Goal: Task Accomplishment & Management: Manage account settings

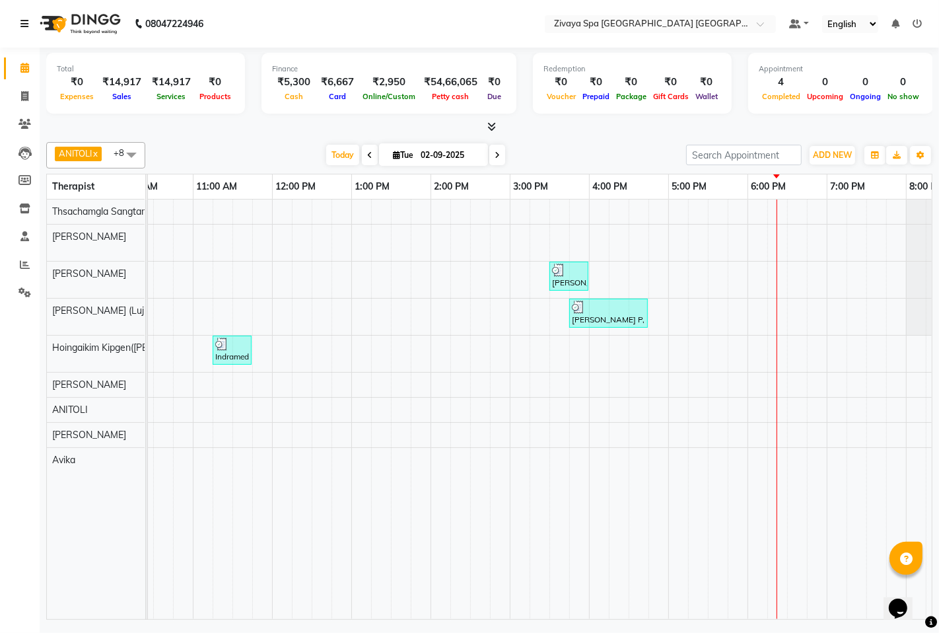
scroll to position [0, 254]
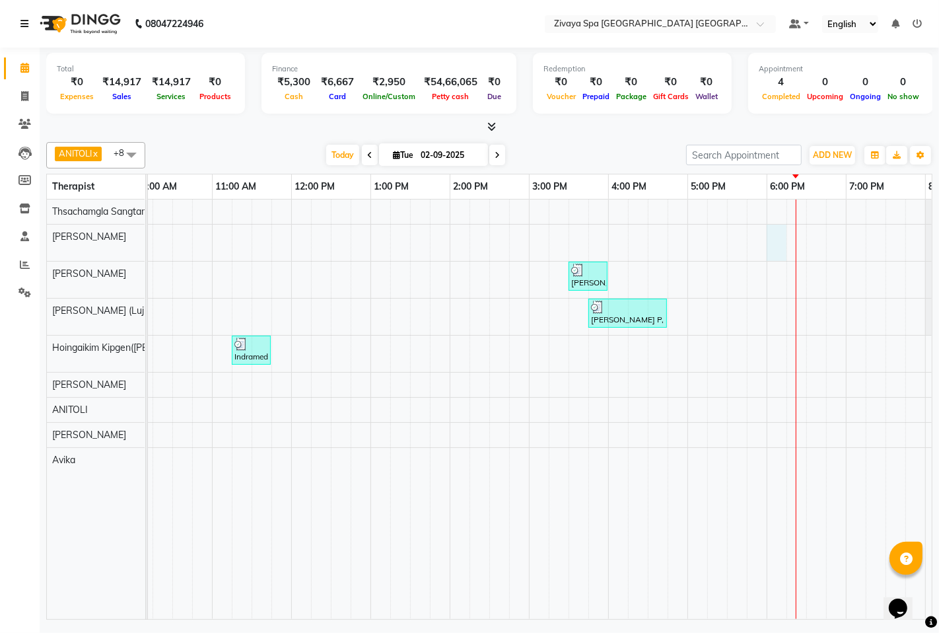
click at [784, 239] on div "Fein F, TK01, 08:30 AM-09:30 AM, Swedish De-Stress - 60 Mins Naveen ., TK03, 03…" at bounding box center [529, 410] width 1268 height 420
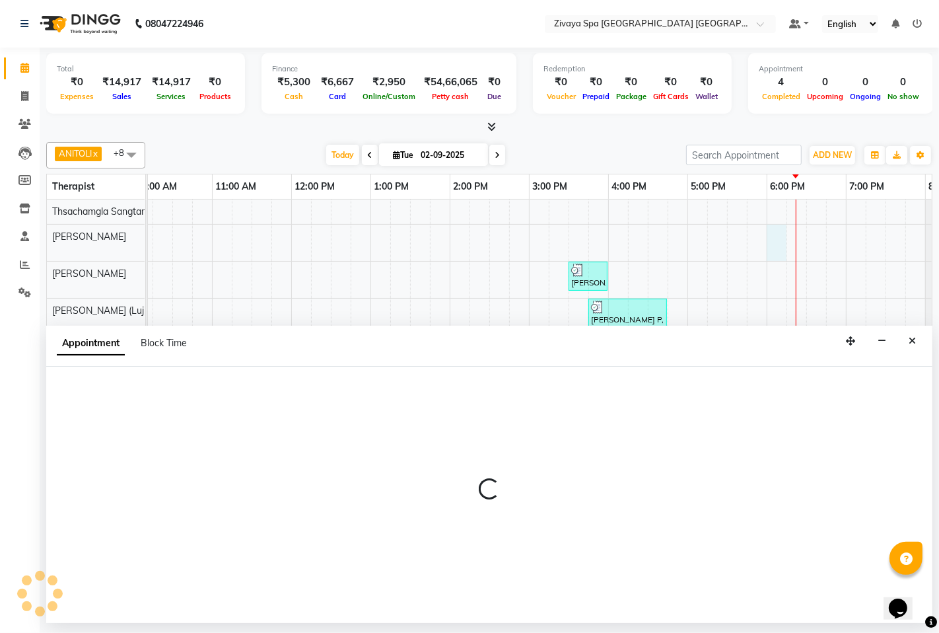
select select "49490"
select select "1080"
select select "tentative"
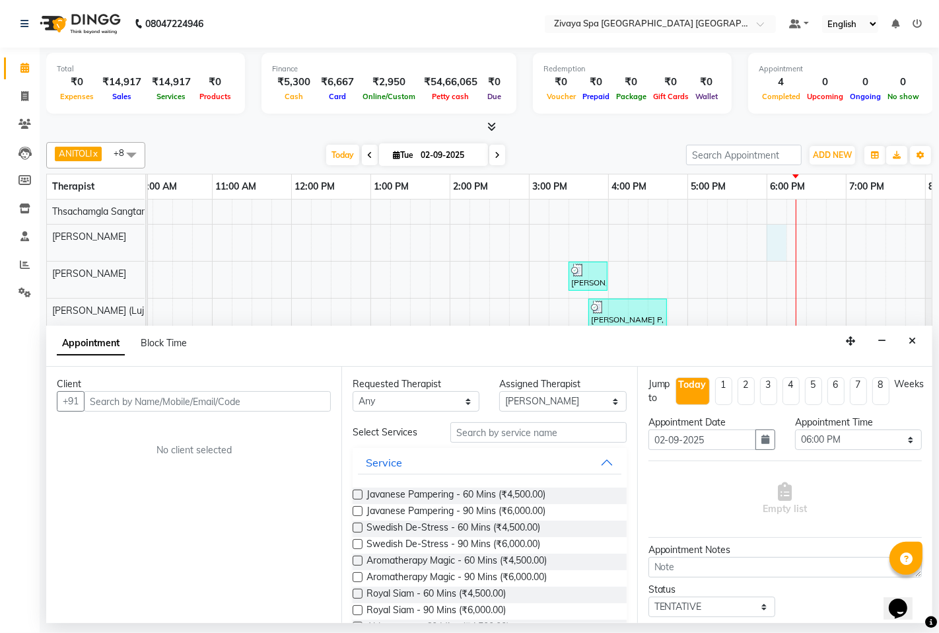
click at [254, 403] on input "text" at bounding box center [207, 401] width 247 height 20
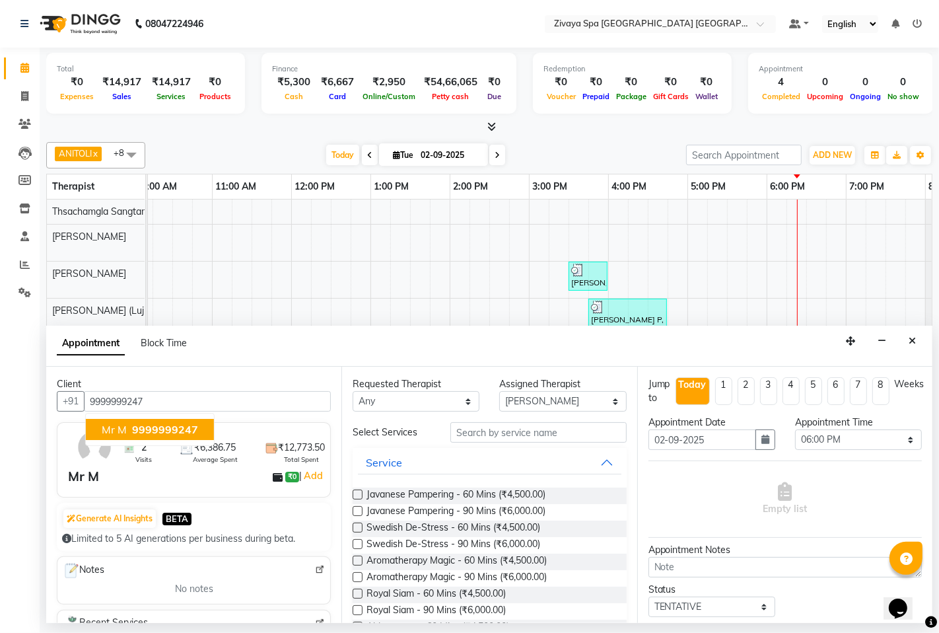
click at [124, 401] on input "9999999247" at bounding box center [207, 401] width 247 height 20
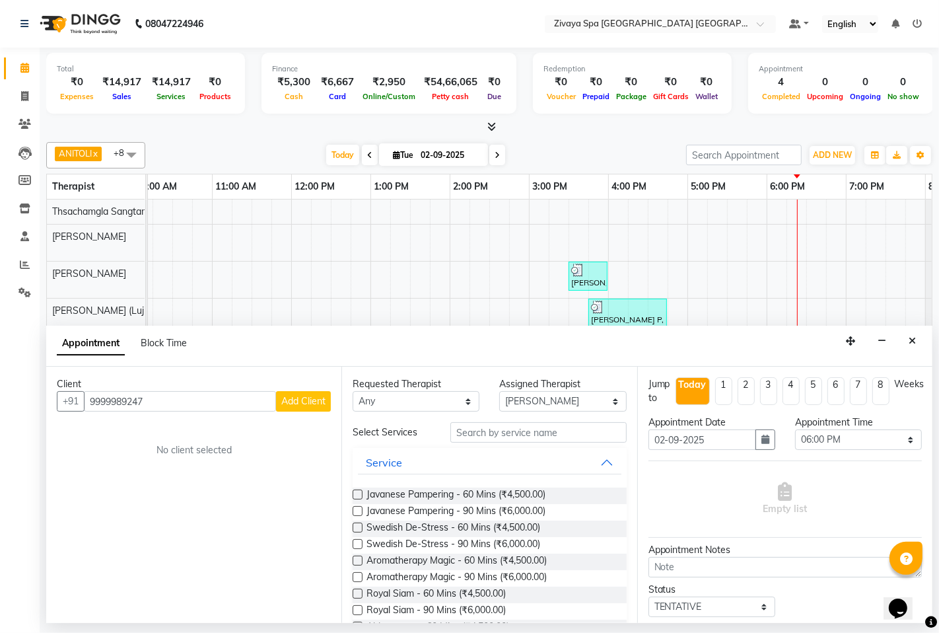
type input "9999989247"
click at [303, 404] on span "Add Client" at bounding box center [303, 401] width 44 height 12
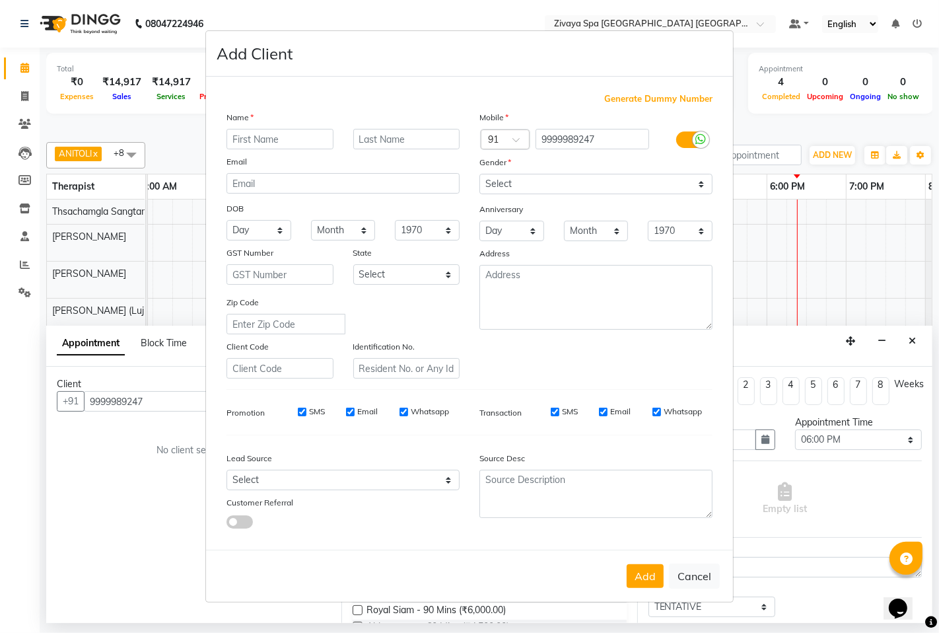
click at [295, 133] on input "text" at bounding box center [280, 139] width 107 height 20
type input "Yujf"
click at [367, 137] on input "text" at bounding box center [406, 139] width 107 height 20
type input "o"
type input "Oake"
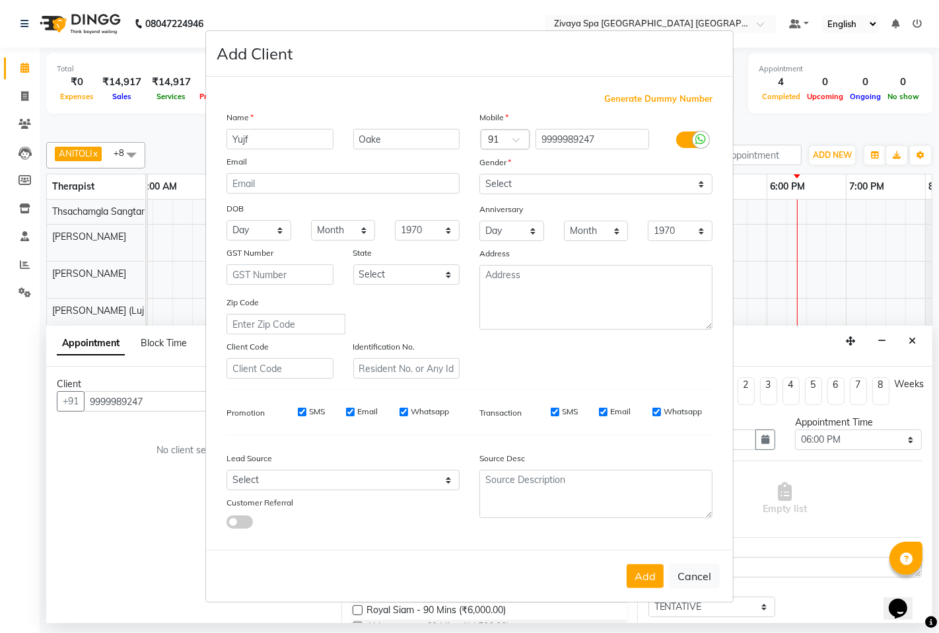
click at [525, 165] on div "Gender" at bounding box center [596, 164] width 253 height 18
click at [522, 180] on select "Select [DEMOGRAPHIC_DATA] [DEMOGRAPHIC_DATA] Other Prefer Not To Say" at bounding box center [596, 184] width 233 height 20
select select "[DEMOGRAPHIC_DATA]"
click at [480, 174] on select "Select [DEMOGRAPHIC_DATA] [DEMOGRAPHIC_DATA] Other Prefer Not To Say" at bounding box center [596, 184] width 233 height 20
click at [645, 569] on button "Add" at bounding box center [645, 576] width 37 height 24
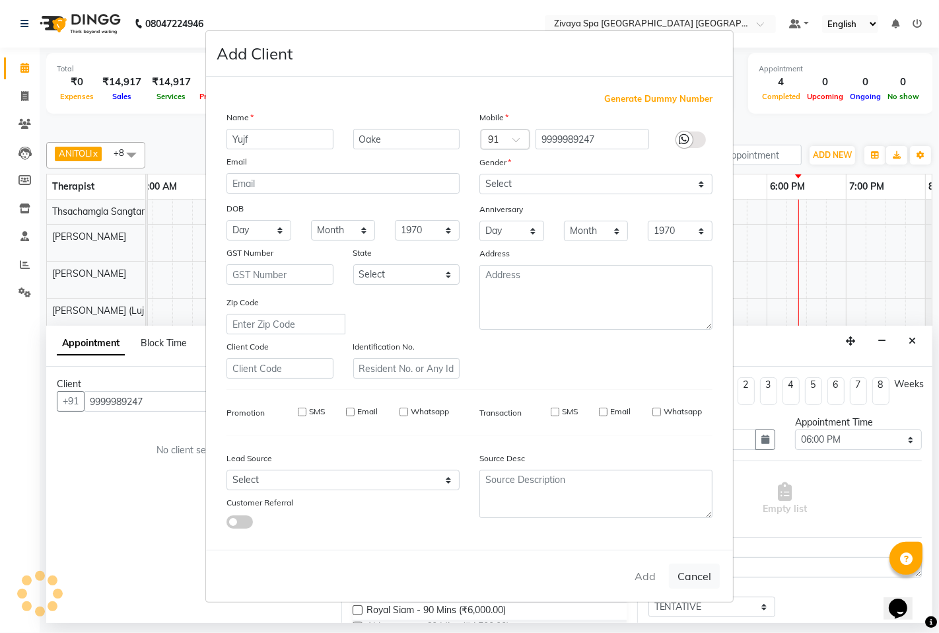
select select
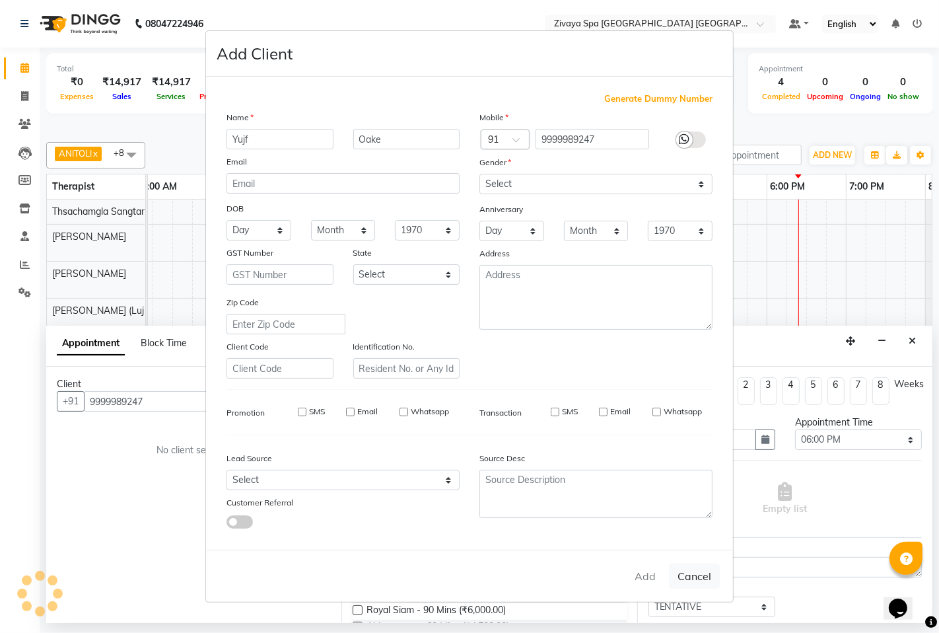
select select
checkbox input "false"
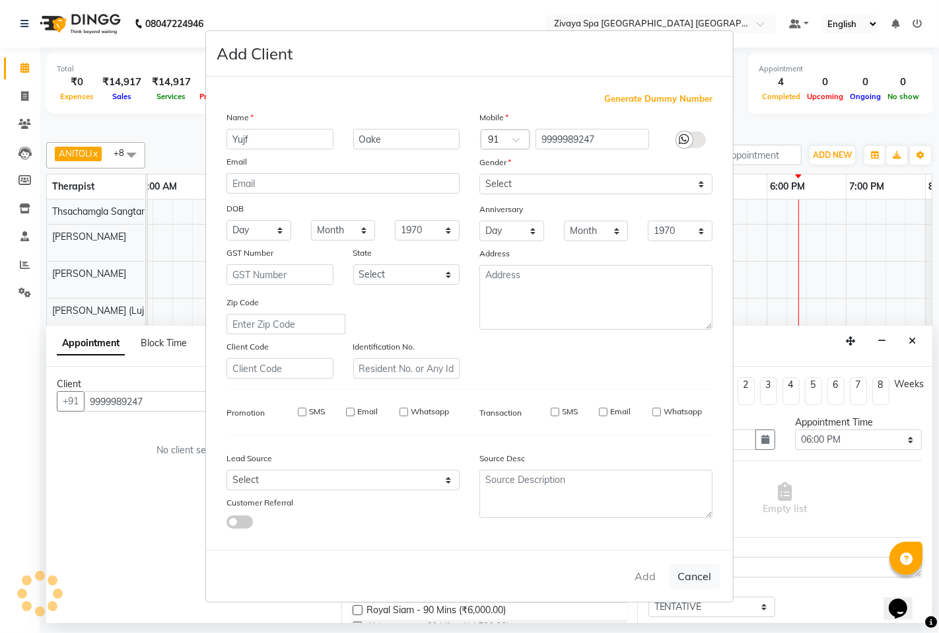
checkbox input "false"
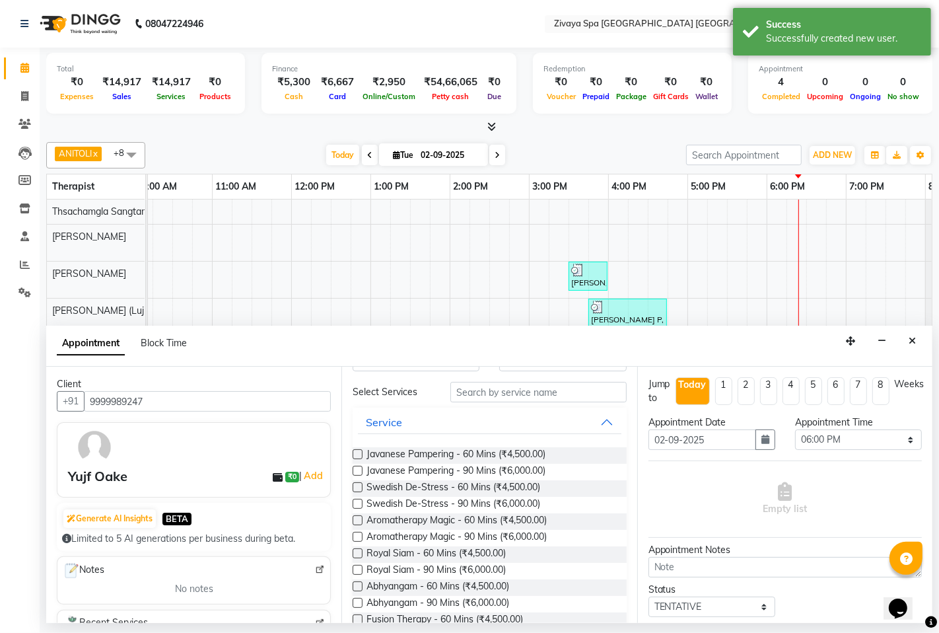
scroll to position [73, 0]
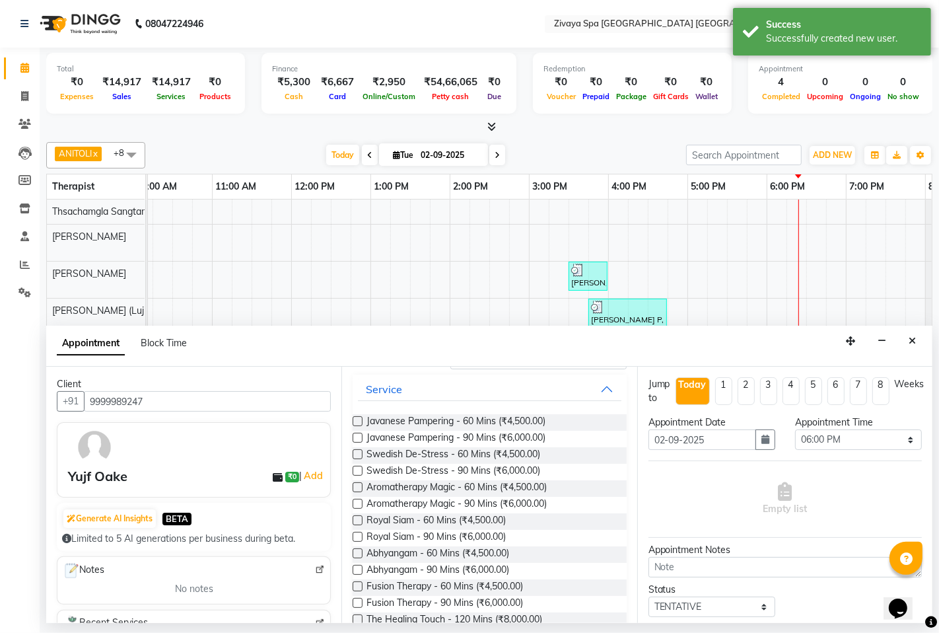
click at [355, 456] on label at bounding box center [358, 454] width 10 height 10
click at [355, 456] on input "checkbox" at bounding box center [357, 455] width 9 height 9
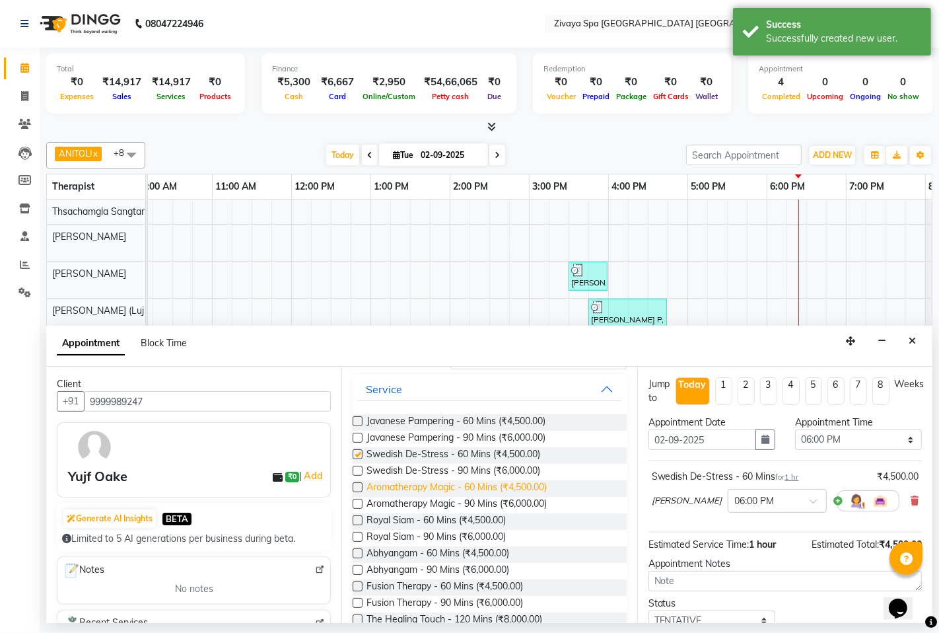
checkbox input "false"
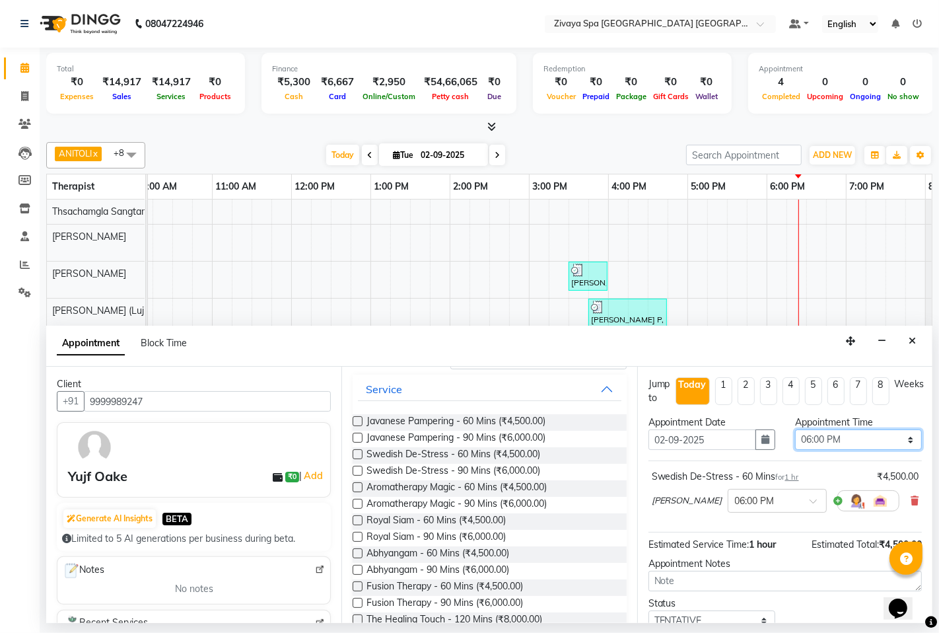
click at [846, 432] on select "Select 08:00 AM 08:15 AM 08:30 AM 08:45 AM 09:00 AM 09:15 AM 09:30 AM 09:45 AM …" at bounding box center [858, 439] width 127 height 20
click at [795, 429] on select "Select 08:00 AM 08:15 AM 08:30 AM 08:45 AM 09:00 AM 09:15 AM 09:30 AM 09:45 AM …" at bounding box center [858, 439] width 127 height 20
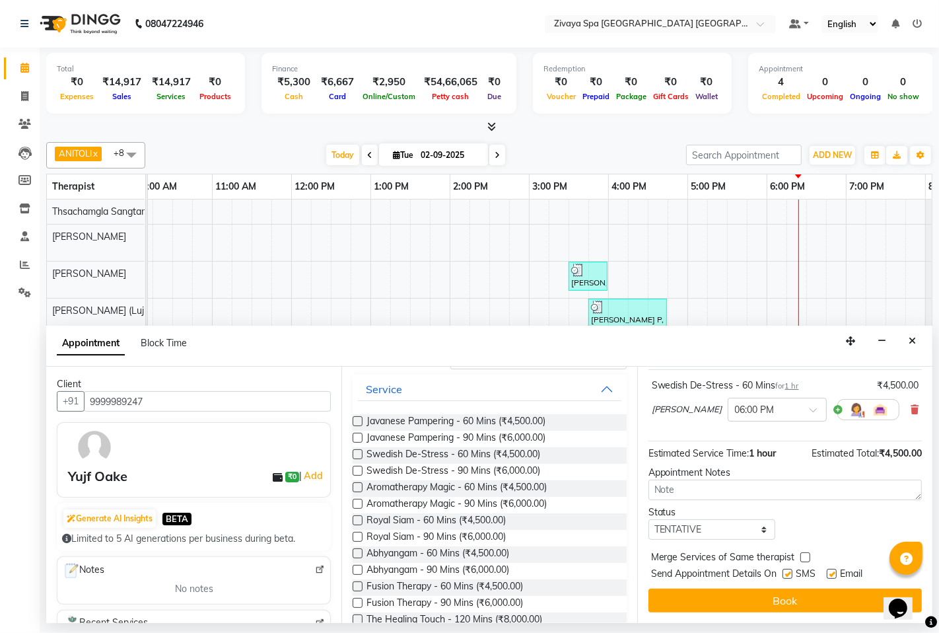
scroll to position [93, 0]
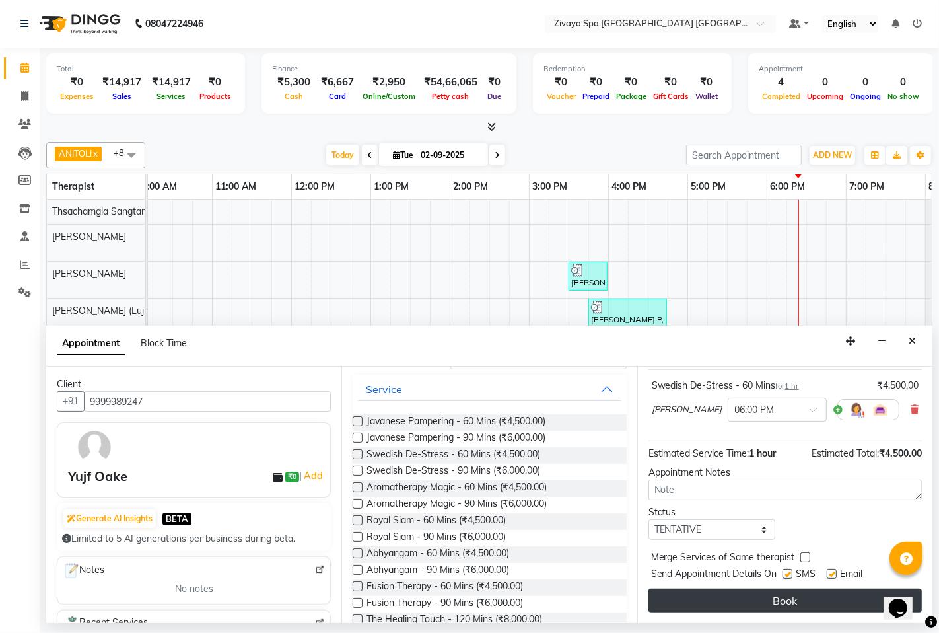
click at [766, 598] on button "Book" at bounding box center [786, 601] width 274 height 24
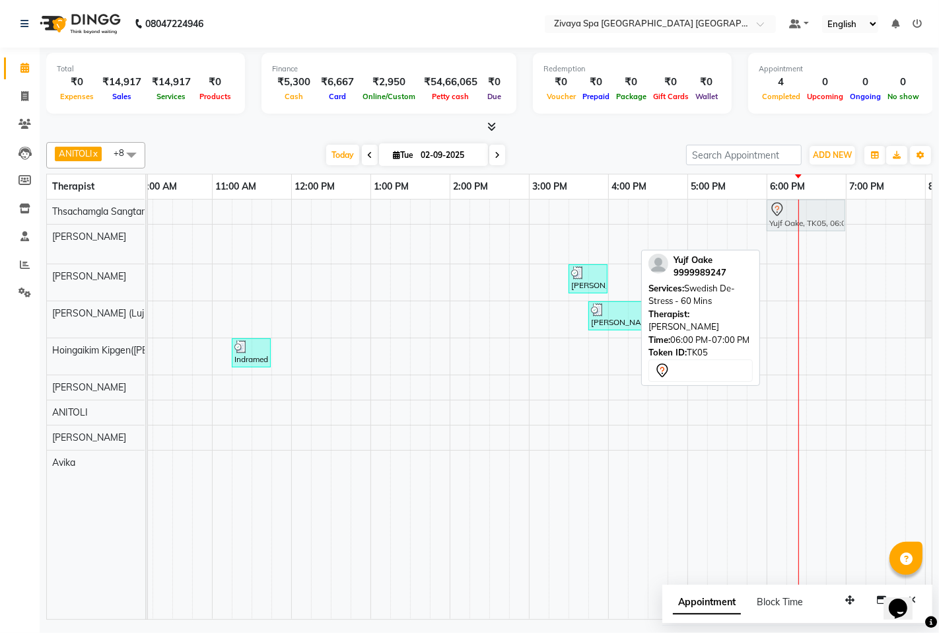
drag, startPoint x: 803, startPoint y: 244, endPoint x: 803, endPoint y: 221, distance: 23.8
click at [803, 221] on tbody "[GEOGRAPHIC_DATA], 06:00 PM-07:00 PM, Swedish De-Stress - 60 Mins Fein F, TK01,…" at bounding box center [529, 337] width 1268 height 275
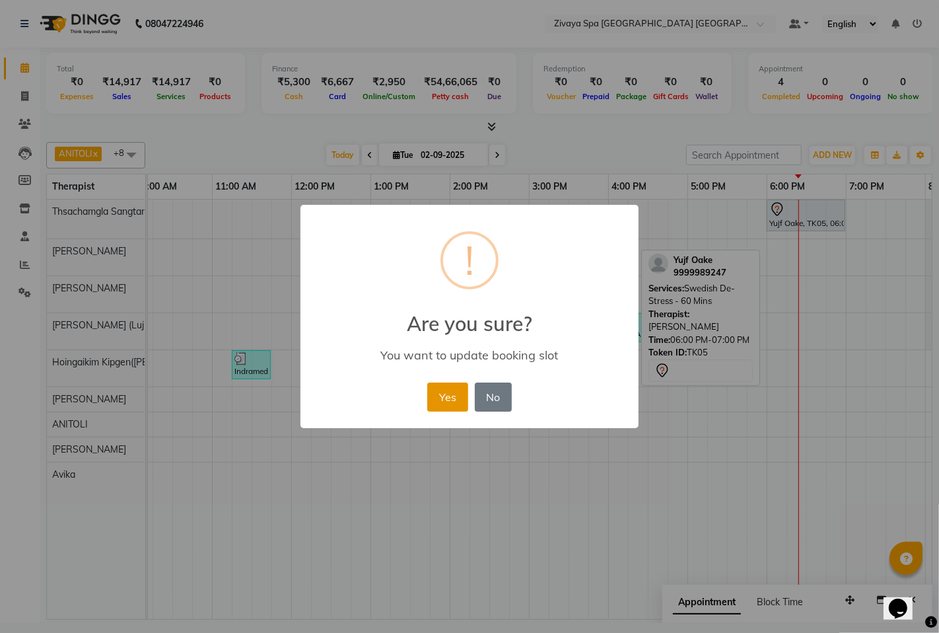
click at [447, 400] on button "Yes" at bounding box center [447, 397] width 40 height 29
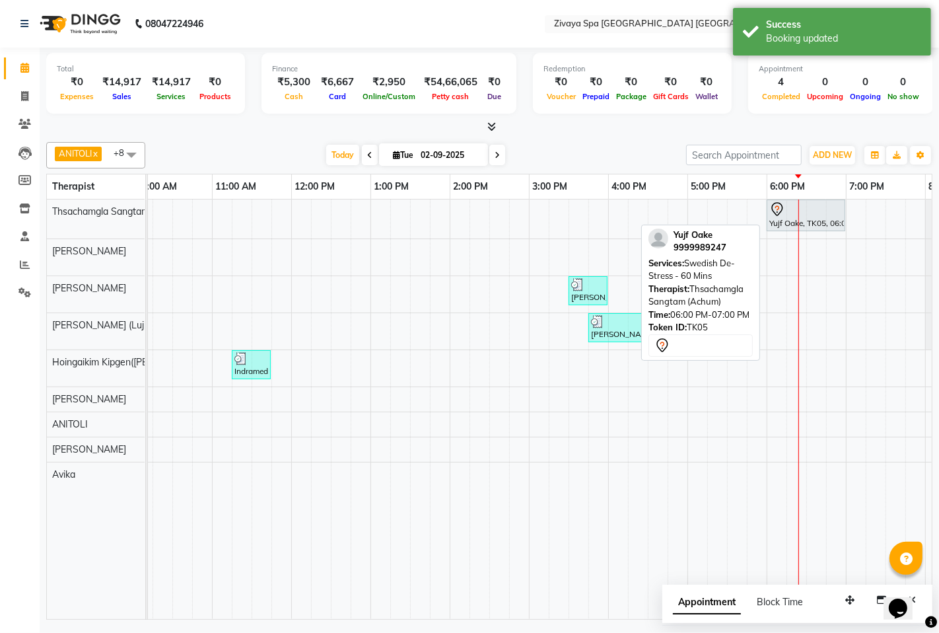
click at [797, 208] on div at bounding box center [806, 210] width 73 height 16
click at [786, 221] on div "Yujf Oake, TK05, 06:00 PM-07:00 PM, Swedish De-Stress - 60 Mins" at bounding box center [806, 216] width 76 height 28
select select "7"
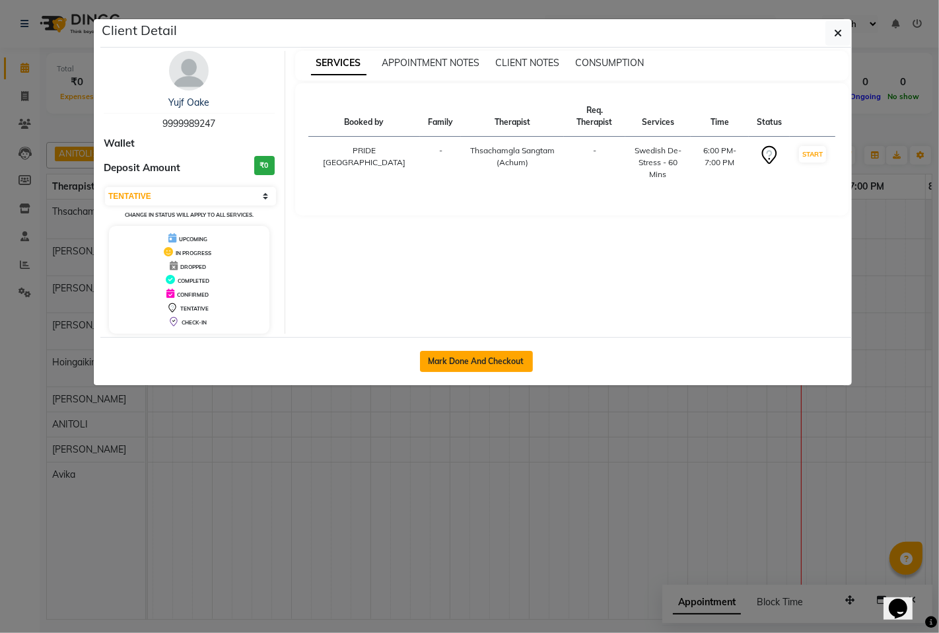
click at [503, 357] on button "Mark Done And Checkout" at bounding box center [476, 361] width 113 height 21
select select "service"
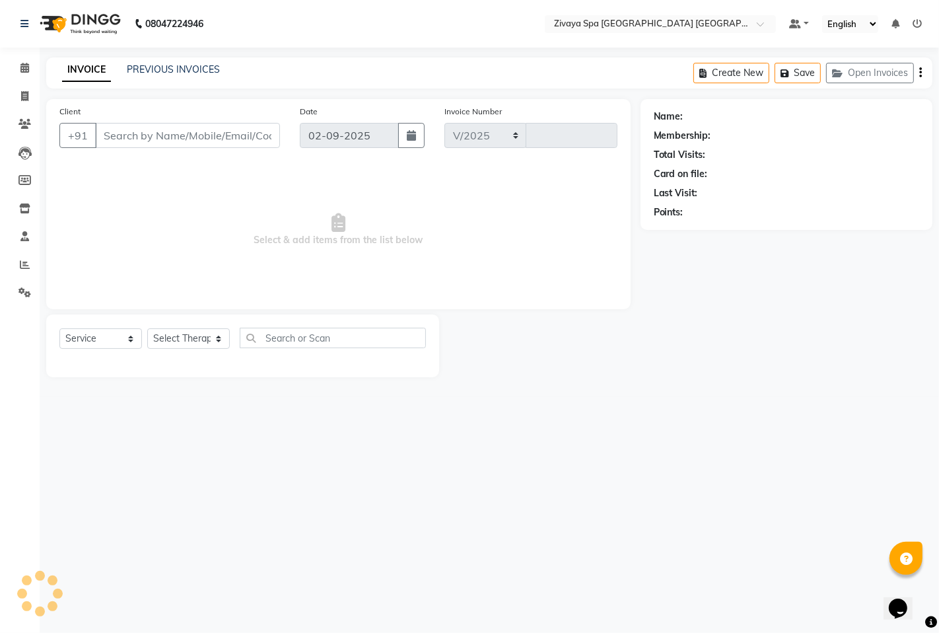
select select "6501"
type input "1462"
type input "9999989247"
select select "49489"
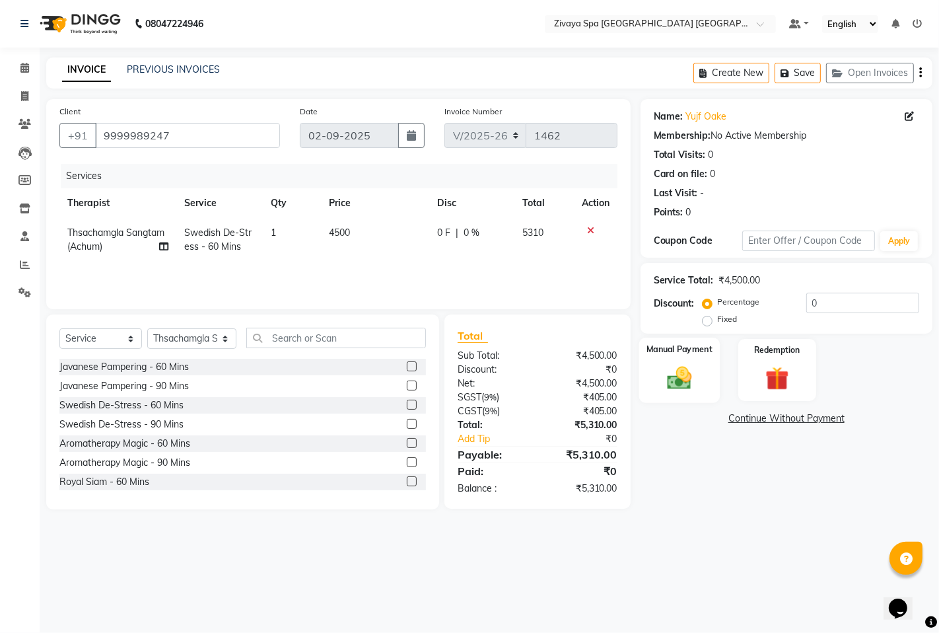
click at [680, 375] on img at bounding box center [679, 377] width 40 height 28
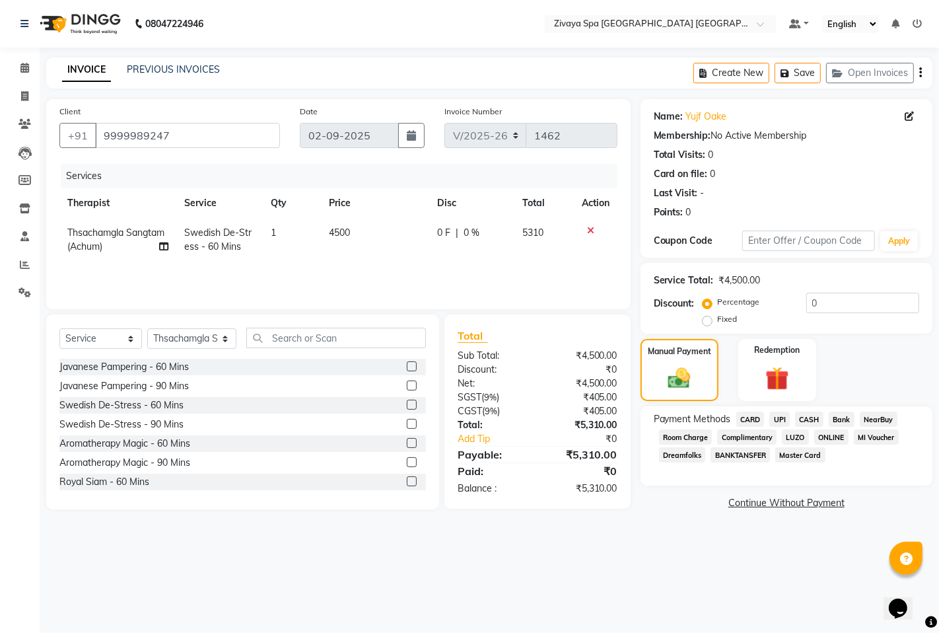
click at [743, 419] on span "CARD" at bounding box center [751, 419] width 28 height 15
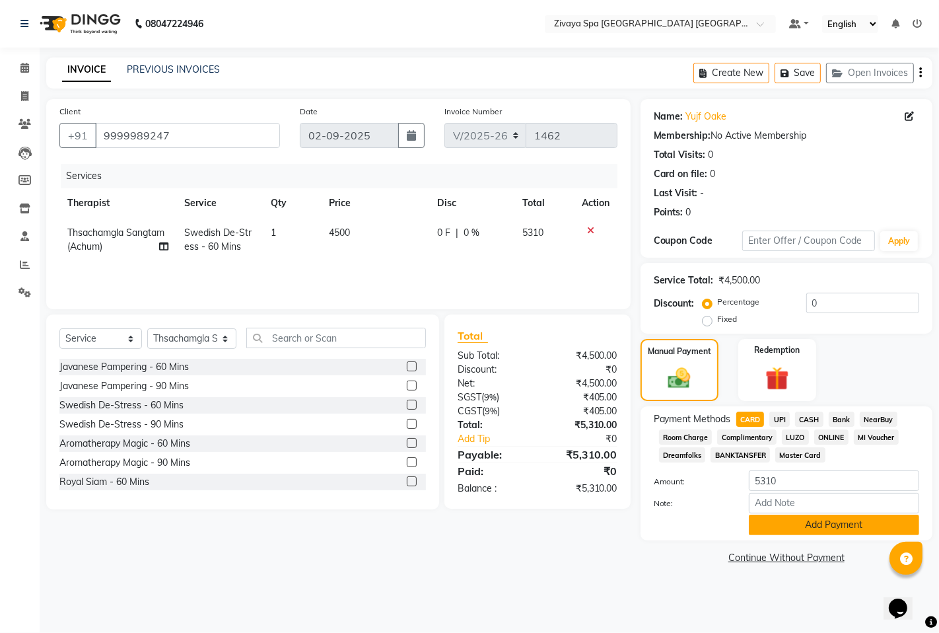
click at [797, 526] on button "Add Payment" at bounding box center [834, 525] width 170 height 20
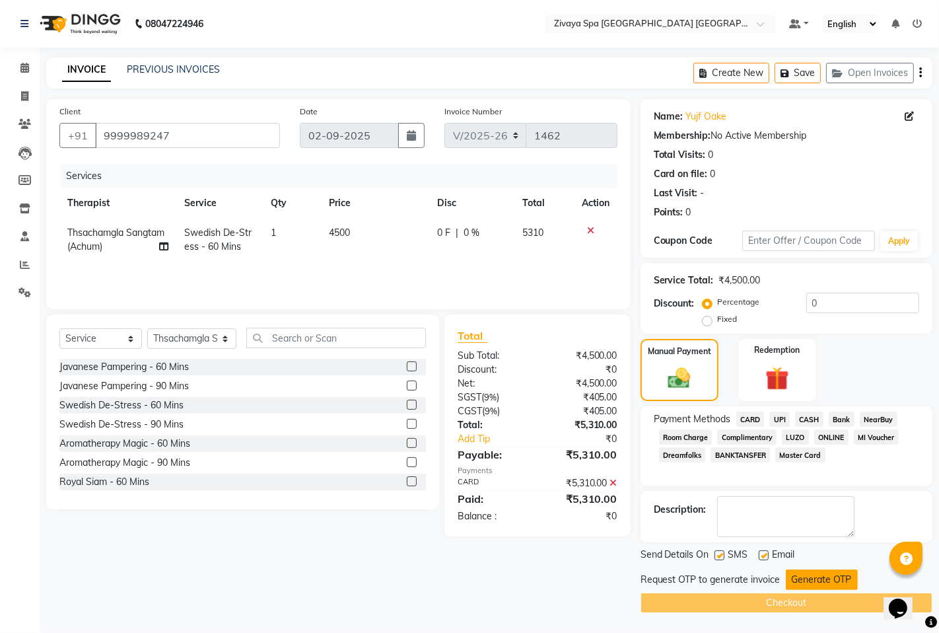
click at [819, 576] on button "Generate OTP" at bounding box center [822, 579] width 72 height 20
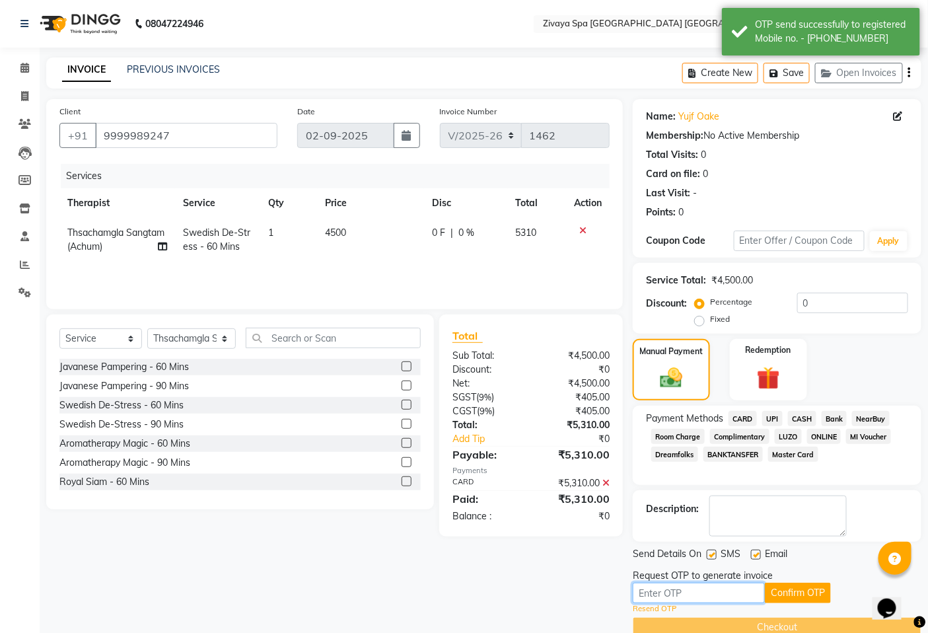
click at [706, 591] on input "text" at bounding box center [699, 593] width 132 height 20
click at [777, 595] on button "Confirm OTP" at bounding box center [798, 593] width 66 height 20
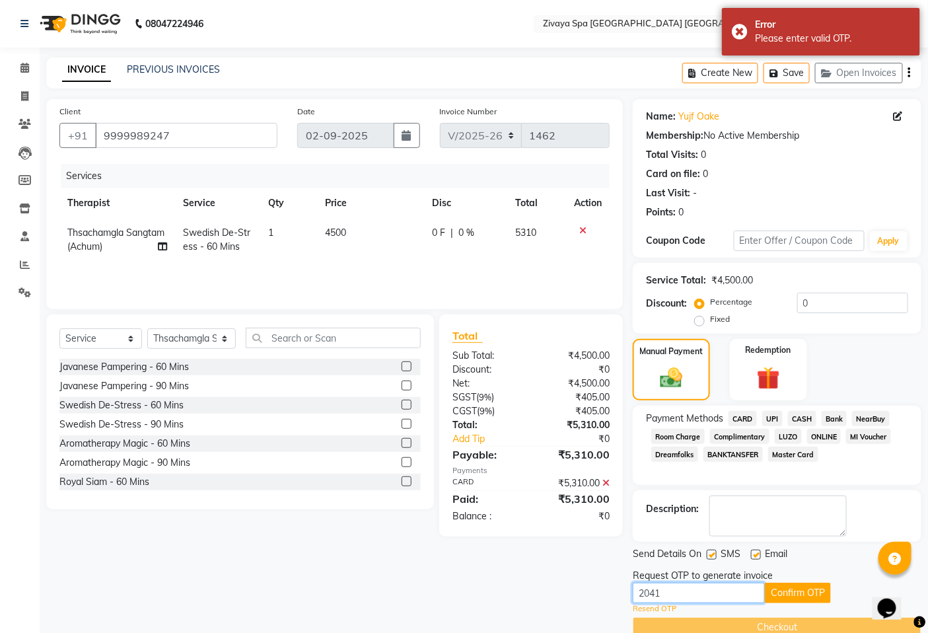
click at [673, 591] on input "2041" at bounding box center [699, 593] width 132 height 20
type input "2"
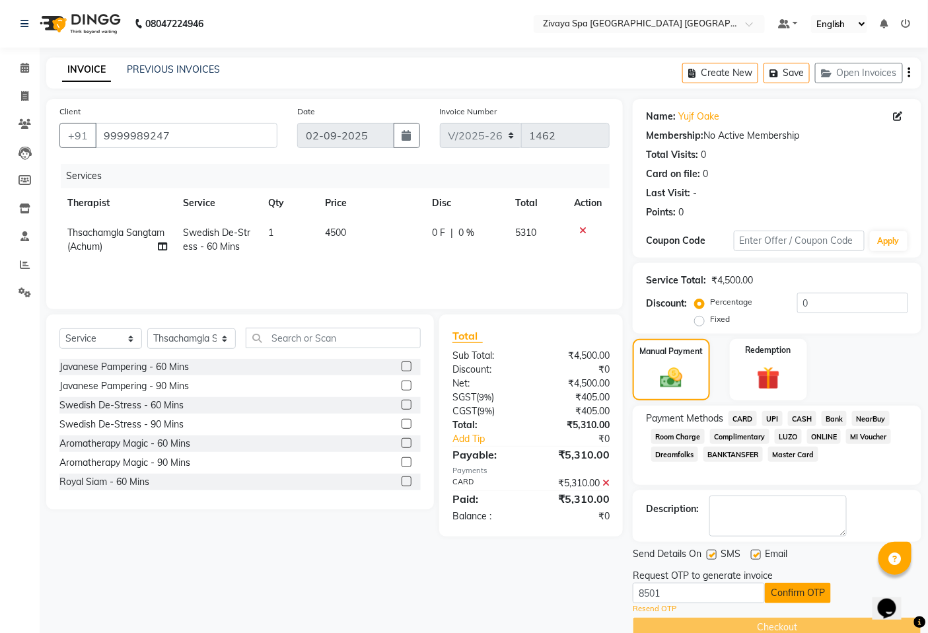
click at [788, 595] on button "Confirm OTP" at bounding box center [798, 593] width 66 height 20
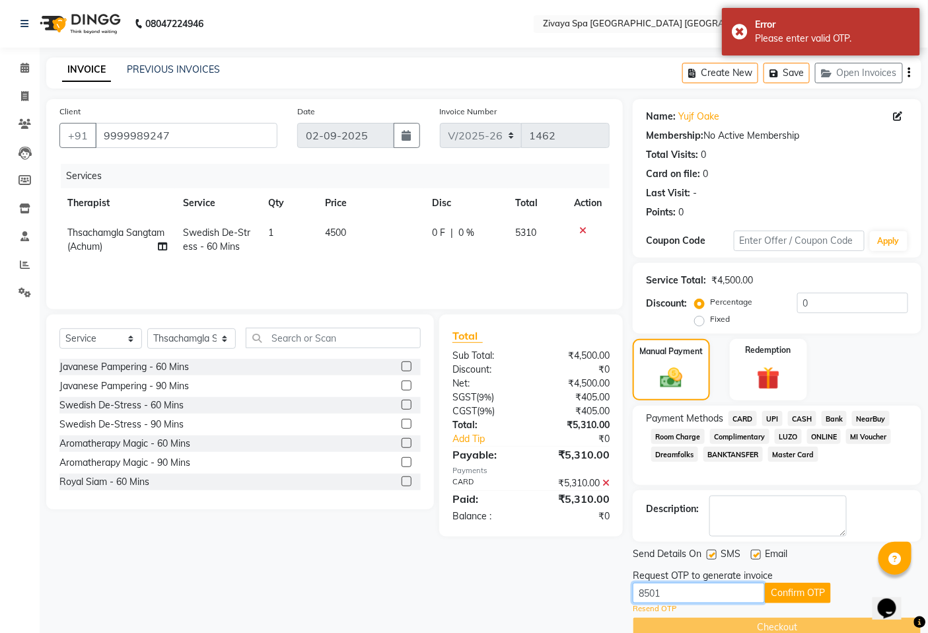
click at [739, 593] on input "8501" at bounding box center [699, 593] width 132 height 20
type input "8"
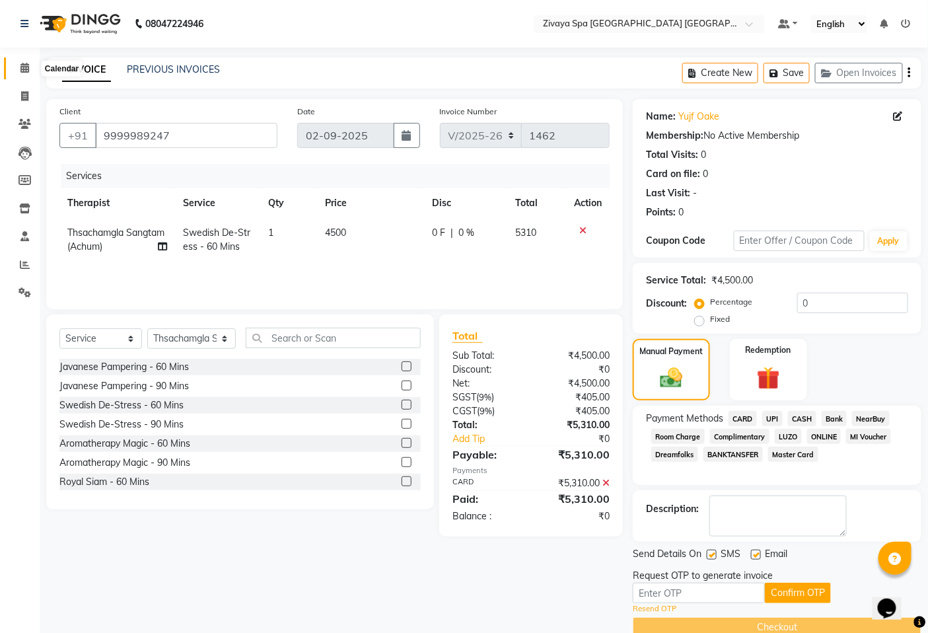
click at [26, 70] on icon at bounding box center [24, 68] width 9 height 10
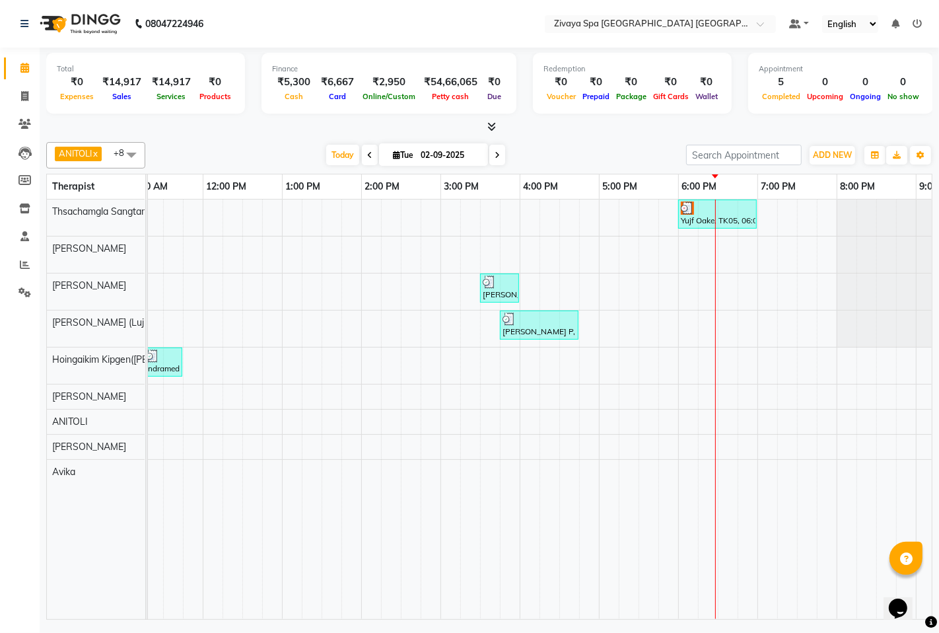
scroll to position [0, 344]
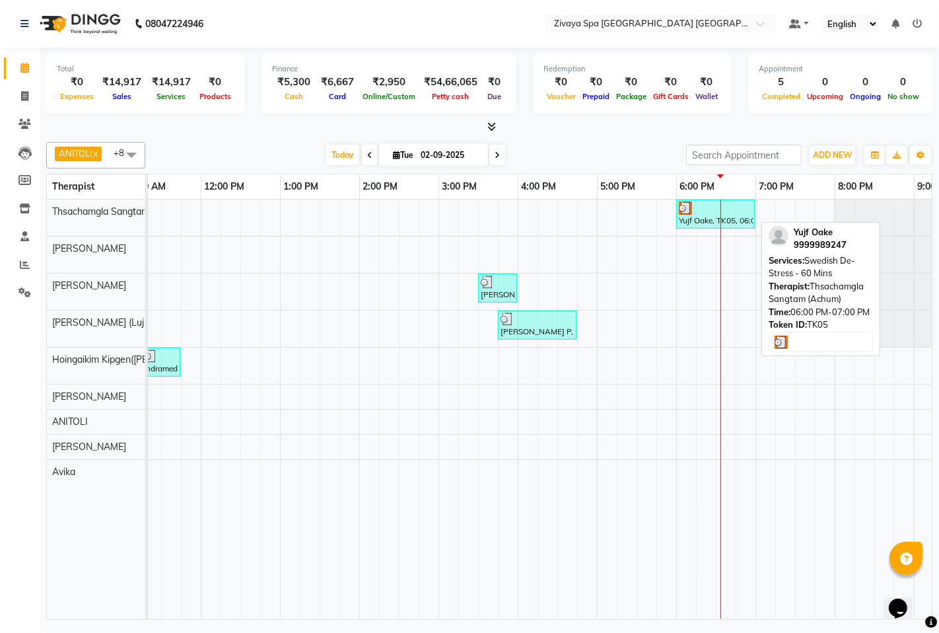
click at [725, 217] on div "Yujf Oake, TK05, 06:00 PM-07:00 PM, Swedish De-Stress - 60 Mins" at bounding box center [716, 214] width 76 height 25
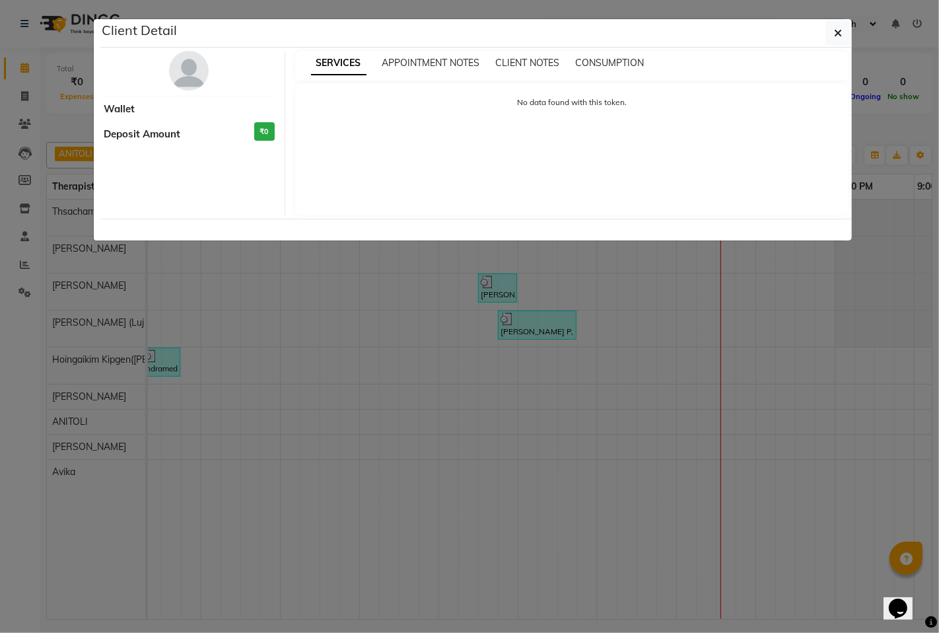
select select "3"
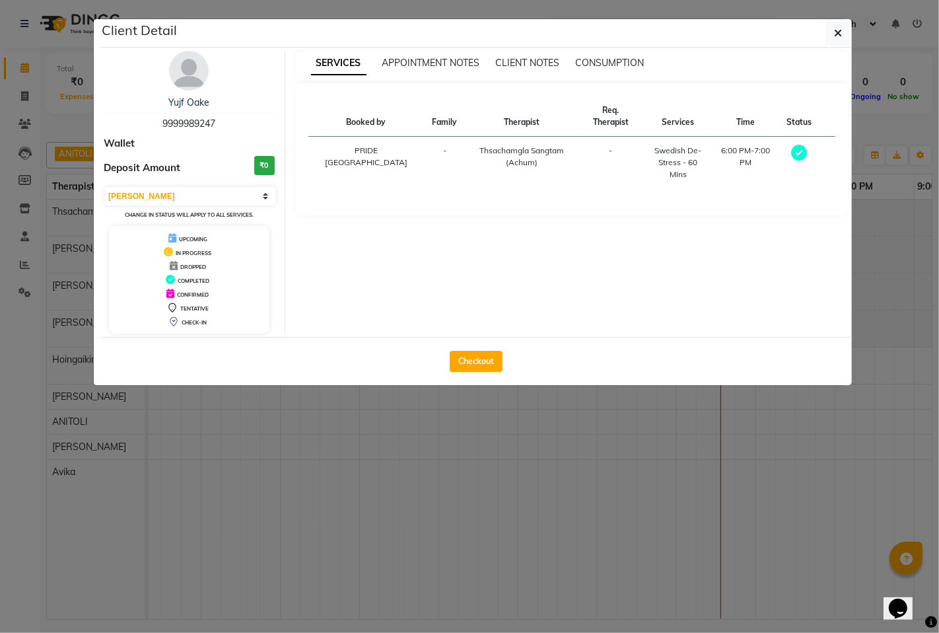
click at [702, 406] on ngb-modal-window "Client Detail Yujf Oake 9999989247 Wallet Deposit Amount ₹0 Select MARK DONE UP…" at bounding box center [469, 316] width 939 height 633
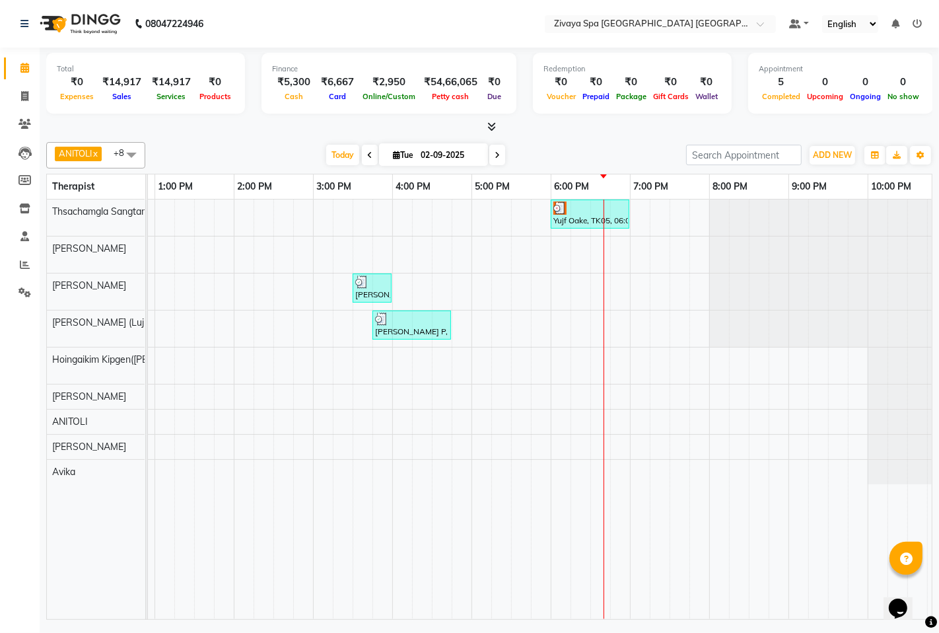
scroll to position [0, 484]
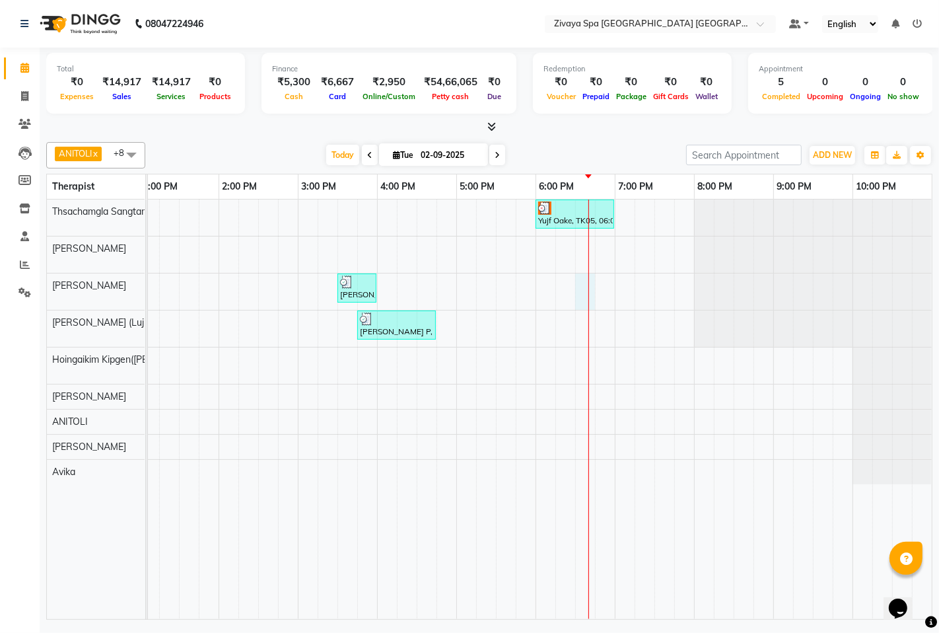
click at [569, 291] on div "Yujf Oake, TK05, 06:00 PM-07:00 PM, Swedish De-Stress - 60 Mins Fein F, TK01, 0…" at bounding box center [298, 410] width 1268 height 420
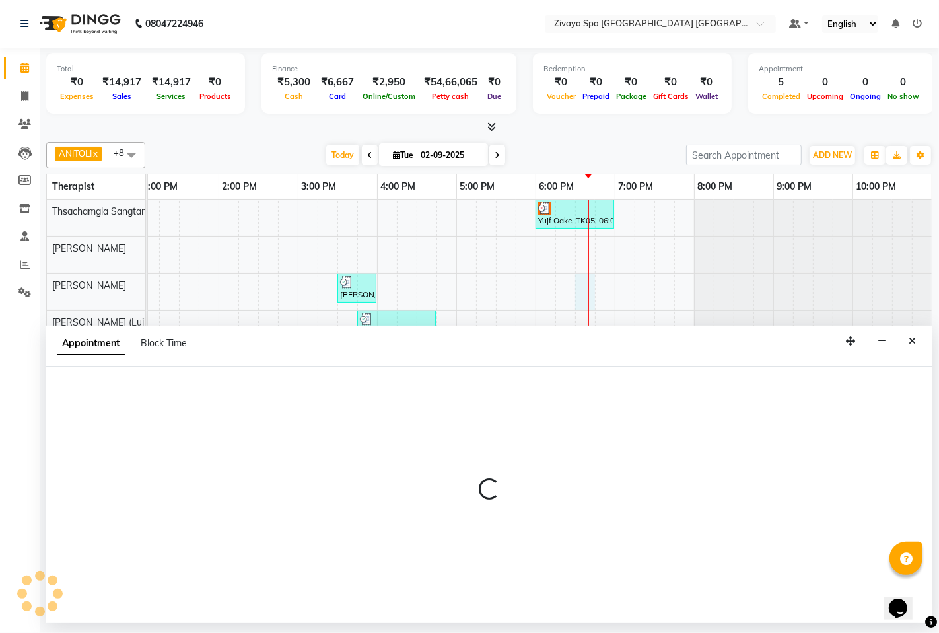
select select "49491"
select select "1110"
select select "tentative"
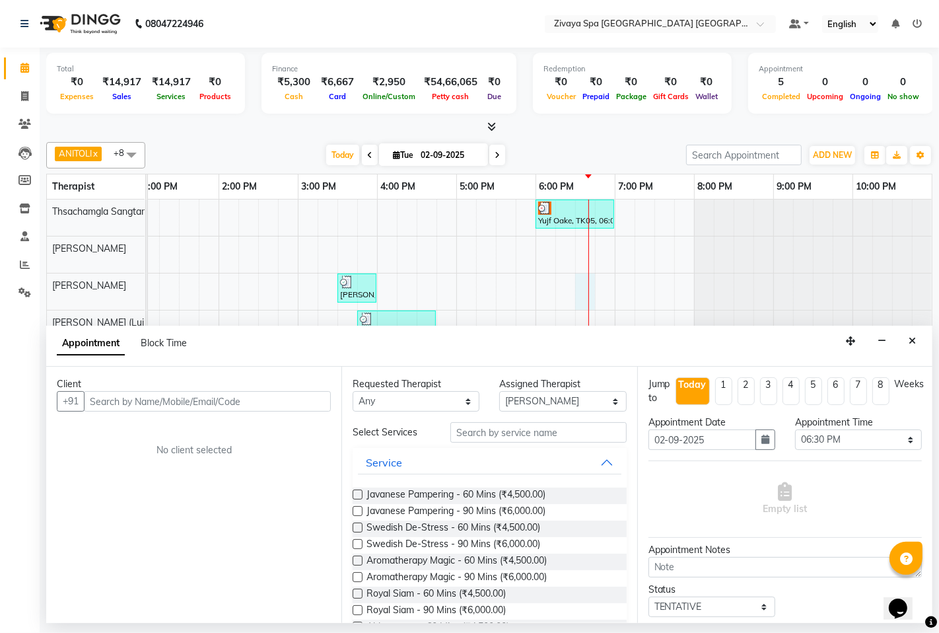
click at [291, 403] on input "text" at bounding box center [207, 401] width 247 height 20
type input "8008441100"
click at [357, 593] on label at bounding box center [358, 594] width 10 height 10
click at [357, 593] on input "checkbox" at bounding box center [357, 595] width 9 height 9
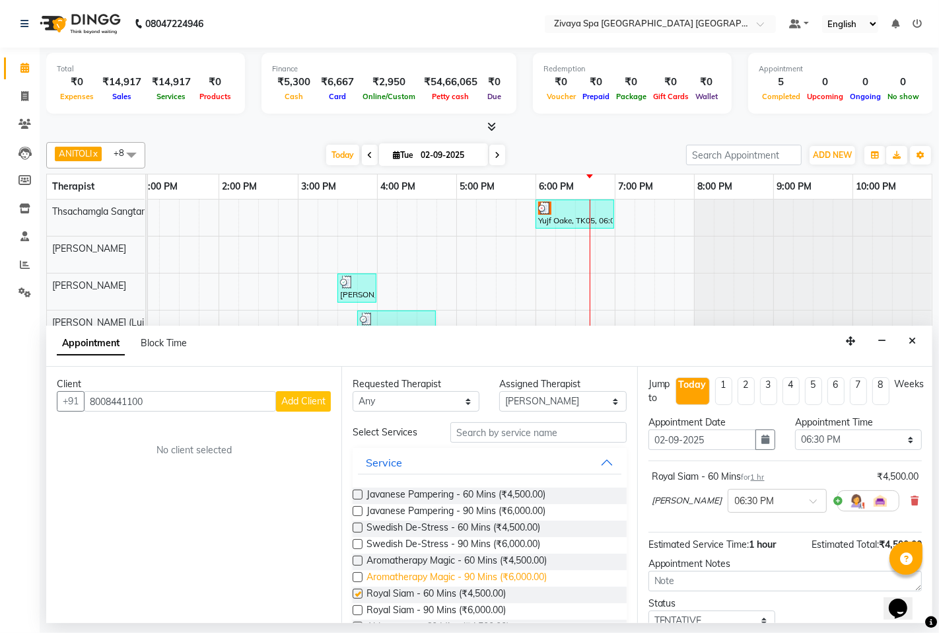
checkbox input "false"
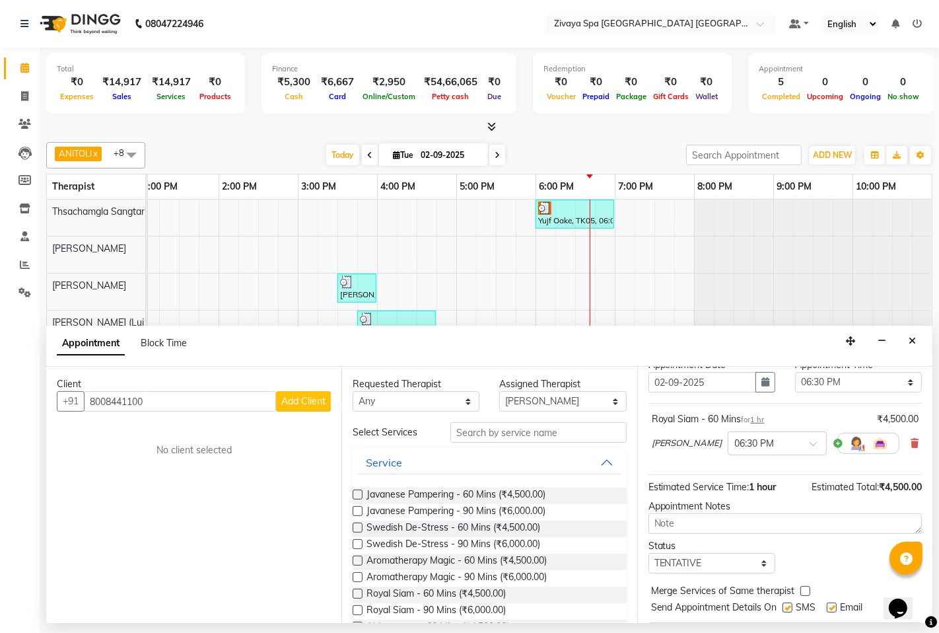
scroll to position [73, 0]
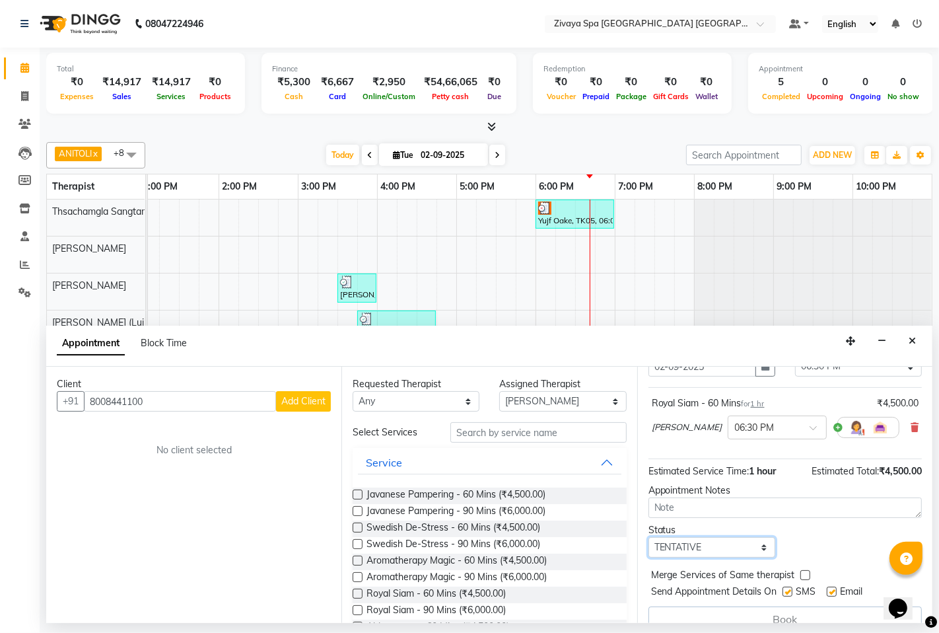
click at [760, 547] on select "Select TENTATIVE CONFIRM CHECK-IN UPCOMING" at bounding box center [712, 547] width 127 height 20
select select "confirm booking"
click at [649, 537] on select "Select TENTATIVE CONFIRM CHECK-IN UPCOMING" at bounding box center [712, 547] width 127 height 20
click at [309, 401] on span "Add Client" at bounding box center [303, 401] width 44 height 12
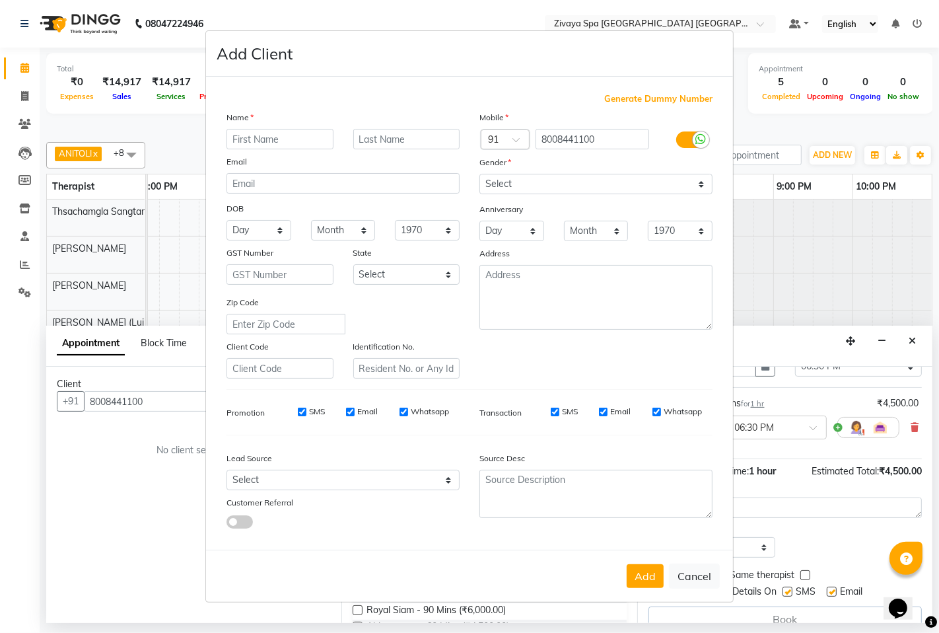
click at [299, 412] on input "SMS" at bounding box center [302, 412] width 9 height 9
checkbox input "false"
click at [348, 411] on input "Email" at bounding box center [350, 412] width 9 height 9
checkbox input "false"
click at [402, 410] on input "Whatsapp" at bounding box center [404, 412] width 9 height 9
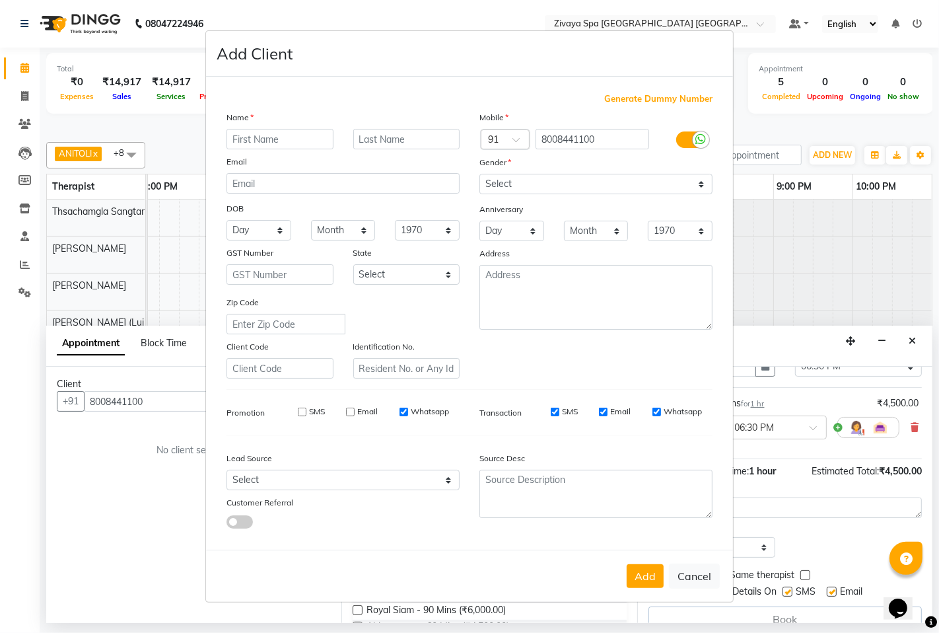
checkbox input "false"
click at [695, 186] on select "Select [DEMOGRAPHIC_DATA] [DEMOGRAPHIC_DATA] Other Prefer Not To Say" at bounding box center [596, 184] width 233 height 20
click at [480, 174] on select "Select [DEMOGRAPHIC_DATA] [DEMOGRAPHIC_DATA] Other Prefer Not To Say" at bounding box center [596, 184] width 233 height 20
click at [704, 186] on select "Select [DEMOGRAPHIC_DATA] [DEMOGRAPHIC_DATA] Other Prefer Not To Say" at bounding box center [596, 184] width 233 height 20
select select "[DEMOGRAPHIC_DATA]"
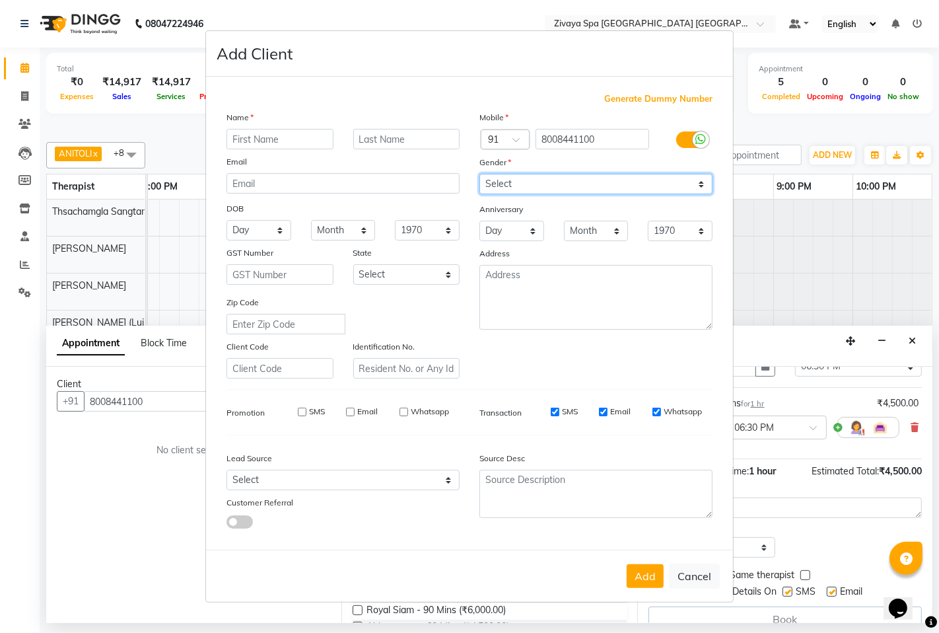
click at [480, 174] on select "Select [DEMOGRAPHIC_DATA] [DEMOGRAPHIC_DATA] Other Prefer Not To Say" at bounding box center [596, 184] width 233 height 20
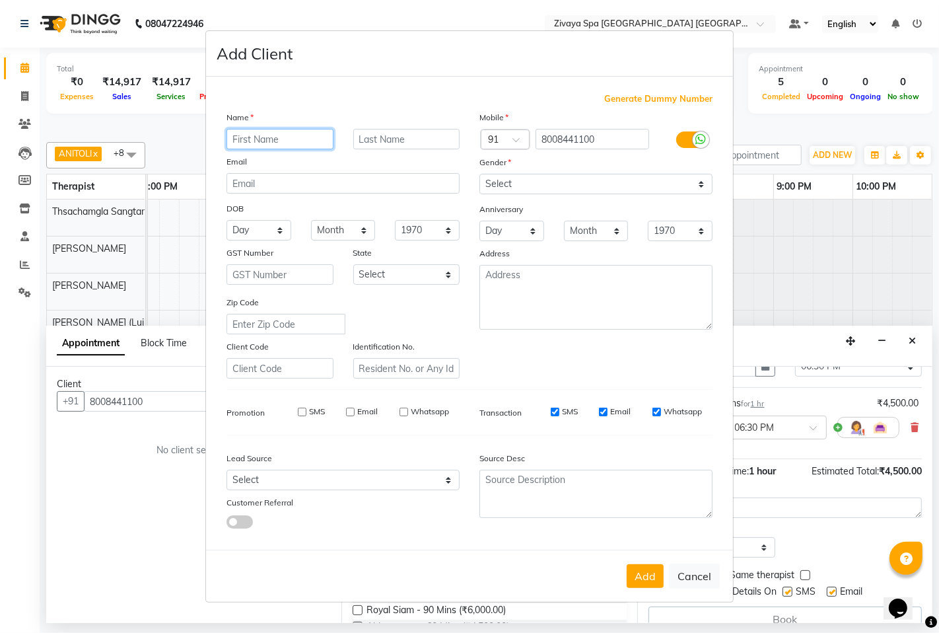
click at [301, 137] on input "text" at bounding box center [280, 139] width 107 height 20
type input "[PERSON_NAME]"
click at [379, 139] on input "text" at bounding box center [406, 139] width 107 height 20
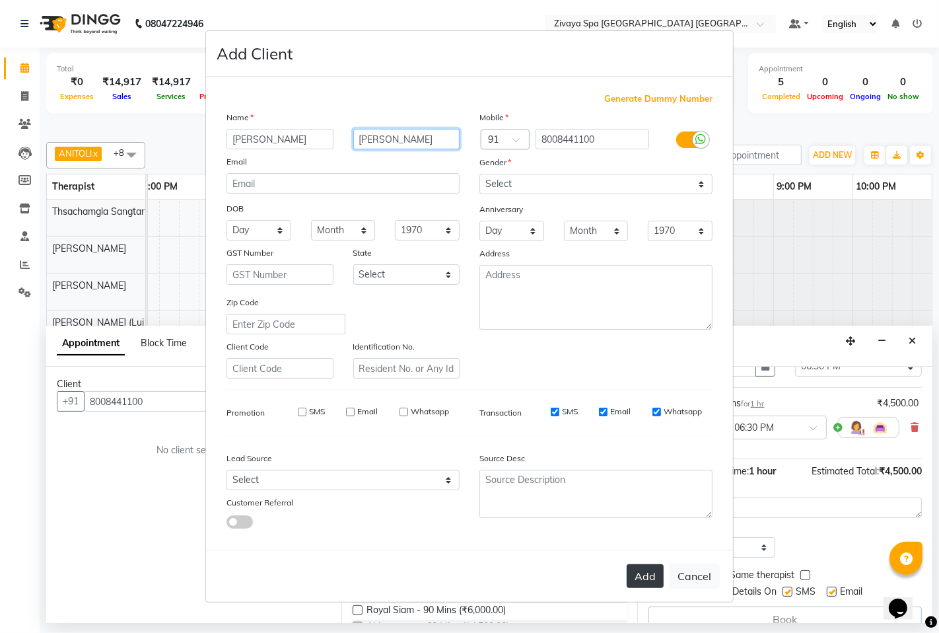
type input "[PERSON_NAME]"
click at [644, 576] on button "Add" at bounding box center [645, 576] width 37 height 24
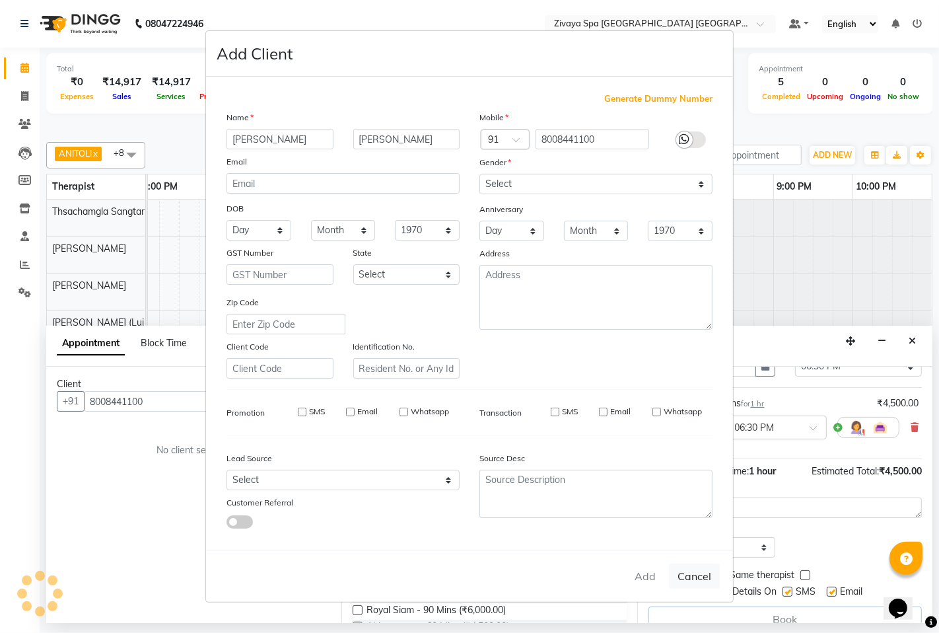
select select
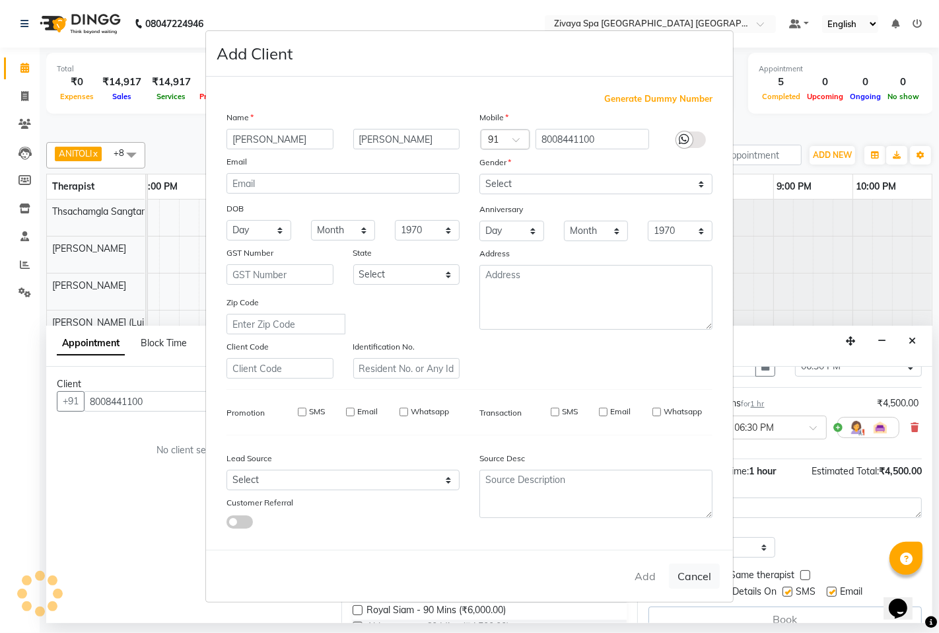
select select
checkbox input "false"
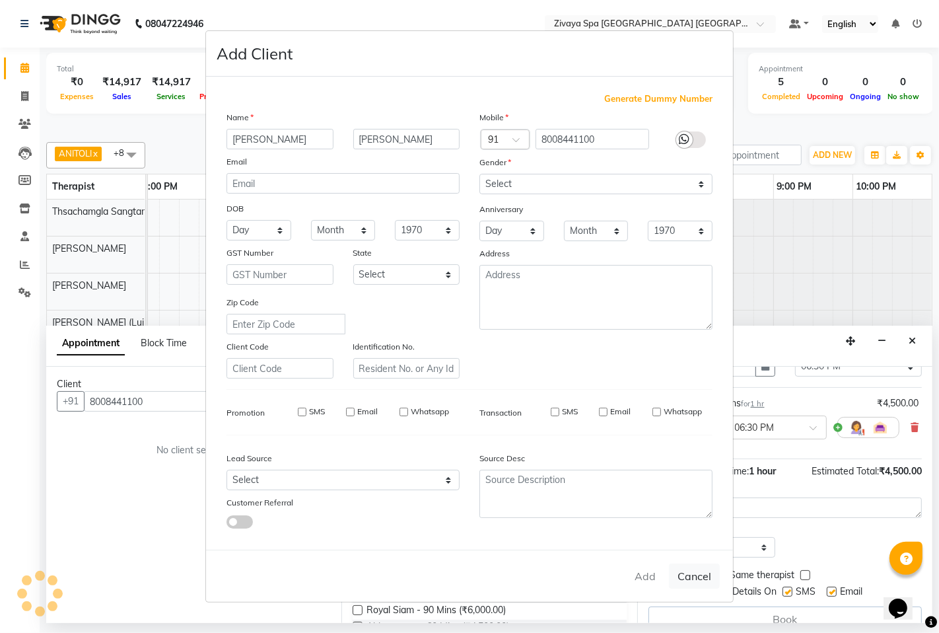
checkbox input "false"
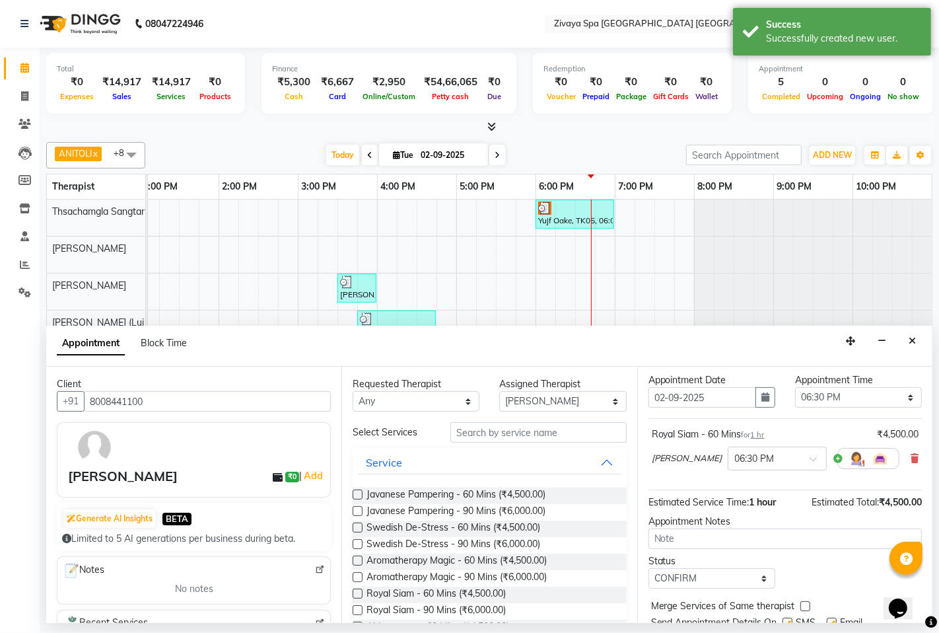
scroll to position [91, 0]
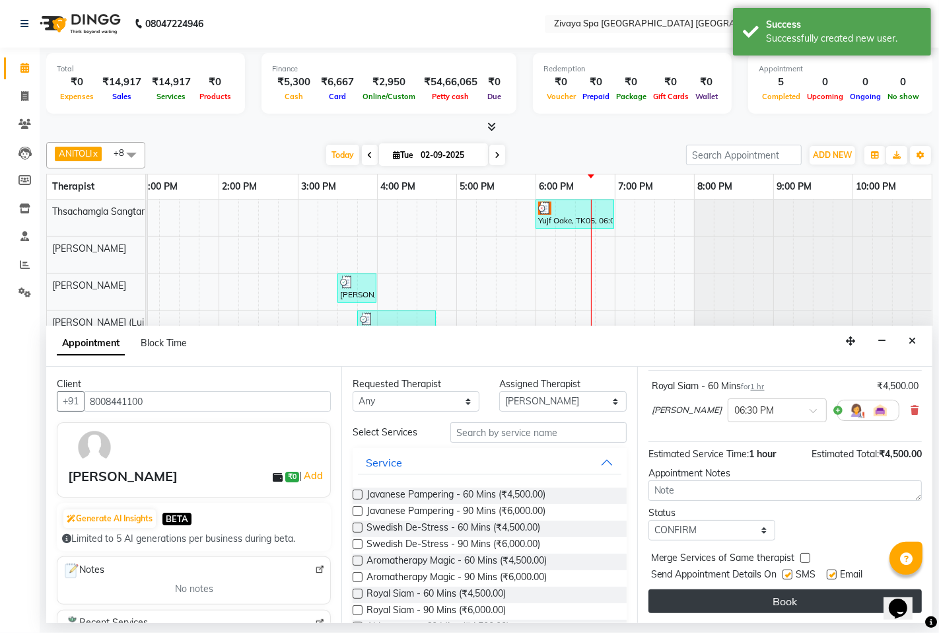
click at [769, 599] on button "Book" at bounding box center [786, 601] width 274 height 24
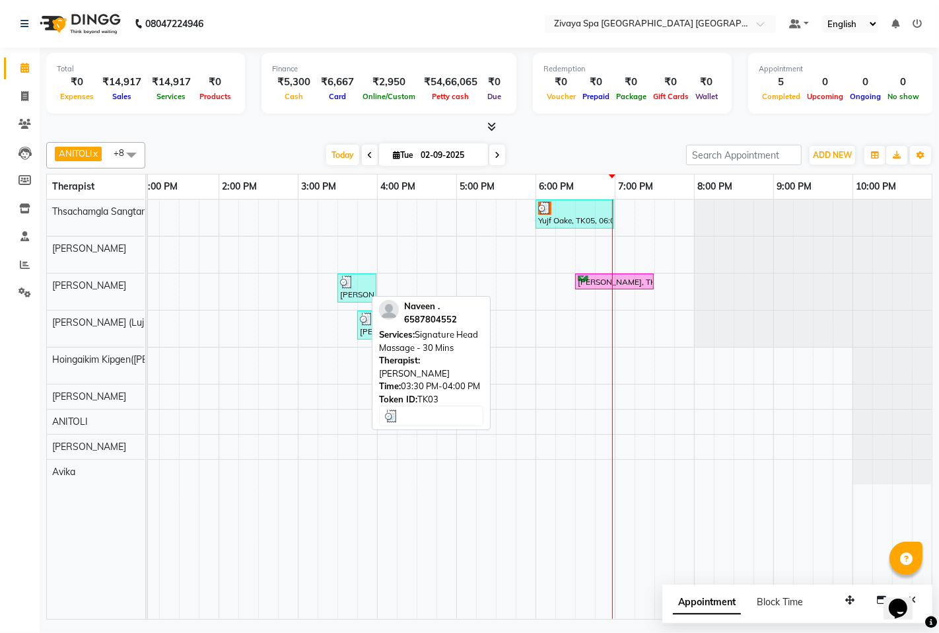
click at [350, 285] on div at bounding box center [357, 281] width 34 height 13
select select "3"
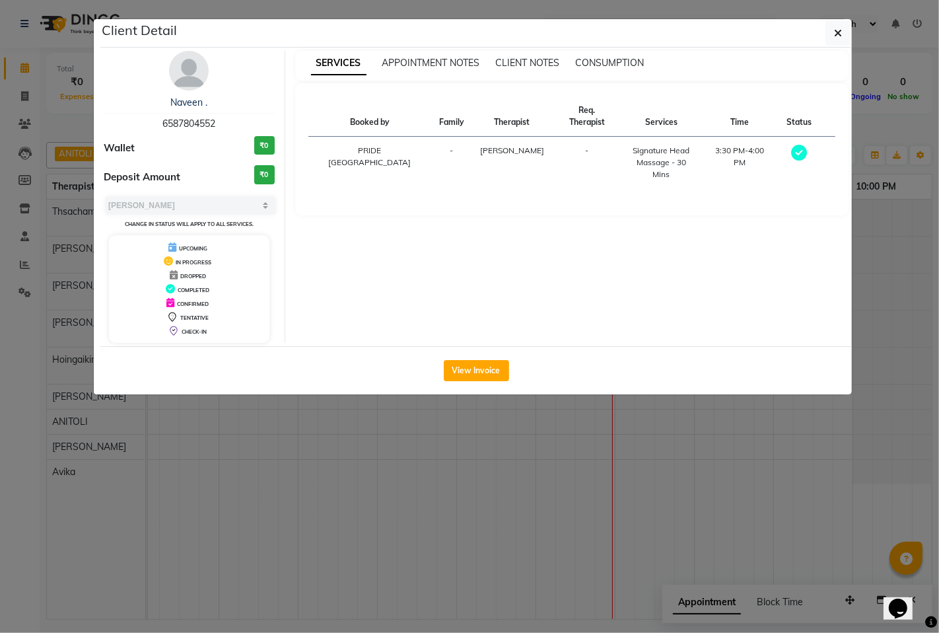
click at [535, 398] on ngb-modal-window "Client Detail [PERSON_NAME] . 6587804552 Wallet ₹0 Deposit Amount ₹0 Select MAR…" at bounding box center [469, 316] width 939 height 633
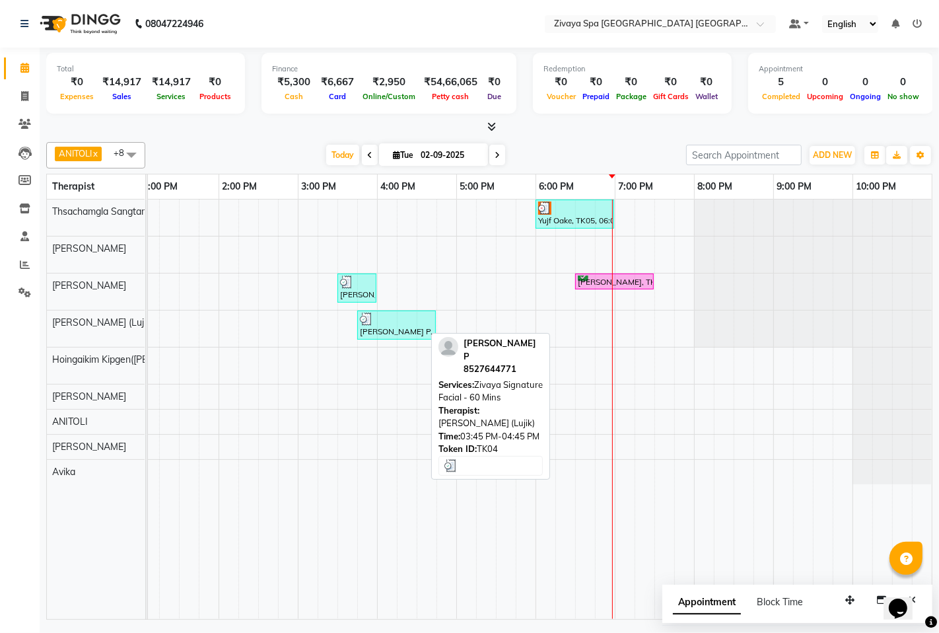
click at [396, 334] on div "[PERSON_NAME] P, TK04, 03:45 PM-04:45 PM, Zivaya Signature Facial - 60 Mins" at bounding box center [397, 324] width 76 height 25
select select "3"
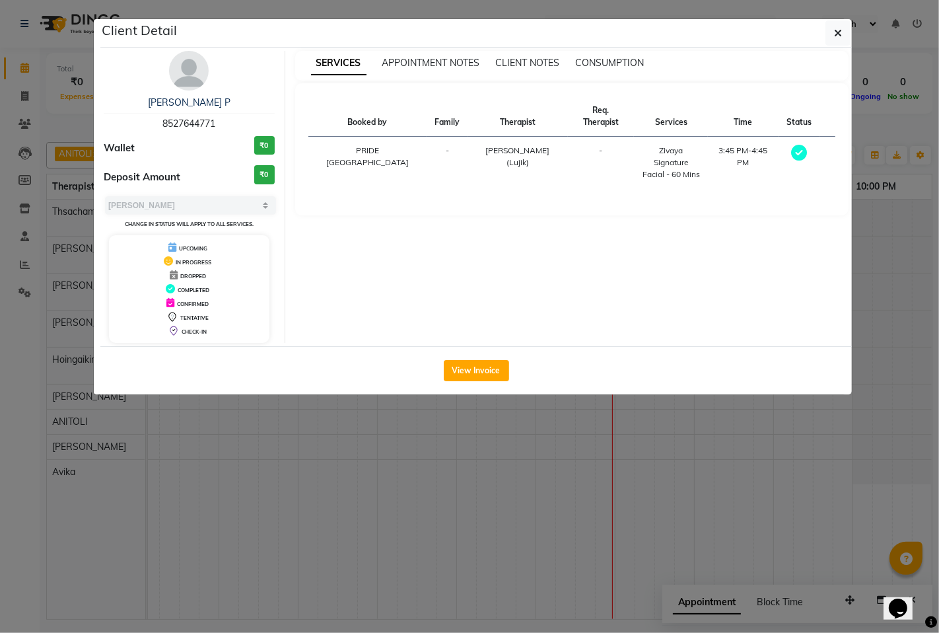
click at [505, 443] on ngb-modal-window "Client Detail [PERSON_NAME] P 8527644771 Wallet ₹0 Deposit Amount ₹0 Select MAR…" at bounding box center [469, 316] width 939 height 633
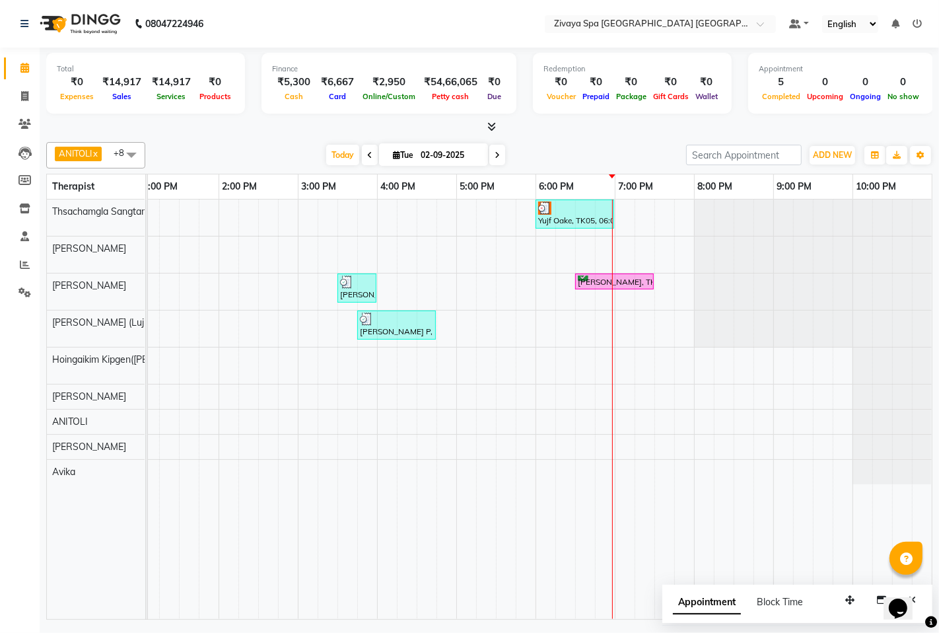
click at [369, 293] on div "[GEOGRAPHIC_DATA], 06:00 PM-07:00 PM, Swedish De-Stress - 60 Mins Fein F, TK01,…" at bounding box center [298, 410] width 1268 height 420
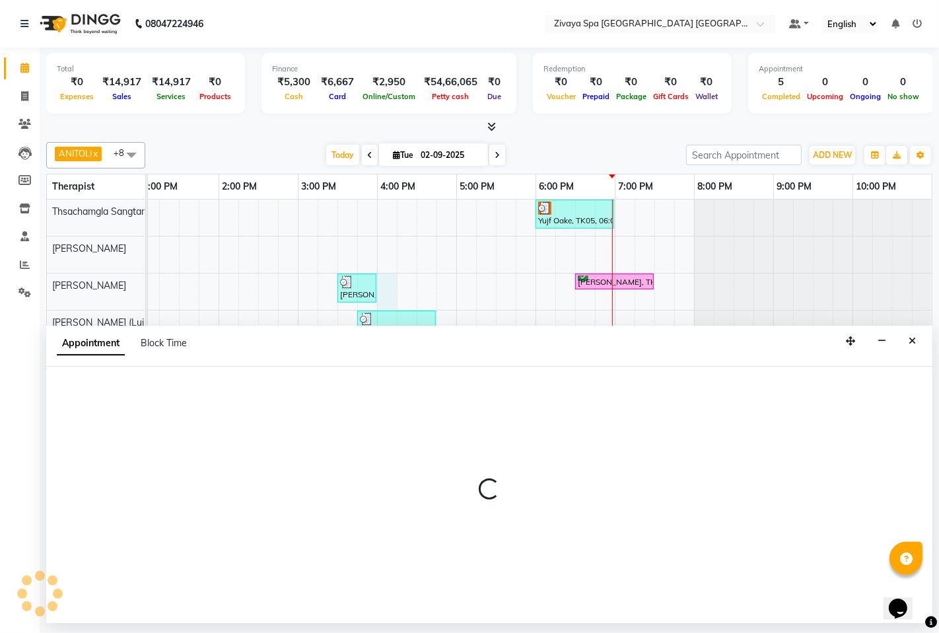
select select "49491"
select select "960"
select select "tentative"
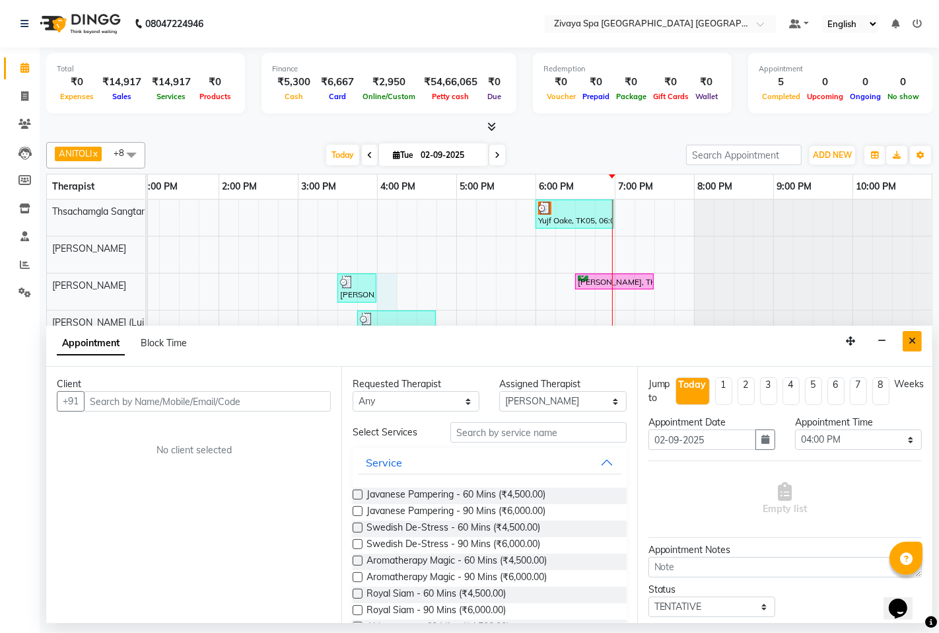
click at [910, 341] on icon "Close" at bounding box center [912, 340] width 7 height 9
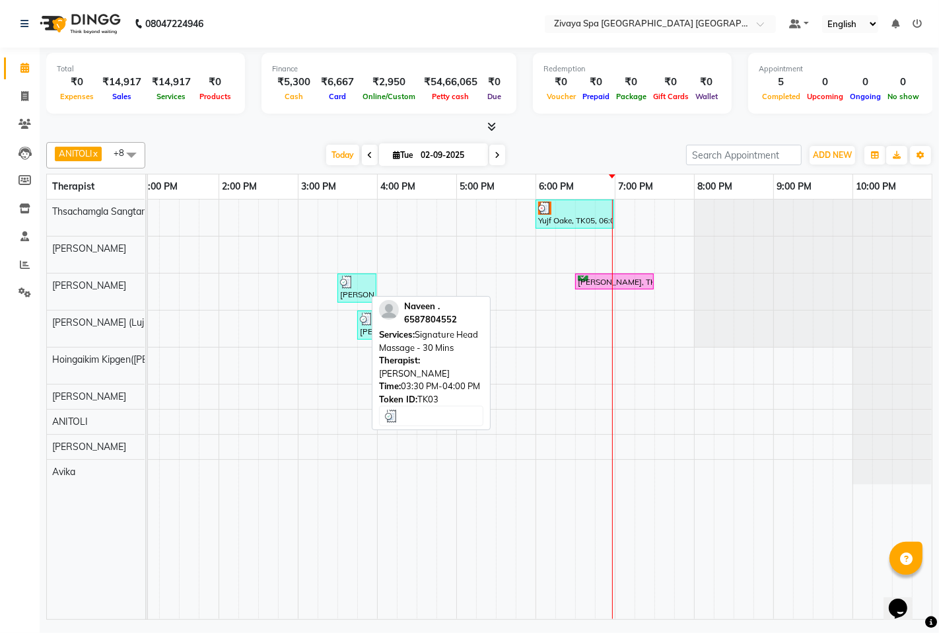
click at [341, 293] on div "[PERSON_NAME] ., TK03, 03:30 PM-04:00 PM, Signature Head Massage - 30 Mins" at bounding box center [357, 287] width 36 height 25
select select "3"
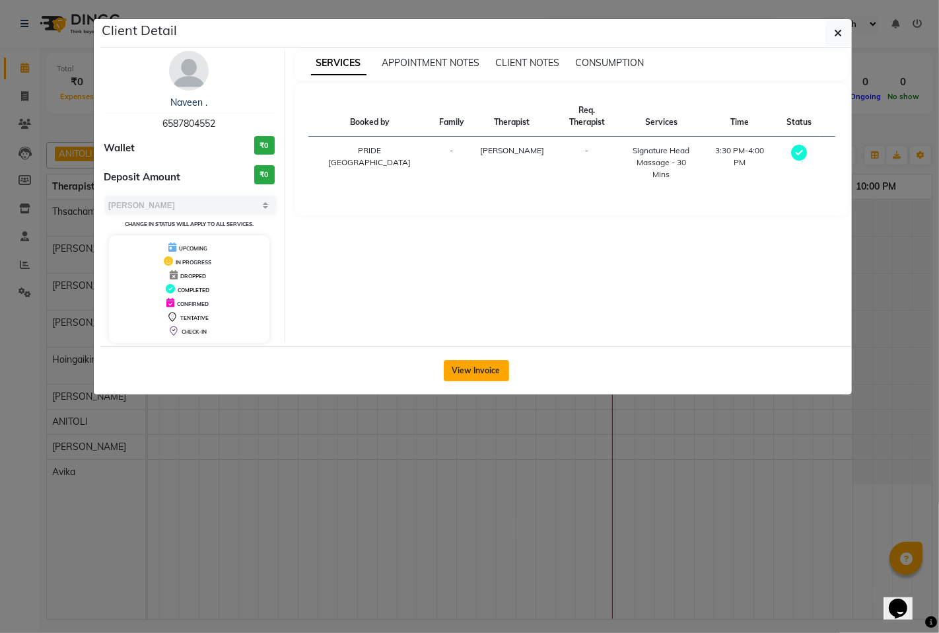
click at [470, 374] on button "View Invoice" at bounding box center [476, 370] width 65 height 21
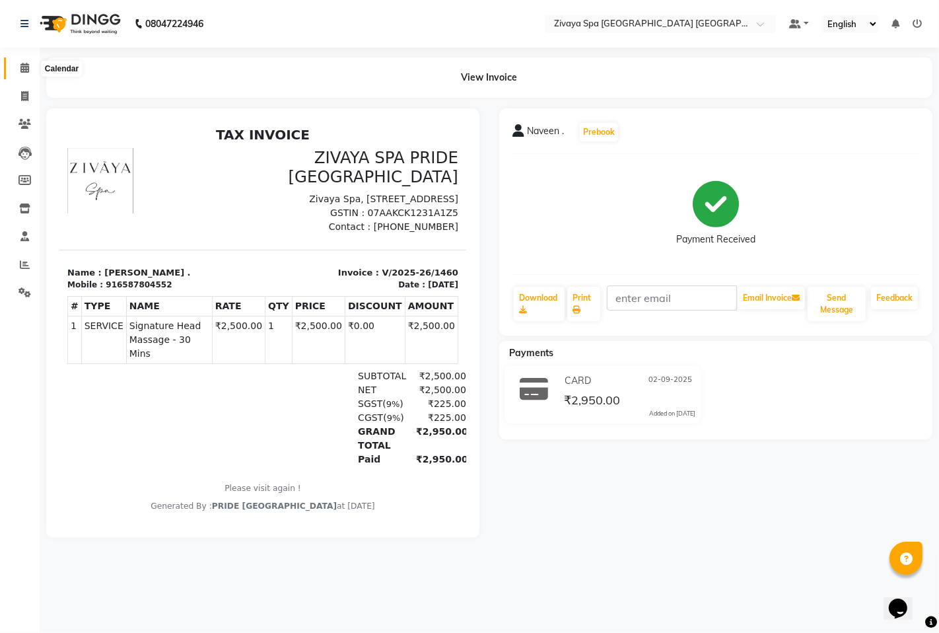
click at [24, 67] on icon at bounding box center [24, 68] width 9 height 10
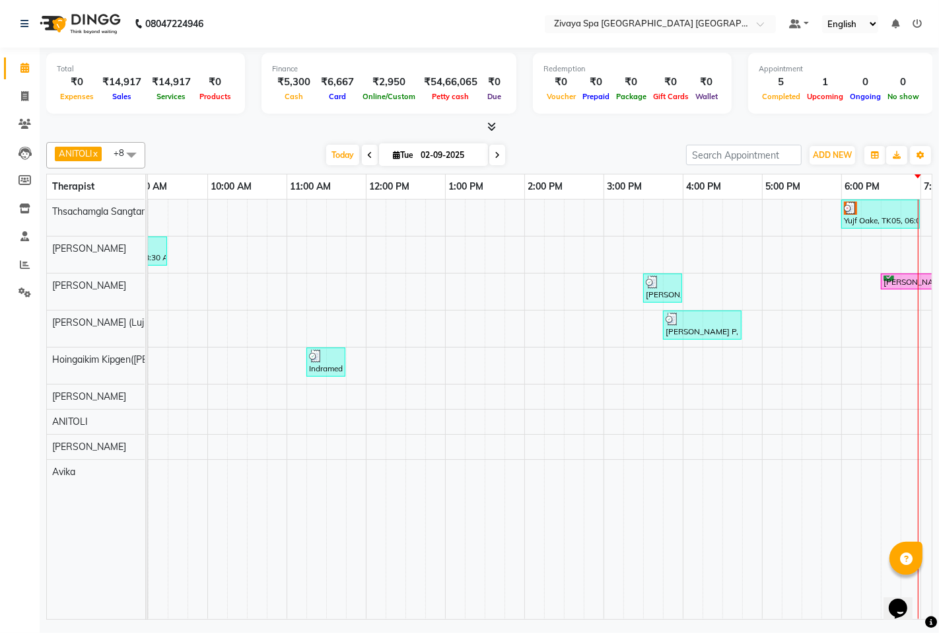
scroll to position [0, 381]
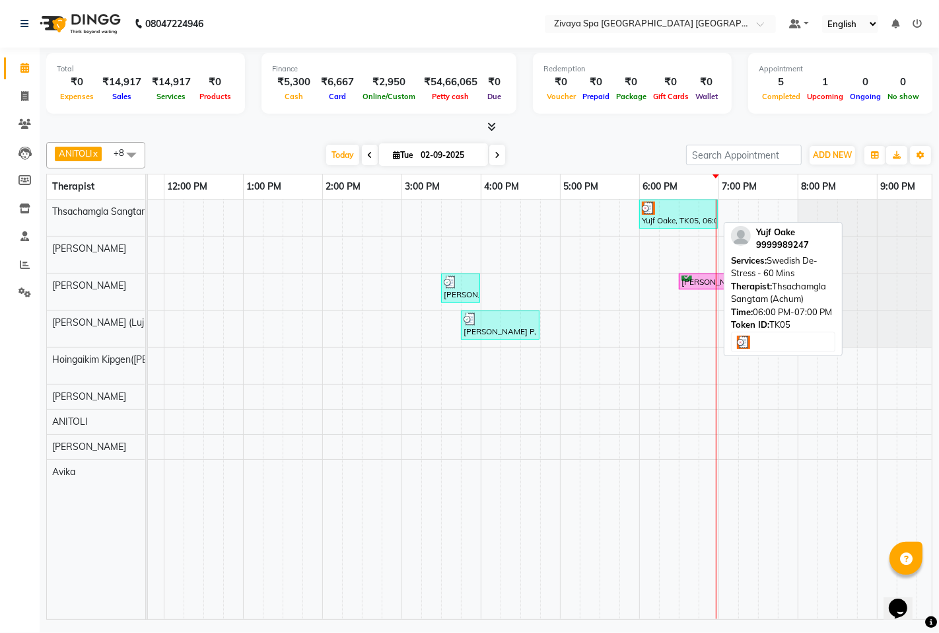
click at [661, 207] on div at bounding box center [678, 208] width 73 height 13
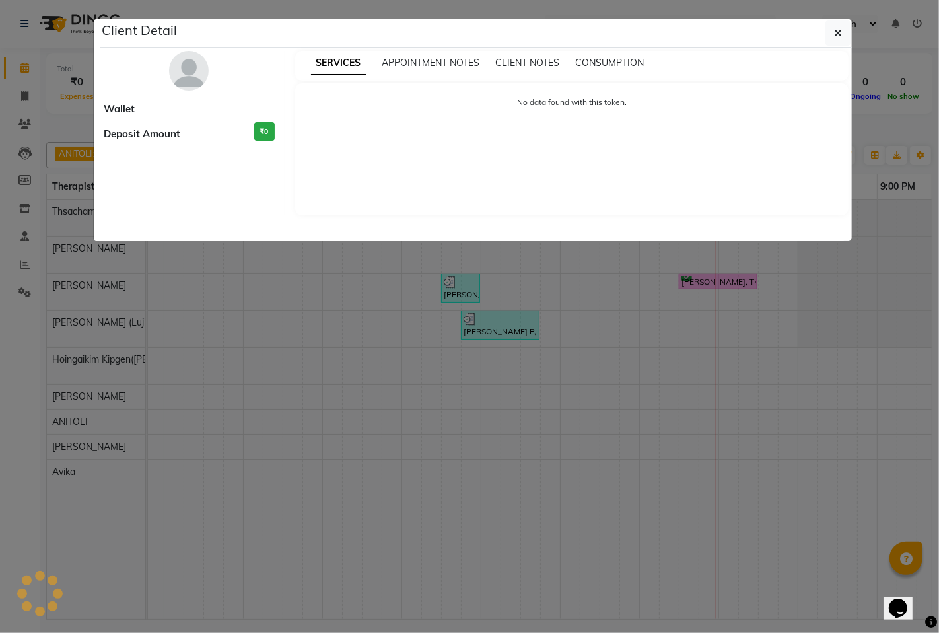
select select "3"
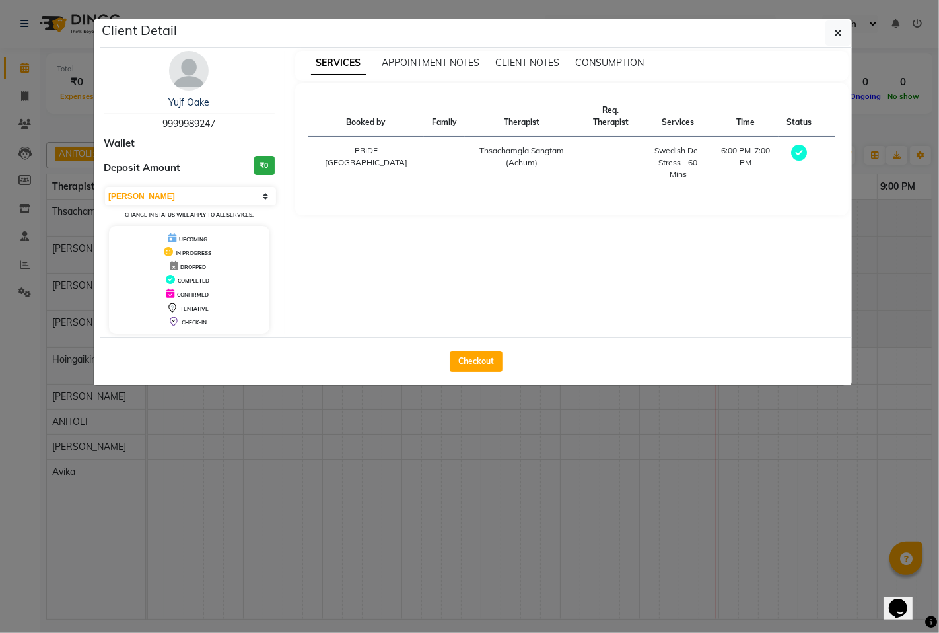
click at [544, 430] on ngb-modal-window "Client Detail Yujf Oake 9999989247 Wallet Deposit Amount ₹0 Select MARK DONE UP…" at bounding box center [469, 316] width 939 height 633
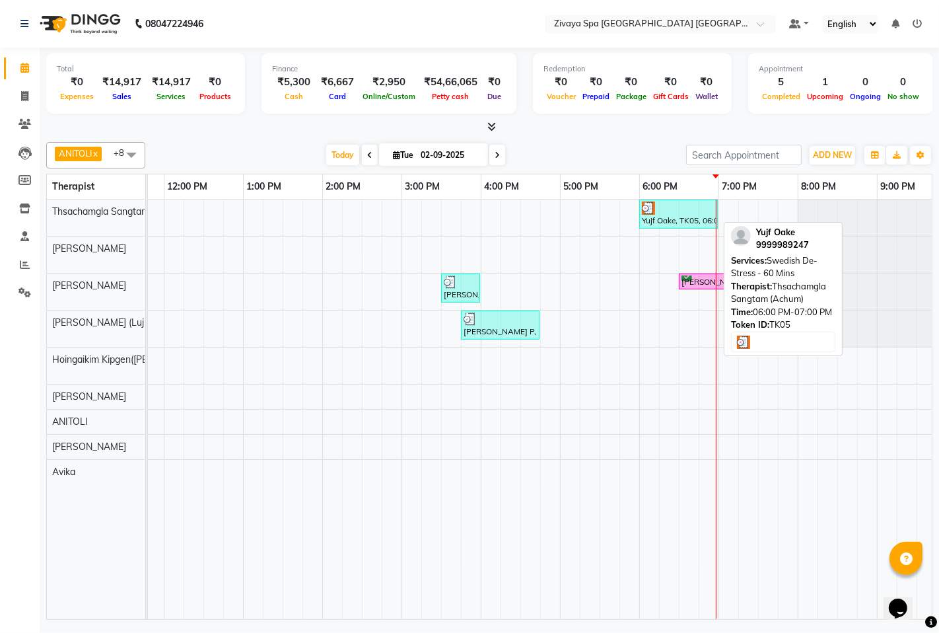
click at [696, 222] on div "Yujf Oake, TK05, 06:00 PM-07:00 PM, Swedish De-Stress - 60 Mins" at bounding box center [679, 214] width 76 height 25
select select "3"
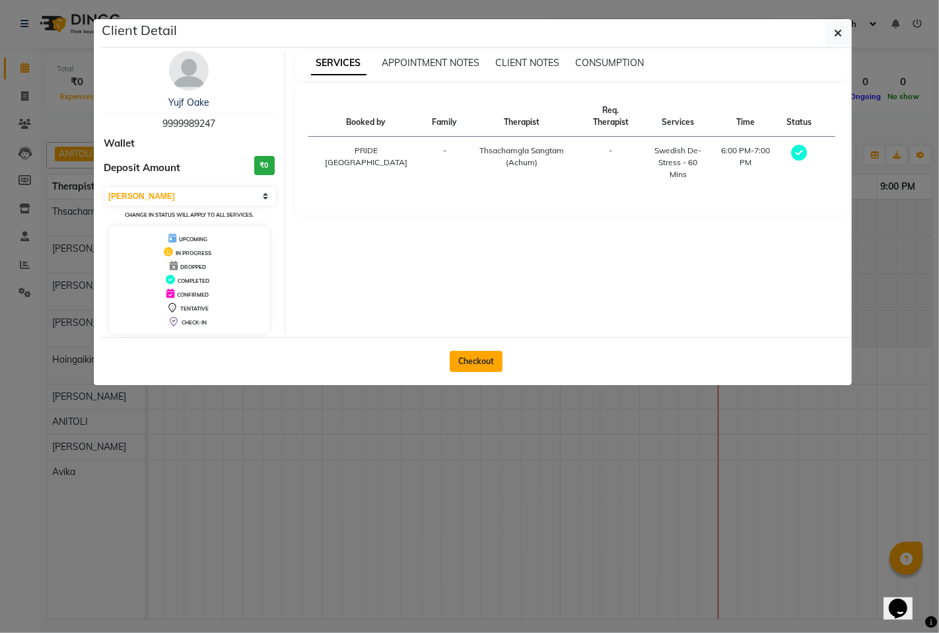
click at [487, 364] on button "Checkout" at bounding box center [476, 361] width 53 height 21
select select "service"
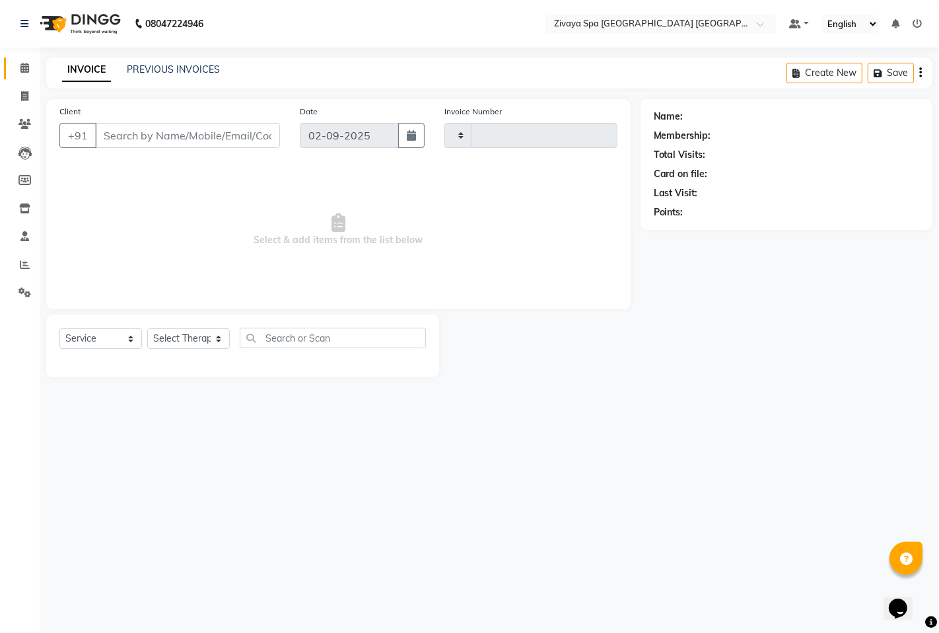
type input "1462"
select select "6501"
type input "9999989247"
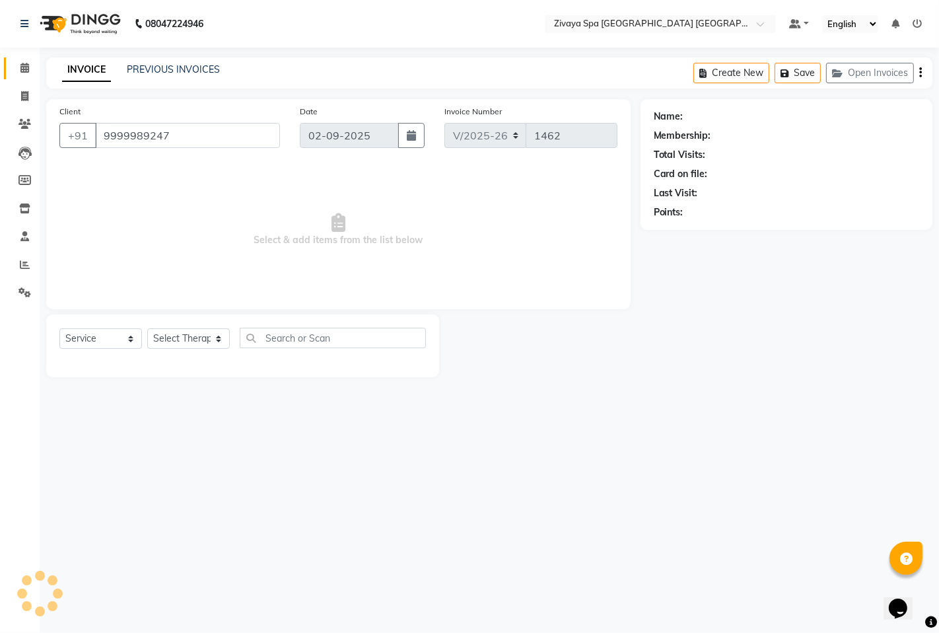
select select "49489"
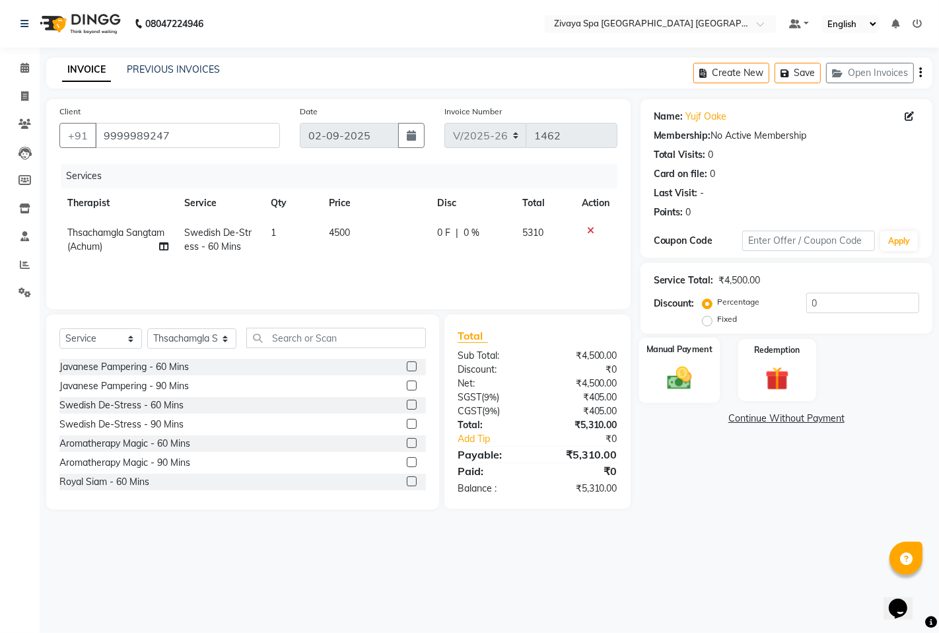
click at [677, 377] on img at bounding box center [679, 377] width 40 height 28
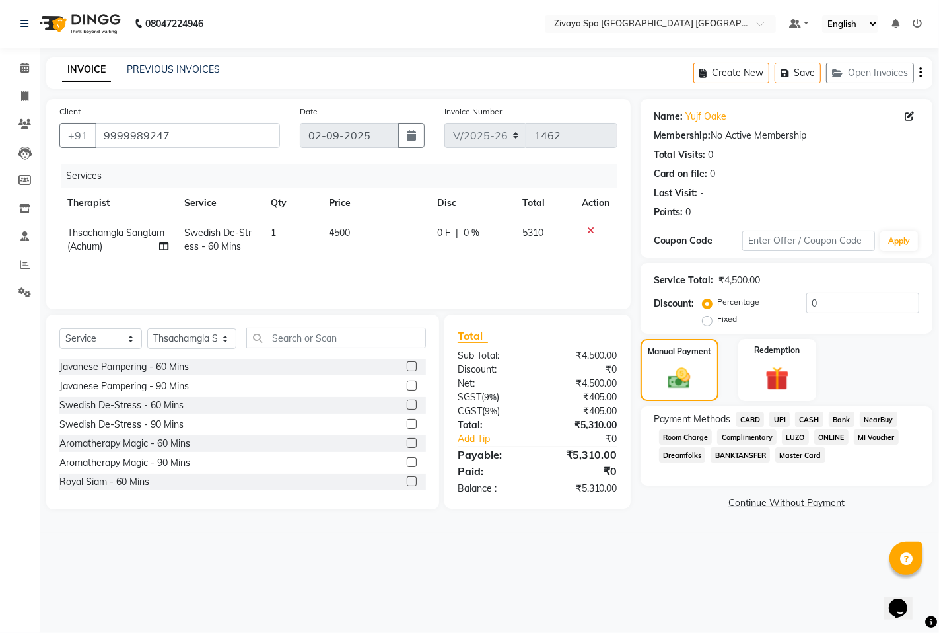
click at [750, 420] on span "CARD" at bounding box center [751, 419] width 28 height 15
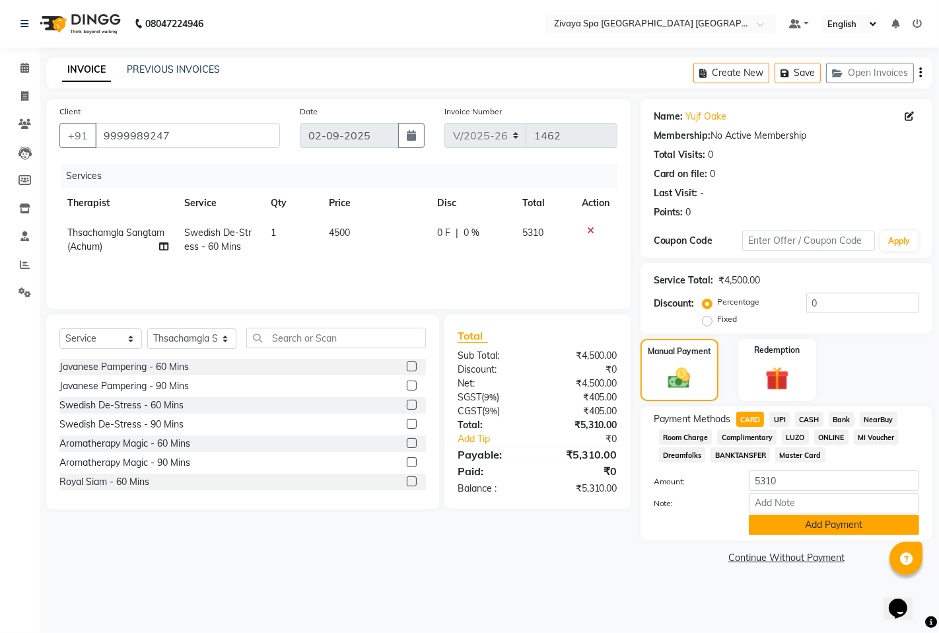
click at [817, 529] on button "Add Payment" at bounding box center [834, 525] width 170 height 20
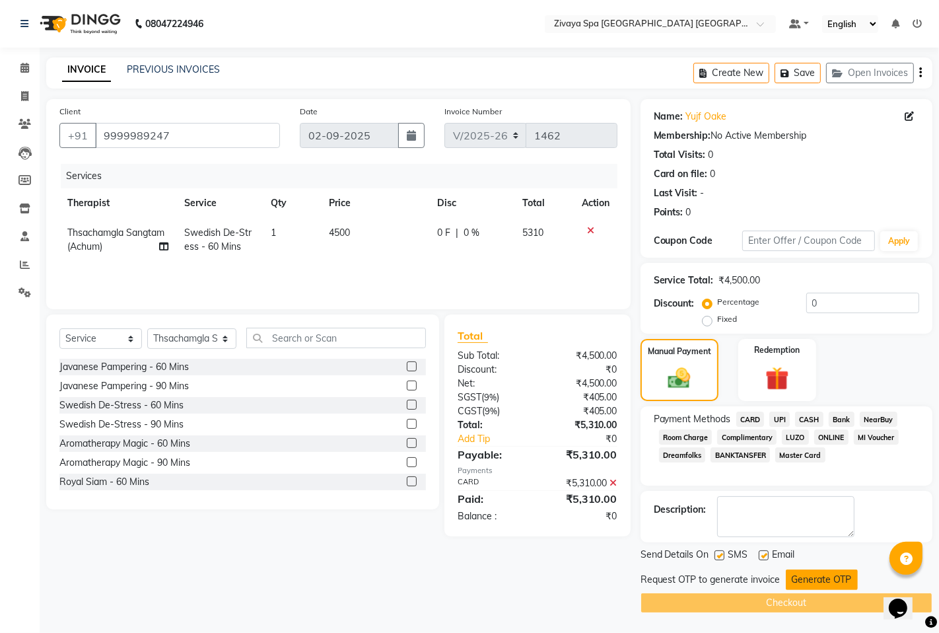
click at [804, 577] on button "Generate OTP" at bounding box center [822, 579] width 72 height 20
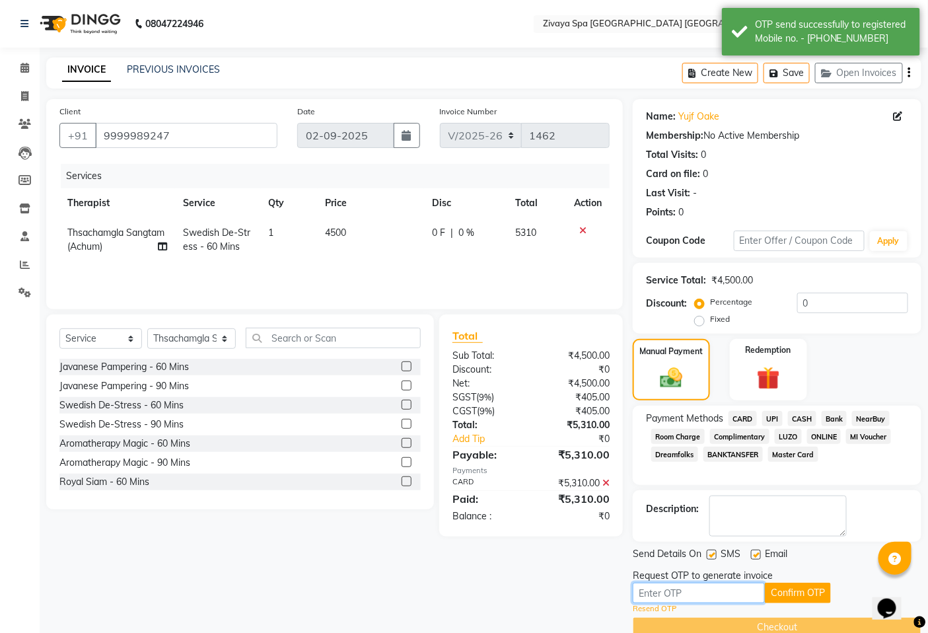
click at [727, 593] on input "text" at bounding box center [699, 593] width 132 height 20
type input "1821"
click at [801, 588] on button "Confirm OTP" at bounding box center [798, 593] width 66 height 20
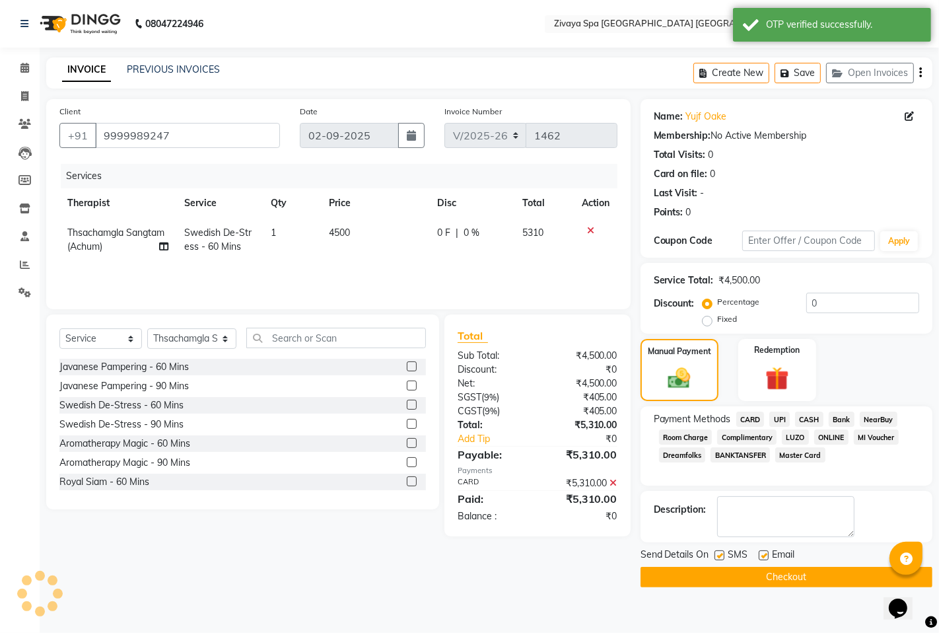
click at [789, 579] on button "Checkout" at bounding box center [787, 577] width 292 height 20
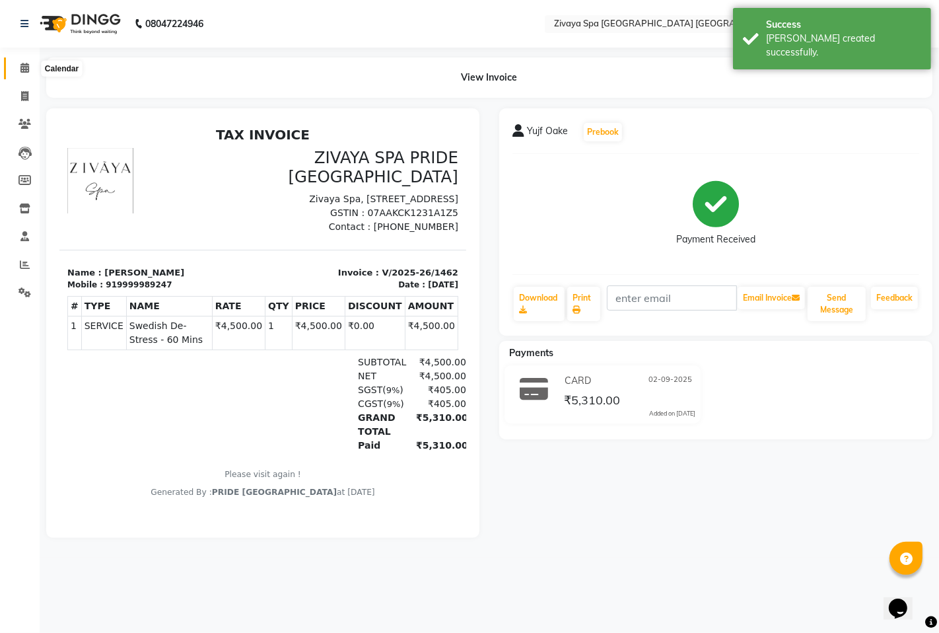
click at [24, 71] on icon at bounding box center [24, 68] width 9 height 10
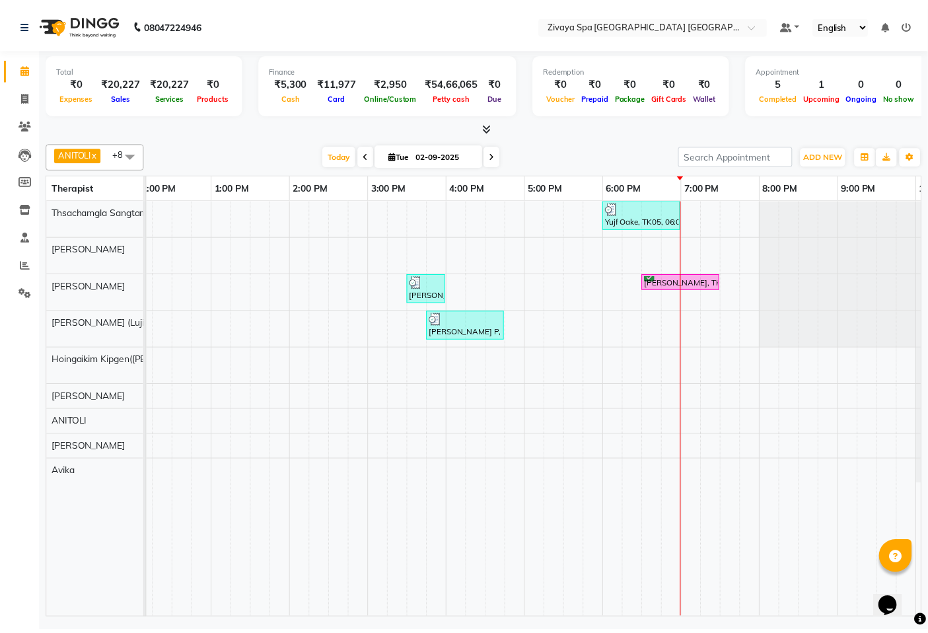
scroll to position [0, 419]
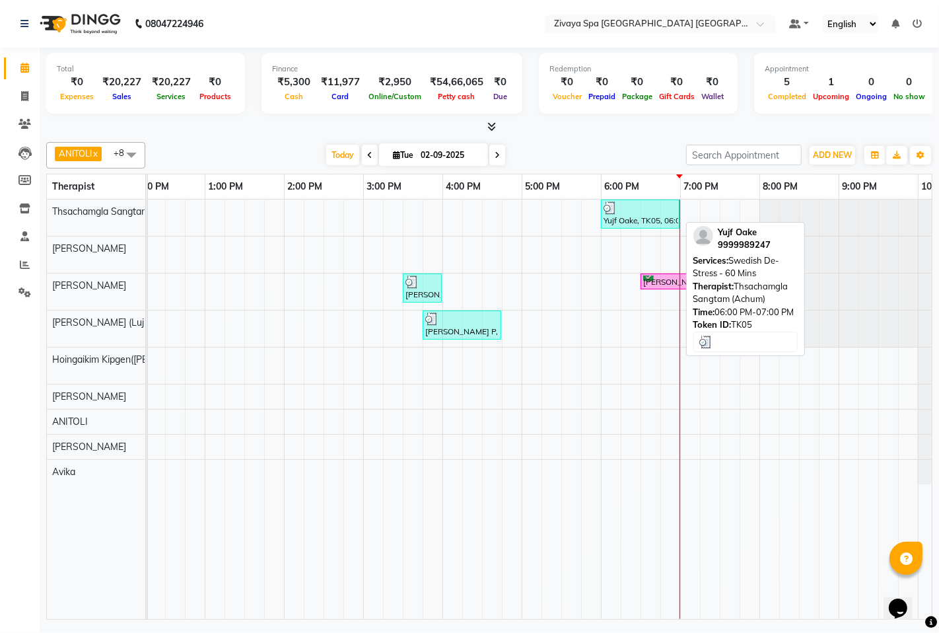
click at [632, 219] on div "Yujf Oake, TK05, 06:00 PM-07:00 PM, Swedish De-Stress - 60 Mins" at bounding box center [641, 214] width 76 height 25
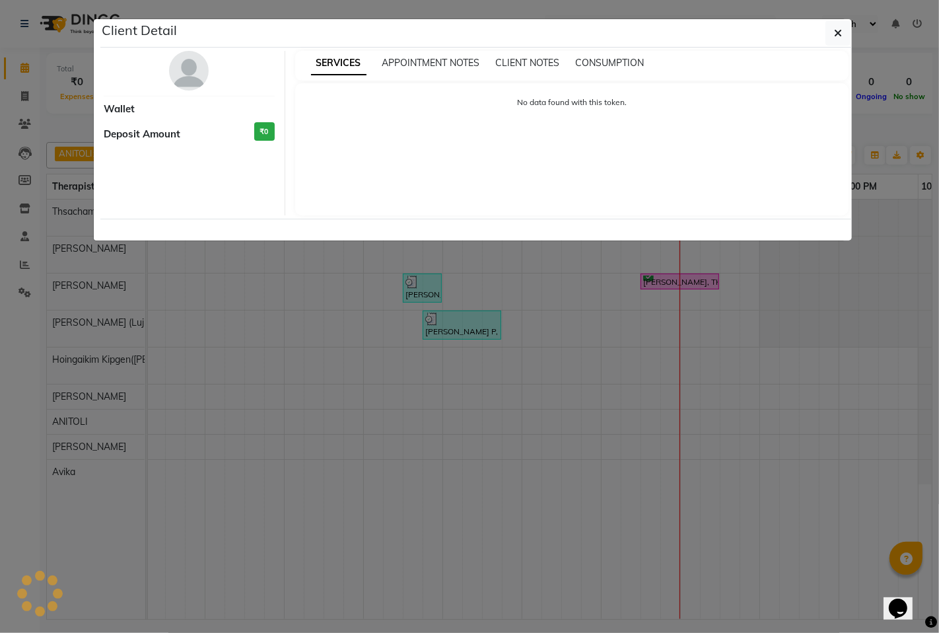
select select "3"
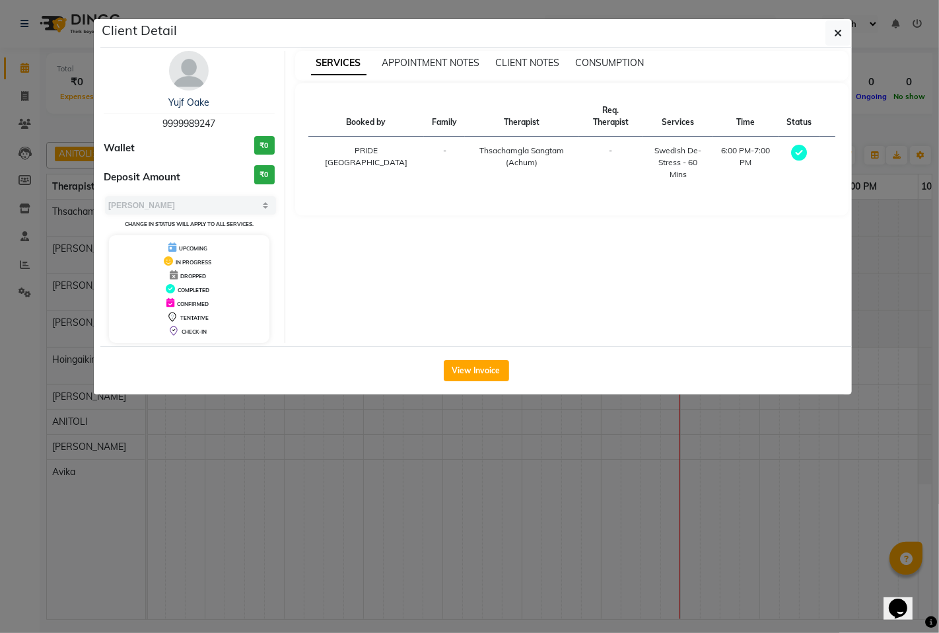
click at [599, 486] on ngb-modal-window "Client Detail Yujf Oake 9999989247 Wallet ₹0 Deposit Amount ₹0 Select MARK DONE…" at bounding box center [469, 316] width 939 height 633
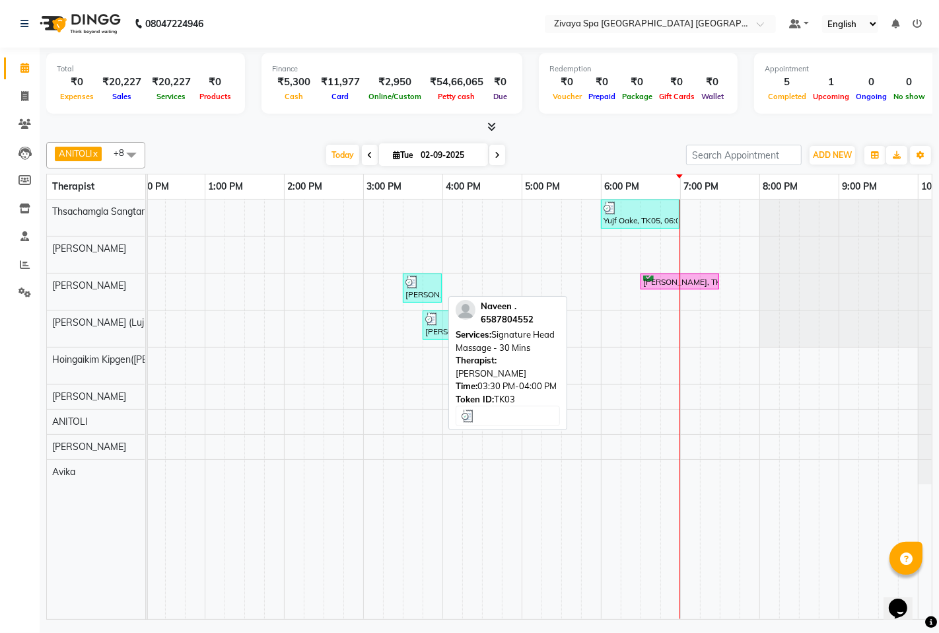
click at [421, 294] on div "[PERSON_NAME] ., TK03, 03:30 PM-04:00 PM, Signature Head Massage - 30 Mins" at bounding box center [422, 287] width 36 height 25
select select "3"
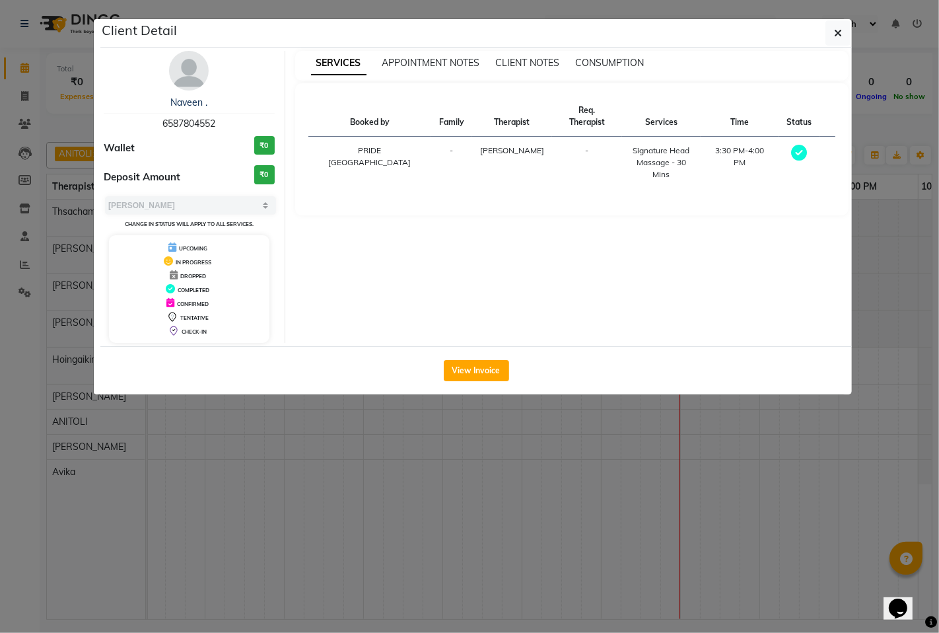
click at [581, 446] on ngb-modal-window "Client Detail [PERSON_NAME] . 6587804552 Wallet ₹0 Deposit Amount ₹0 Select MAR…" at bounding box center [469, 316] width 939 height 633
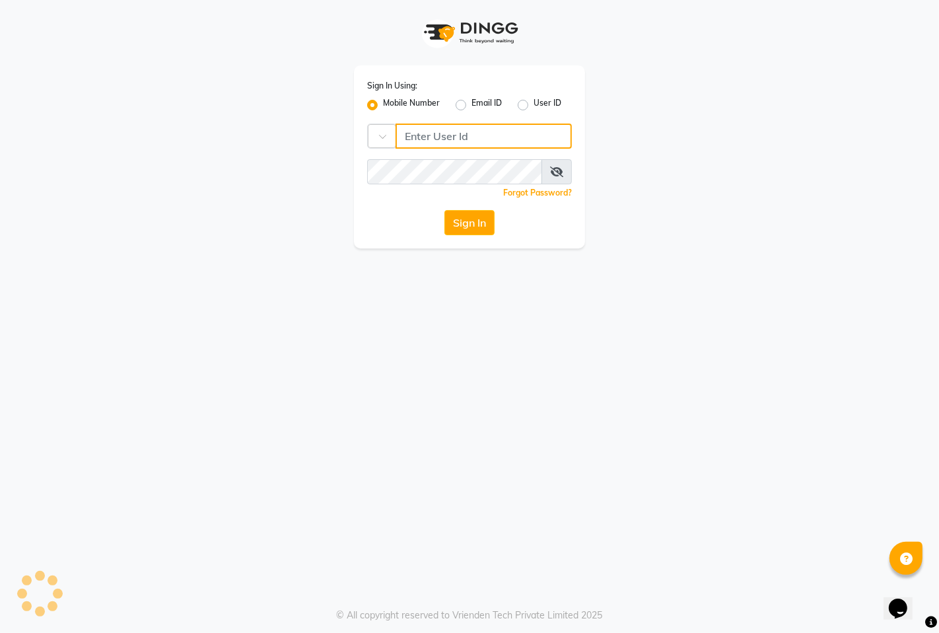
type input "7389901811"
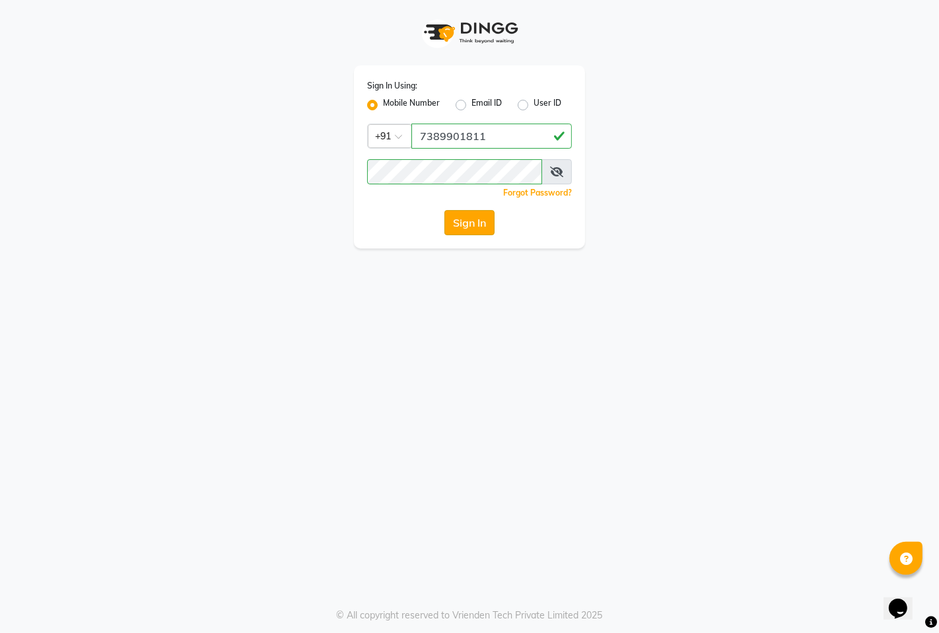
click at [472, 220] on button "Sign In" at bounding box center [470, 222] width 50 height 25
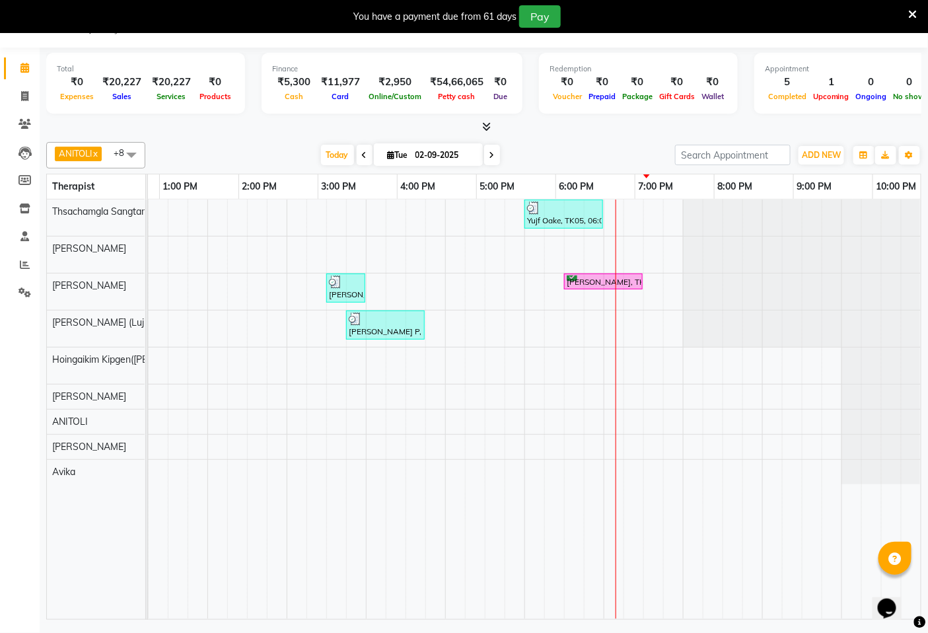
scroll to position [0, 495]
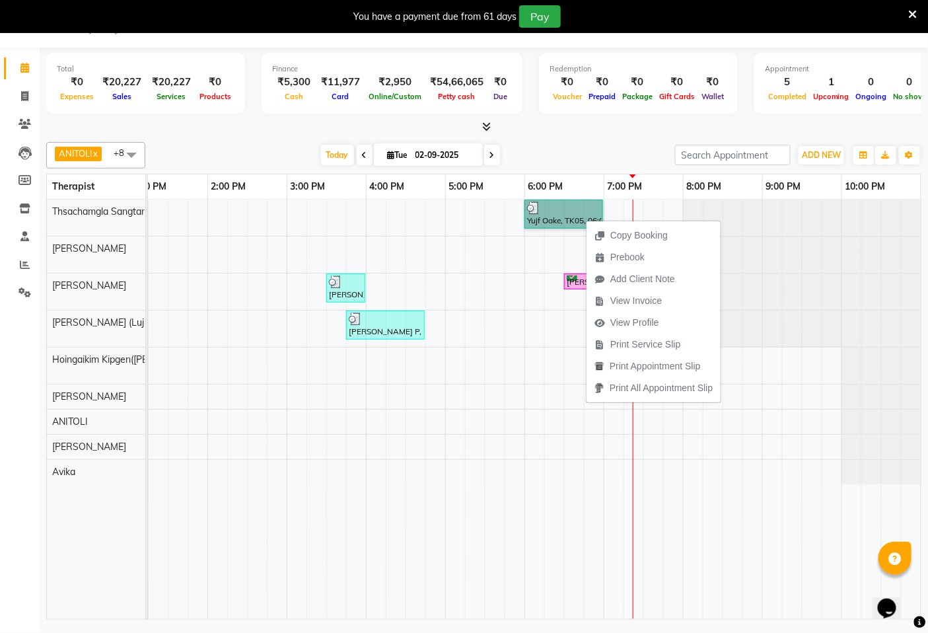
click at [566, 215] on link "Yujf Oake, TK05, 06:00 PM-07:00 PM, Swedish De-Stress - 60 Mins" at bounding box center [564, 214] width 79 height 29
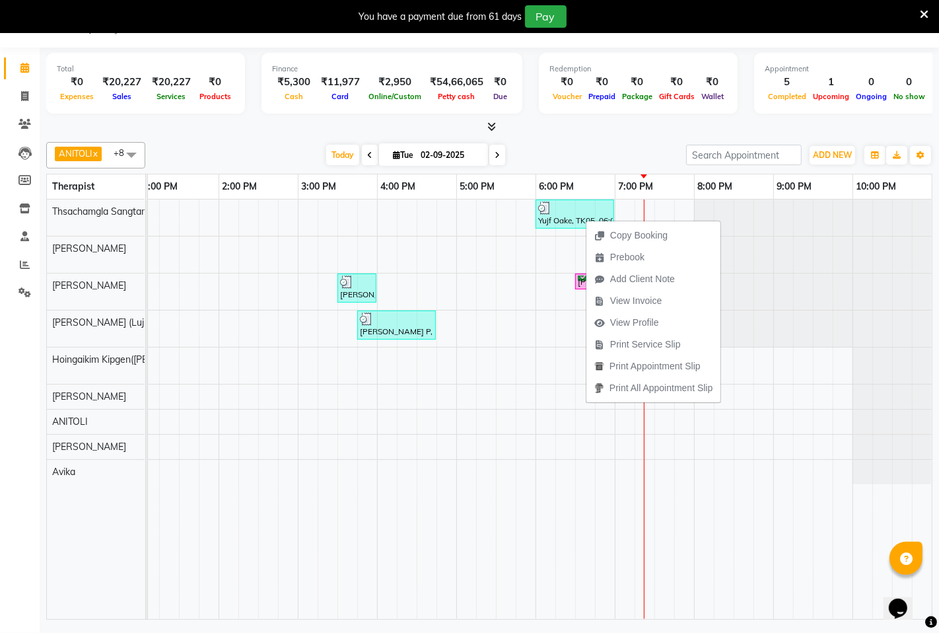
select select "3"
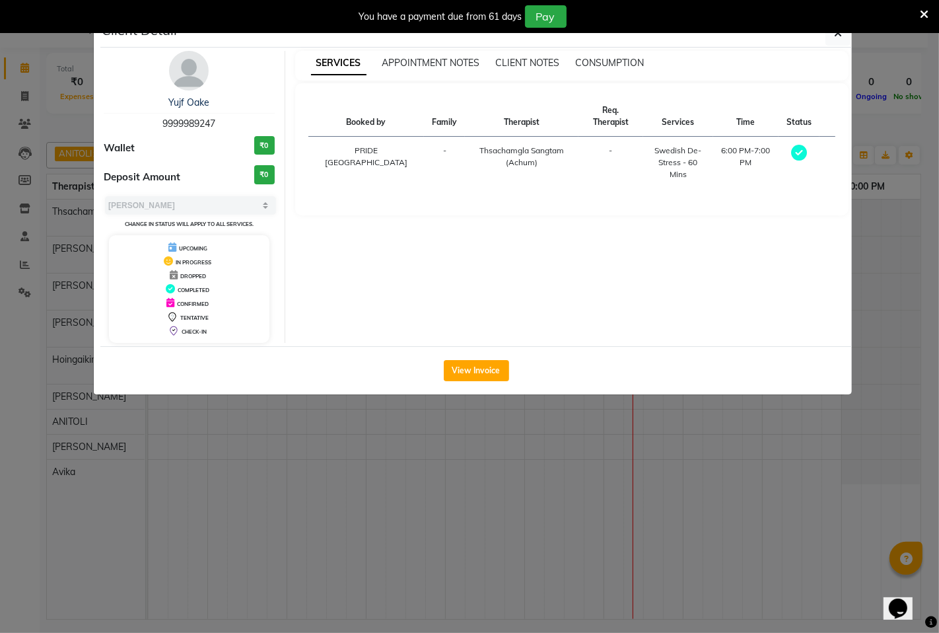
click at [654, 410] on ngb-modal-window "Client Detail Yujf Oake 9999989247 Wallet ₹0 Deposit Amount ₹0 Select MARK DONE…" at bounding box center [469, 316] width 939 height 633
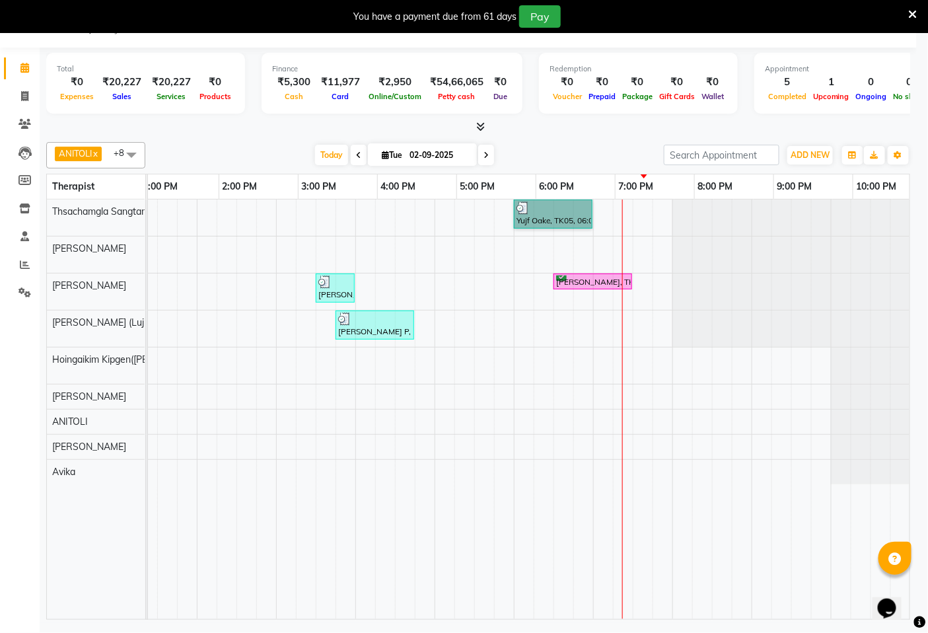
scroll to position [0, 484]
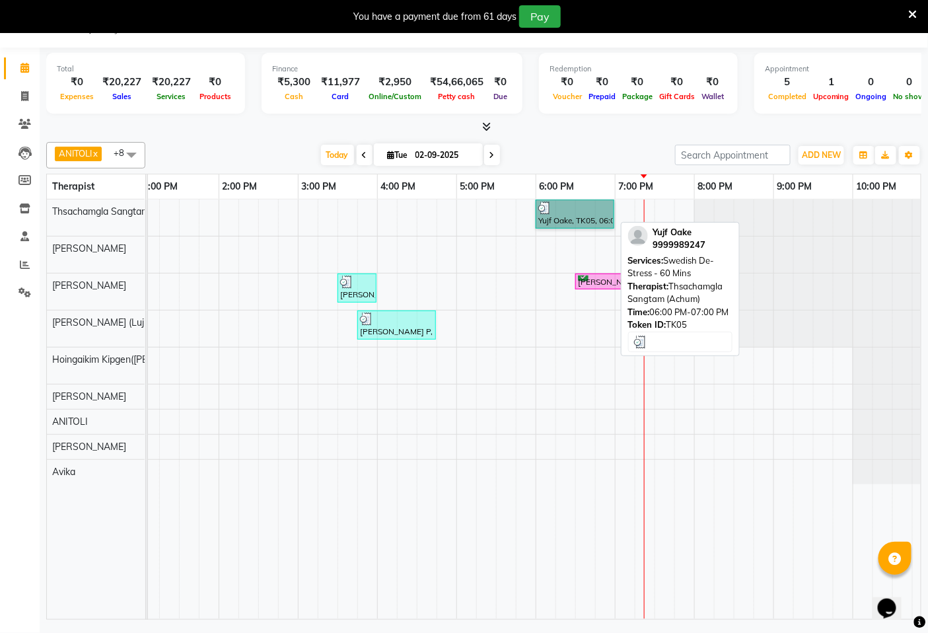
click at [585, 217] on link "Yujf Oake, TK05, 06:00 PM-07:00 PM, Swedish De-Stress - 60 Mins" at bounding box center [575, 214] width 79 height 29
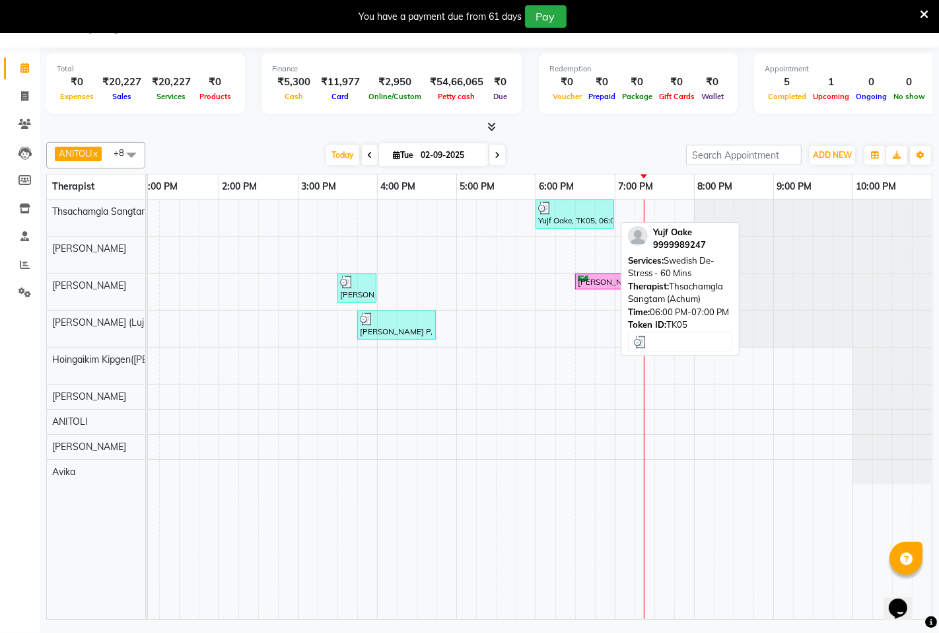
select select "3"
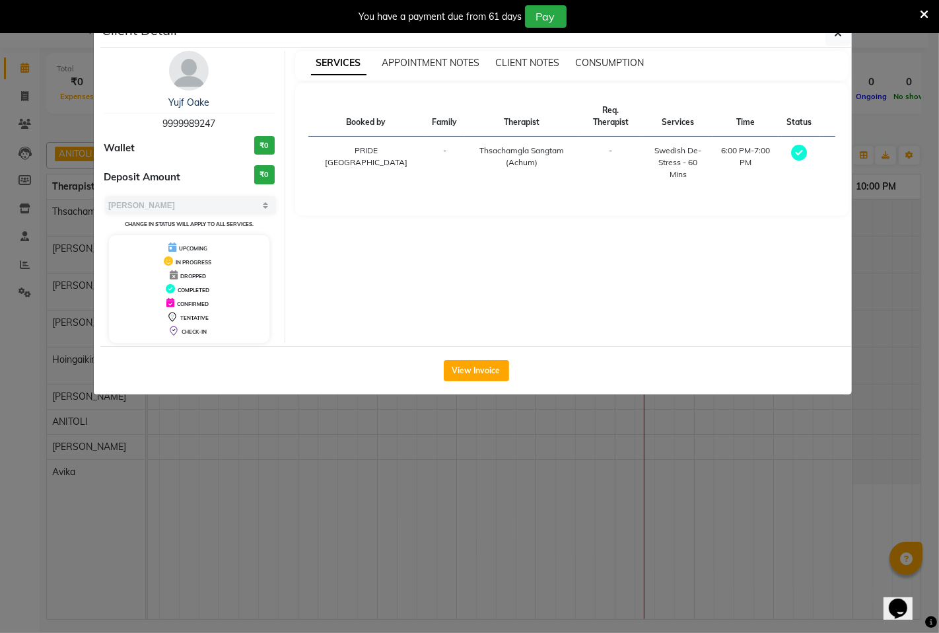
click at [692, 425] on ngb-modal-window "Client Detail Yujf Oake 9999989247 Wallet ₹0 Deposit Amount ₹0 Select MARK DONE…" at bounding box center [469, 316] width 939 height 633
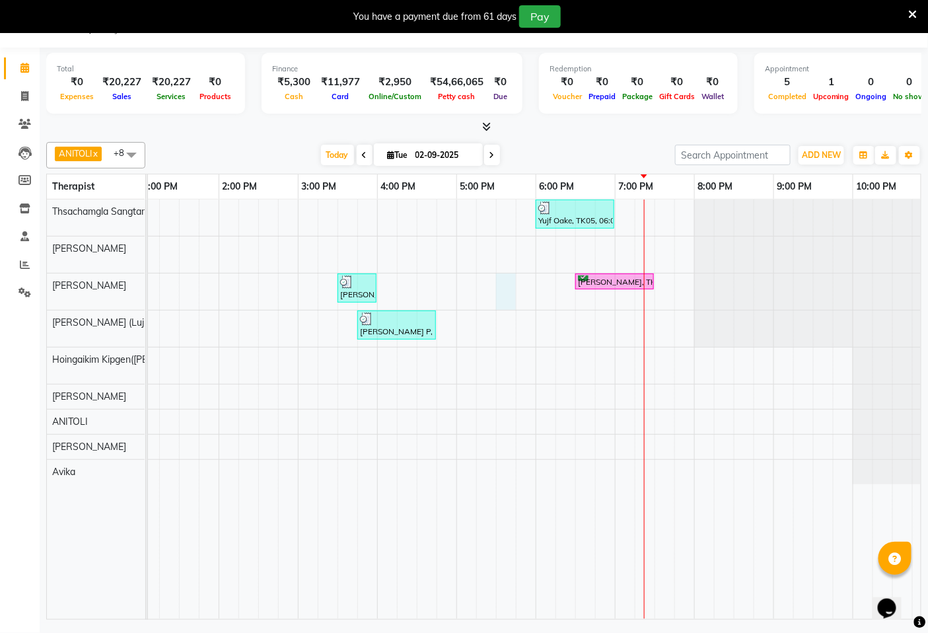
click at [501, 288] on div "[GEOGRAPHIC_DATA], 06:00 PM-07:00 PM, Swedish De-Stress - 60 Mins Fein F, TK01,…" at bounding box center [298, 410] width 1268 height 420
select select "49491"
select select "tentative"
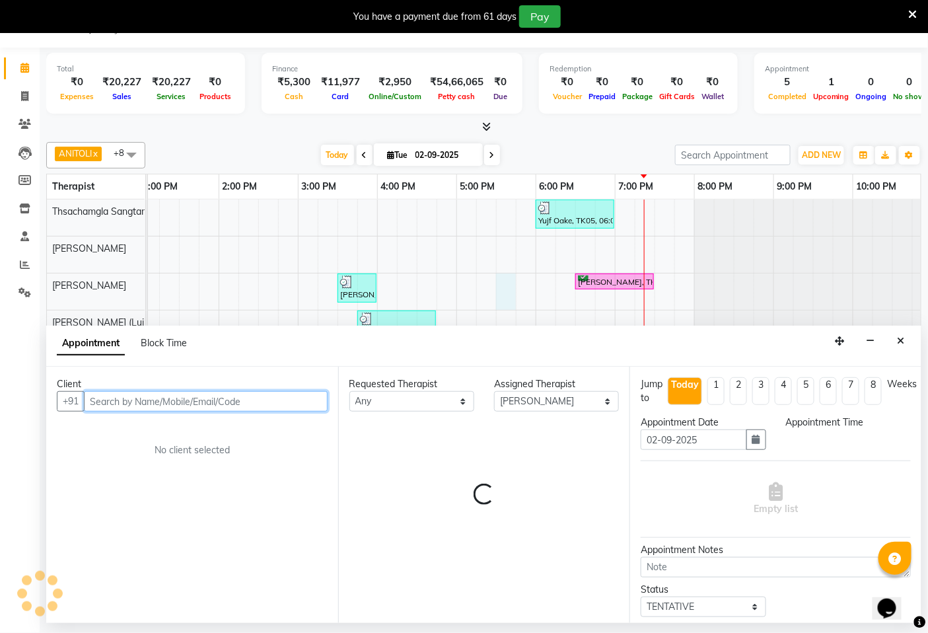
select select "1050"
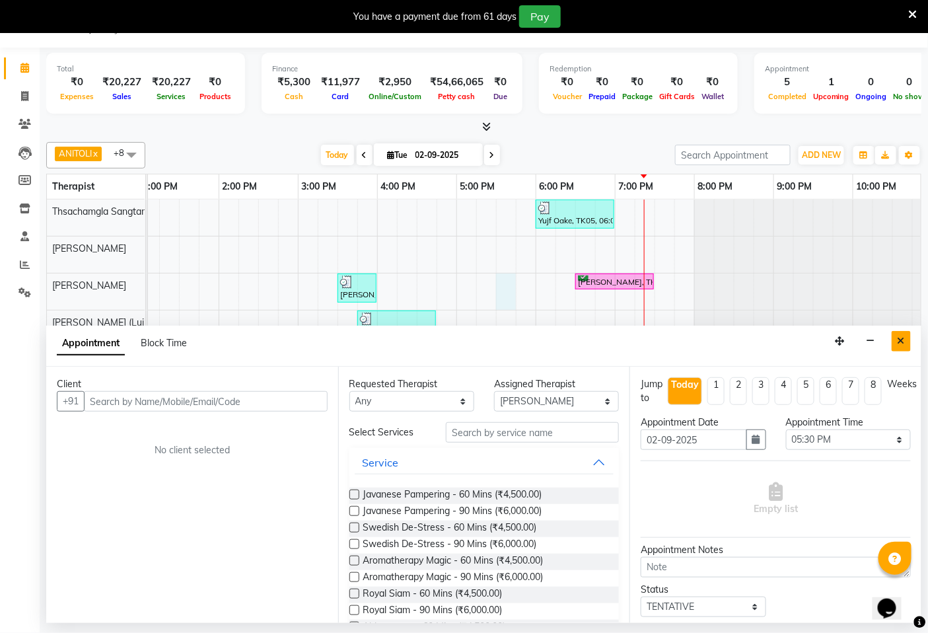
click at [907, 342] on button "Close" at bounding box center [901, 341] width 19 height 20
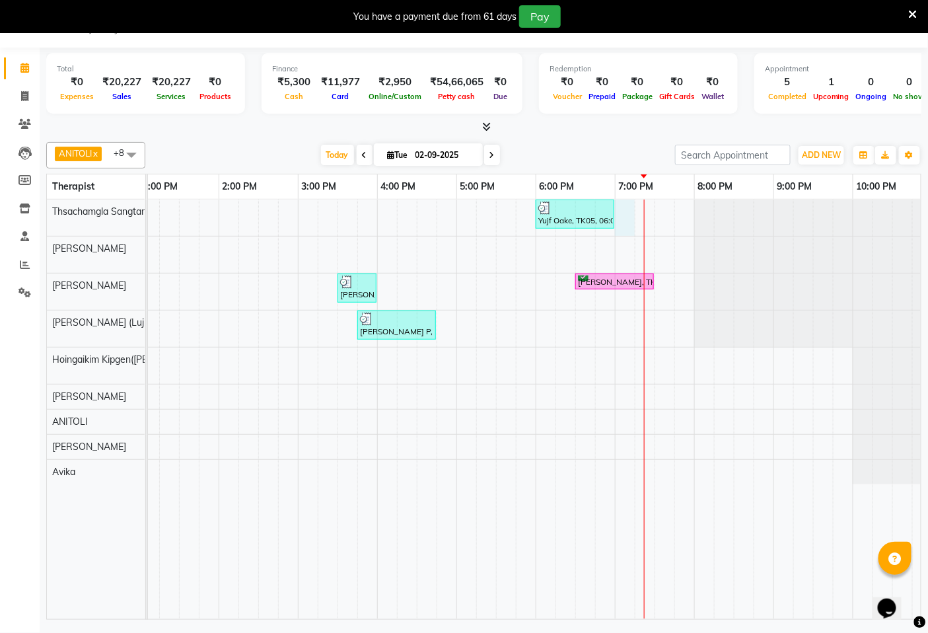
click at [617, 213] on div "[GEOGRAPHIC_DATA], 06:00 PM-07:00 PM, Swedish De-Stress - 60 Mins Fein F, TK01,…" at bounding box center [298, 410] width 1268 height 420
select select "49489"
select select "1140"
select select "tentative"
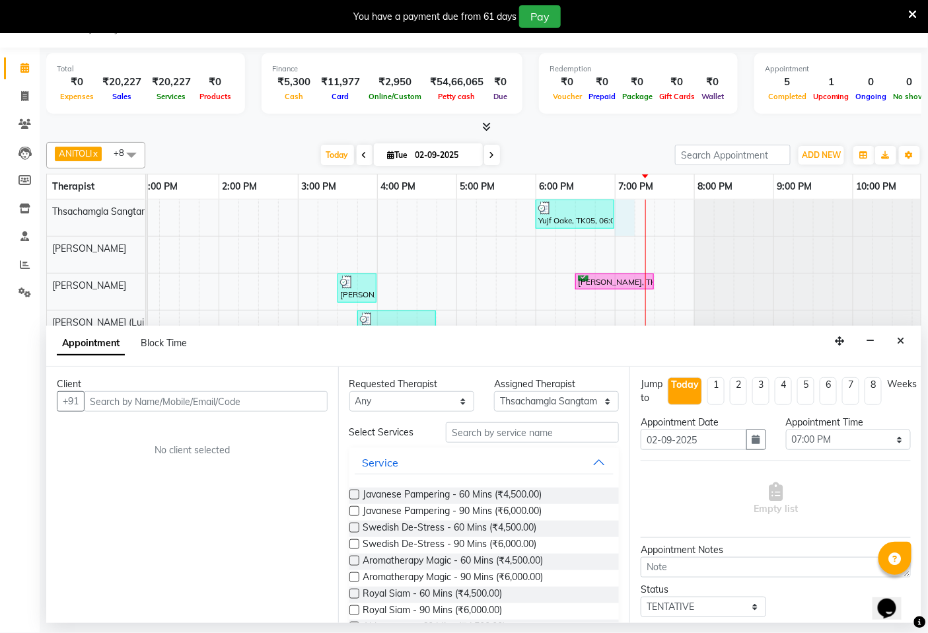
click at [248, 398] on input "text" at bounding box center [206, 401] width 244 height 20
click at [295, 399] on input "text" at bounding box center [206, 401] width 244 height 20
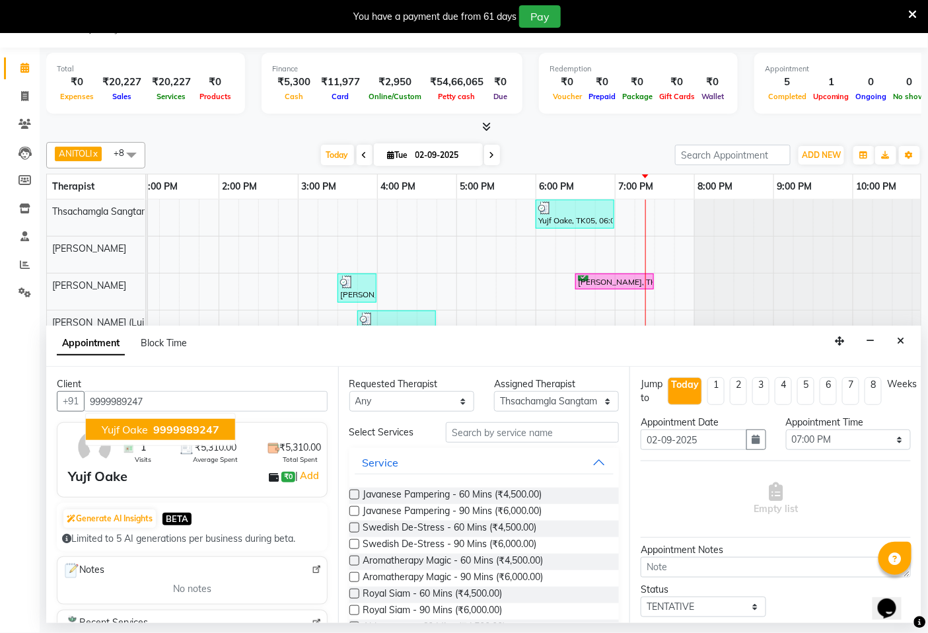
click at [217, 428] on button "Yujf Oake 9999989247" at bounding box center [160, 429] width 149 height 21
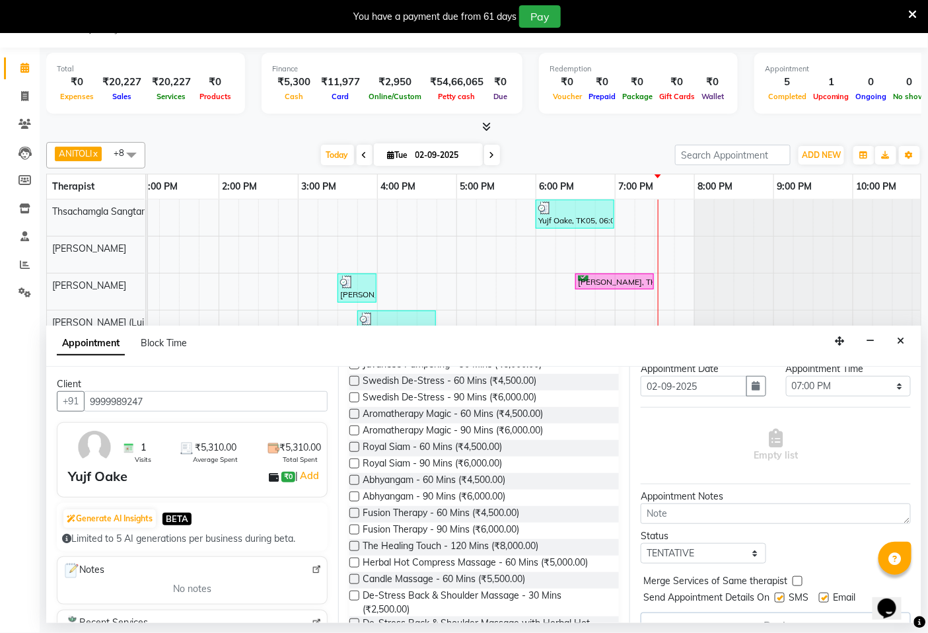
scroll to position [78, 0]
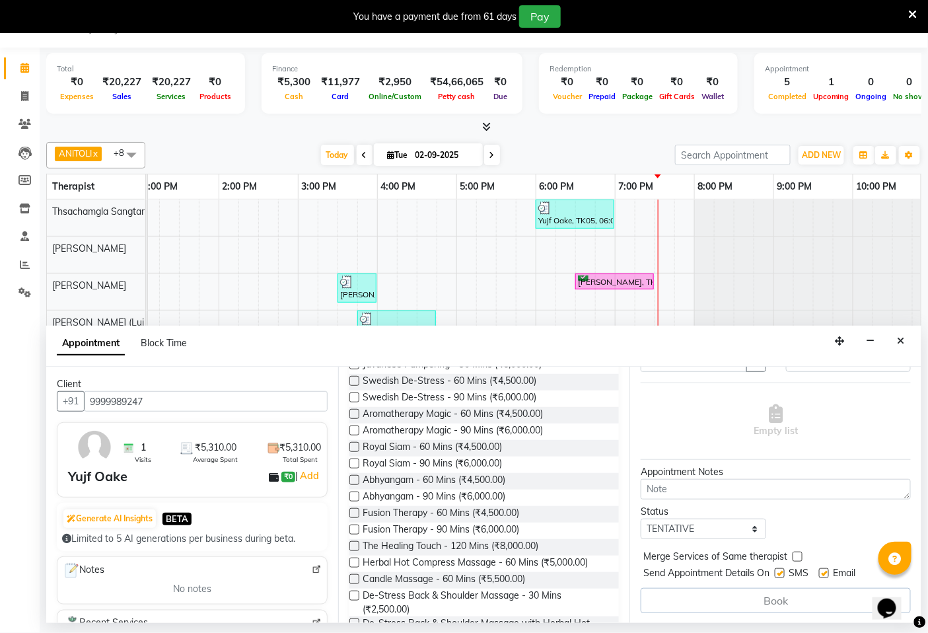
type input "9999989247"
click at [749, 526] on select "Select TENTATIVE CONFIRM CHECK-IN UPCOMING" at bounding box center [703, 529] width 125 height 20
select select "confirm booking"
click at [641, 519] on select "Select TENTATIVE CONFIRM CHECK-IN UPCOMING" at bounding box center [703, 529] width 125 height 20
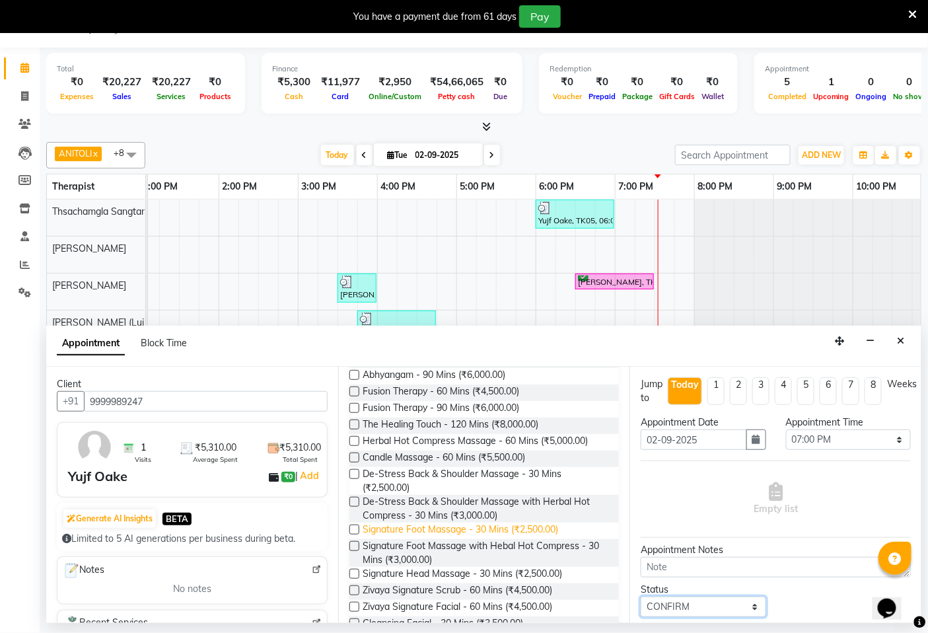
scroll to position [293, 0]
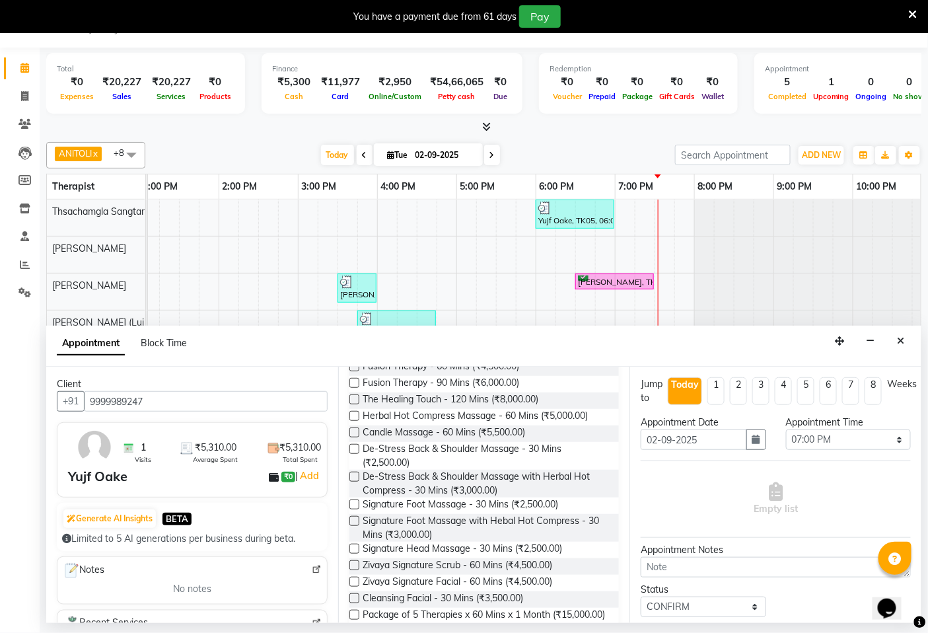
click at [354, 548] on label at bounding box center [354, 549] width 10 height 10
click at [354, 548] on input "checkbox" at bounding box center [353, 550] width 9 height 9
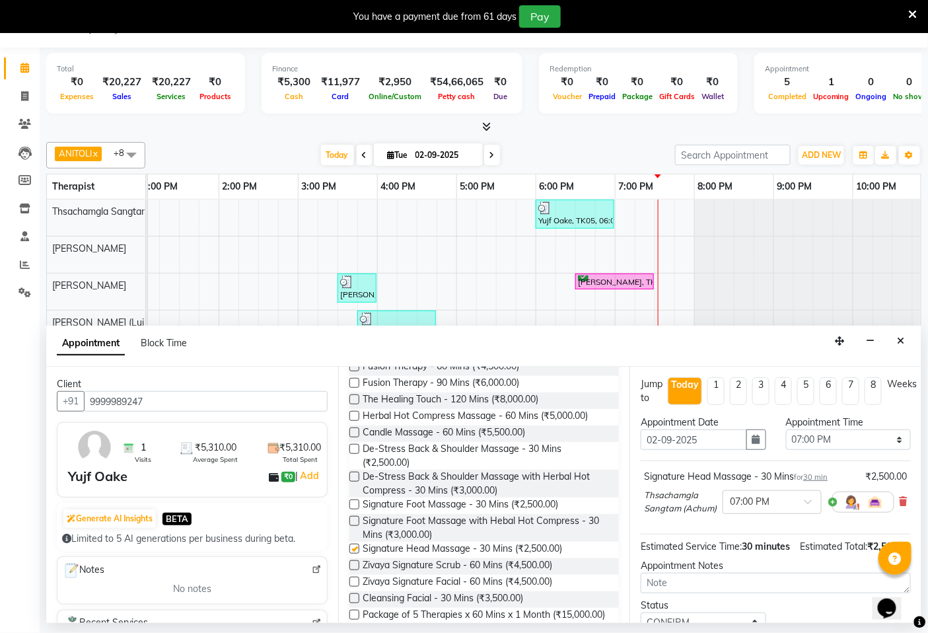
checkbox input "false"
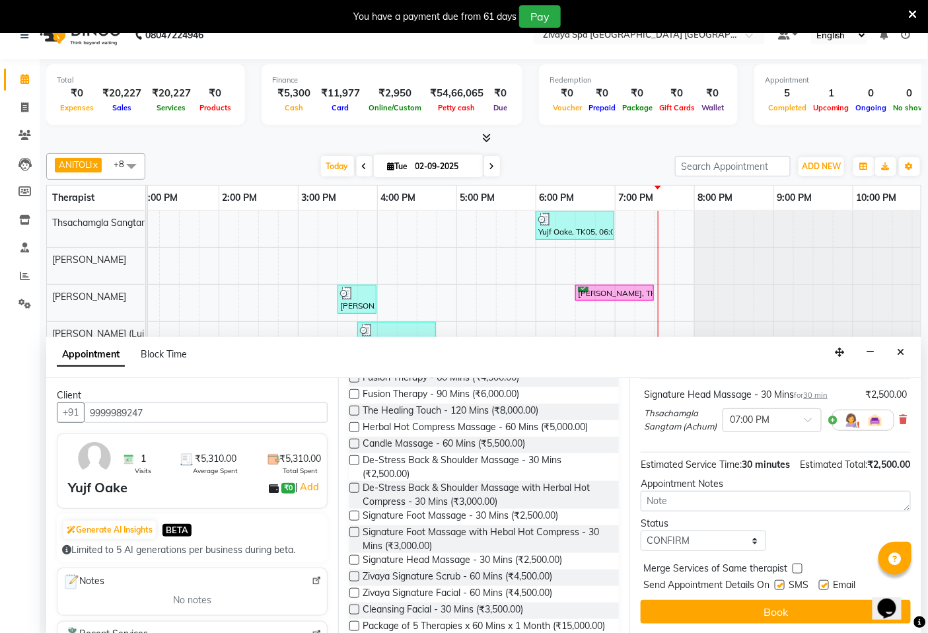
scroll to position [33, 0]
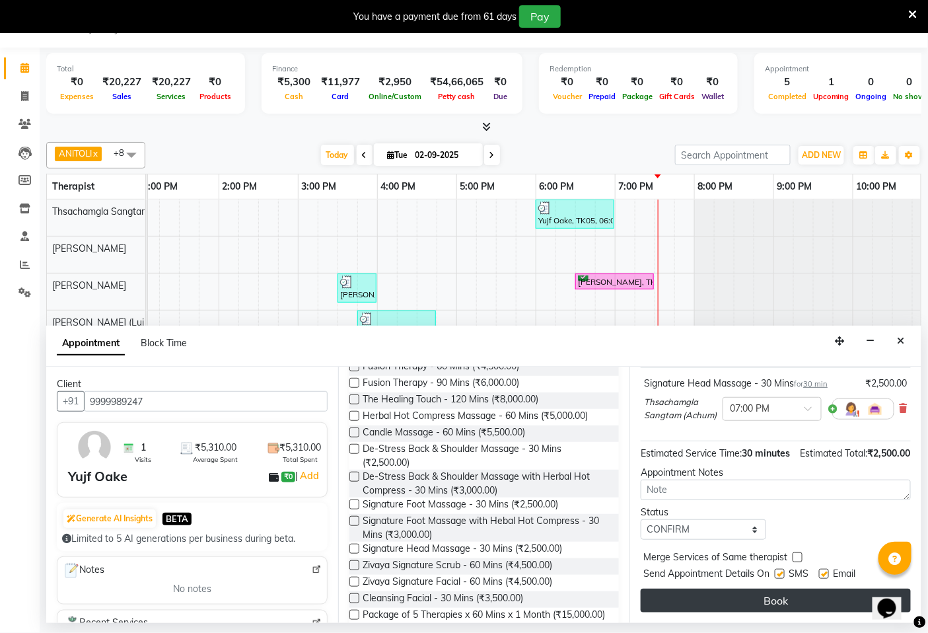
click at [775, 601] on button "Book" at bounding box center [776, 601] width 270 height 24
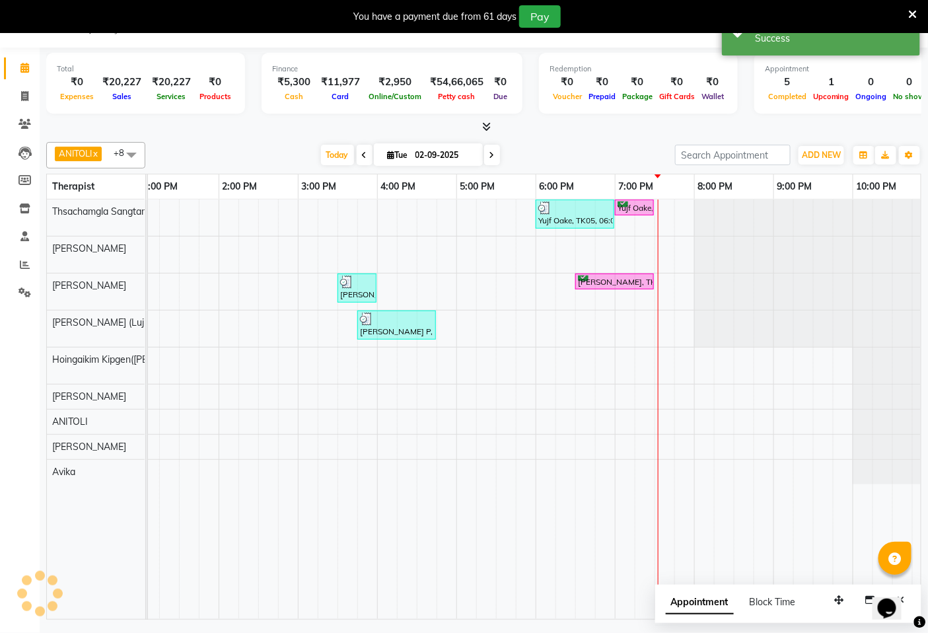
scroll to position [0, 0]
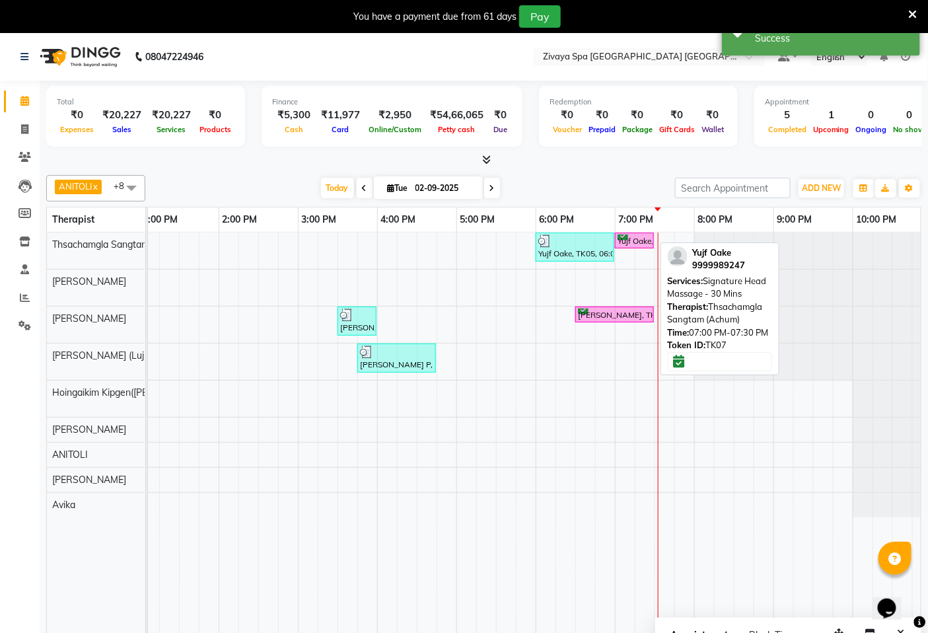
click at [629, 240] on div "Yujf Oake, TK07, 07:00 PM-07:30 PM, Signature Head Massage - 30 Mins" at bounding box center [634, 241] width 36 height 13
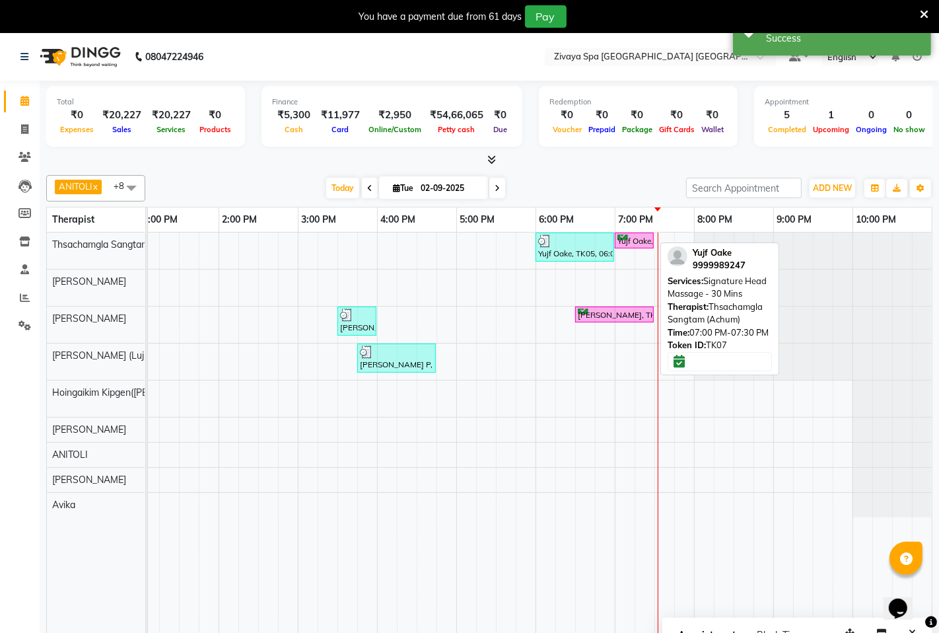
select select "6"
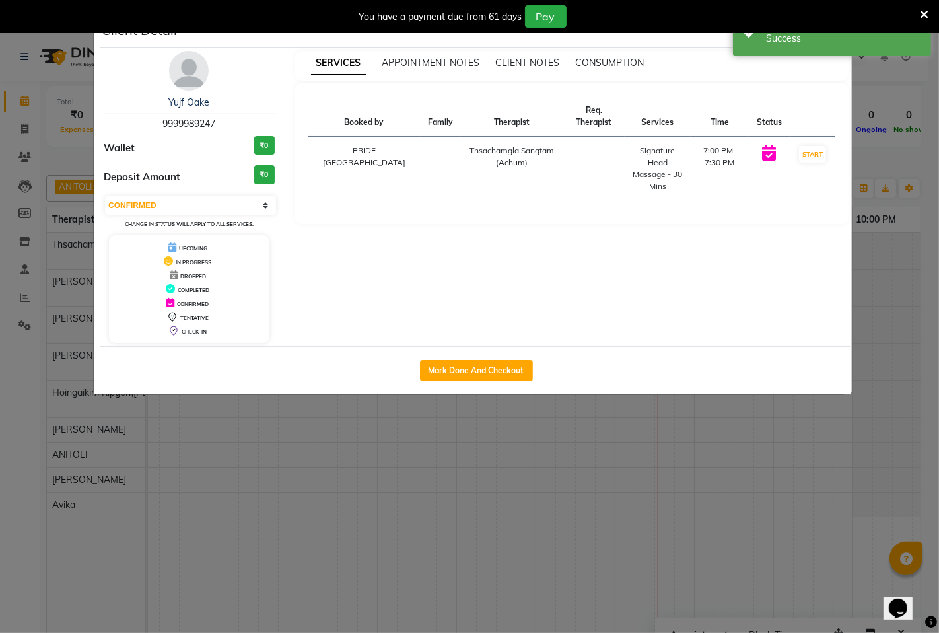
click at [492, 490] on ngb-modal-window "Client Detail Yujf Oake 9999989247 Wallet ₹0 Deposit Amount ₹0 Select IN SERVIC…" at bounding box center [469, 316] width 939 height 633
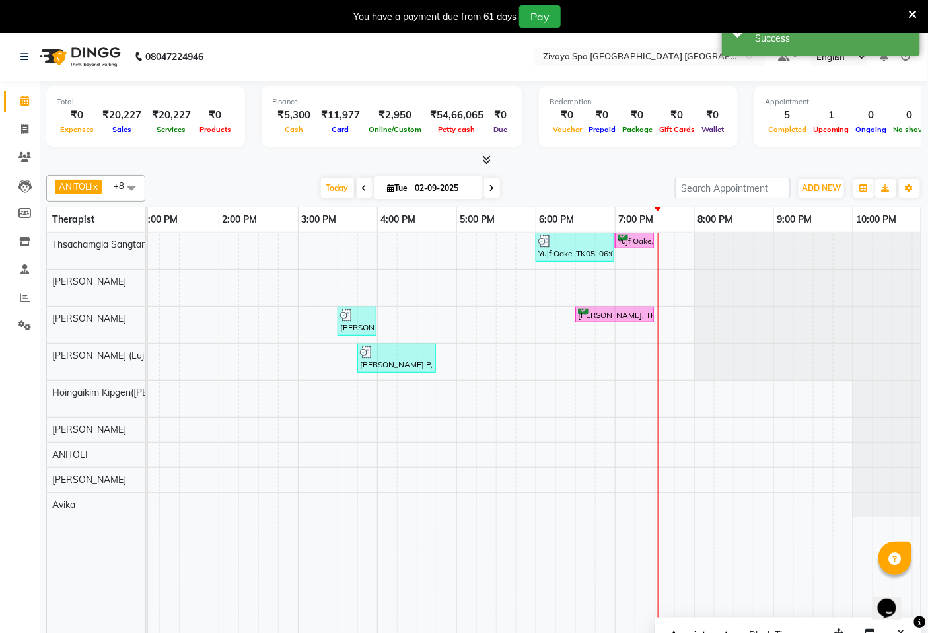
click at [492, 187] on span at bounding box center [492, 188] width 16 height 20
type input "[DATE]"
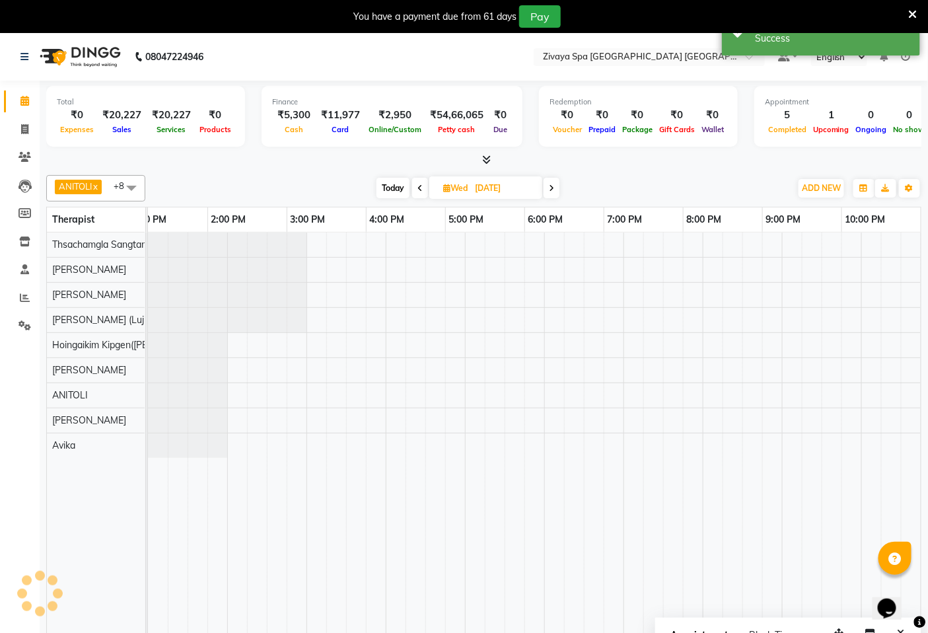
scroll to position [0, 495]
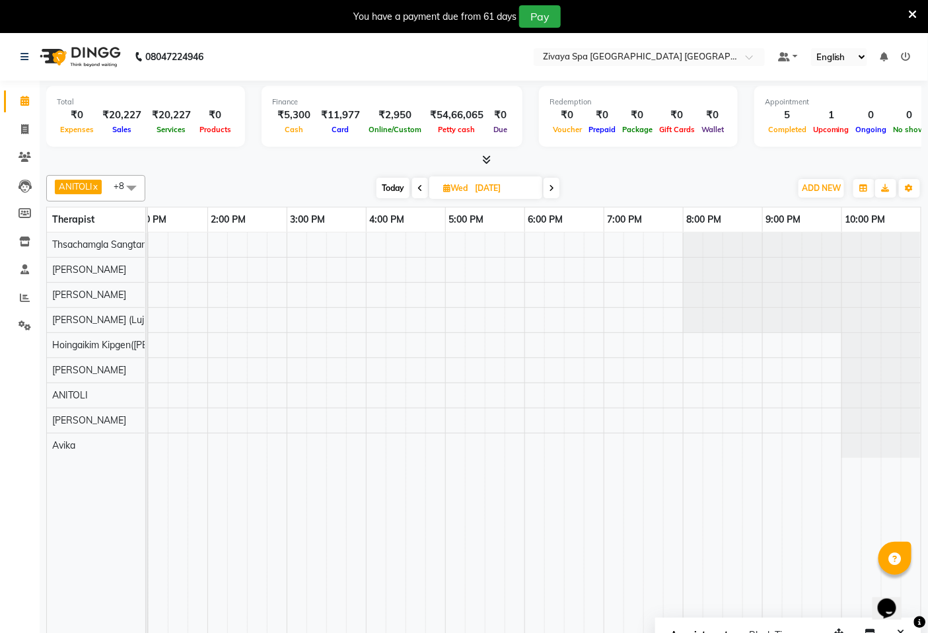
click at [653, 400] on div at bounding box center [286, 443] width 1268 height 420
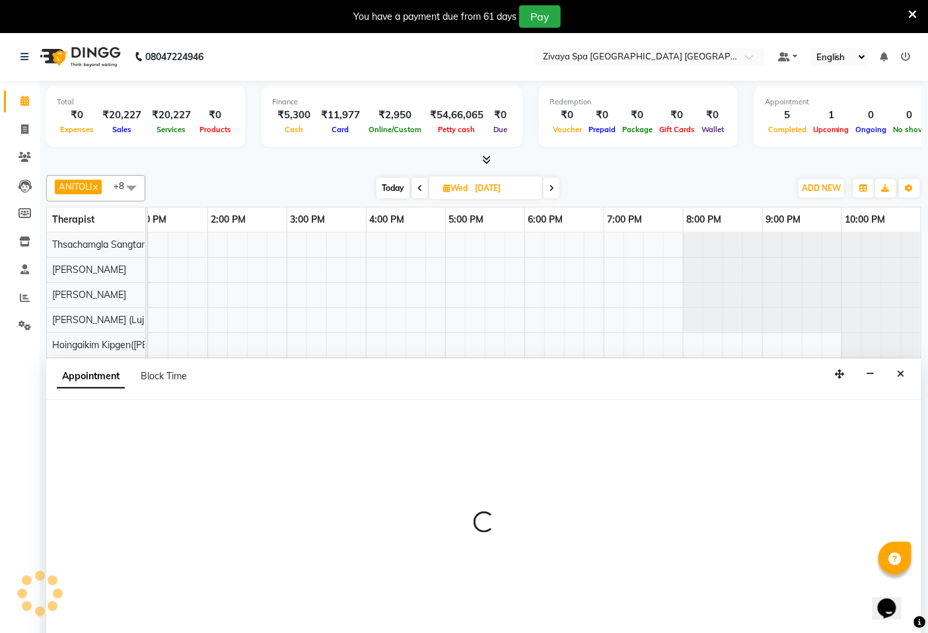
scroll to position [33, 0]
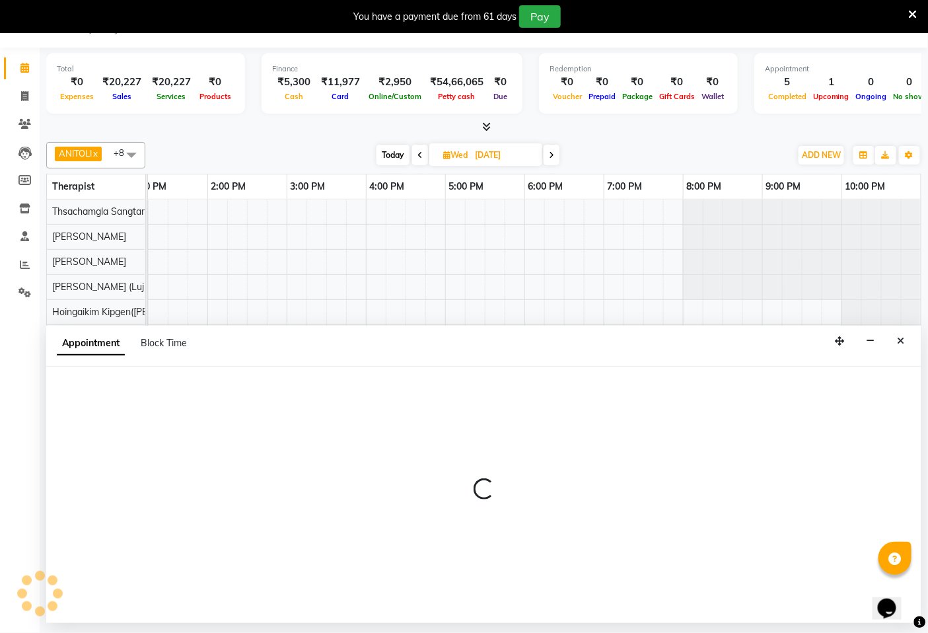
select select "71800"
select select "1170"
select select "tentative"
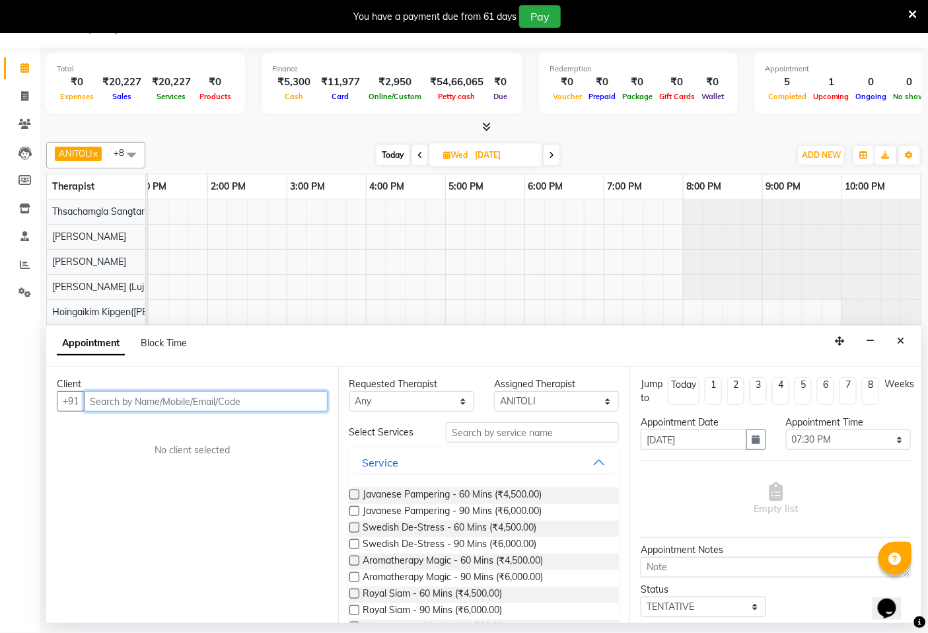
click at [287, 401] on input "text" at bounding box center [206, 401] width 244 height 20
click at [236, 400] on input "text" at bounding box center [206, 401] width 244 height 20
type input "9"
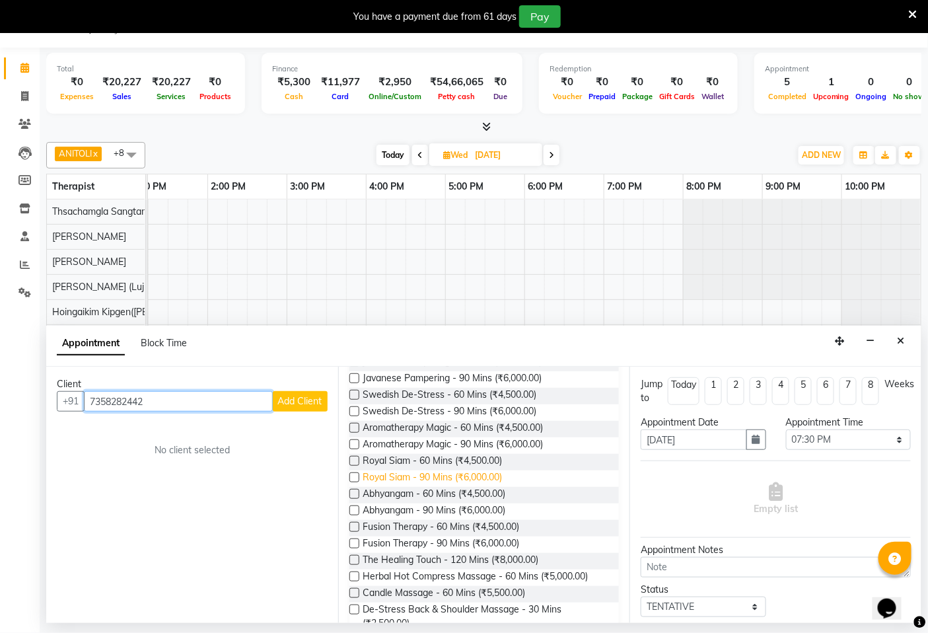
scroll to position [147, 0]
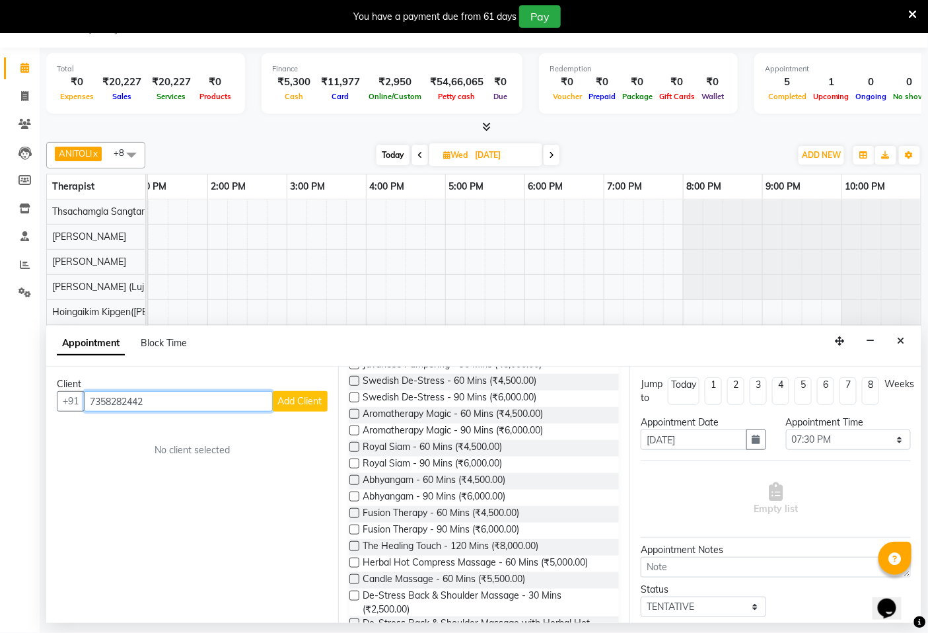
type input "7358282442"
click at [355, 479] on label at bounding box center [354, 480] width 10 height 10
click at [355, 479] on input "checkbox" at bounding box center [353, 481] width 9 height 9
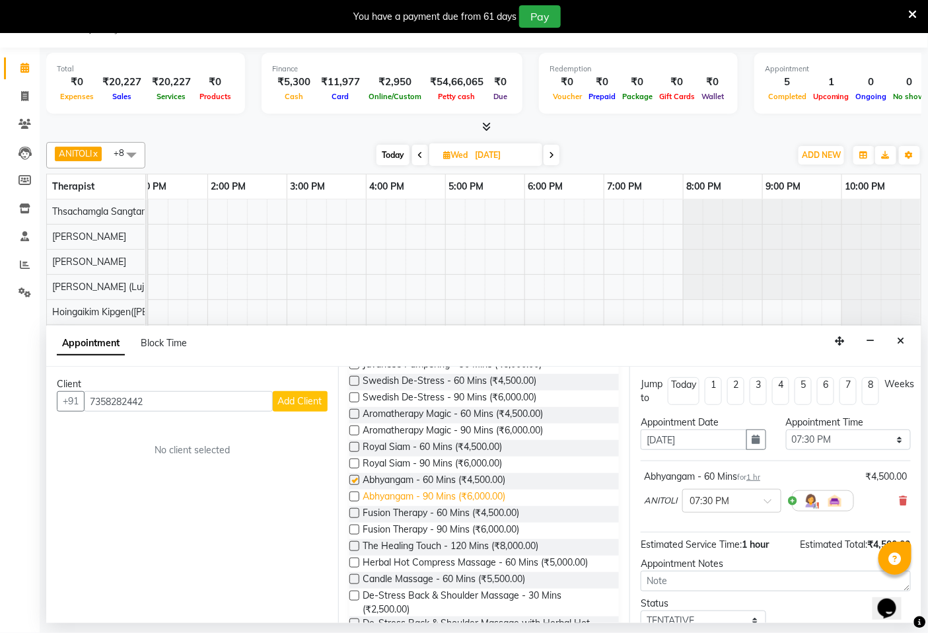
checkbox input "false"
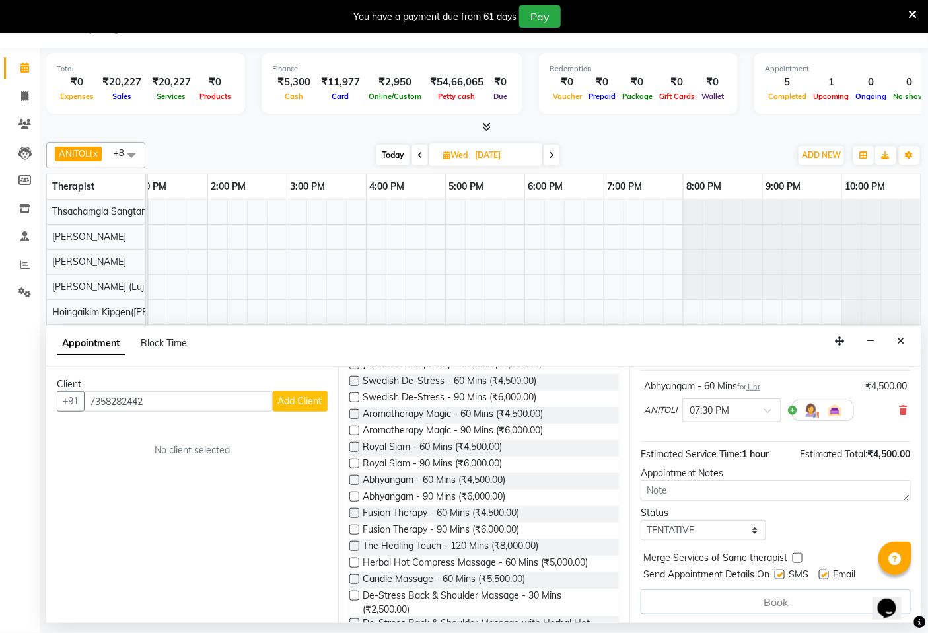
scroll to position [92, 0]
click at [747, 527] on select "Select TENTATIVE CONFIRM UPCOMING" at bounding box center [703, 528] width 125 height 20
select select "upcoming"
click at [641, 518] on select "Select TENTATIVE CONFIRM UPCOMING" at bounding box center [703, 528] width 125 height 20
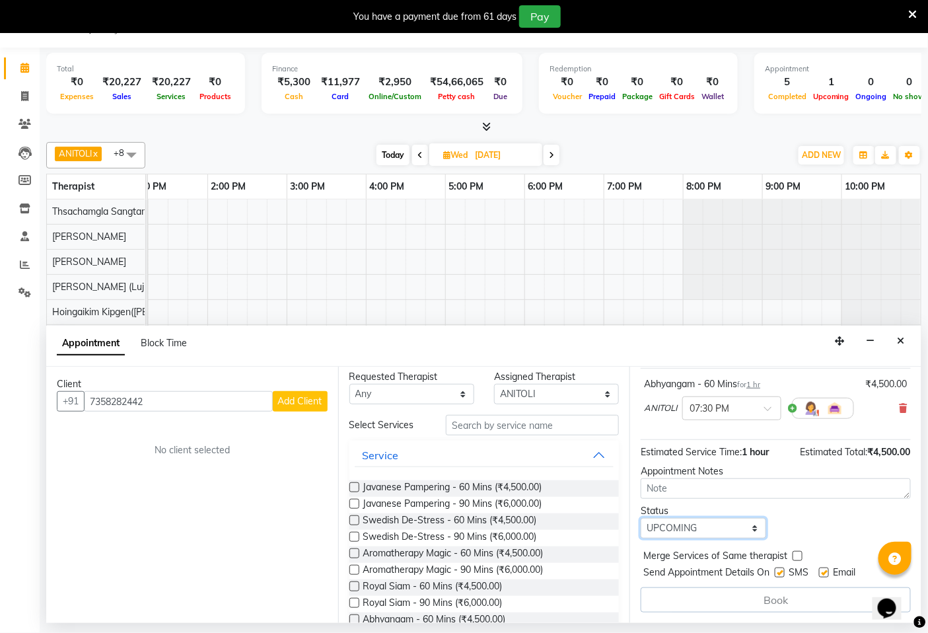
scroll to position [0, 0]
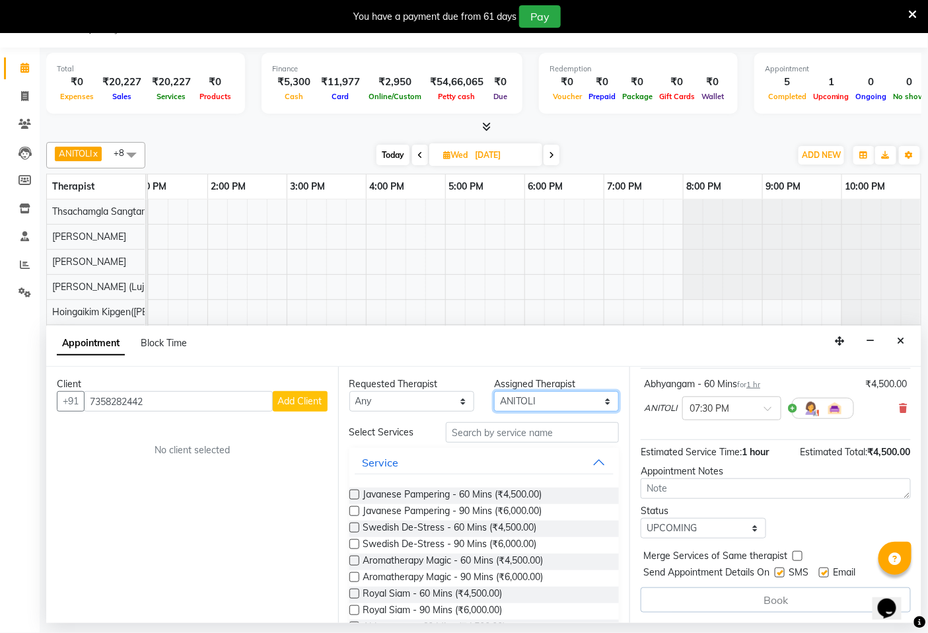
click at [595, 394] on select "Select Abin [PERSON_NAME]([PERSON_NAME]) [PERSON_NAME] ([PERSON_NAME]) [PERSON_…" at bounding box center [556, 401] width 125 height 20
select select "49493"
click at [494, 391] on select "Select Abin [PERSON_NAME]([PERSON_NAME]) [PERSON_NAME] ([PERSON_NAME]) [PERSON_…" at bounding box center [556, 401] width 125 height 20
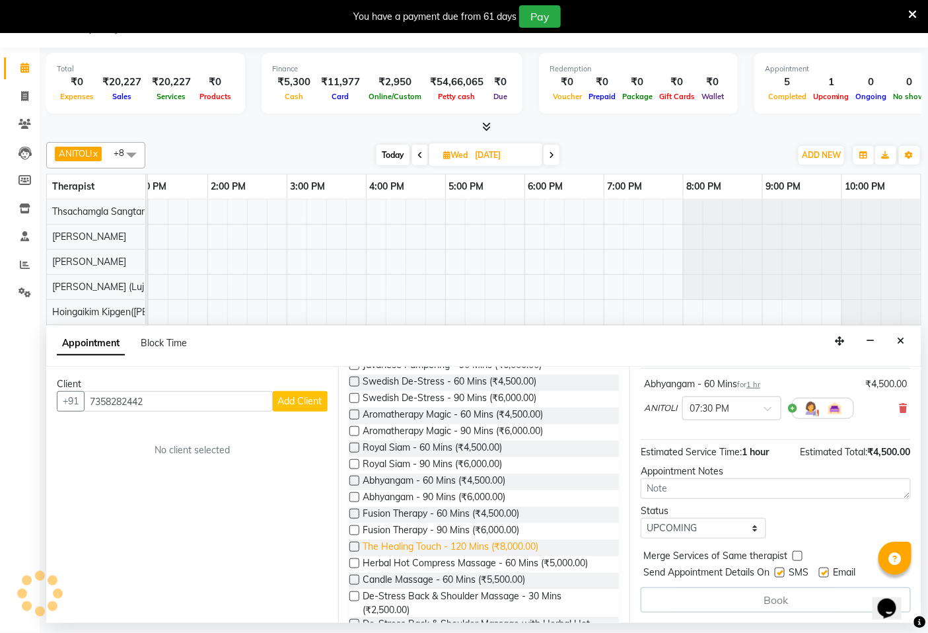
scroll to position [147, 0]
click at [351, 479] on label at bounding box center [354, 480] width 10 height 10
click at [351, 479] on input "checkbox" at bounding box center [353, 481] width 9 height 9
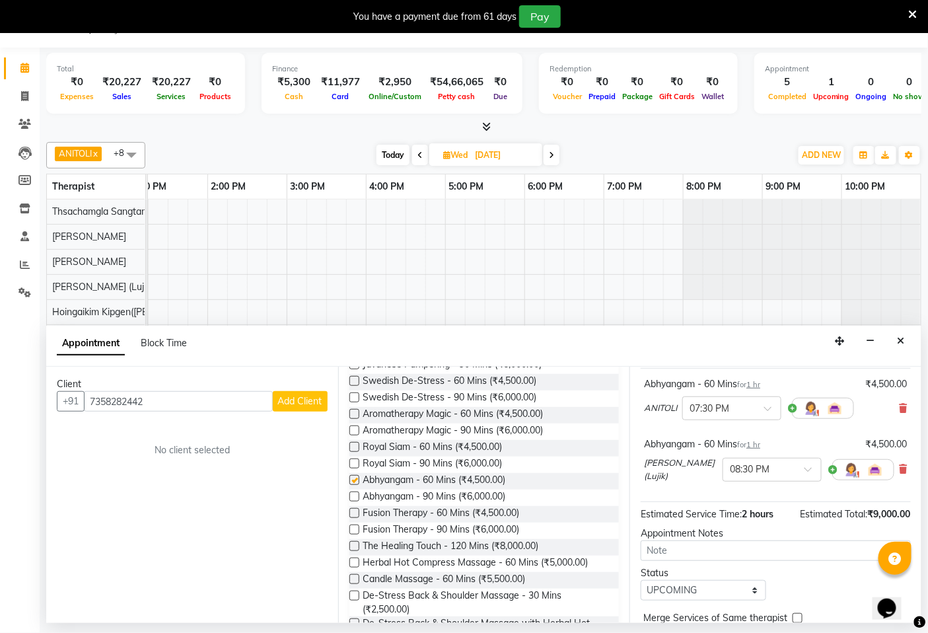
checkbox input "false"
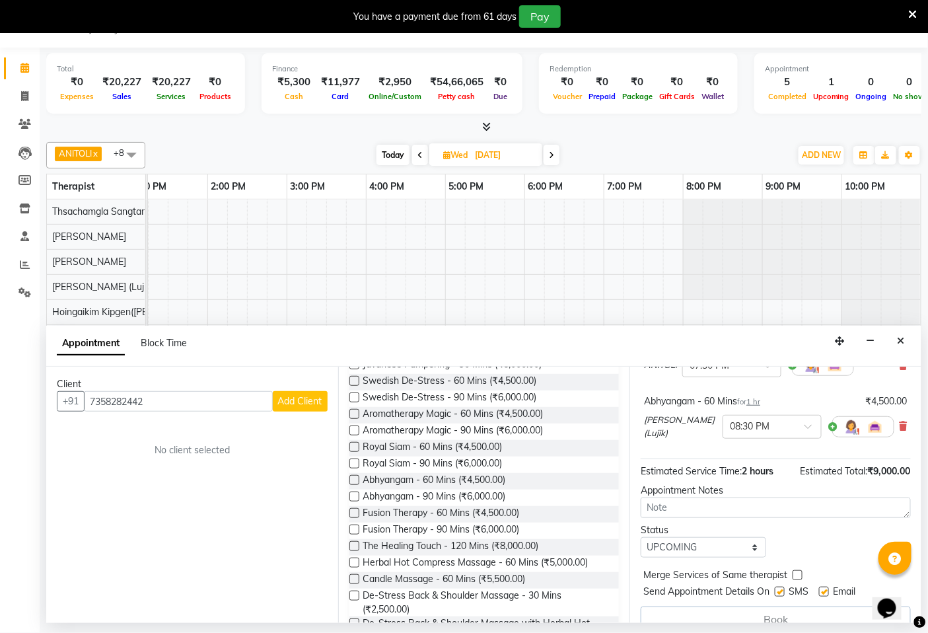
scroll to position [81, 0]
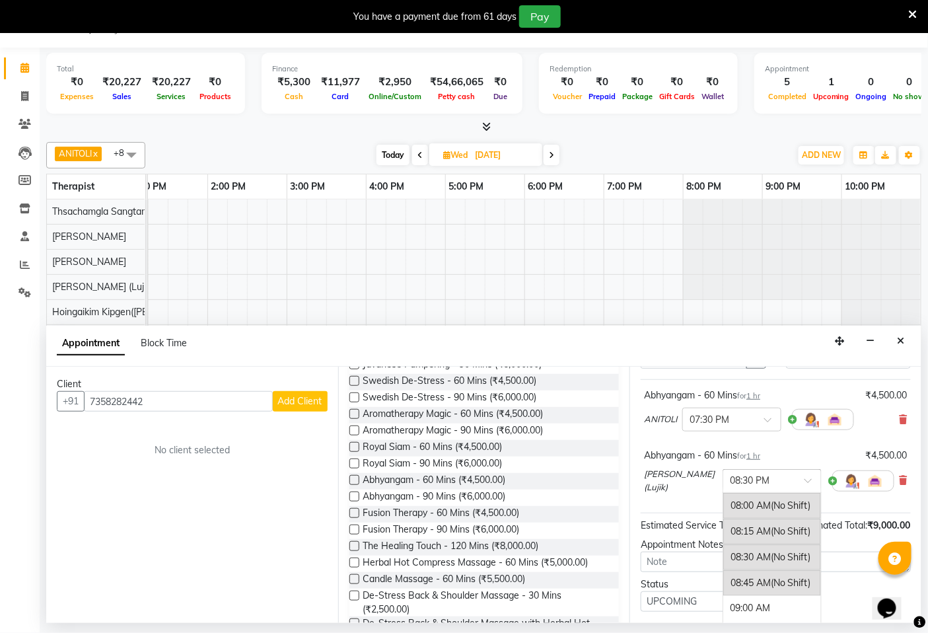
click at [805, 480] on span at bounding box center [813, 485] width 17 height 14
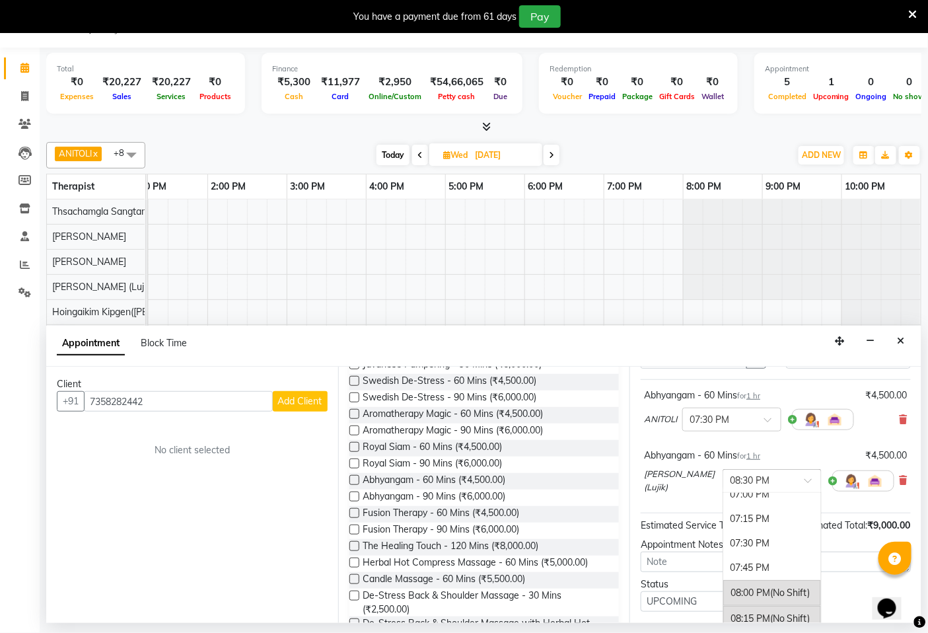
scroll to position [1082, 0]
click at [745, 551] on div "07:30 PM" at bounding box center [772, 552] width 98 height 24
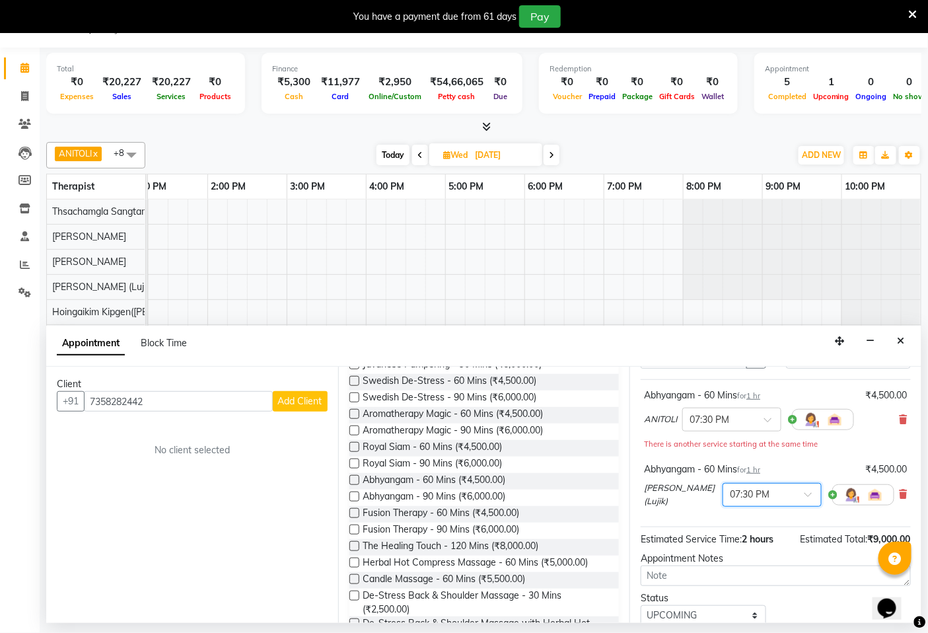
click at [302, 399] on span "Add Client" at bounding box center [300, 401] width 44 height 12
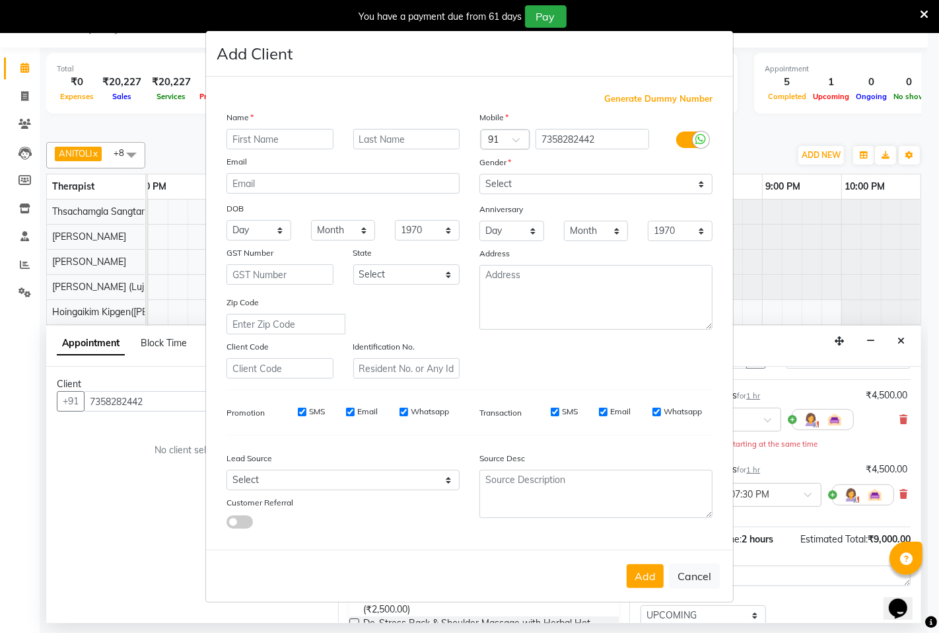
click at [301, 411] on input "SMS" at bounding box center [302, 412] width 9 height 9
checkbox input "false"
click at [349, 411] on input "Email" at bounding box center [350, 412] width 9 height 9
checkbox input "false"
click at [404, 411] on input "Whatsapp" at bounding box center [404, 412] width 9 height 9
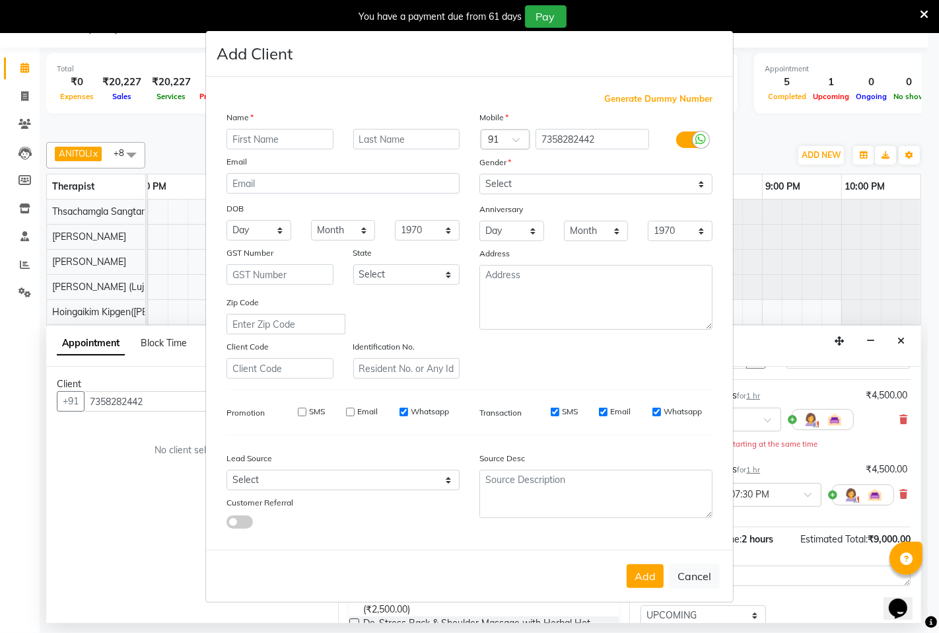
checkbox input "false"
click at [703, 183] on select "Select [DEMOGRAPHIC_DATA] [DEMOGRAPHIC_DATA] Other Prefer Not To Say" at bounding box center [596, 184] width 233 height 20
select select "[DEMOGRAPHIC_DATA]"
click at [480, 174] on select "Select [DEMOGRAPHIC_DATA] [DEMOGRAPHIC_DATA] Other Prefer Not To Say" at bounding box center [596, 184] width 233 height 20
click at [311, 136] on input "text" at bounding box center [280, 139] width 107 height 20
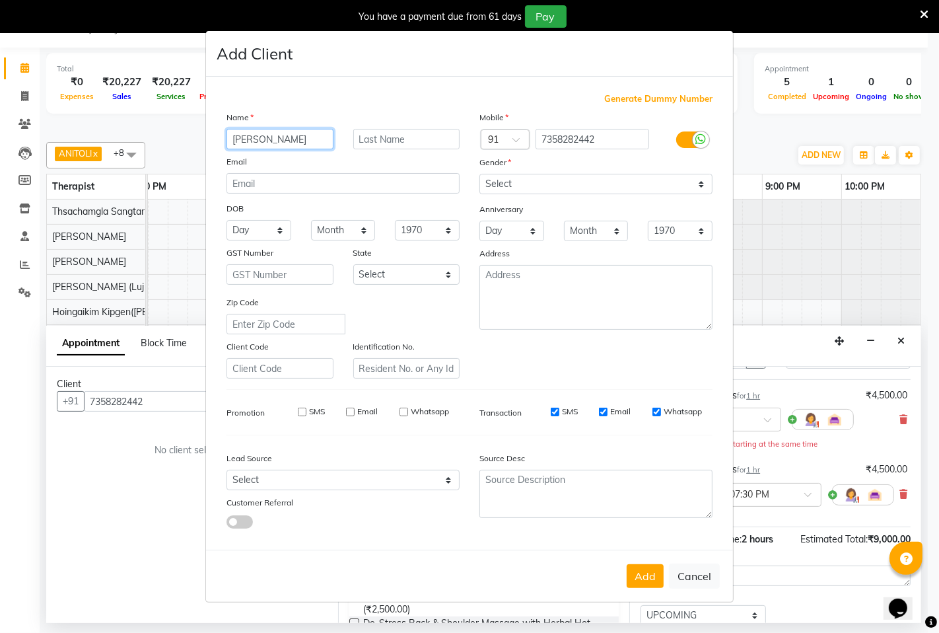
type input "[PERSON_NAME]"
click at [365, 137] on input "text" at bounding box center [406, 139] width 107 height 20
type input "Sultana"
click at [648, 577] on button "Add" at bounding box center [645, 576] width 37 height 24
select select
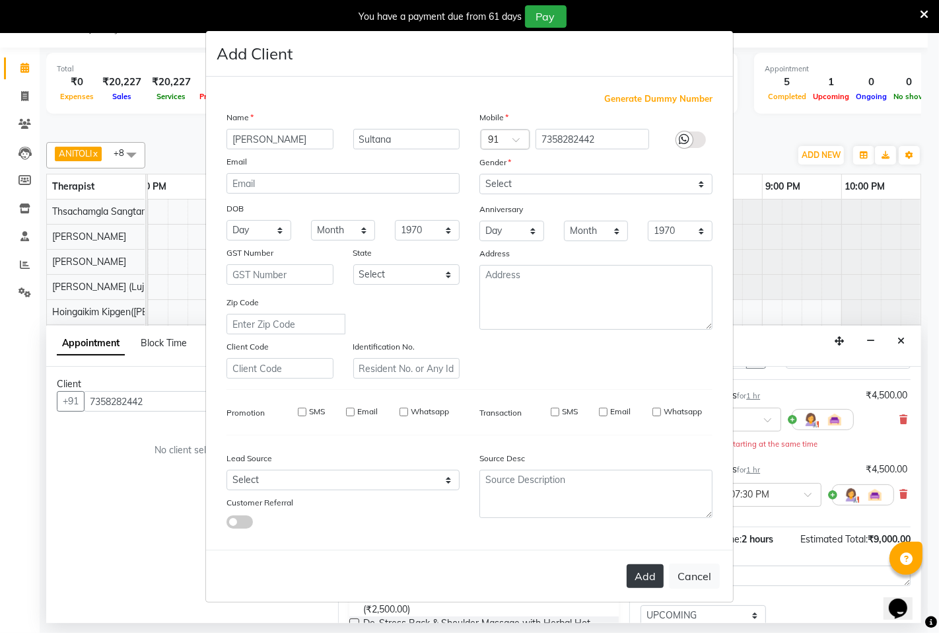
select select
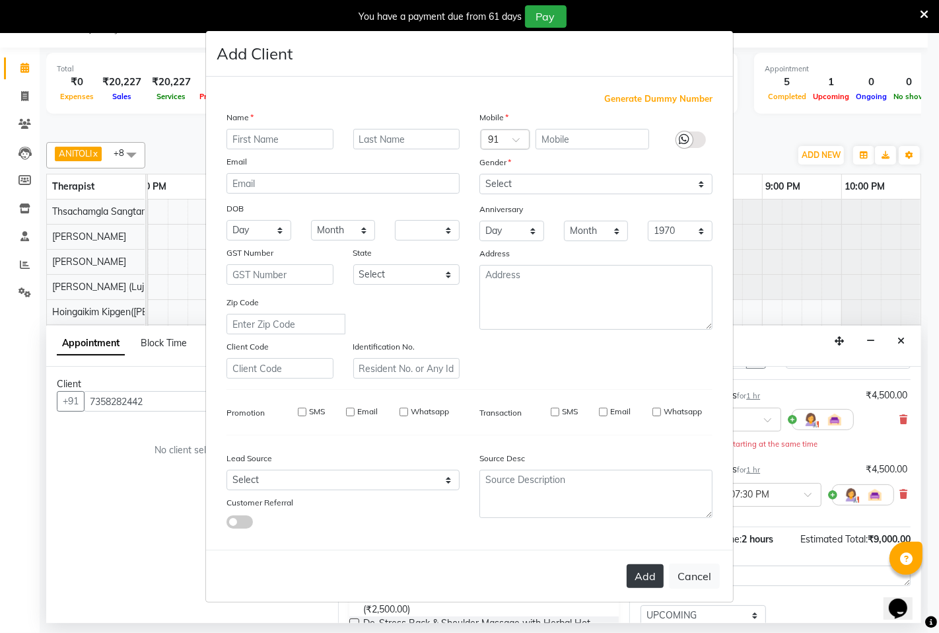
select select
checkbox input "false"
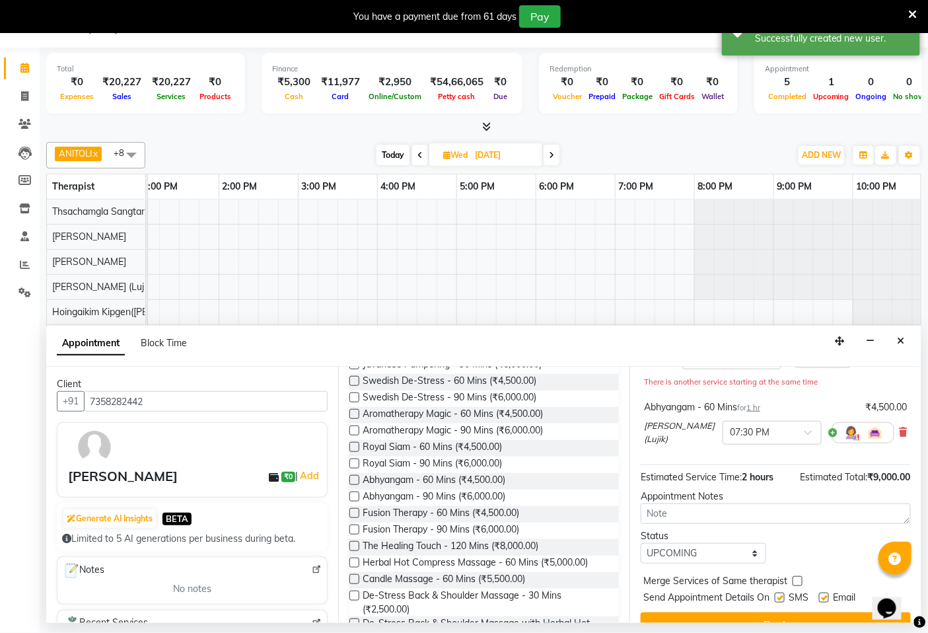
scroll to position [167, 0]
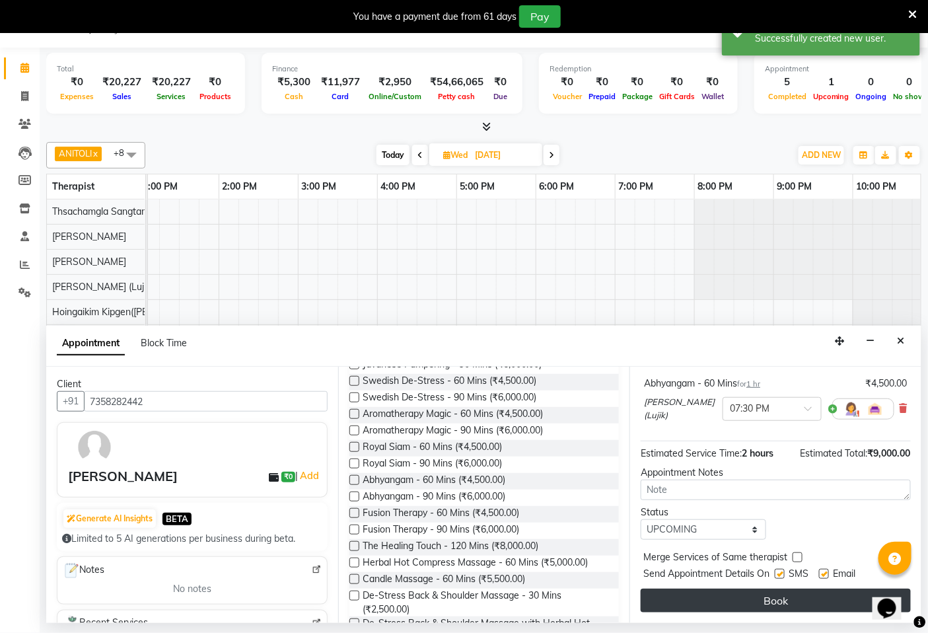
click at [769, 599] on button "Book" at bounding box center [776, 601] width 270 height 24
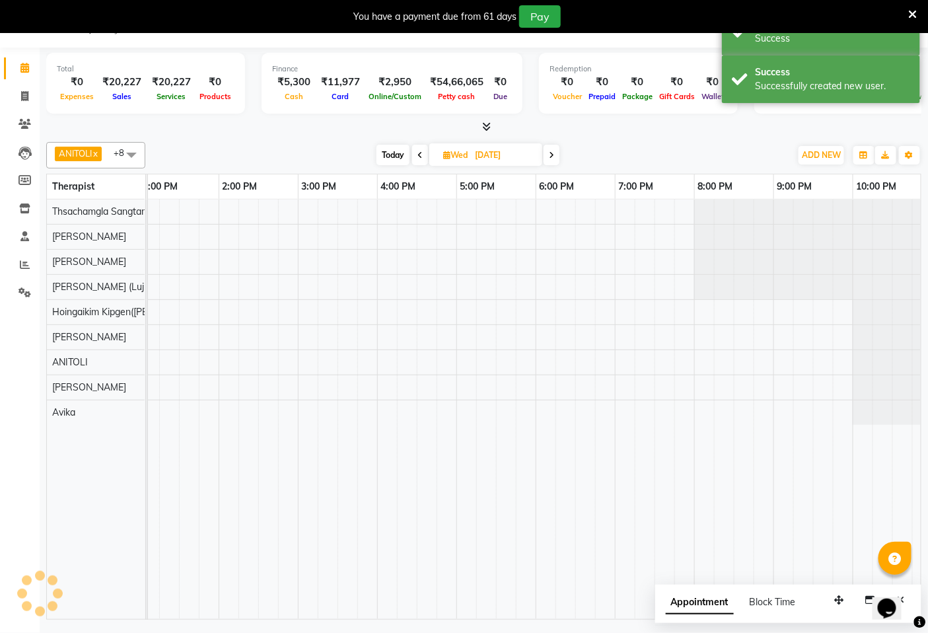
scroll to position [0, 0]
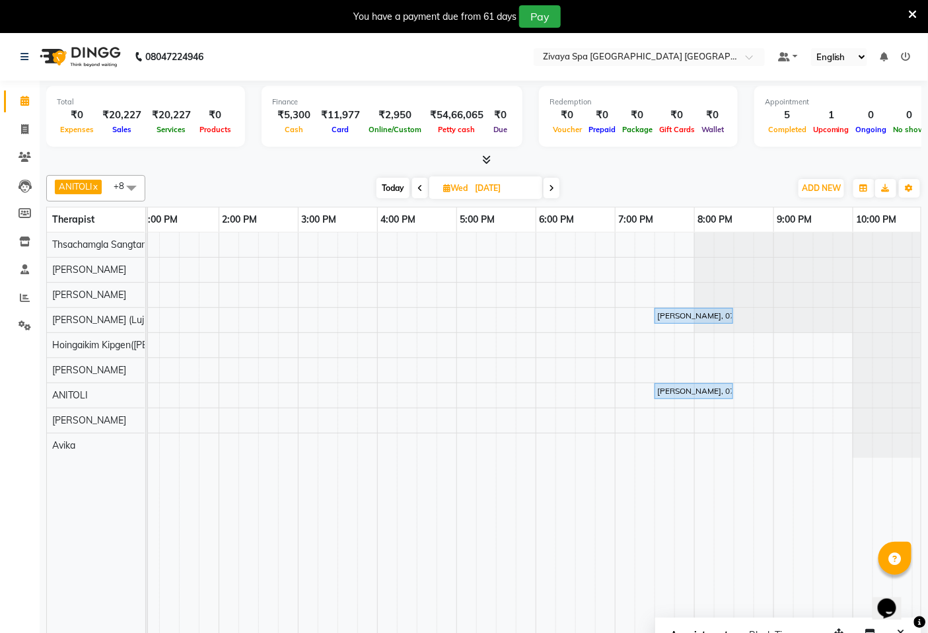
click at [418, 188] on icon at bounding box center [420, 188] width 5 height 8
type input "02-09-2025"
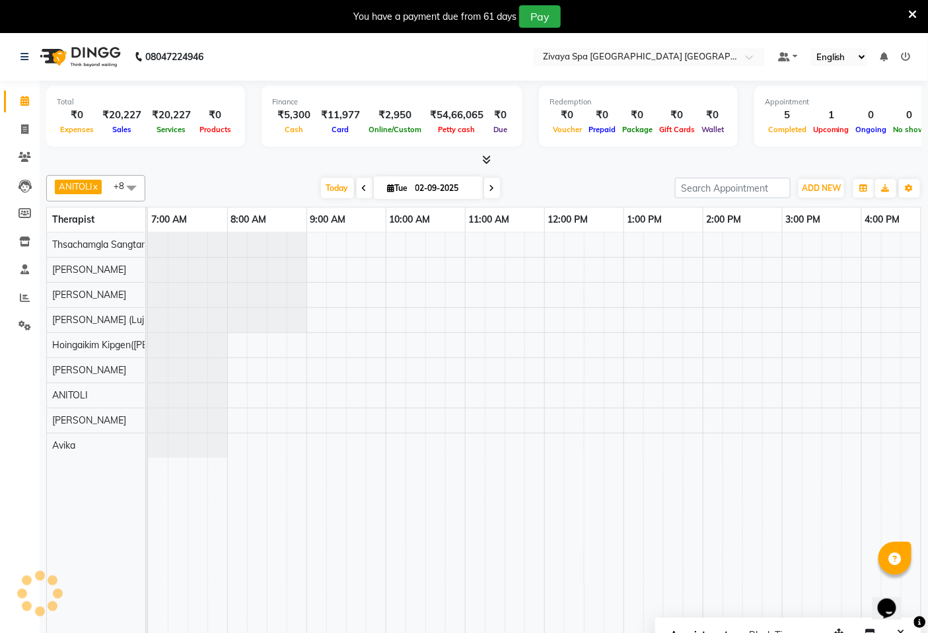
scroll to position [0, 495]
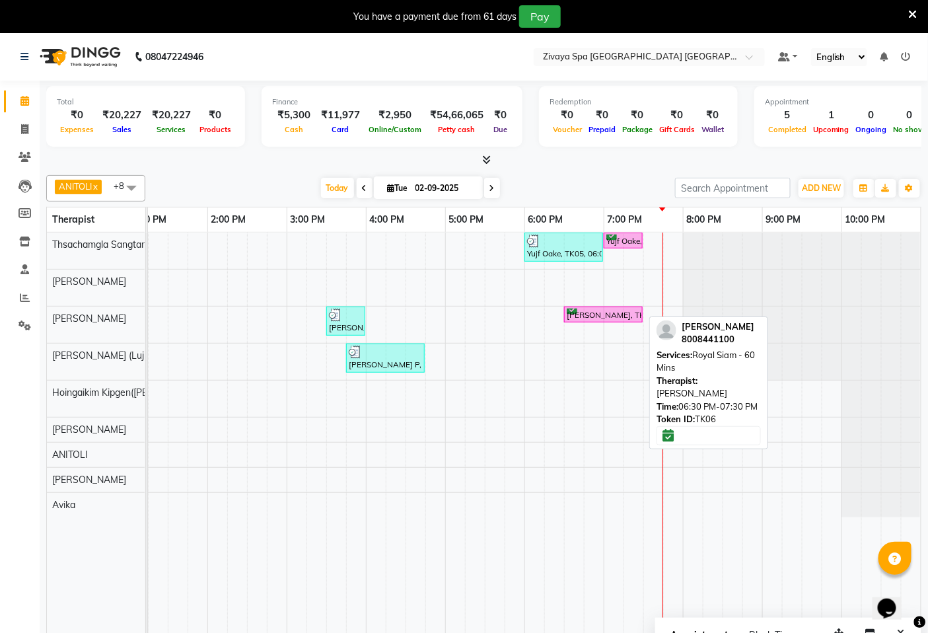
click at [597, 314] on div "[PERSON_NAME], TK06, 06:30 PM-07:30 PM, Royal Siam - 60 Mins" at bounding box center [604, 315] width 76 height 13
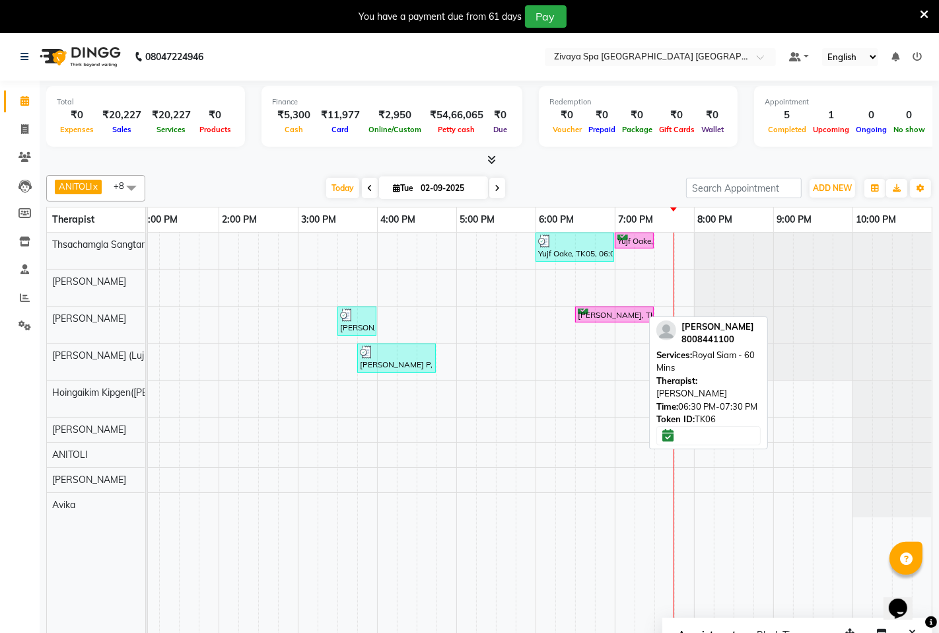
select select "6"
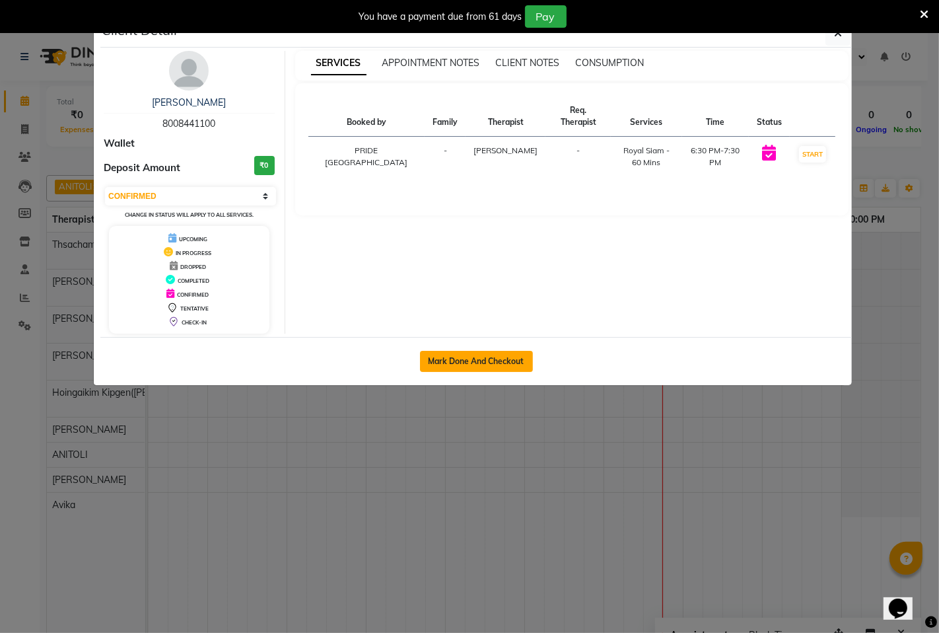
click at [489, 363] on button "Mark Done And Checkout" at bounding box center [476, 361] width 113 height 21
select select "service"
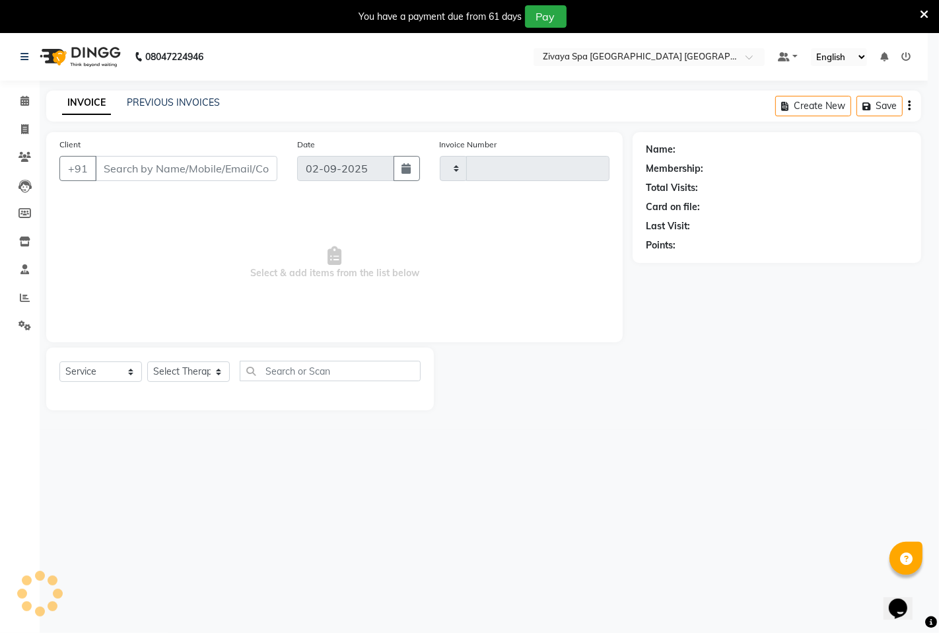
type input "1463"
select select "6501"
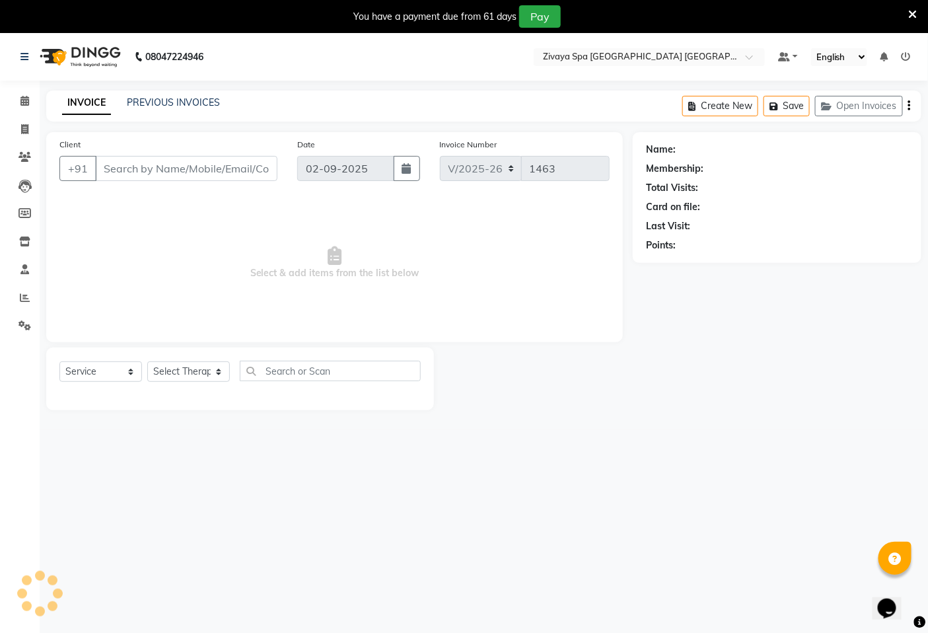
type input "8008441100"
select select "49491"
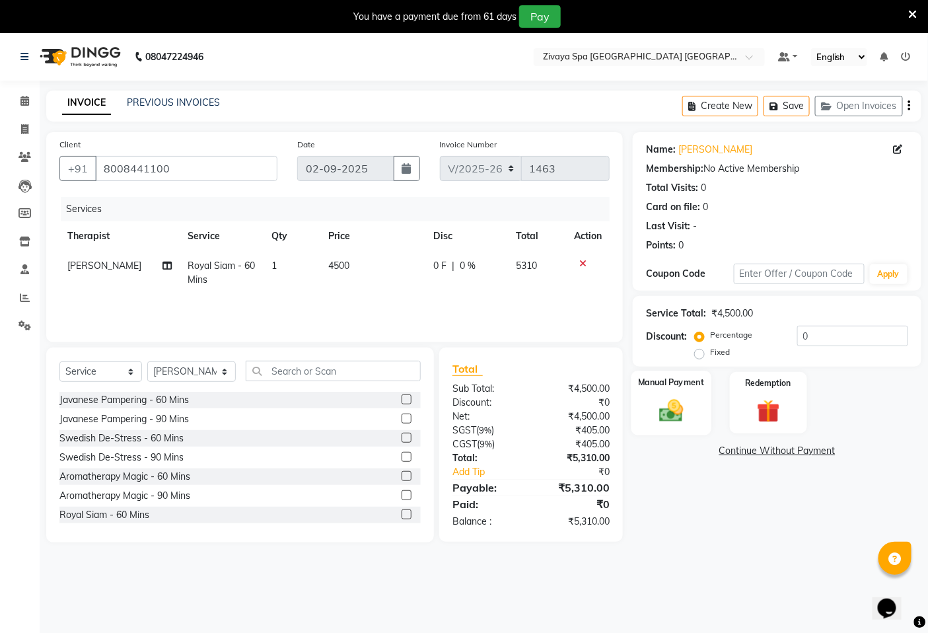
click at [668, 418] on img at bounding box center [672, 410] width 40 height 28
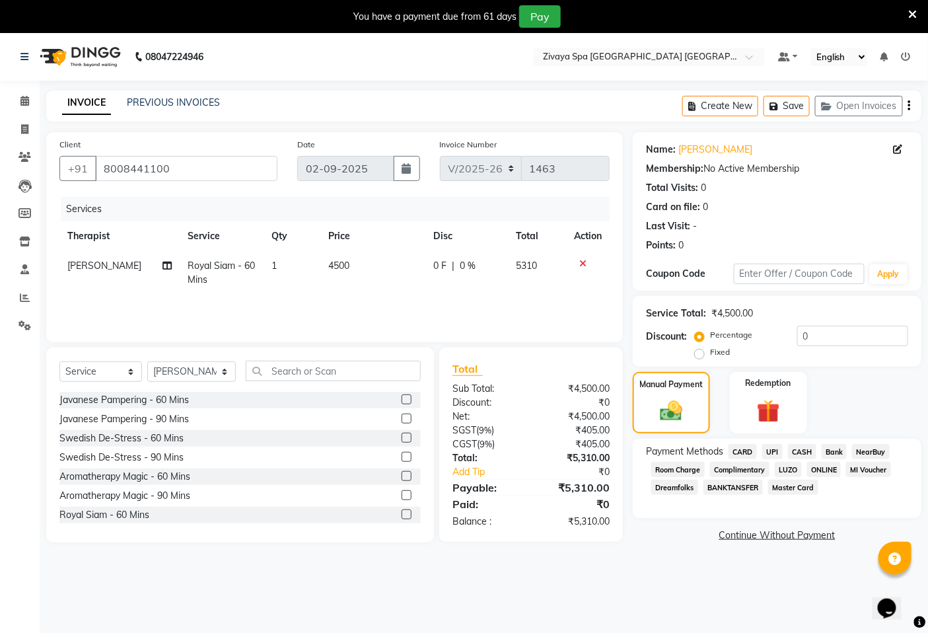
click at [747, 453] on span "CARD" at bounding box center [743, 451] width 28 height 15
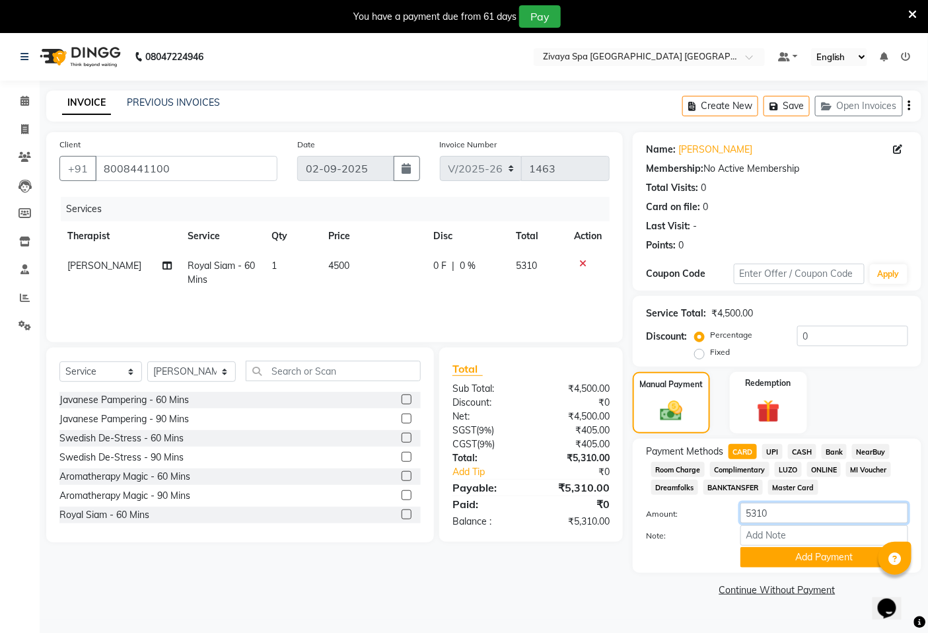
click at [778, 506] on input "5310" at bounding box center [825, 513] width 168 height 20
type input "5"
type input "4514"
click at [710, 353] on label "Fixed" at bounding box center [720, 352] width 20 height 12
click at [704, 353] on input "Fixed" at bounding box center [702, 352] width 9 height 9
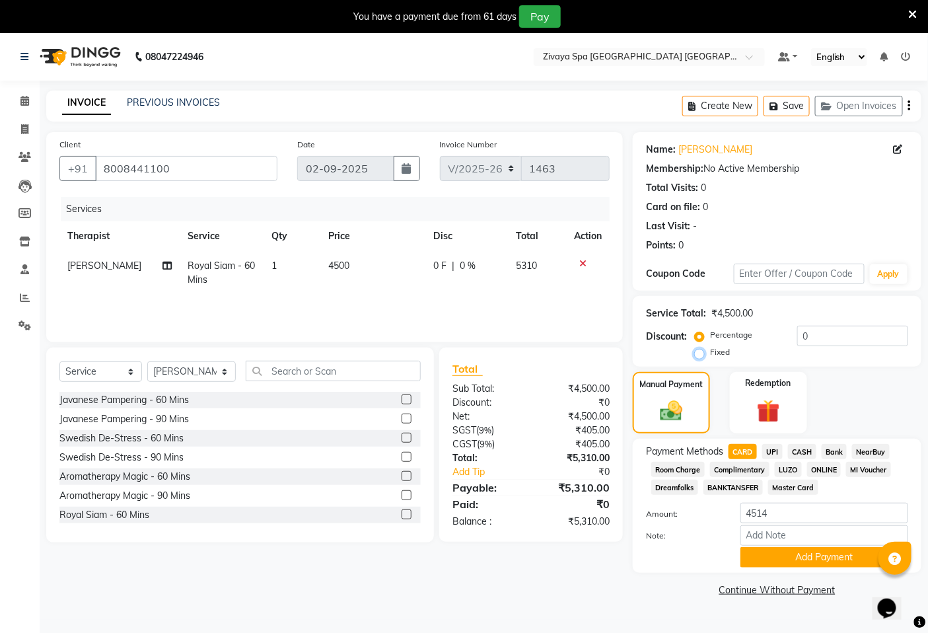
radio input "true"
click at [810, 336] on input "0" at bounding box center [852, 336] width 111 height 20
click at [797, 556] on button "Add Payment" at bounding box center [825, 557] width 168 height 20
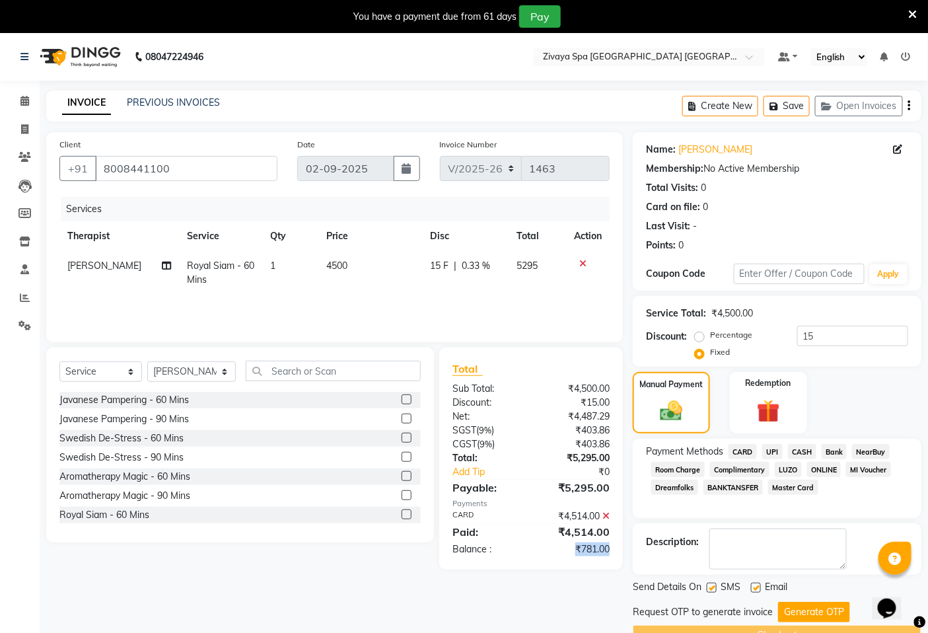
copy div "₹781.00"
drag, startPoint x: 576, startPoint y: 547, endPoint x: 608, endPoint y: 550, distance: 31.8
click at [608, 550] on div "₹781.00" at bounding box center [575, 549] width 89 height 14
click at [826, 334] on input "15" at bounding box center [852, 336] width 111 height 20
type input "1"
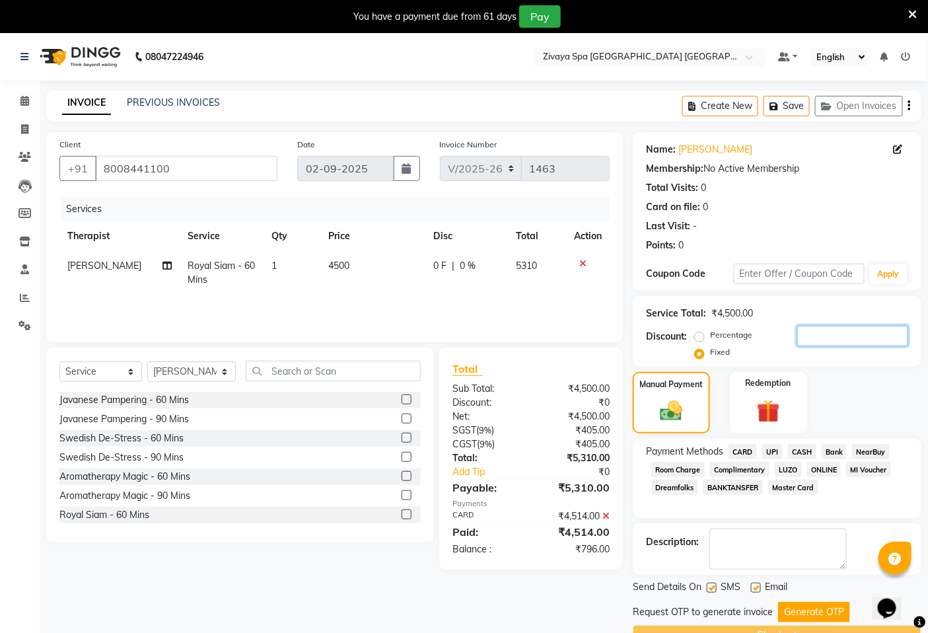
paste input "781.00"
click at [861, 337] on input "781.00" at bounding box center [852, 336] width 111 height 20
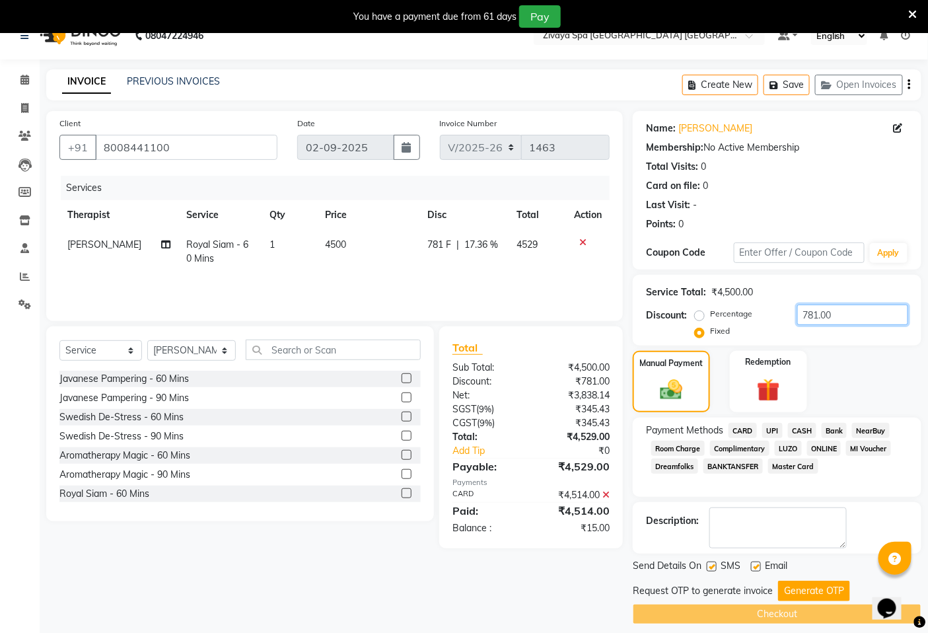
scroll to position [33, 0]
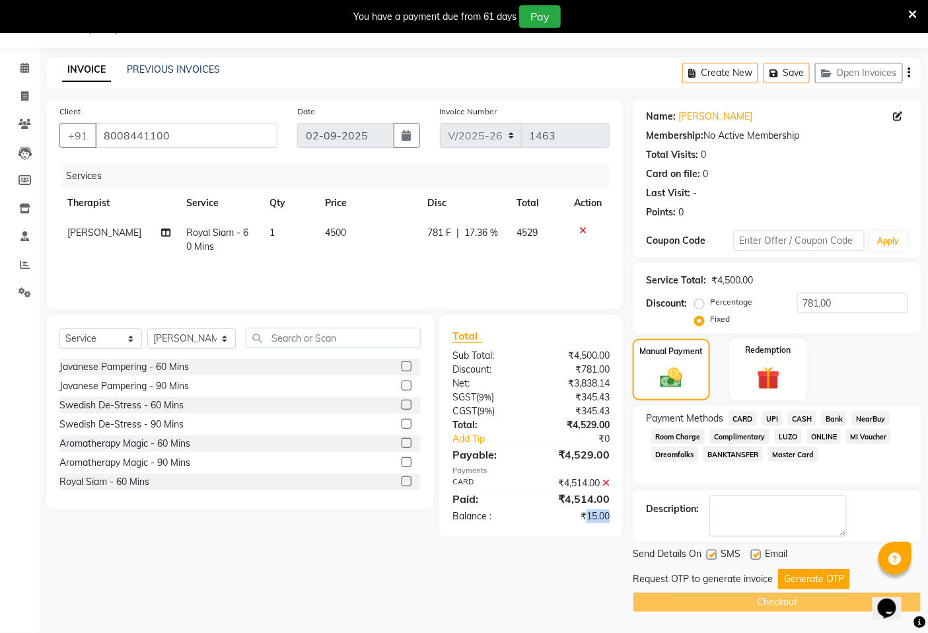
drag, startPoint x: 617, startPoint y: 520, endPoint x: 586, endPoint y: 519, distance: 31.1
click at [586, 519] on div "₹15.00" at bounding box center [575, 516] width 89 height 14
copy div "15.00"
click at [835, 302] on input "781.00" at bounding box center [852, 303] width 111 height 20
type input "7"
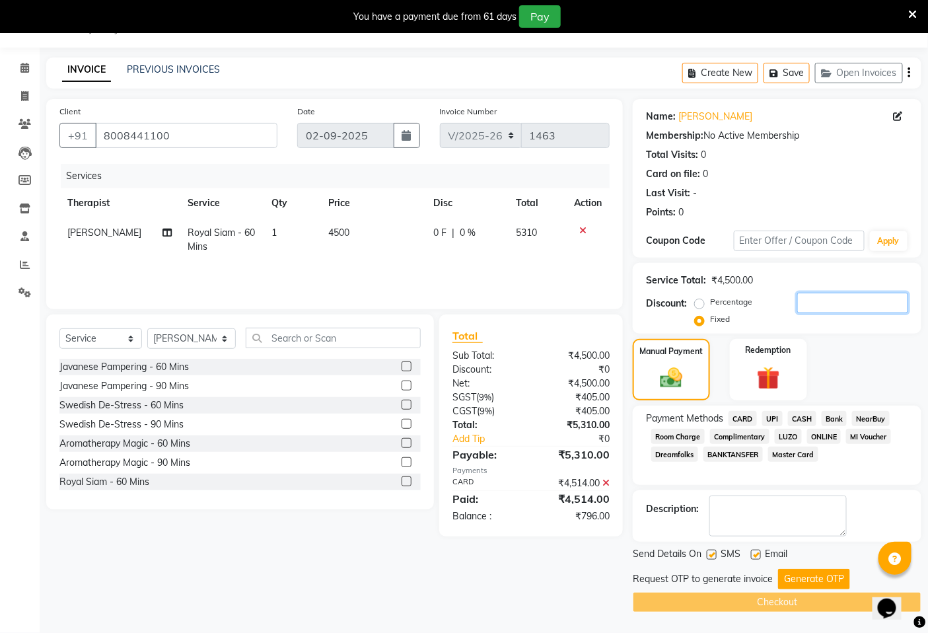
paste input "15.00"
type input "15.00"
click at [818, 577] on button "Generate OTP" at bounding box center [814, 579] width 72 height 20
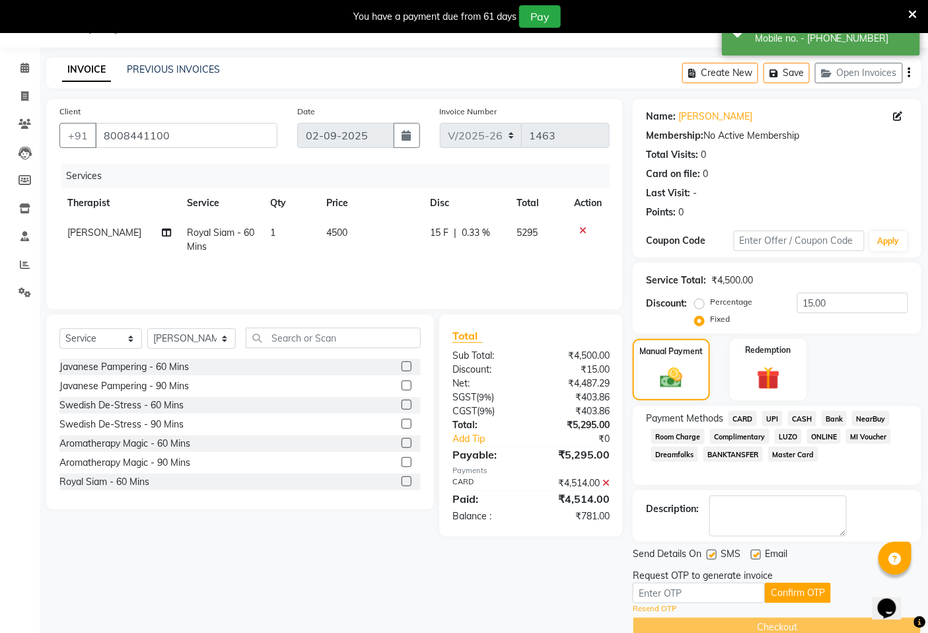
click at [605, 484] on icon at bounding box center [606, 482] width 7 height 9
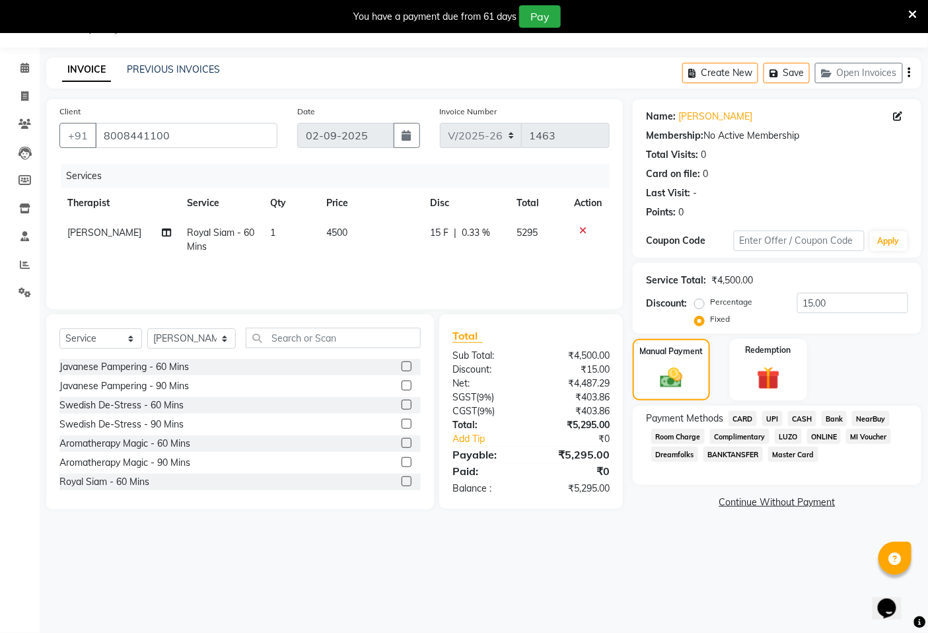
click at [742, 418] on span "CARD" at bounding box center [743, 418] width 28 height 15
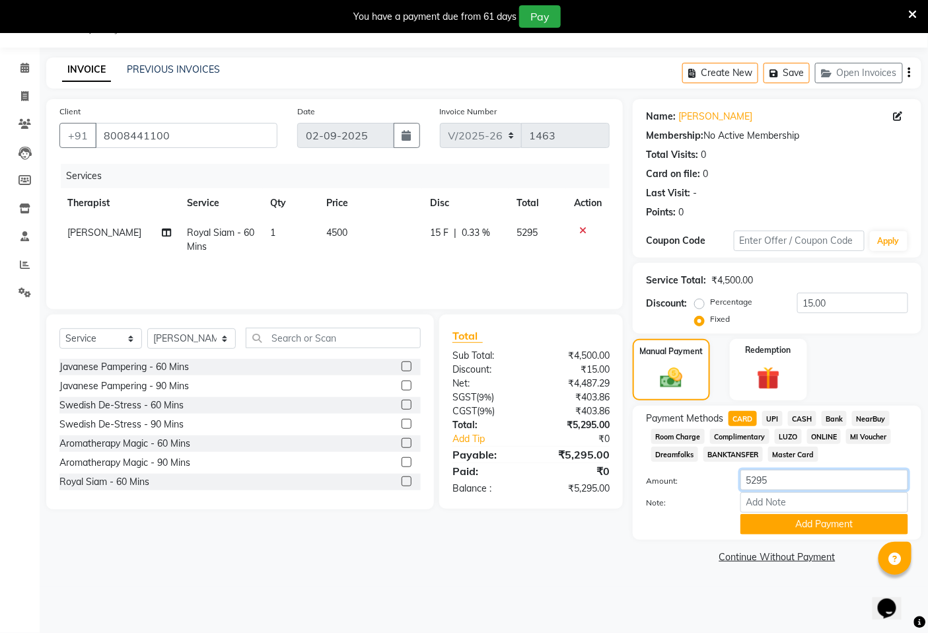
click at [784, 486] on input "5295" at bounding box center [825, 480] width 168 height 20
type input "5"
type input "4514"
click at [808, 523] on button "Add Payment" at bounding box center [825, 524] width 168 height 20
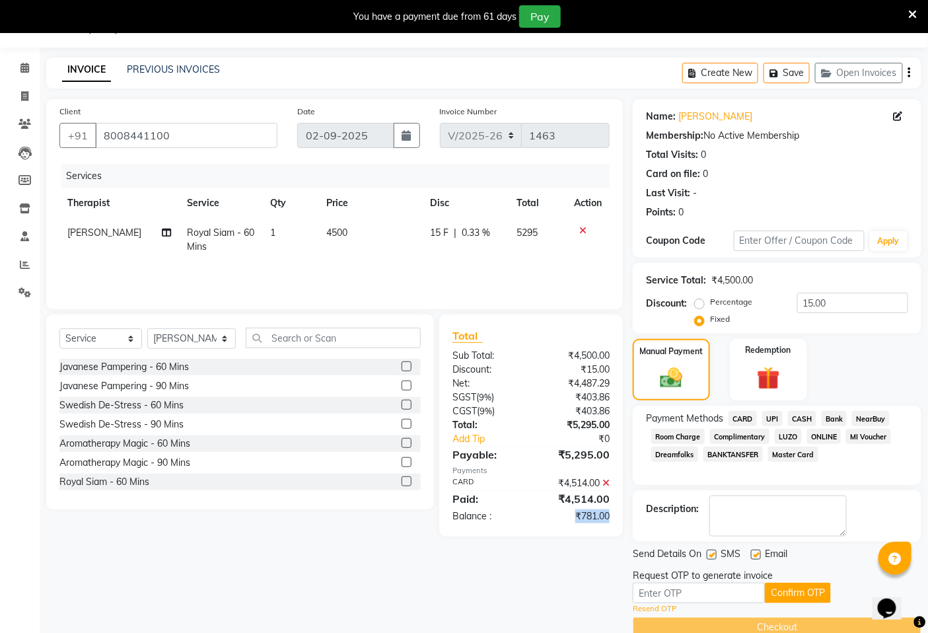
drag, startPoint x: 621, startPoint y: 519, endPoint x: 571, endPoint y: 519, distance: 49.5
click at [571, 519] on div "Total Sub Total: ₹4,500.00 Discount: ₹15.00 Net: ₹4,487.29 SGST ( 9% ) ₹403.86 …" at bounding box center [531, 425] width 184 height 222
copy div "₹781.00"
click at [828, 300] on input "15.00" at bounding box center [852, 303] width 111 height 20
type input "1"
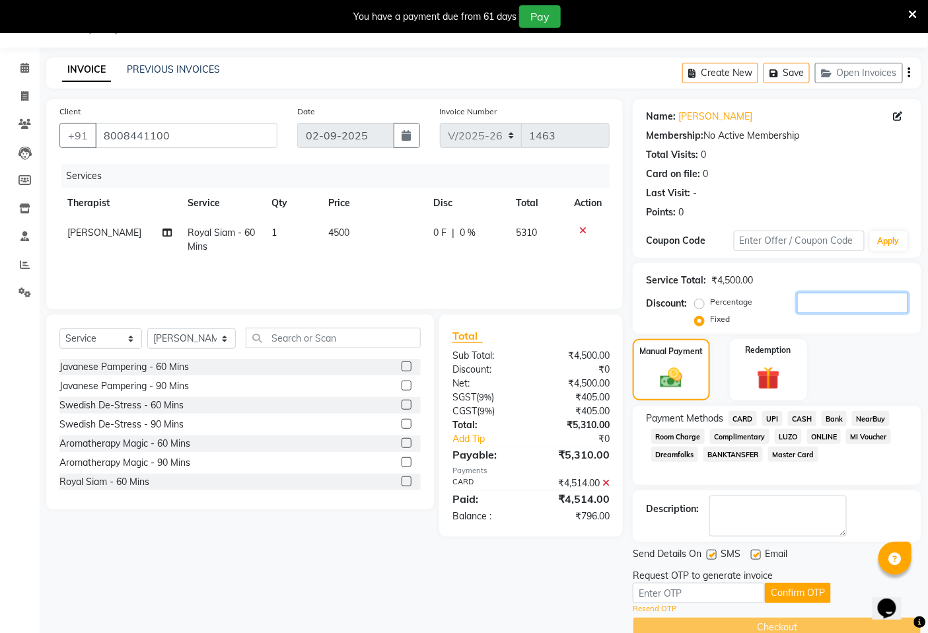
paste input "781.00"
click at [801, 595] on button "Confirm OTP" at bounding box center [798, 593] width 66 height 20
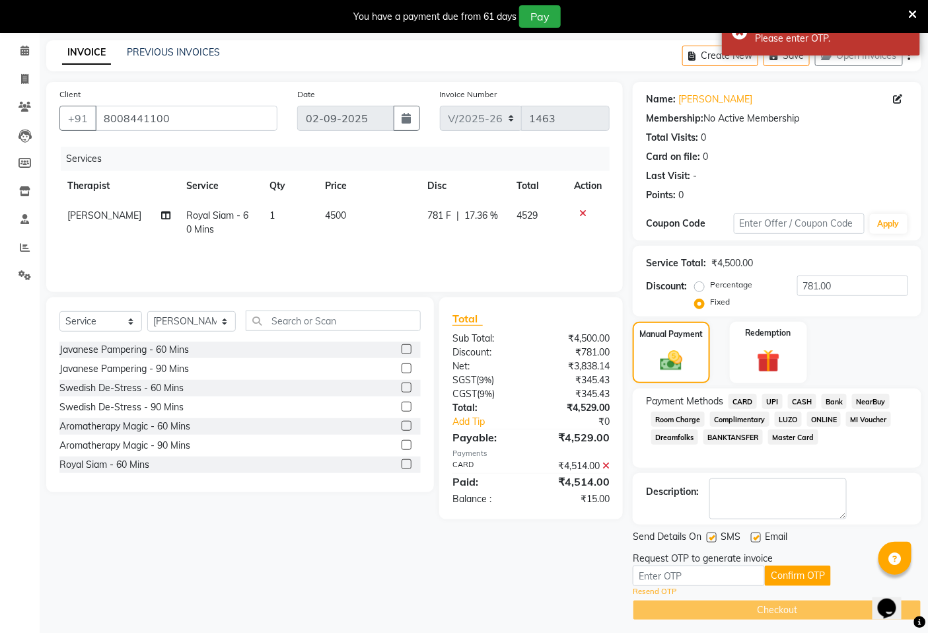
scroll to position [57, 0]
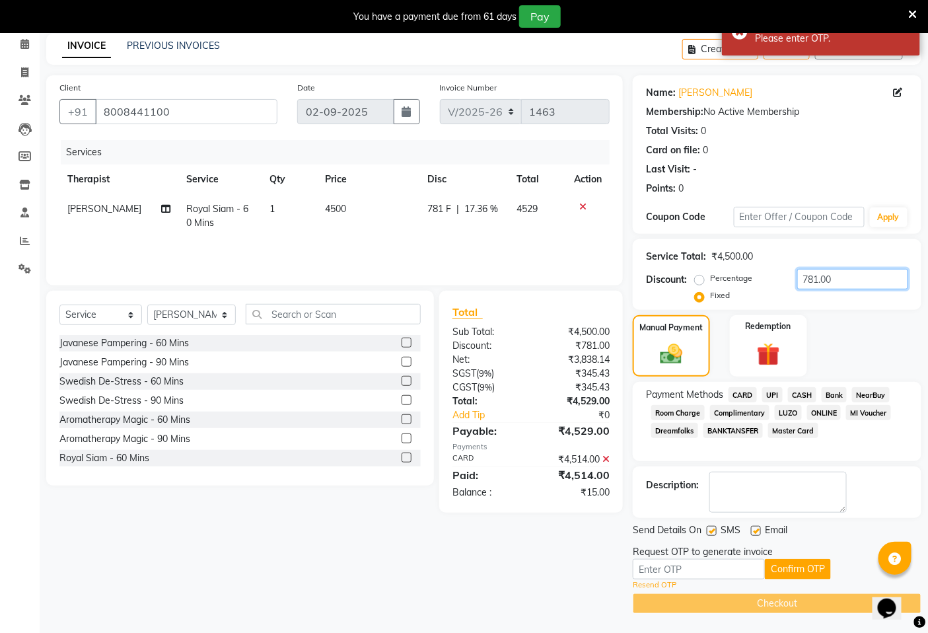
click at [854, 275] on input "781.00" at bounding box center [852, 279] width 111 height 20
type input "7"
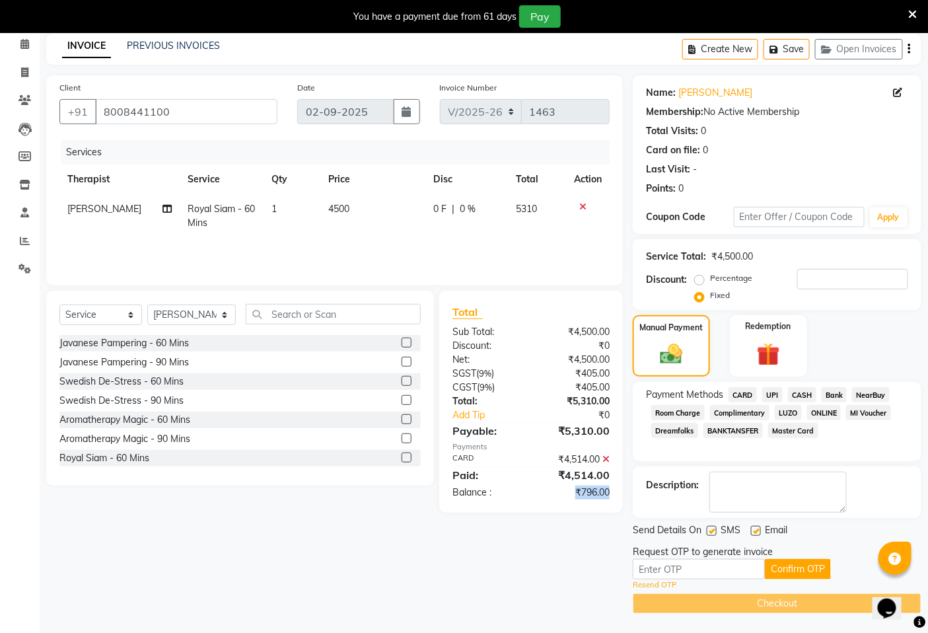
drag, startPoint x: 611, startPoint y: 493, endPoint x: 577, endPoint y: 492, distance: 34.4
click at [577, 492] on div "₹796.00" at bounding box center [575, 493] width 89 height 14
copy div "₹796.00"
click at [820, 281] on input "number" at bounding box center [852, 279] width 111 height 20
paste input "796.00"
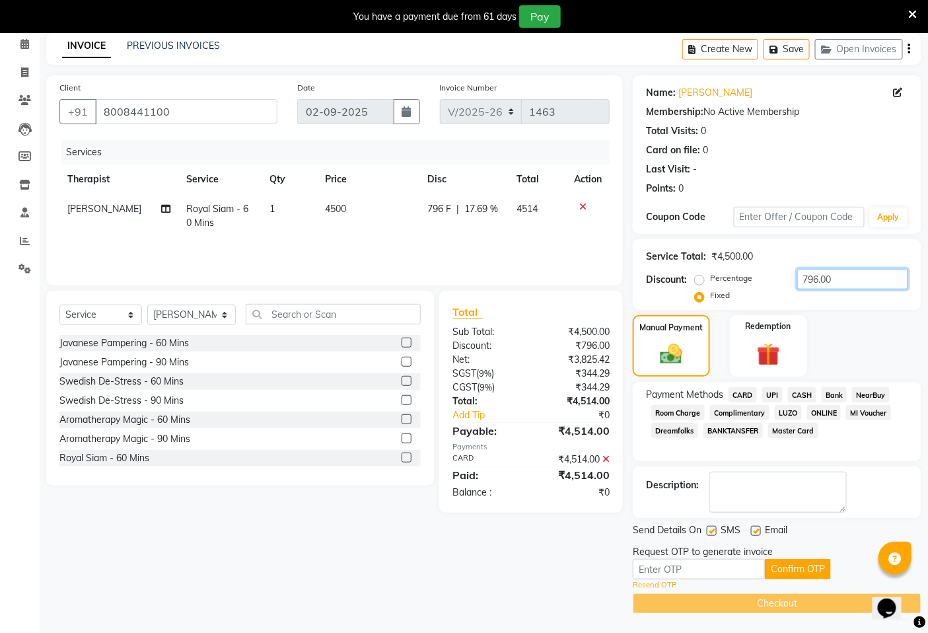
type input "796.00"
click at [659, 585] on link "Resend OTP" at bounding box center [655, 584] width 44 height 11
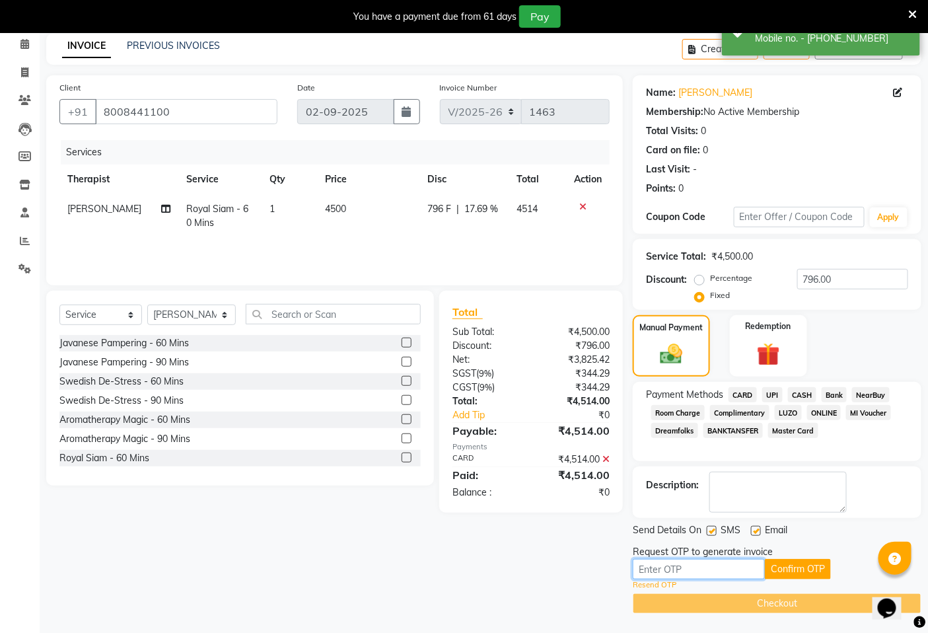
click at [669, 573] on input "text" at bounding box center [699, 569] width 132 height 20
type input "7255"
click at [813, 563] on button "Confirm OTP" at bounding box center [798, 569] width 66 height 20
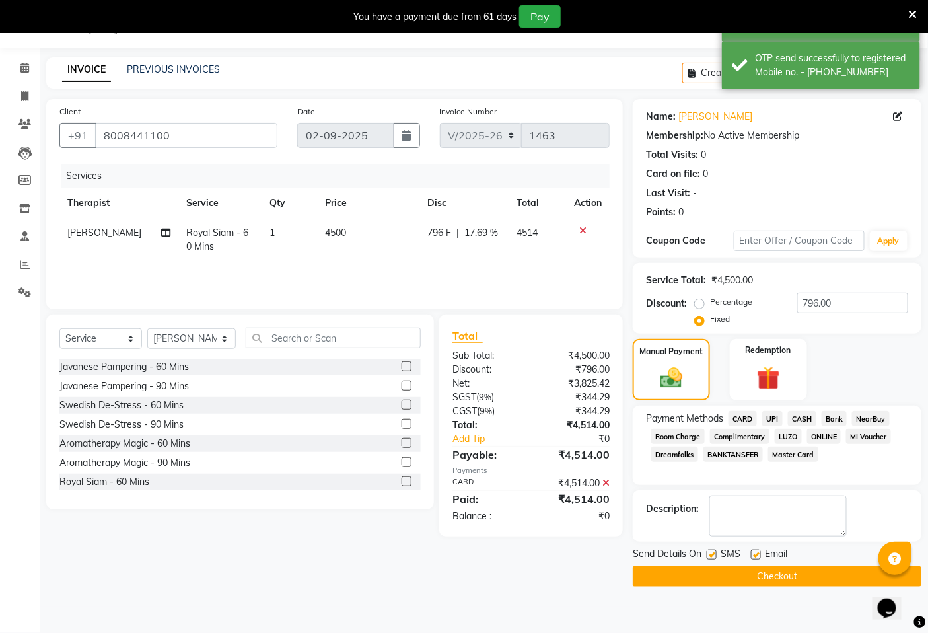
scroll to position [33, 0]
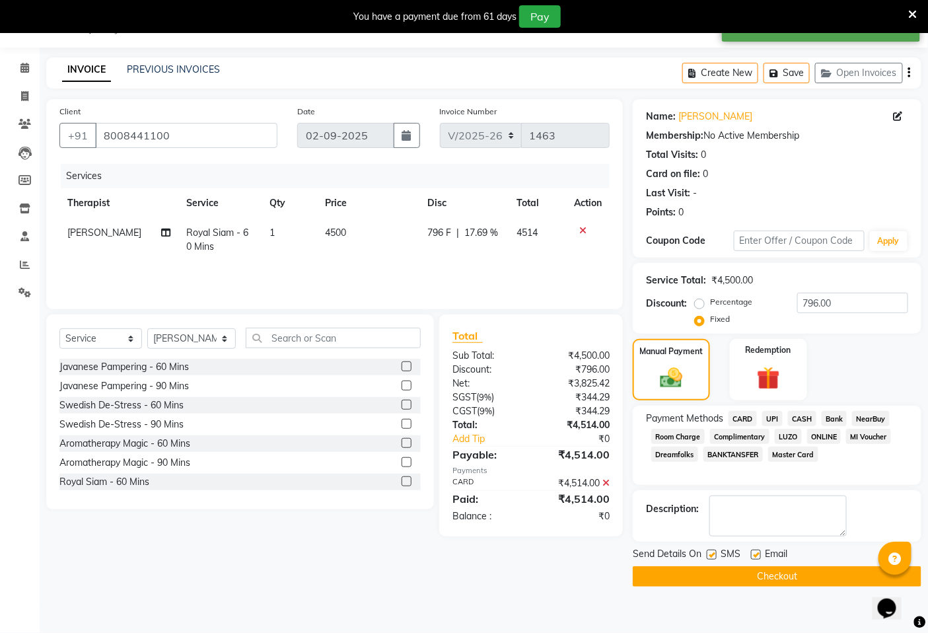
click at [775, 581] on button "Checkout" at bounding box center [777, 576] width 289 height 20
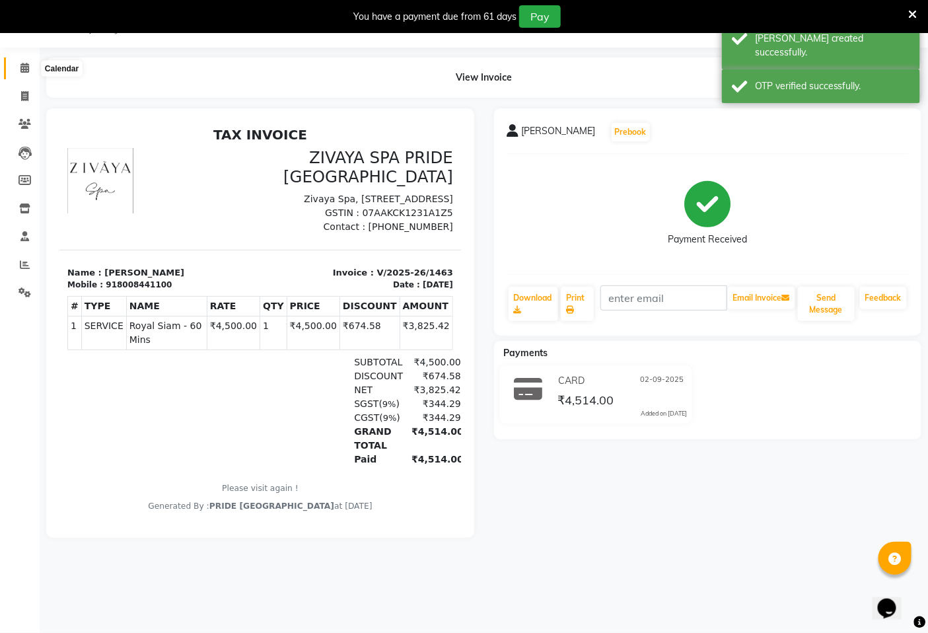
click at [30, 68] on span at bounding box center [24, 68] width 23 height 15
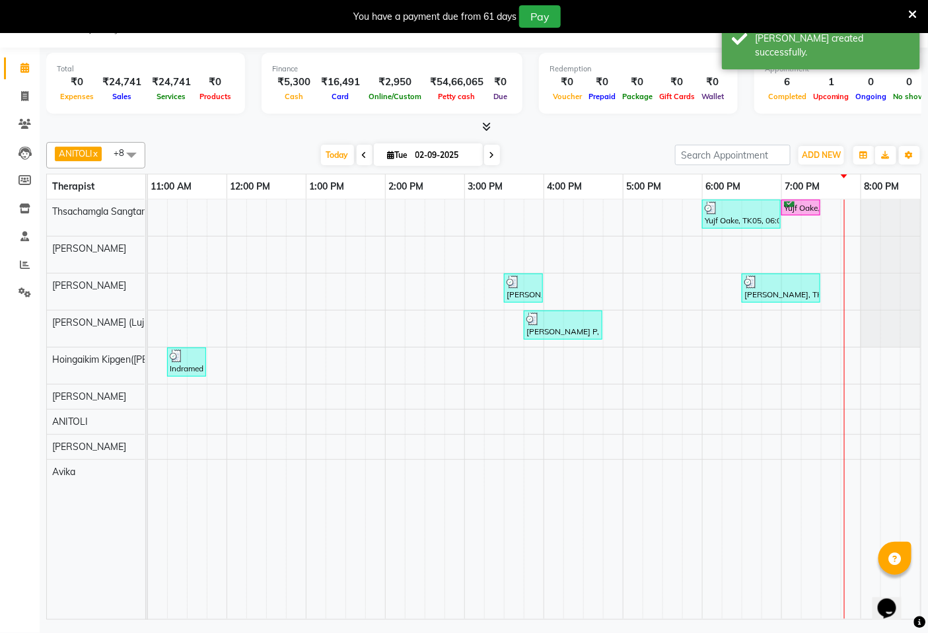
scroll to position [0, 495]
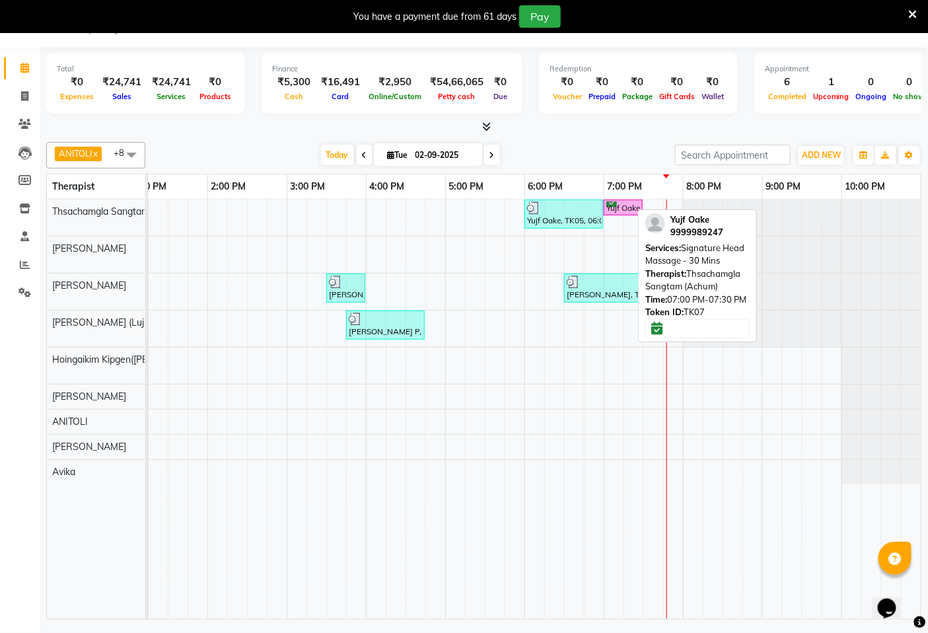
click at [616, 206] on div "Yujf Oake, TK07, 07:00 PM-07:30 PM, Signature Head Massage - 30 Mins" at bounding box center [623, 208] width 36 height 13
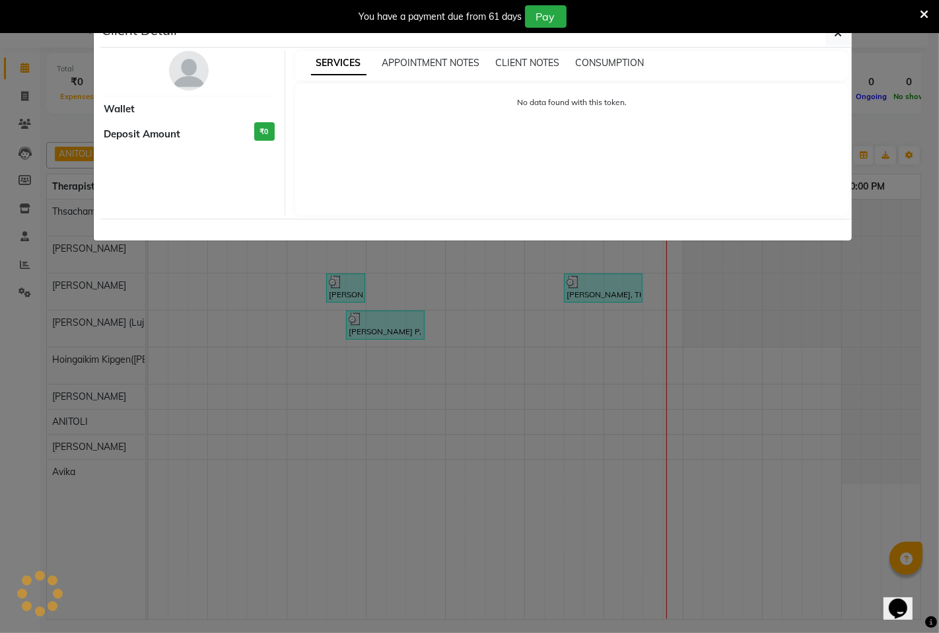
select select "6"
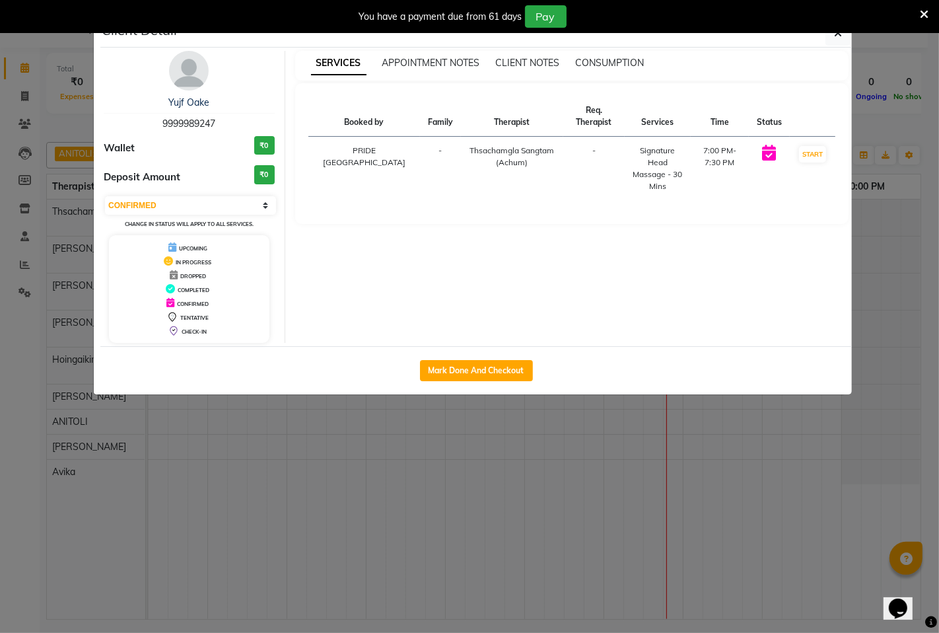
click at [492, 418] on ngb-modal-window "Client Detail Yujf Oake 9999989247 Wallet ₹0 Deposit Amount ₹0 Select IN SERVIC…" at bounding box center [469, 316] width 939 height 633
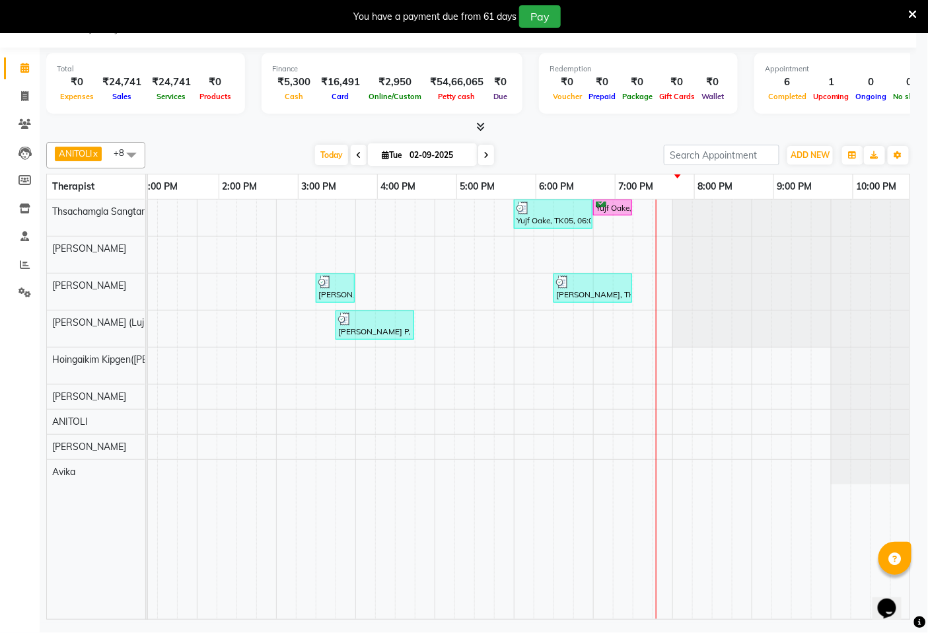
scroll to position [0, 484]
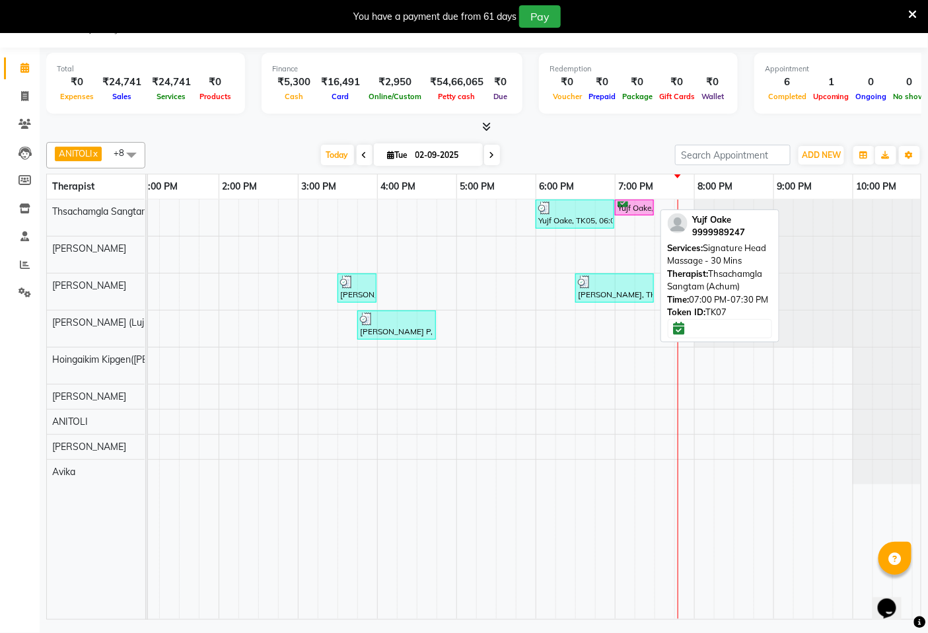
click at [630, 207] on div "Yujf Oake, TK07, 07:00 PM-07:30 PM, Signature Head Massage - 30 Mins" at bounding box center [634, 208] width 36 height 13
select select "6"
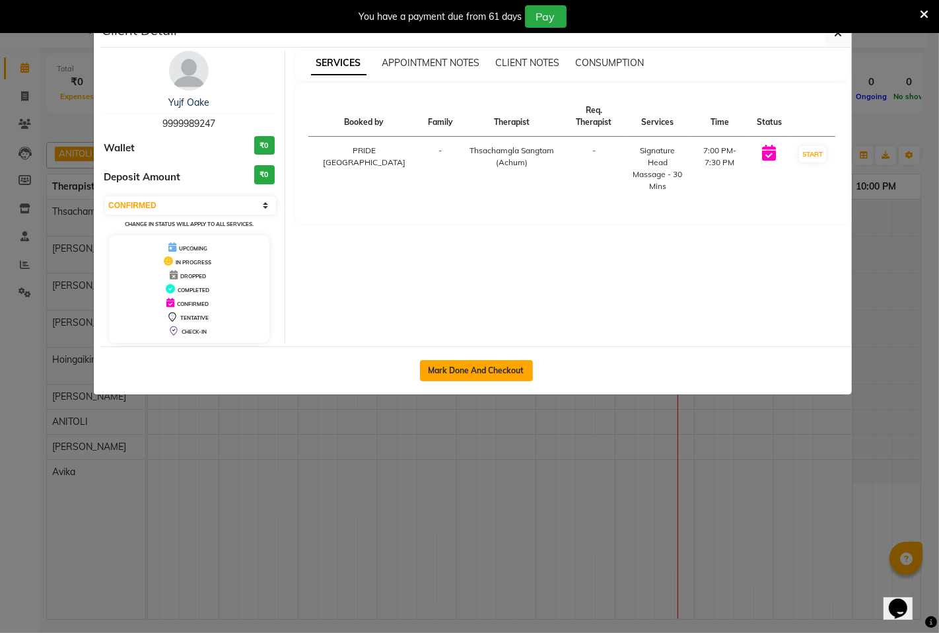
click at [491, 367] on button "Mark Done And Checkout" at bounding box center [476, 370] width 113 height 21
select select "6501"
select select "service"
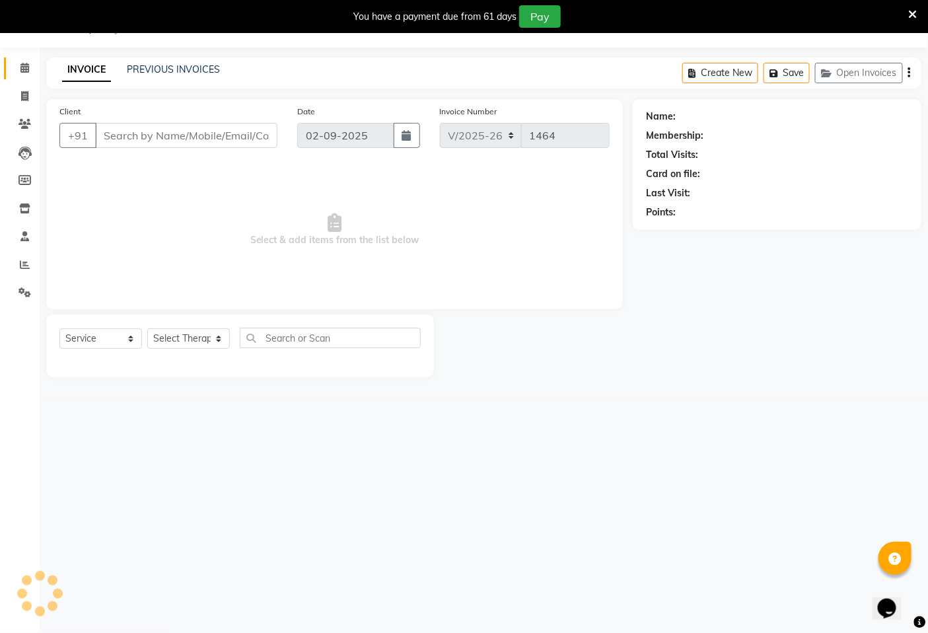
type input "9999989247"
select select "49489"
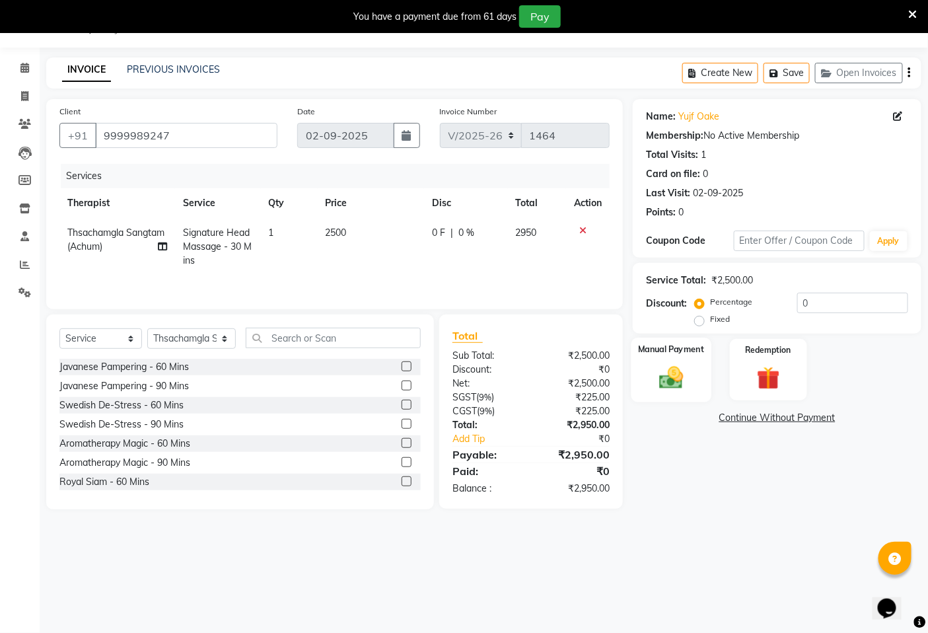
click at [671, 379] on img at bounding box center [672, 377] width 40 height 28
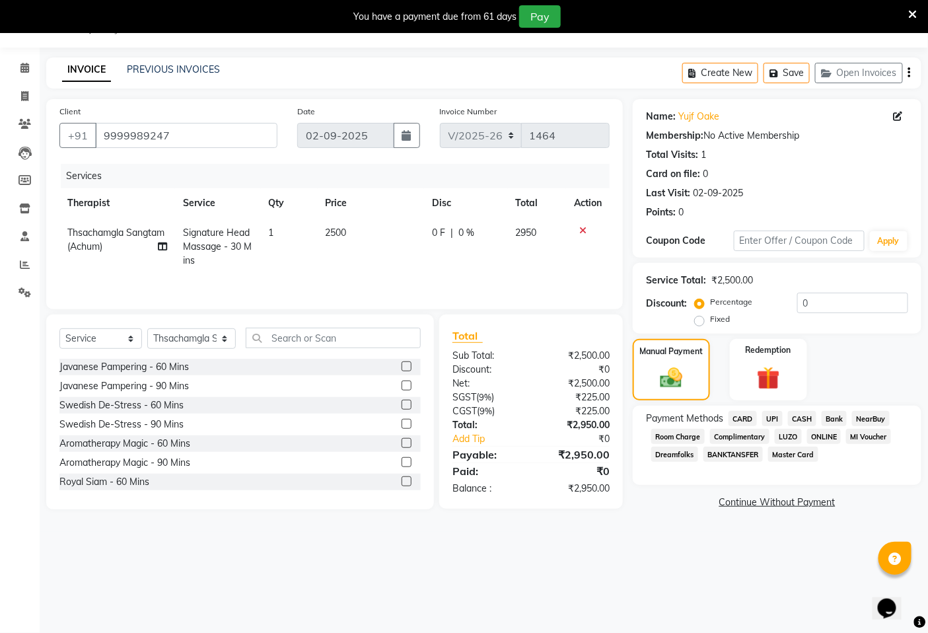
click at [743, 418] on span "CARD" at bounding box center [743, 418] width 28 height 15
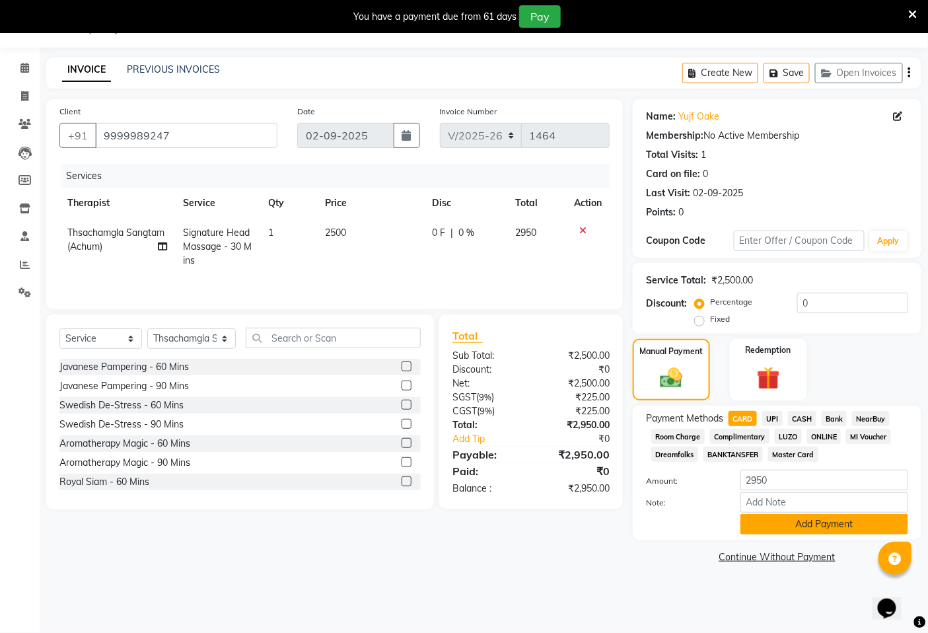
click at [818, 525] on button "Add Payment" at bounding box center [825, 524] width 168 height 20
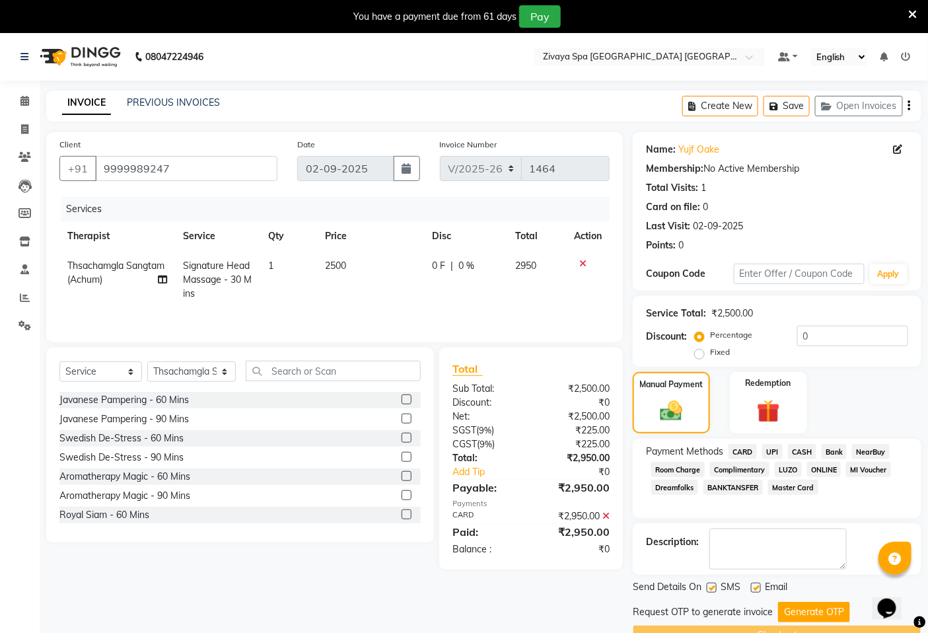
drag, startPoint x: 807, startPoint y: 613, endPoint x: 793, endPoint y: 587, distance: 29.5
click at [807, 611] on button "Generate OTP" at bounding box center [814, 612] width 72 height 20
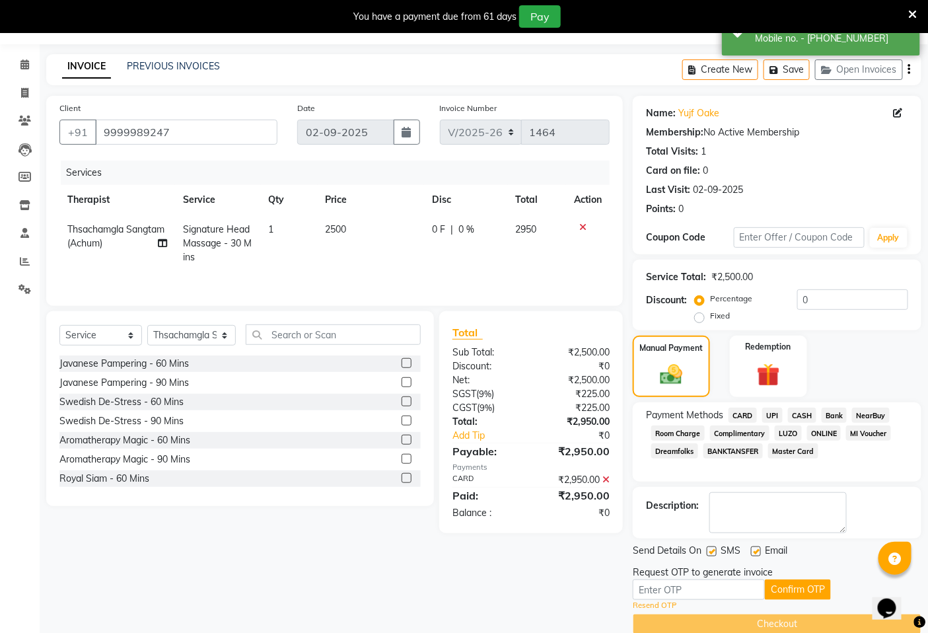
scroll to position [57, 0]
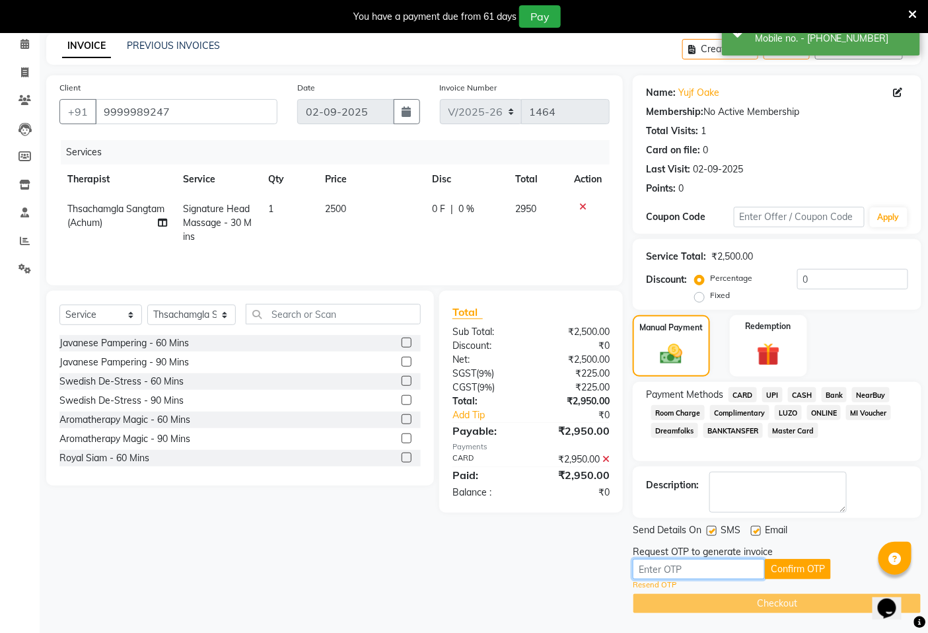
click at [669, 570] on input "text" at bounding box center [699, 569] width 132 height 20
click at [809, 569] on button "Confirm OTP" at bounding box center [798, 569] width 66 height 20
click at [675, 569] on input "8501" at bounding box center [699, 569] width 132 height 20
type input "8"
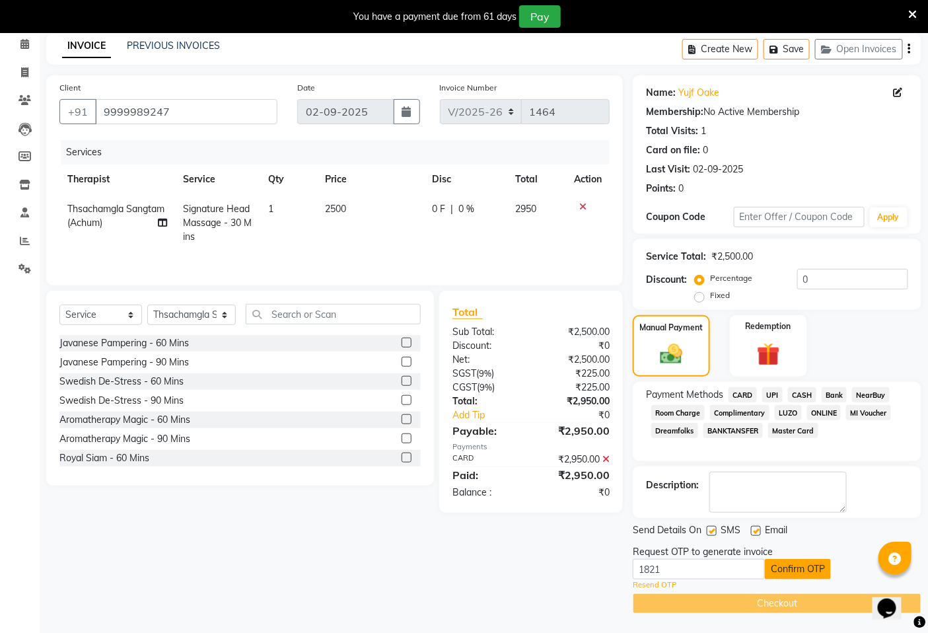
click at [801, 568] on button "Confirm OTP" at bounding box center [798, 569] width 66 height 20
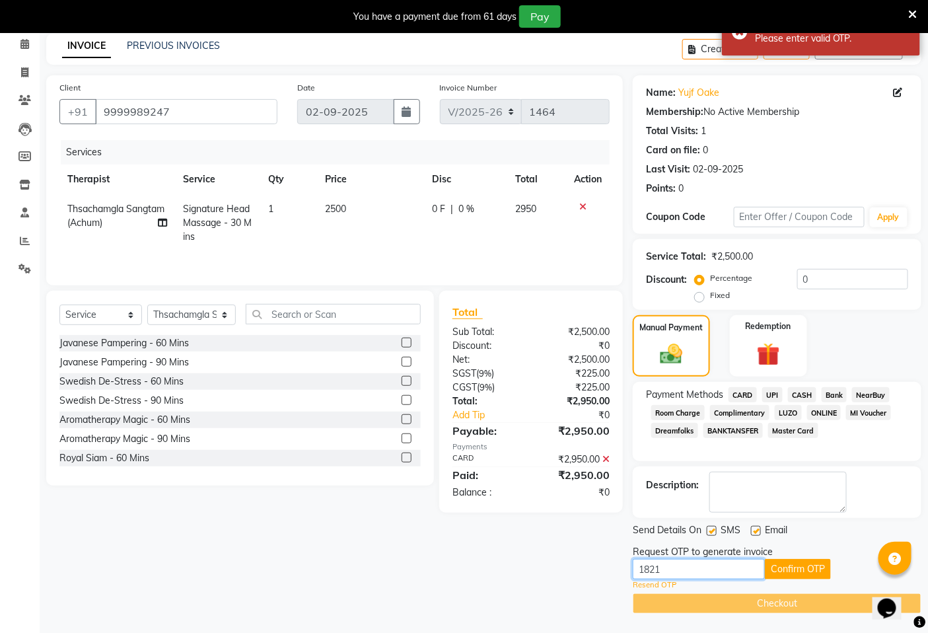
click at [690, 569] on input "1821" at bounding box center [699, 569] width 132 height 20
type input "1"
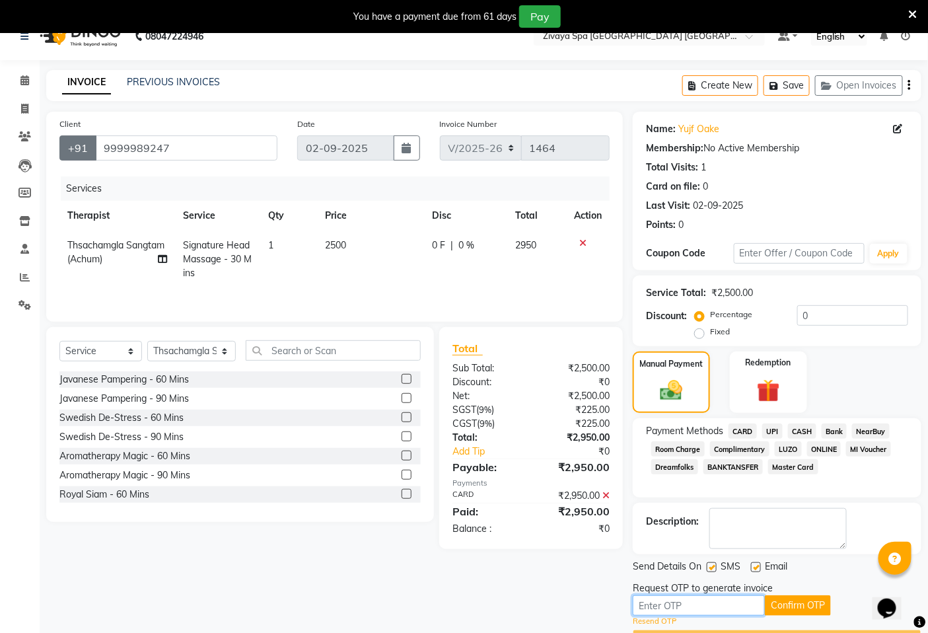
scroll to position [0, 0]
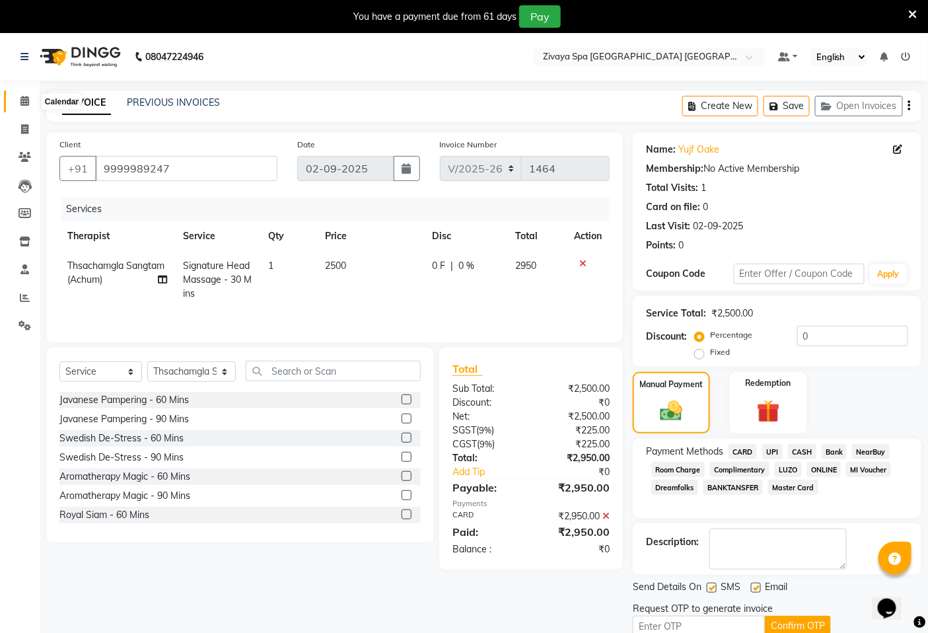
click at [23, 102] on icon at bounding box center [24, 101] width 9 height 10
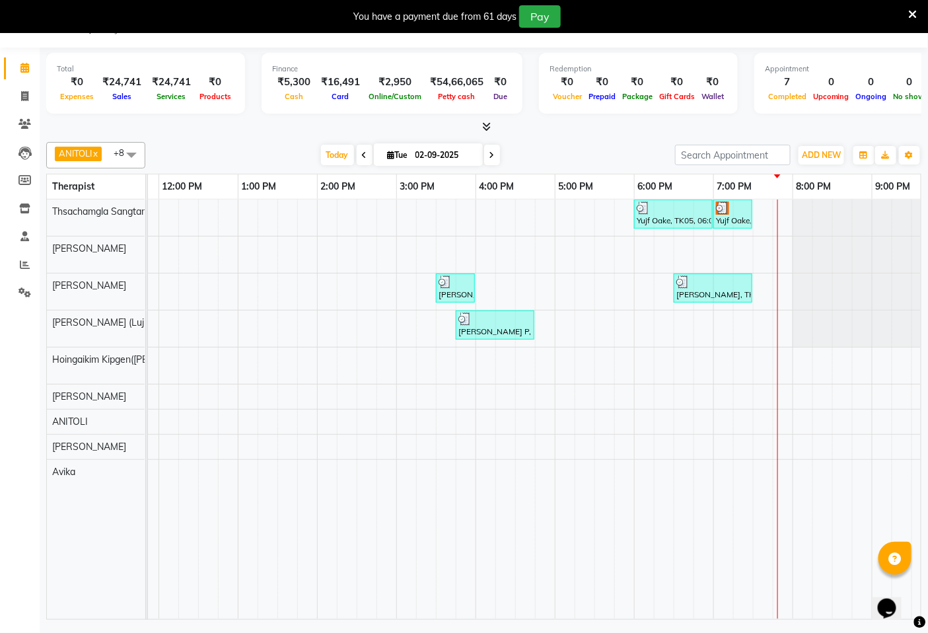
scroll to position [0, 478]
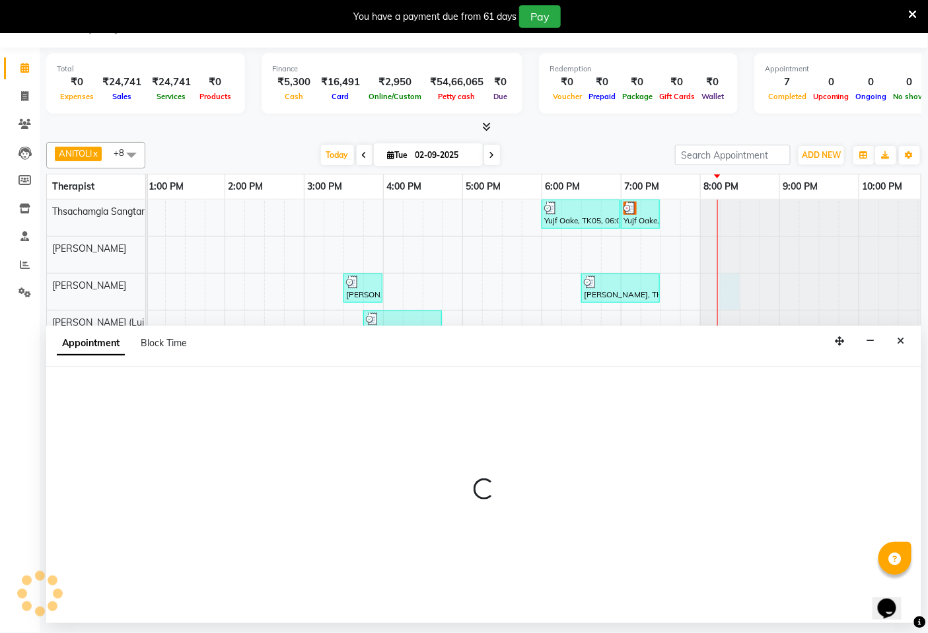
select select "49491"
select select "1215"
select select "tentative"
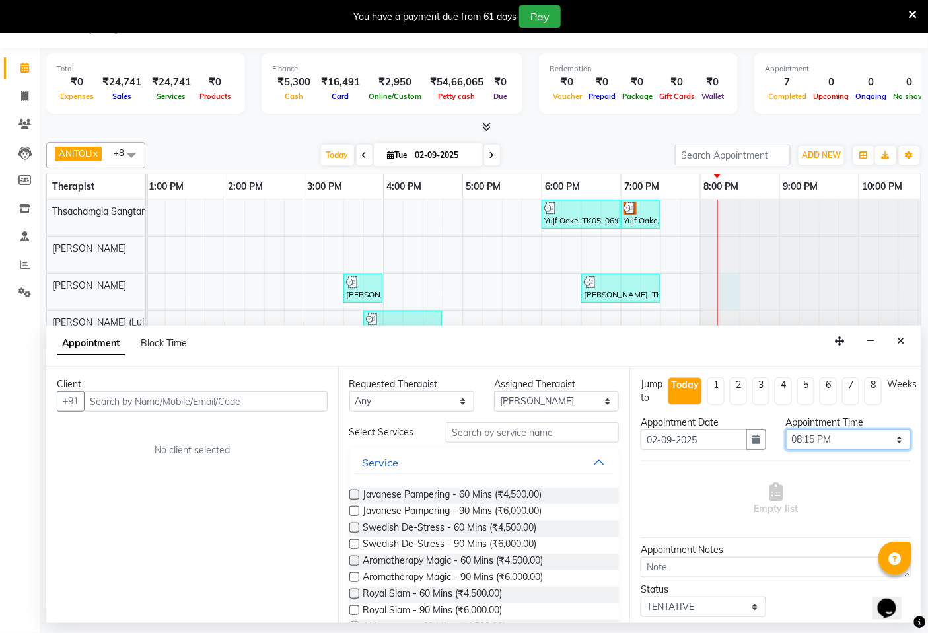
click at [889, 437] on select "Select 08:00 AM 08:15 AM 08:30 AM 08:45 AM 09:00 AM 09:15 AM 09:30 AM 09:45 AM …" at bounding box center [848, 439] width 125 height 20
click at [786, 429] on select "Select 08:00 AM 08:15 AM 08:30 AM 08:45 AM 09:00 AM 09:15 AM 09:30 AM 09:45 AM …" at bounding box center [848, 439] width 125 height 20
click at [891, 440] on select "Select 08:00 AM 08:15 AM 08:30 AM 08:45 AM 09:00 AM 09:15 AM 09:30 AM 09:45 AM …" at bounding box center [848, 439] width 125 height 20
select select "1200"
click at [786, 429] on select "Select 08:00 AM 08:15 AM 08:30 AM 08:45 AM 09:00 AM 09:15 AM 09:30 AM 09:45 AM …" at bounding box center [848, 439] width 125 height 20
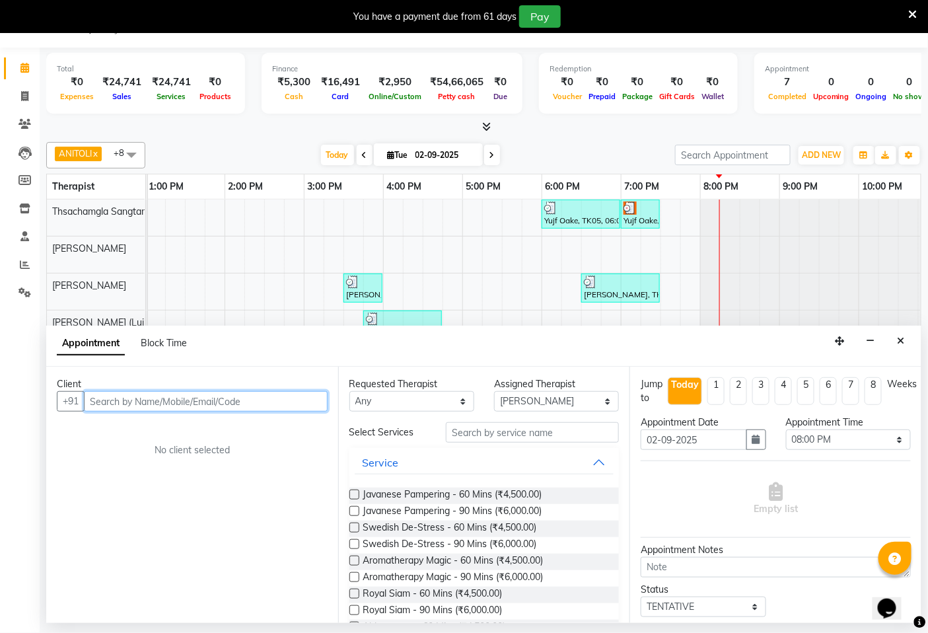
click at [189, 403] on input "text" at bounding box center [206, 401] width 244 height 20
type input "9011048557"
click at [353, 527] on label at bounding box center [354, 528] width 10 height 10
click at [353, 527] on input "checkbox" at bounding box center [353, 529] width 9 height 9
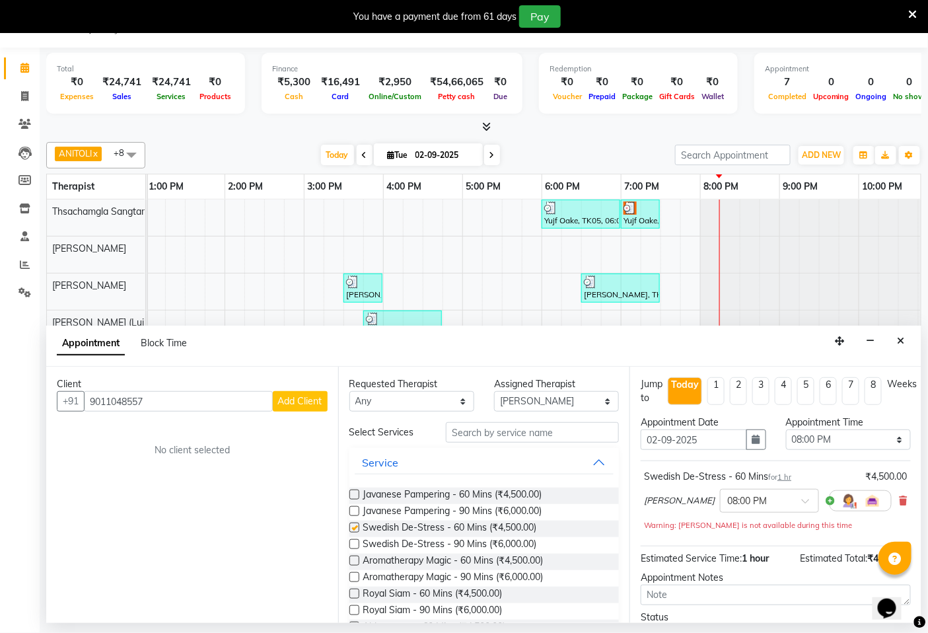
checkbox input "false"
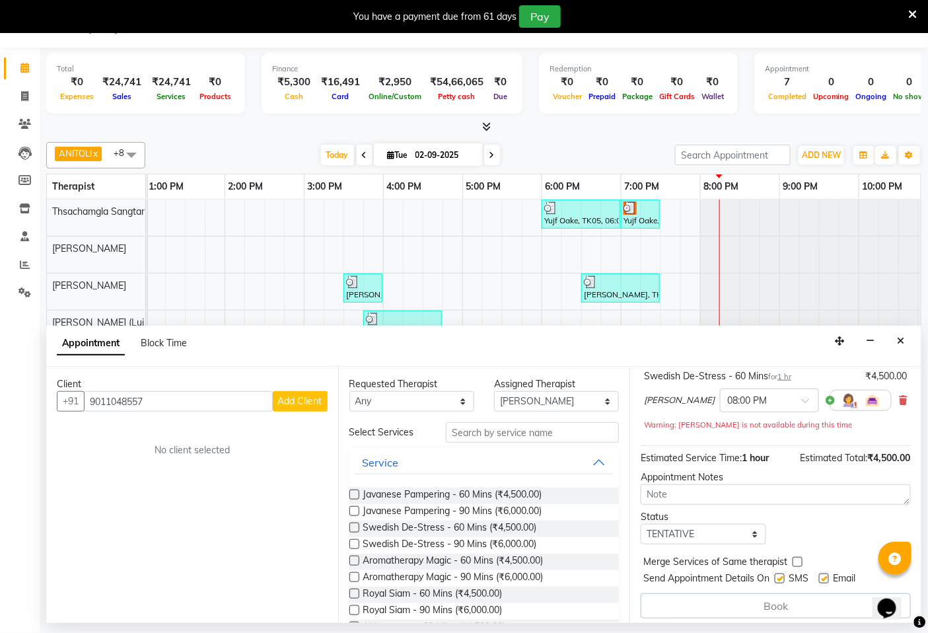
scroll to position [106, 0]
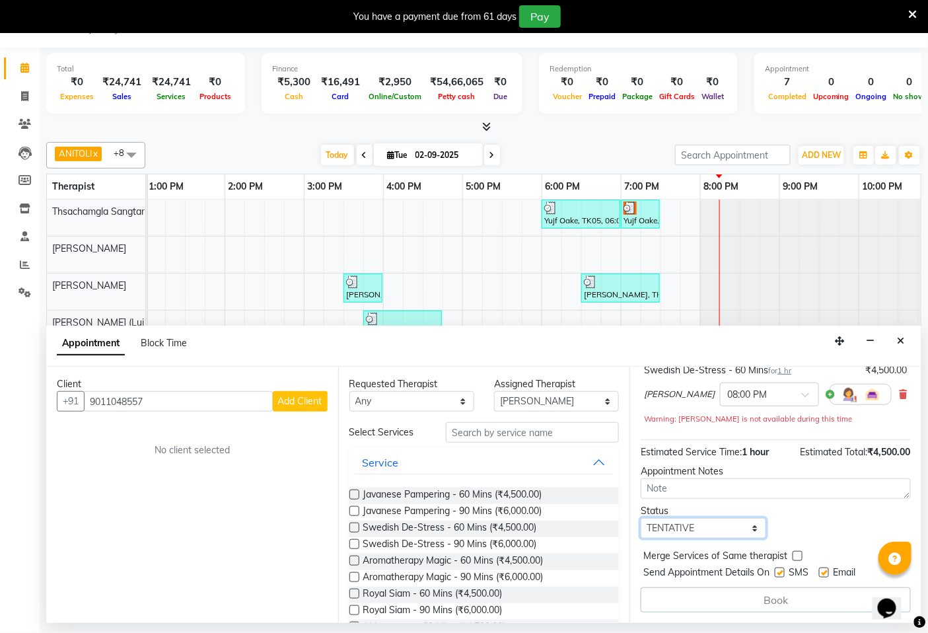
click at [749, 524] on select "Select TENTATIVE CONFIRM CHECK-IN UPCOMING" at bounding box center [703, 528] width 125 height 20
select select "confirm booking"
click at [641, 518] on select "Select TENTATIVE CONFIRM CHECK-IN UPCOMING" at bounding box center [703, 528] width 125 height 20
click at [312, 398] on span "Add Client" at bounding box center [300, 401] width 44 height 12
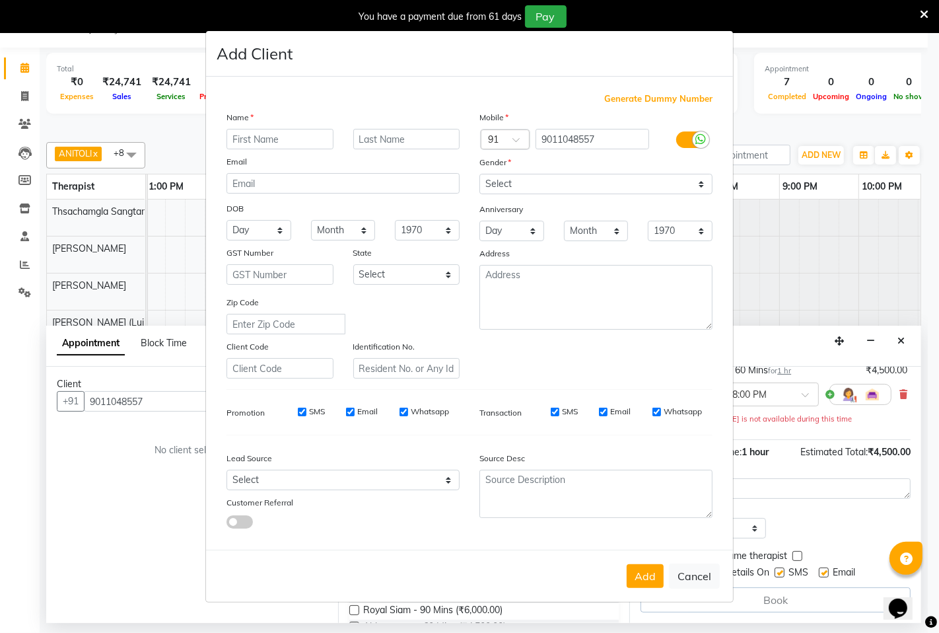
click at [300, 411] on input "SMS" at bounding box center [302, 412] width 9 height 9
checkbox input "false"
click at [350, 412] on input "Email" at bounding box center [350, 412] width 9 height 9
checkbox input "false"
click at [400, 411] on input "Whatsapp" at bounding box center [404, 412] width 9 height 9
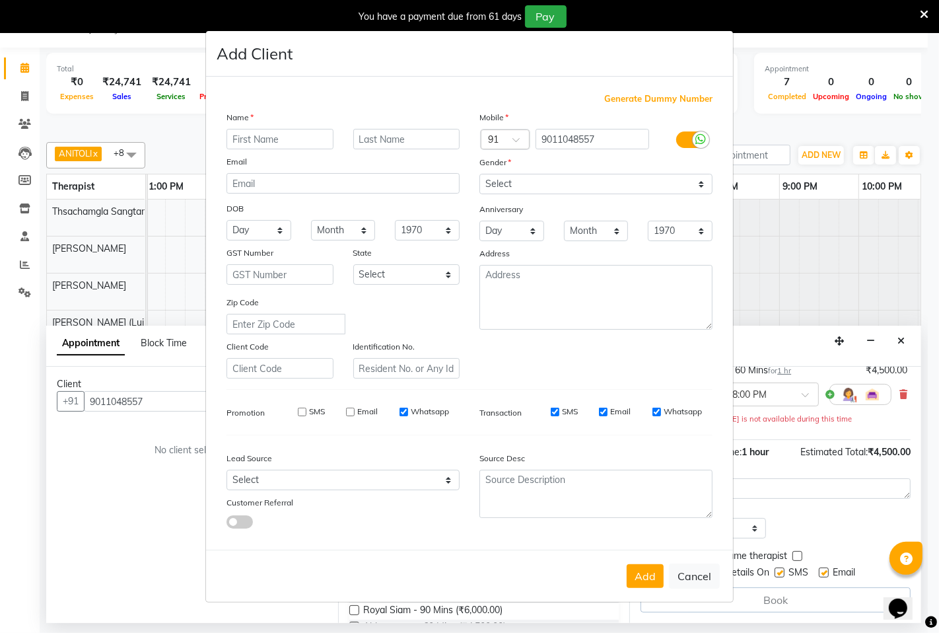
checkbox input "false"
click at [699, 182] on select "Select [DEMOGRAPHIC_DATA] [DEMOGRAPHIC_DATA] Other Prefer Not To Say" at bounding box center [596, 184] width 233 height 20
select select "[DEMOGRAPHIC_DATA]"
click at [480, 174] on select "Select [DEMOGRAPHIC_DATA] [DEMOGRAPHIC_DATA] Other Prefer Not To Say" at bounding box center [596, 184] width 233 height 20
click at [266, 135] on input "text" at bounding box center [280, 139] width 107 height 20
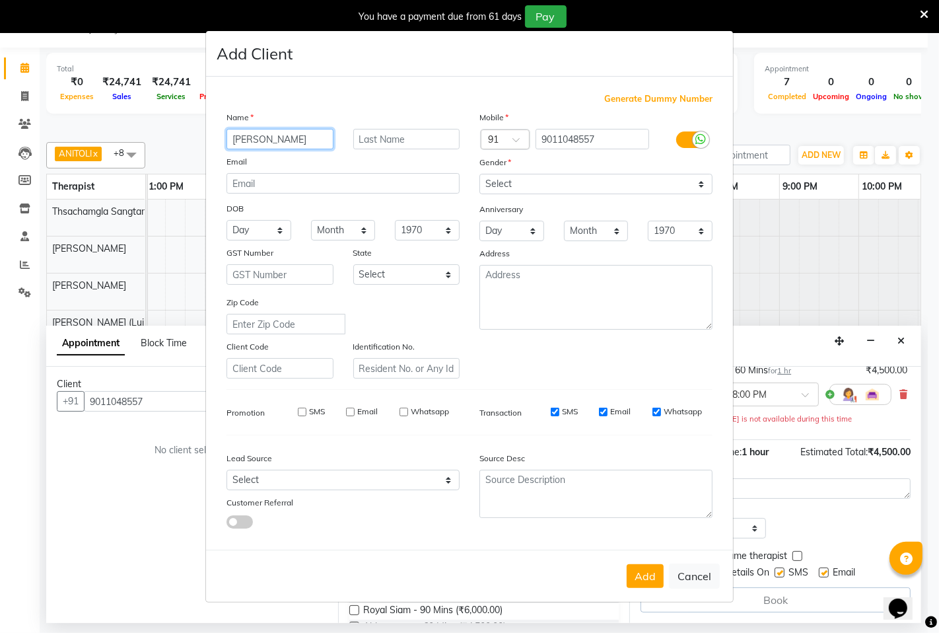
type input "[PERSON_NAME]"
click at [367, 139] on input "text" at bounding box center [406, 139] width 107 height 20
type input "."
click at [638, 577] on button "Add" at bounding box center [645, 576] width 37 height 24
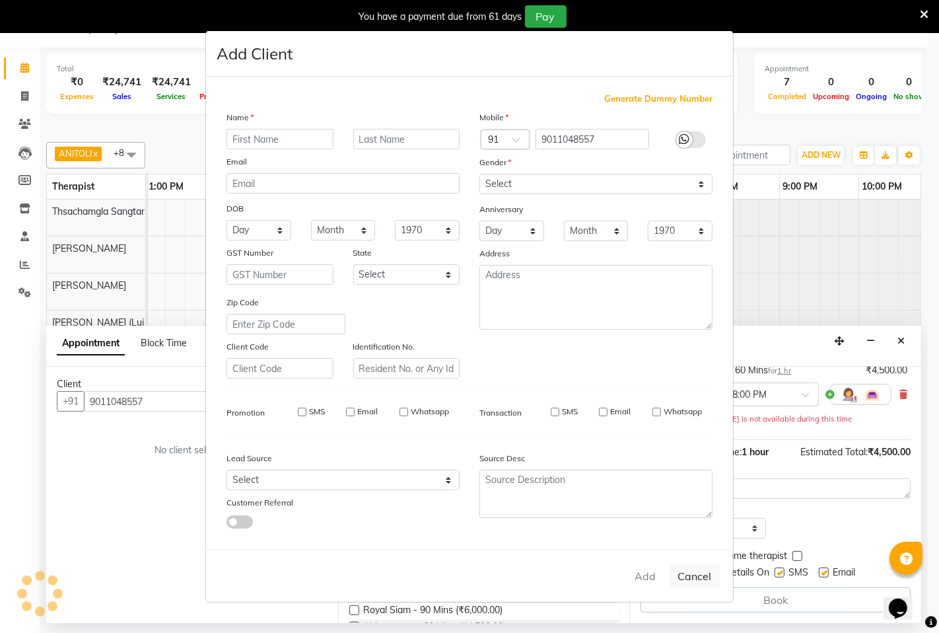
select select
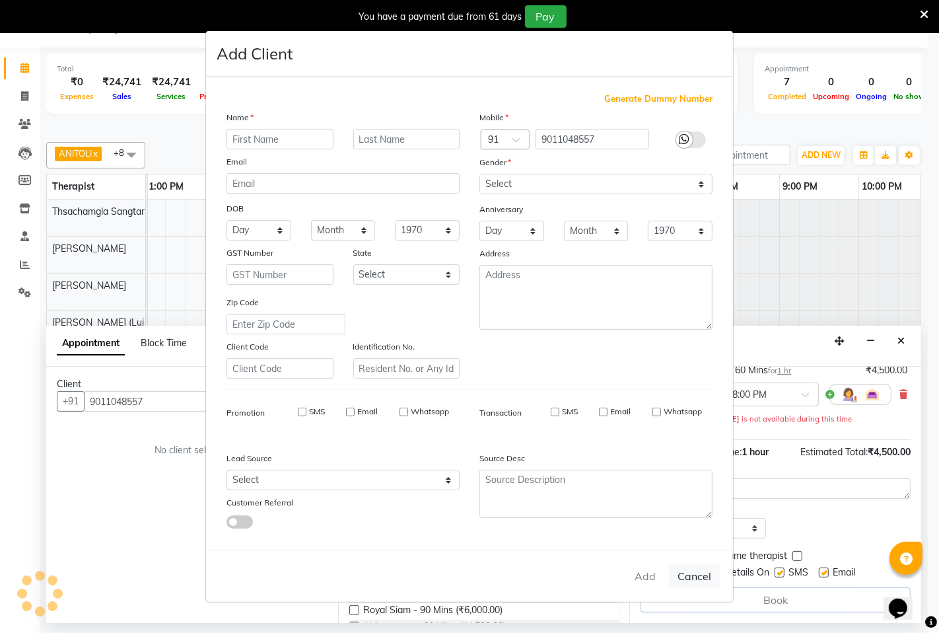
select select
checkbox input "false"
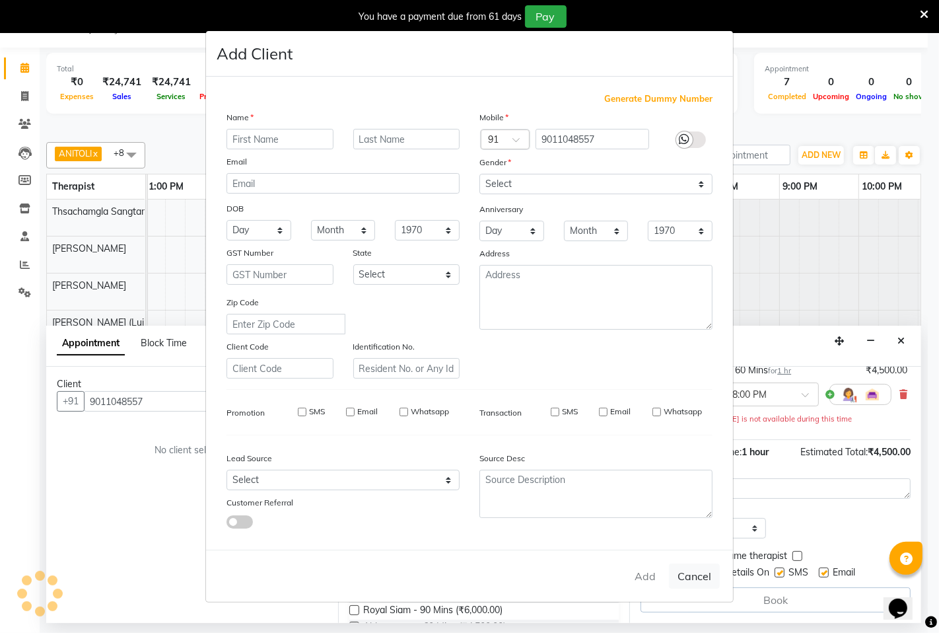
checkbox input "false"
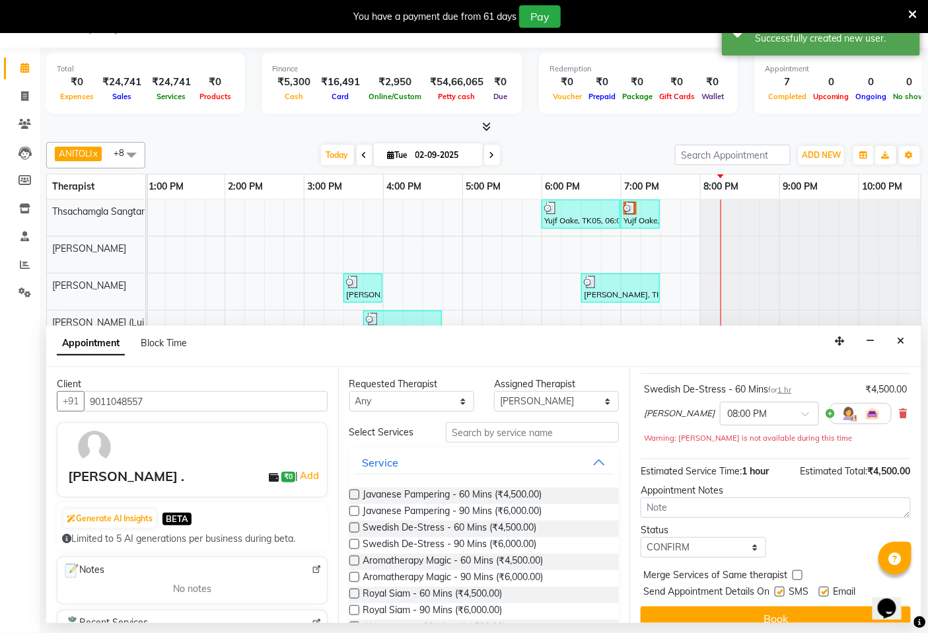
scroll to position [104, 0]
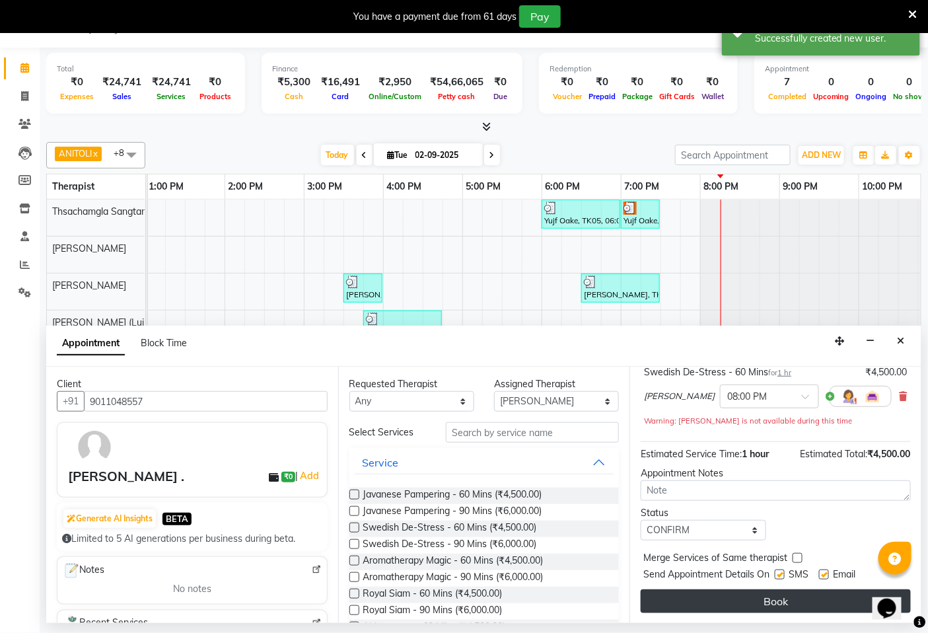
click at [769, 599] on button "Book" at bounding box center [776, 601] width 270 height 24
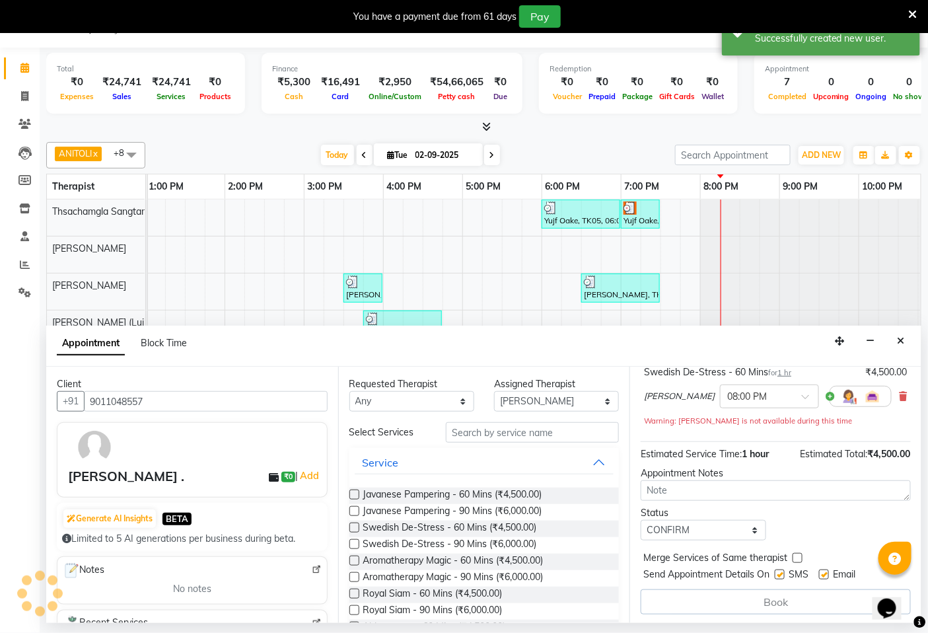
scroll to position [0, 0]
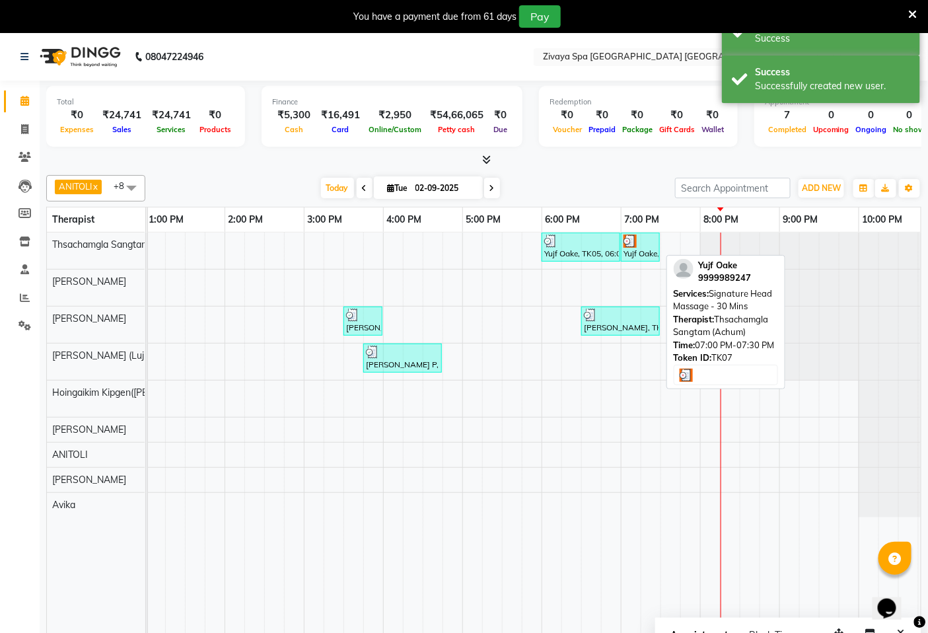
click at [641, 252] on div "Yujf Oake, TK07, 07:00 PM-07:30 PM, Signature Head Massage - 30 Mins" at bounding box center [640, 247] width 36 height 25
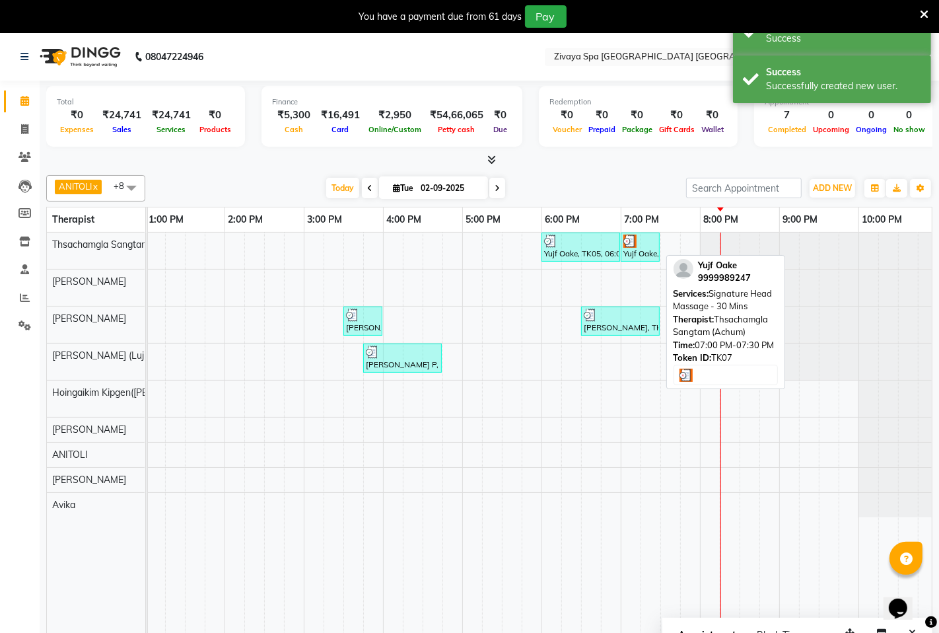
select select "3"
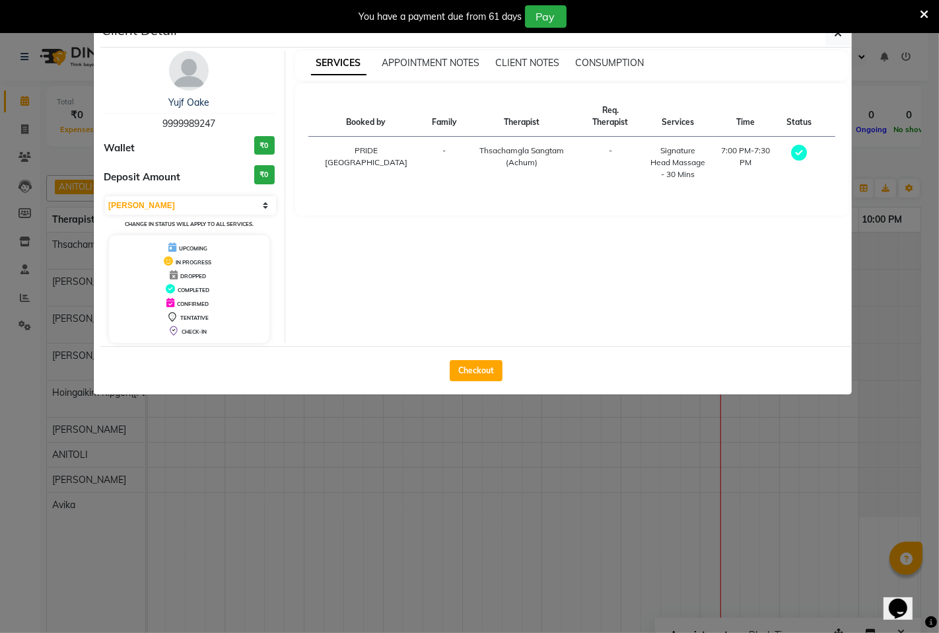
click at [729, 505] on ngb-modal-window "Client Detail Yujf Oake 9999989247 Wallet ₹0 Deposit Amount ₹0 Select MARK DONE…" at bounding box center [469, 316] width 939 height 633
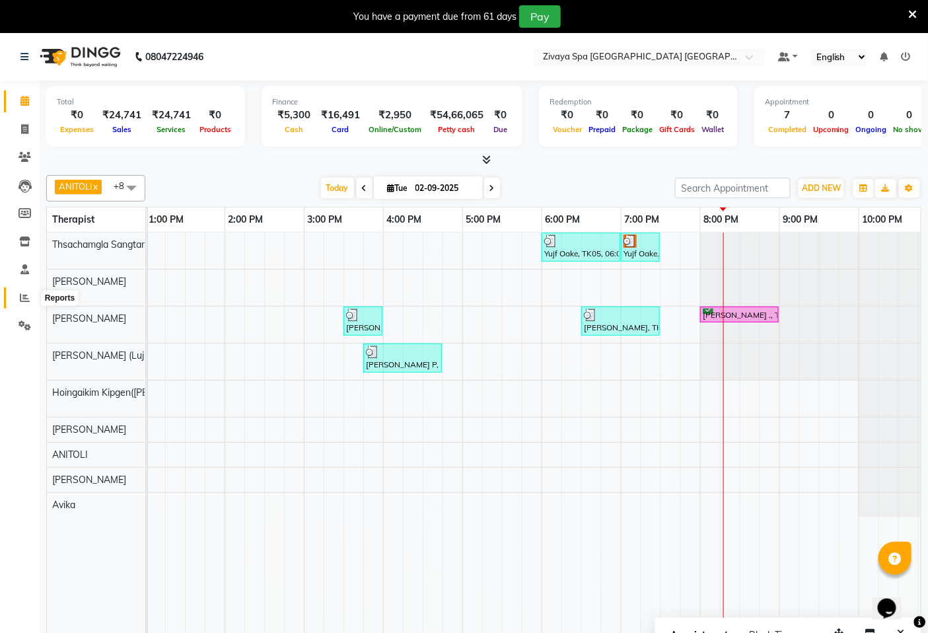
click at [22, 302] on icon at bounding box center [25, 298] width 10 height 10
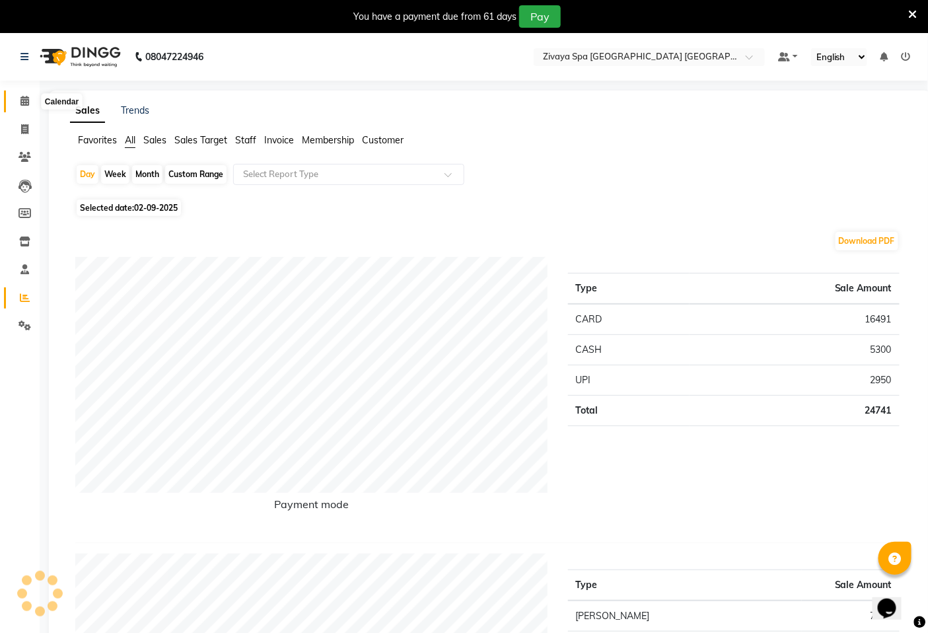
click at [23, 98] on icon at bounding box center [24, 101] width 9 height 10
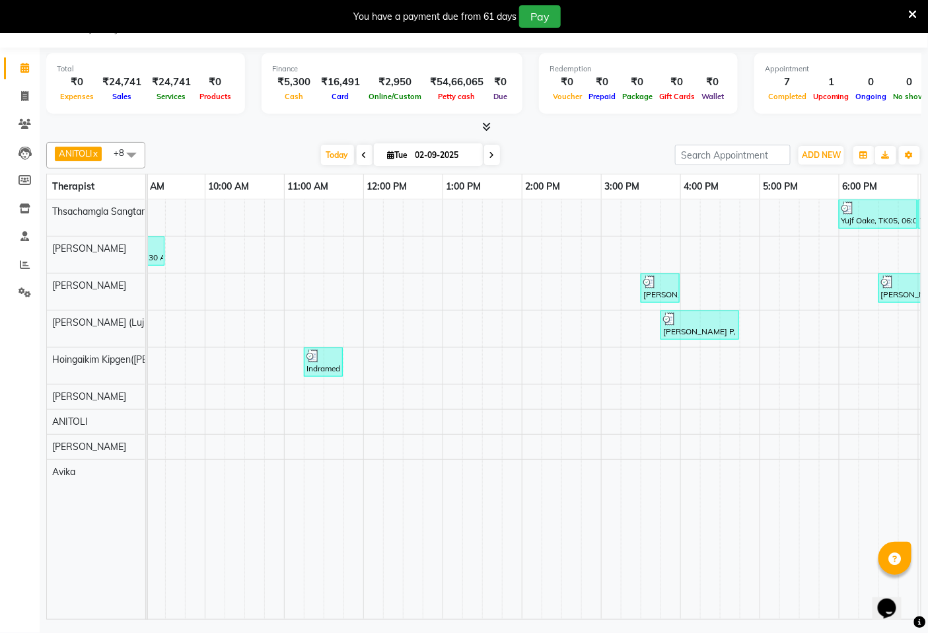
scroll to position [0, 228]
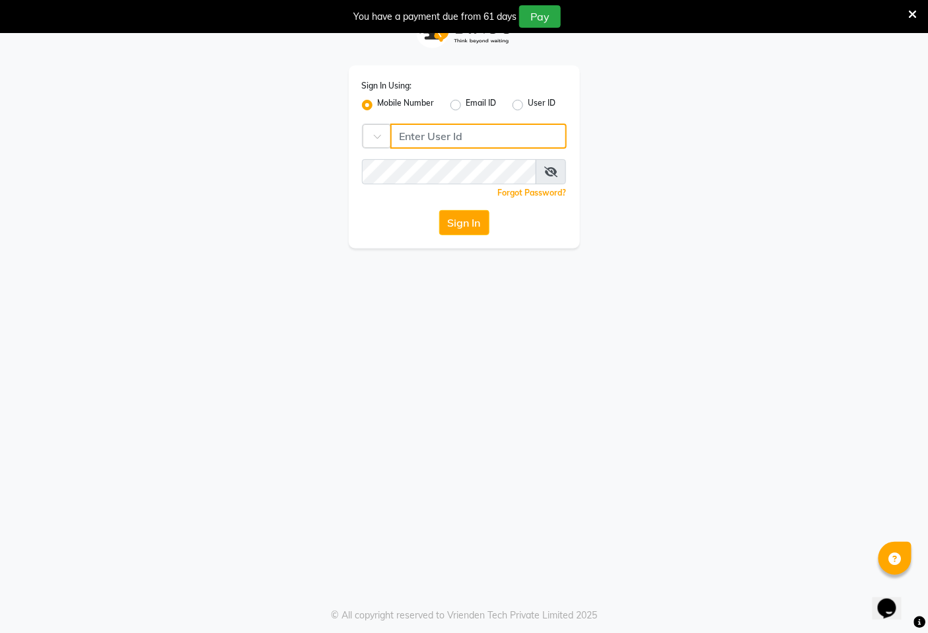
type input "7389901811"
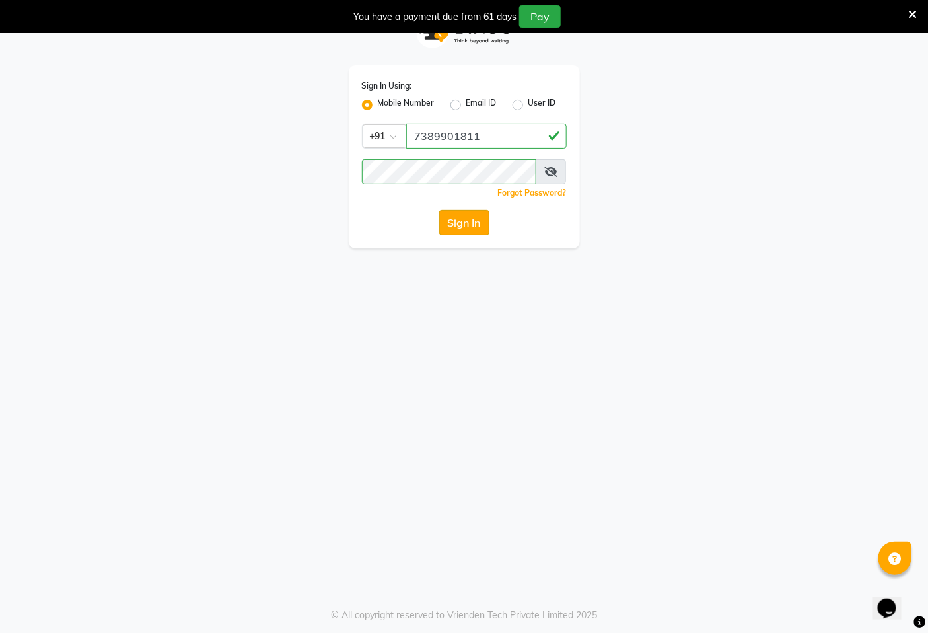
click at [476, 223] on button "Sign In" at bounding box center [464, 222] width 50 height 25
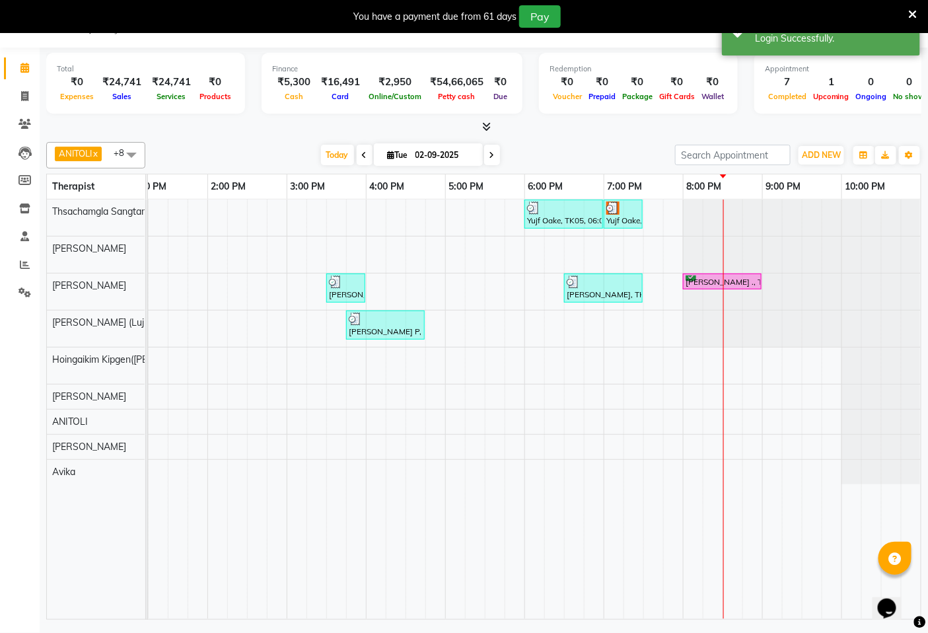
scroll to position [0, 506]
click at [490, 152] on icon at bounding box center [492, 155] width 5 height 8
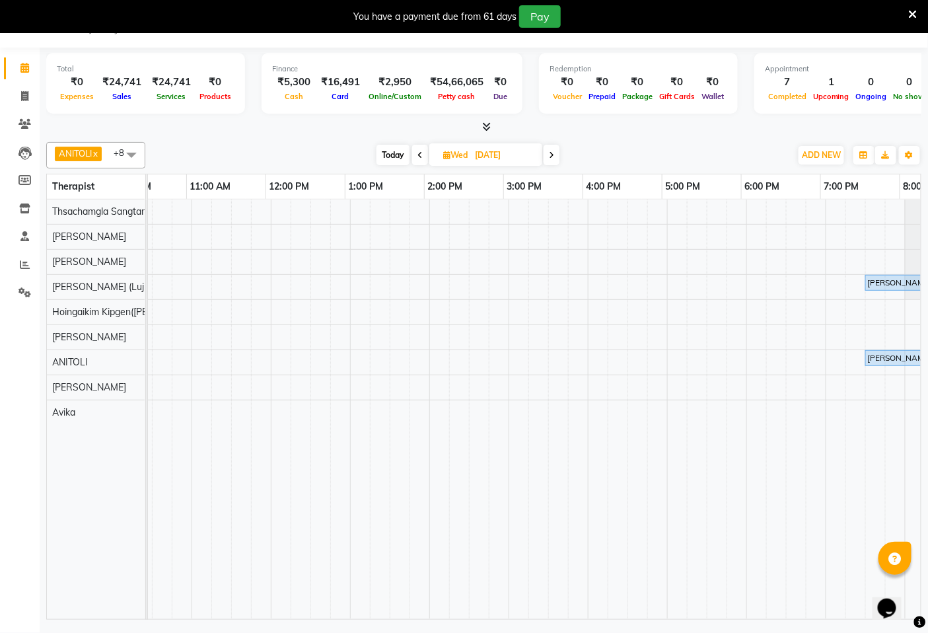
scroll to position [0, 274]
click at [396, 155] on span "Today" at bounding box center [393, 155] width 33 height 20
type input "02-09-2025"
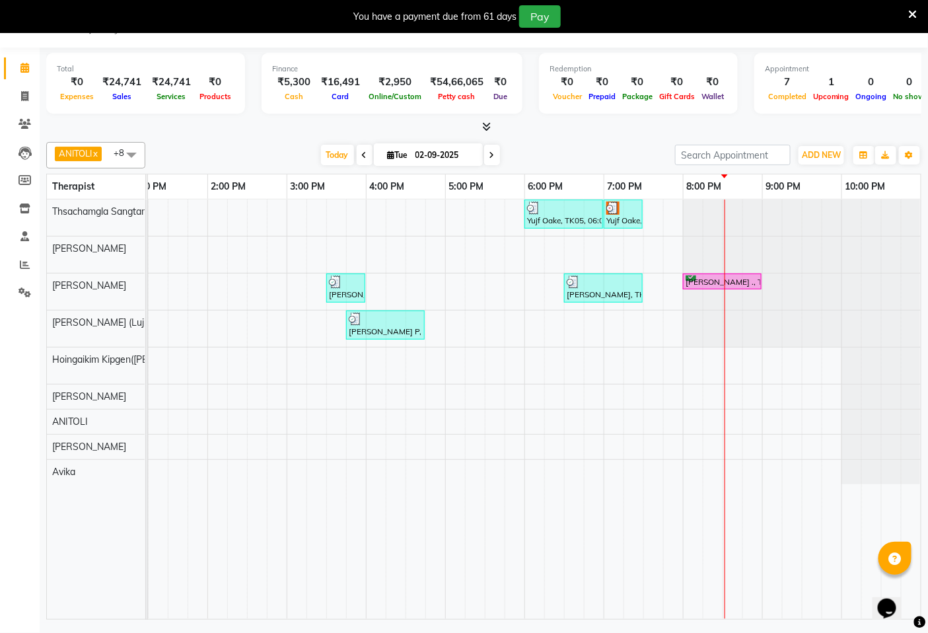
scroll to position [0, 506]
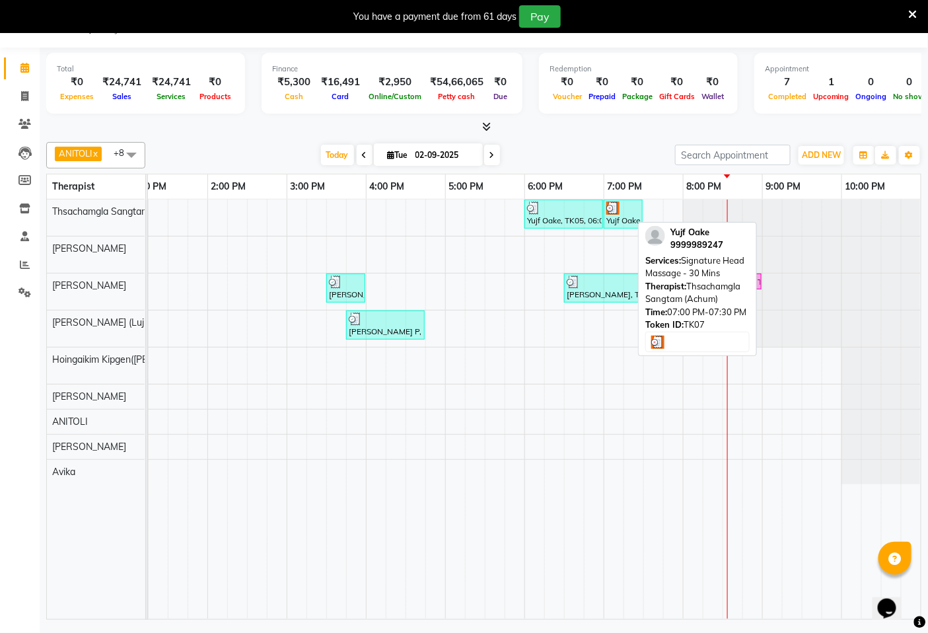
click at [612, 215] on div "Yujf Oake, TK07, 07:00 PM-07:30 PM, Signature Head Massage - 30 Mins" at bounding box center [623, 214] width 36 height 25
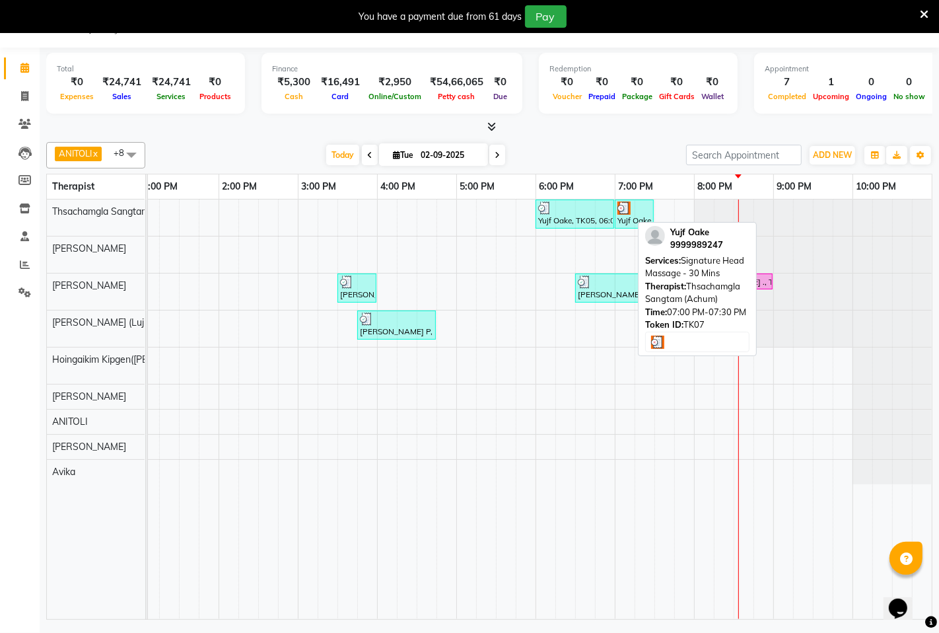
select select "3"
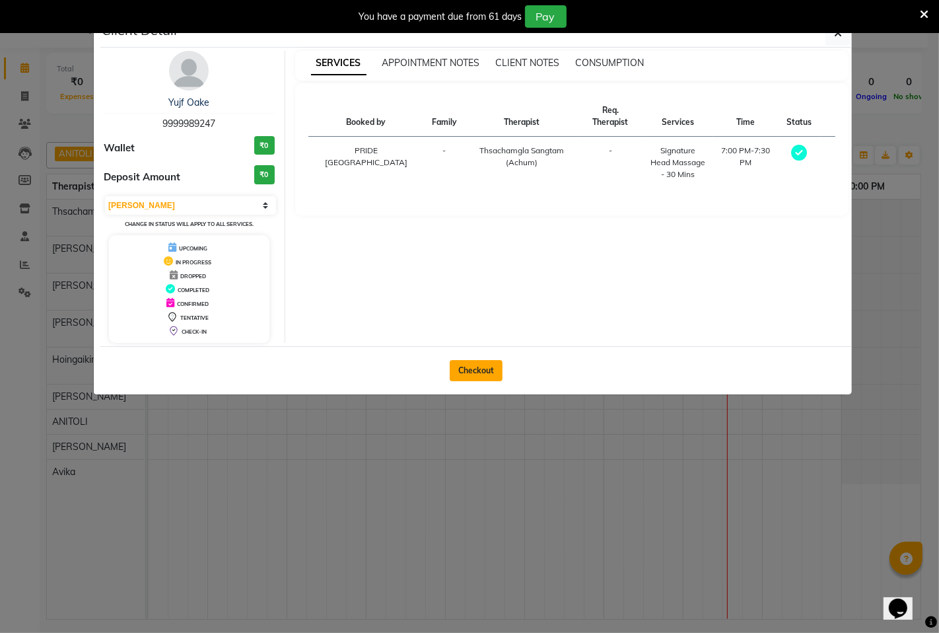
click at [469, 364] on button "Checkout" at bounding box center [476, 370] width 53 height 21
select select "service"
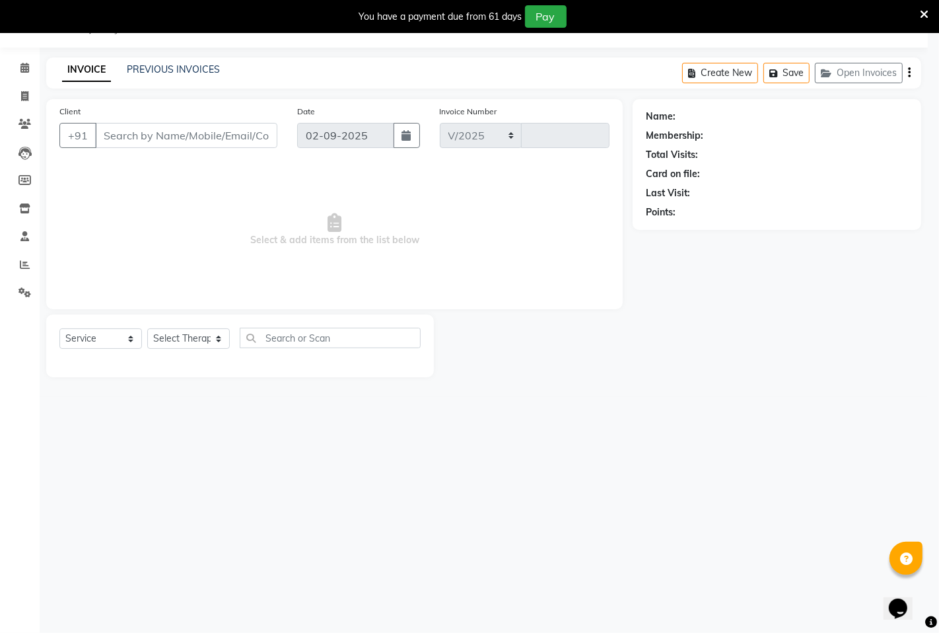
select select "6501"
type input "1464"
type input "9999989247"
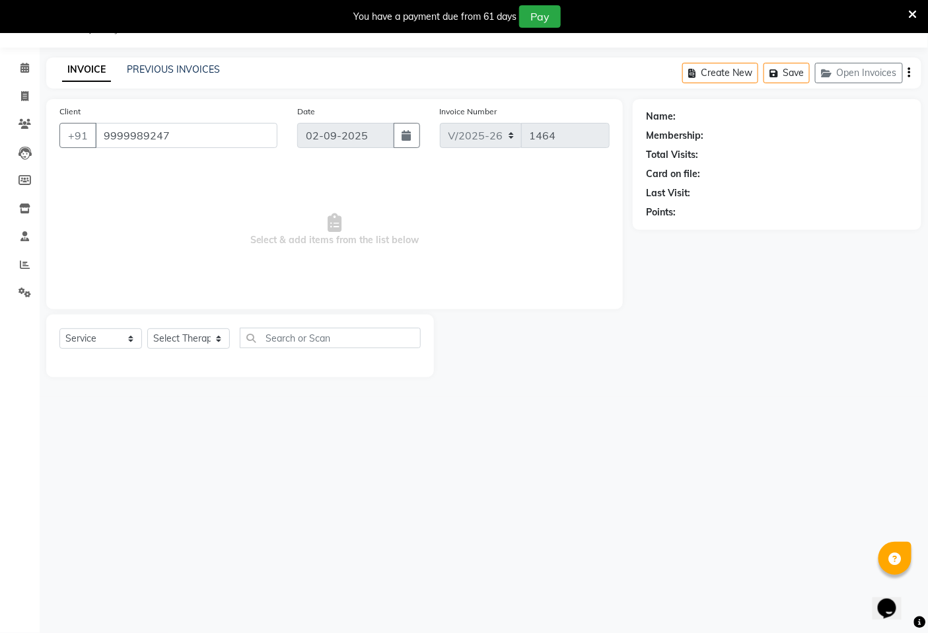
select select "49489"
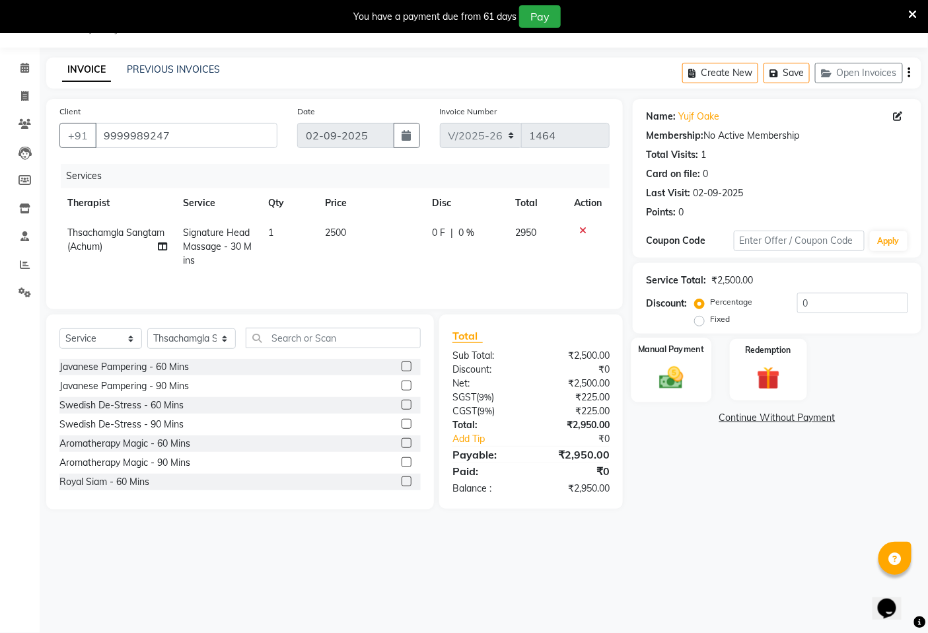
click at [677, 377] on img at bounding box center [672, 377] width 40 height 28
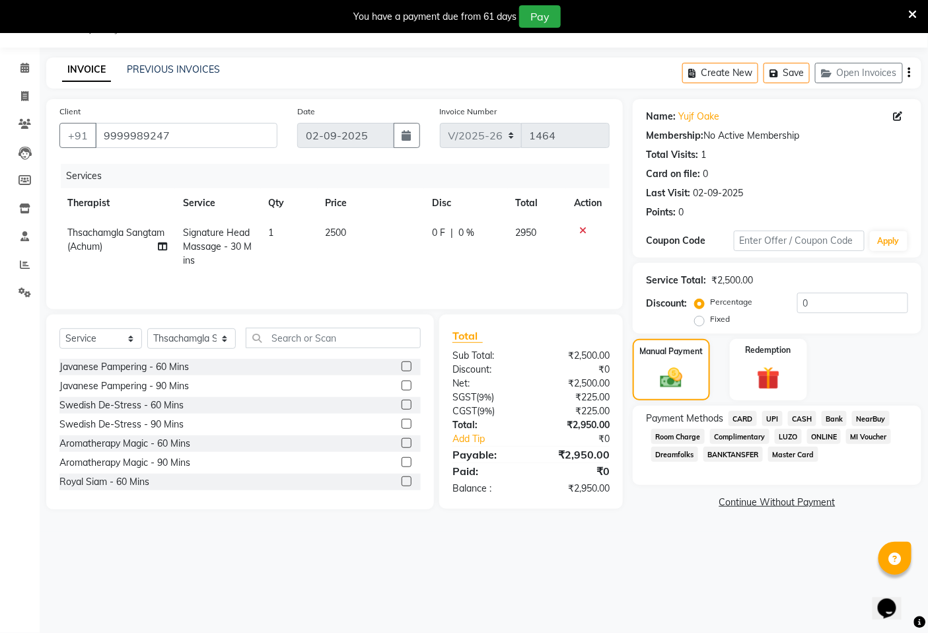
click at [751, 420] on span "CARD" at bounding box center [743, 418] width 28 height 15
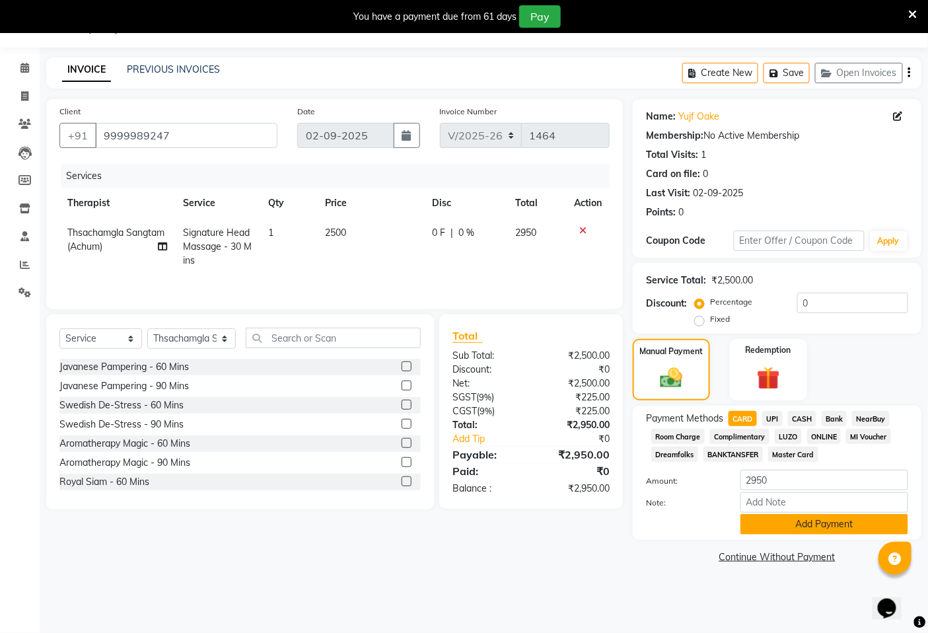
click at [823, 525] on button "Add Payment" at bounding box center [825, 524] width 168 height 20
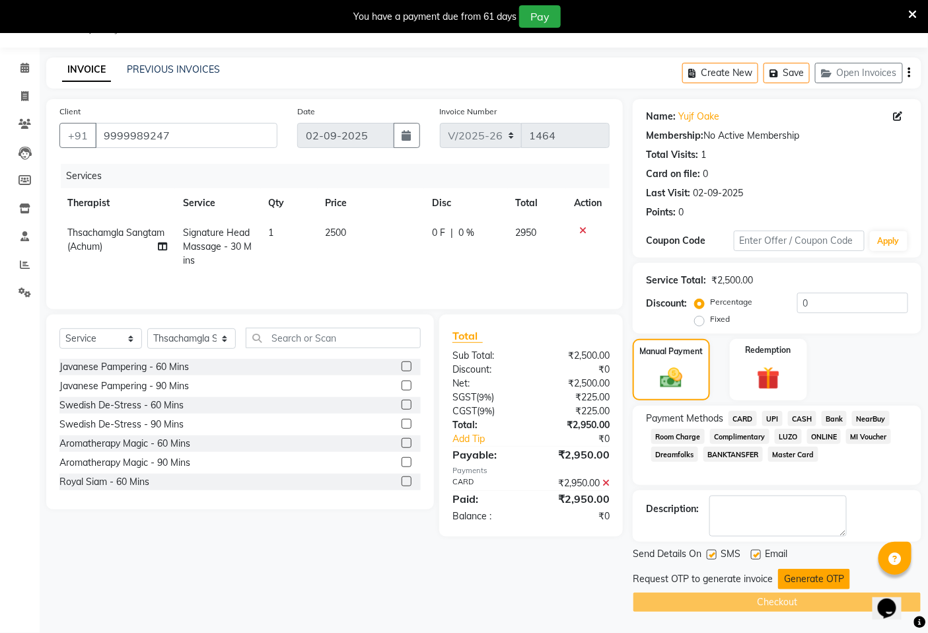
click at [807, 575] on button "Generate OTP" at bounding box center [814, 579] width 72 height 20
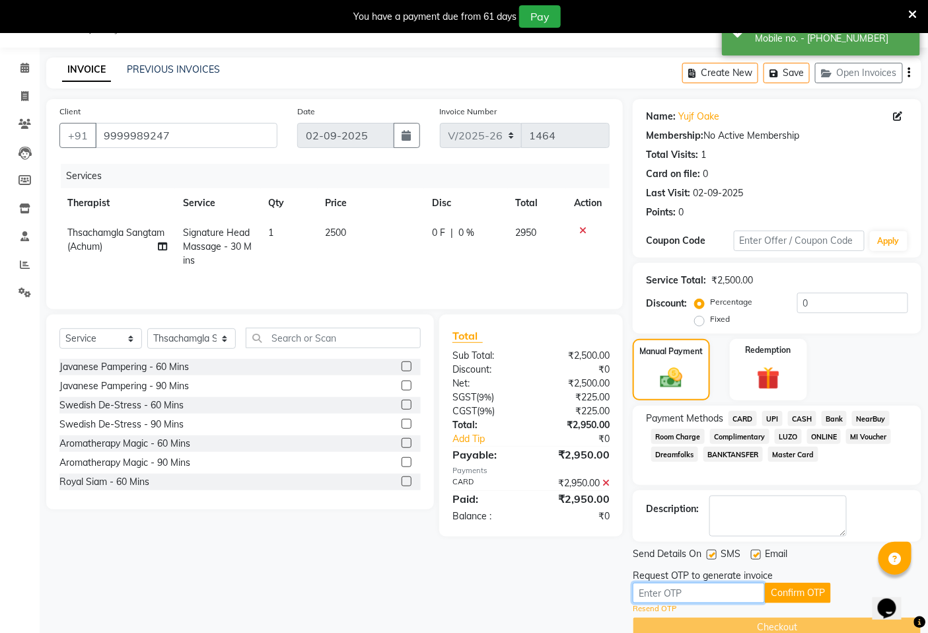
click at [677, 588] on input "text" at bounding box center [699, 593] width 132 height 20
type input "8379"
click at [781, 590] on button "Confirm OTP" at bounding box center [798, 593] width 66 height 20
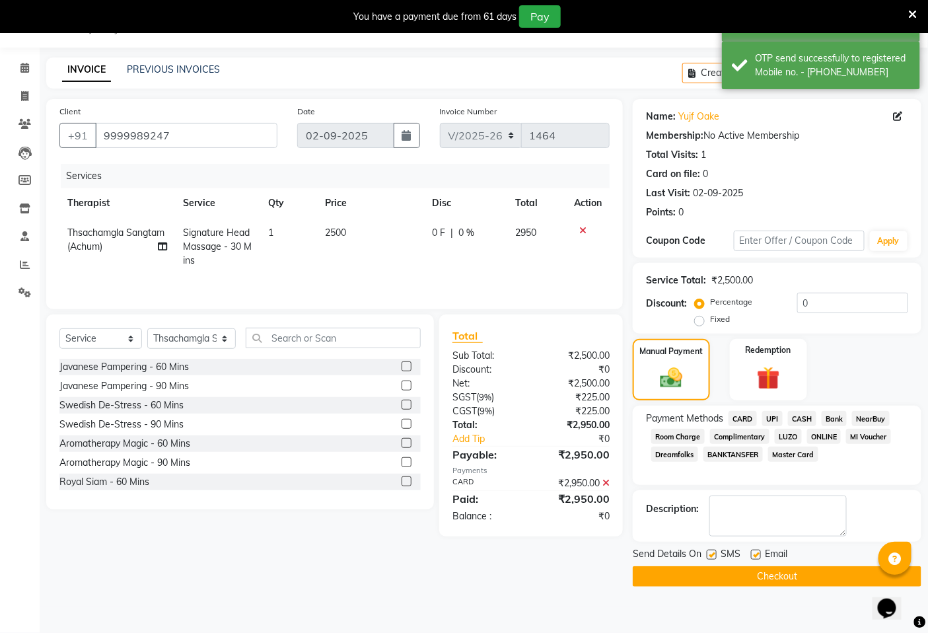
click at [781, 579] on button "Checkout" at bounding box center [777, 576] width 289 height 20
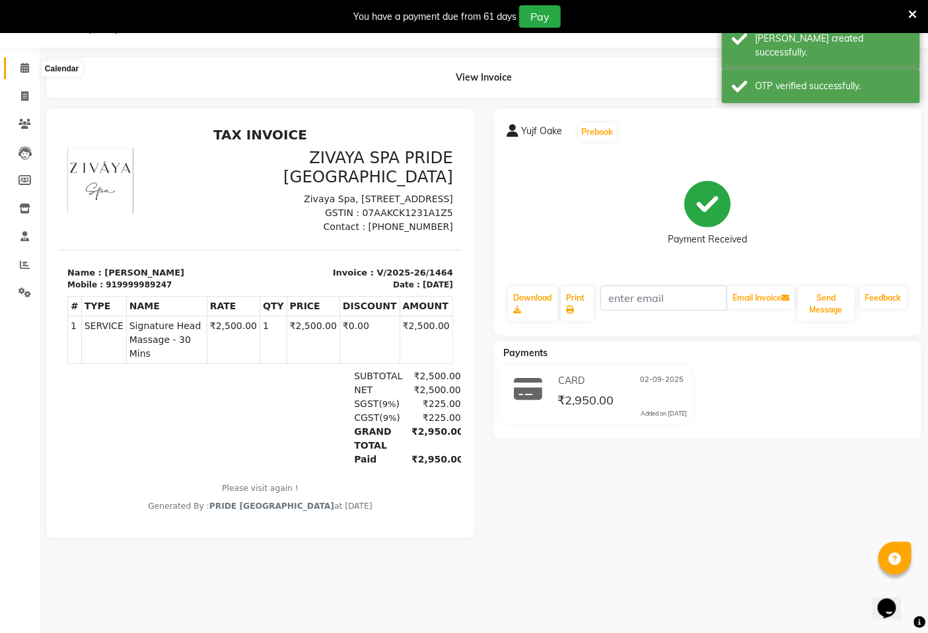
click at [24, 67] on icon at bounding box center [24, 68] width 9 height 10
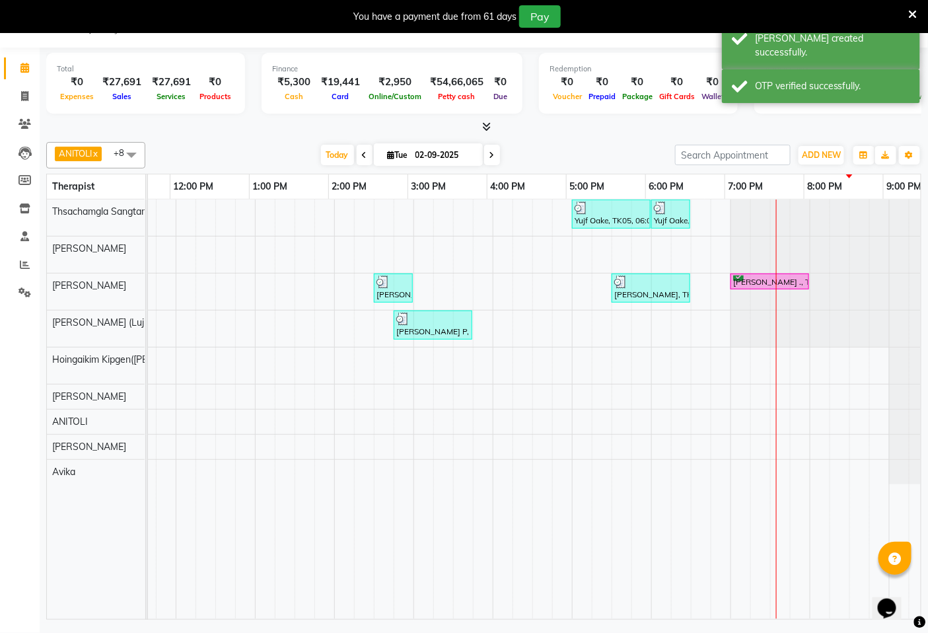
scroll to position [0, 448]
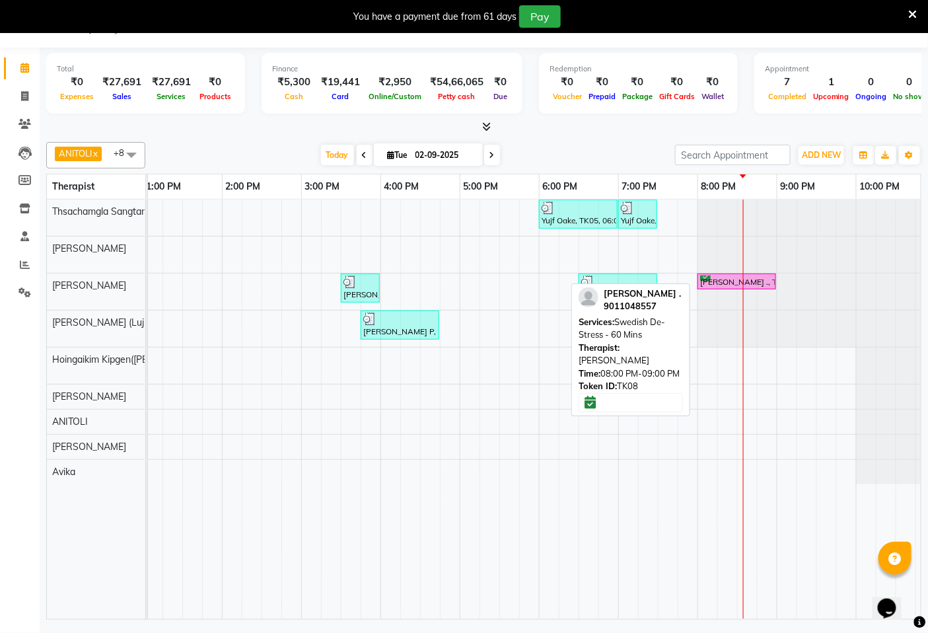
click at [723, 280] on div "[PERSON_NAME] ., TK08, 08:00 PM-09:00 PM, Swedish De-Stress - 60 Mins" at bounding box center [737, 281] width 76 height 13
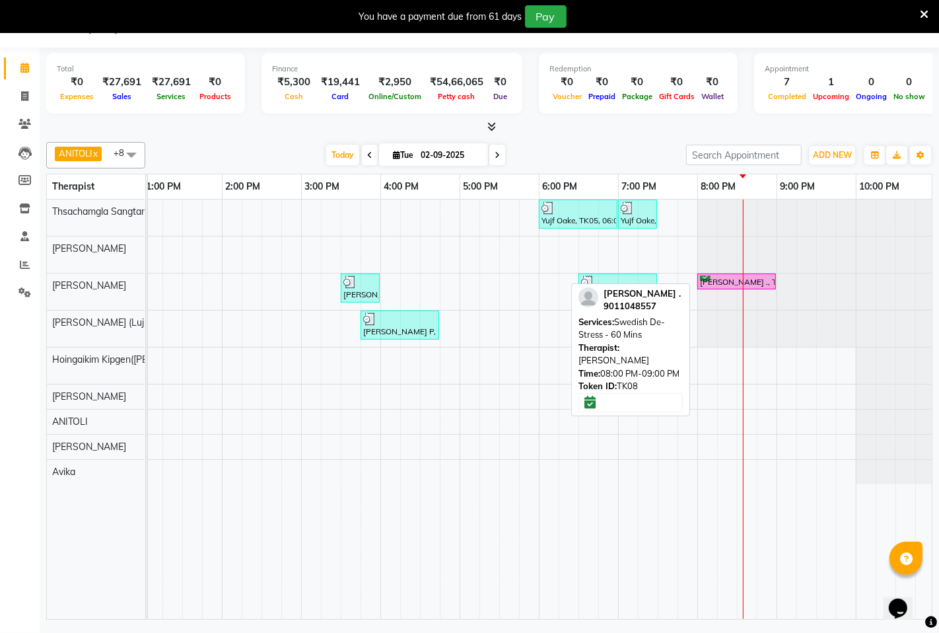
select select "6"
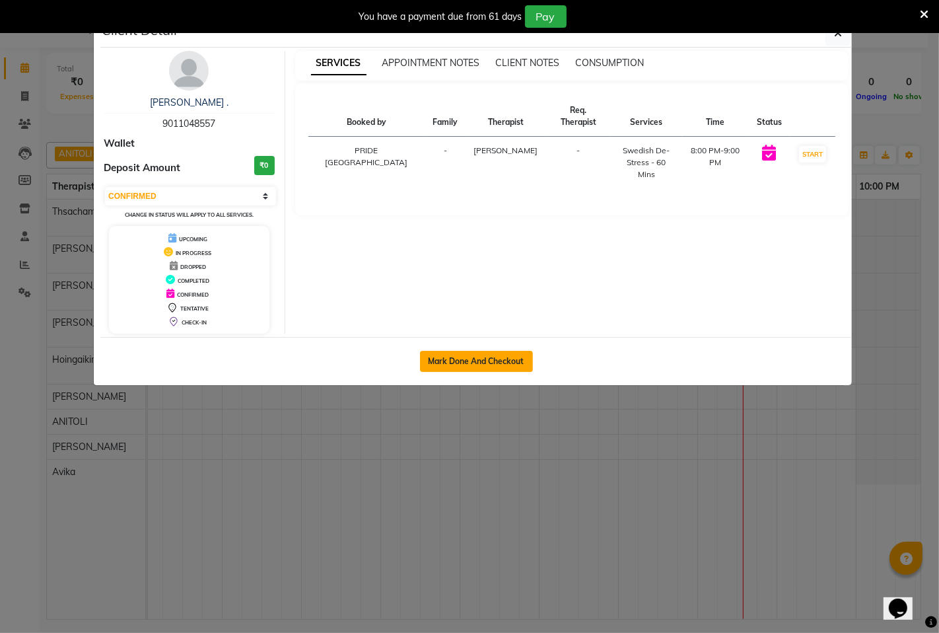
click at [492, 362] on button "Mark Done And Checkout" at bounding box center [476, 361] width 113 height 21
select select "service"
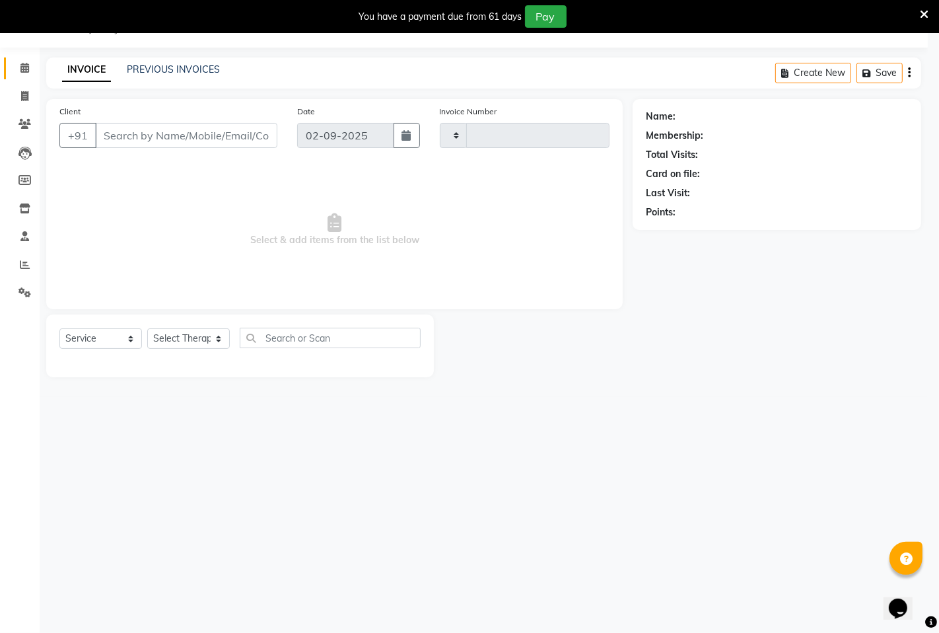
type input "1465"
select select "6501"
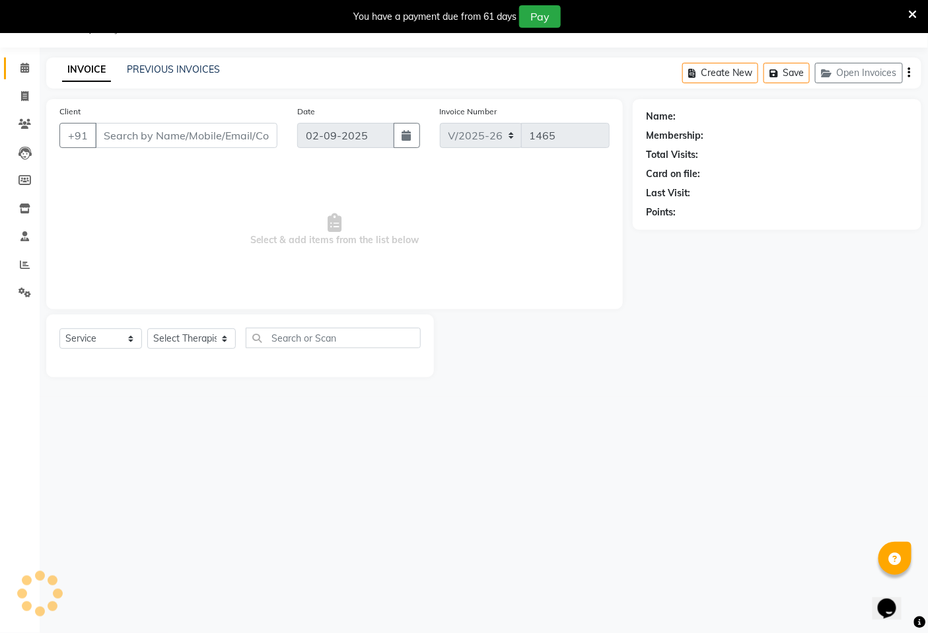
type input "9011048557"
select select "49491"
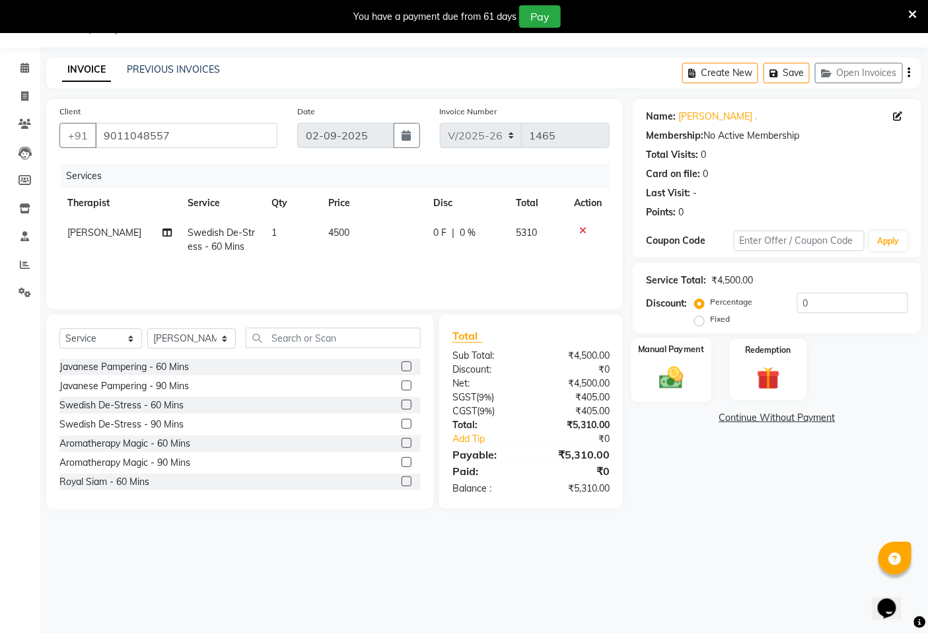
click at [668, 382] on img at bounding box center [672, 377] width 40 height 28
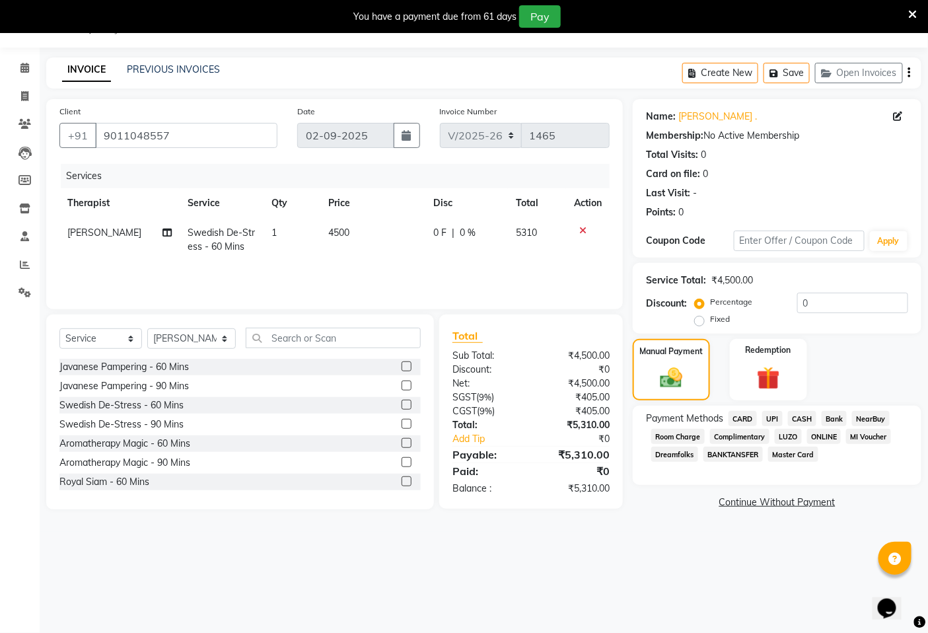
click at [805, 420] on span "CASH" at bounding box center [802, 418] width 28 height 15
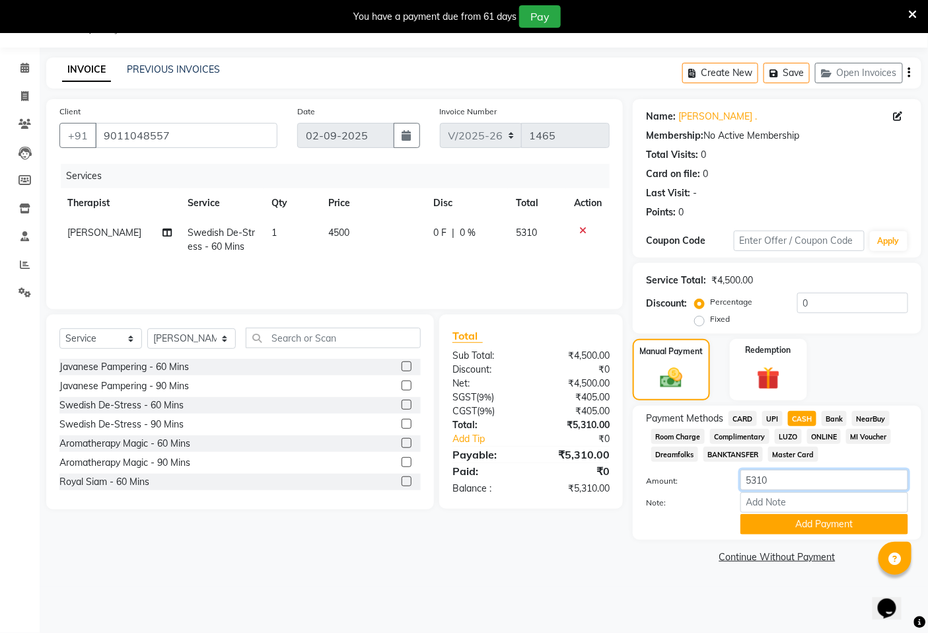
click at [788, 487] on input "5310" at bounding box center [825, 480] width 168 height 20
type input "5300"
click at [828, 529] on button "Add Payment" at bounding box center [825, 524] width 168 height 20
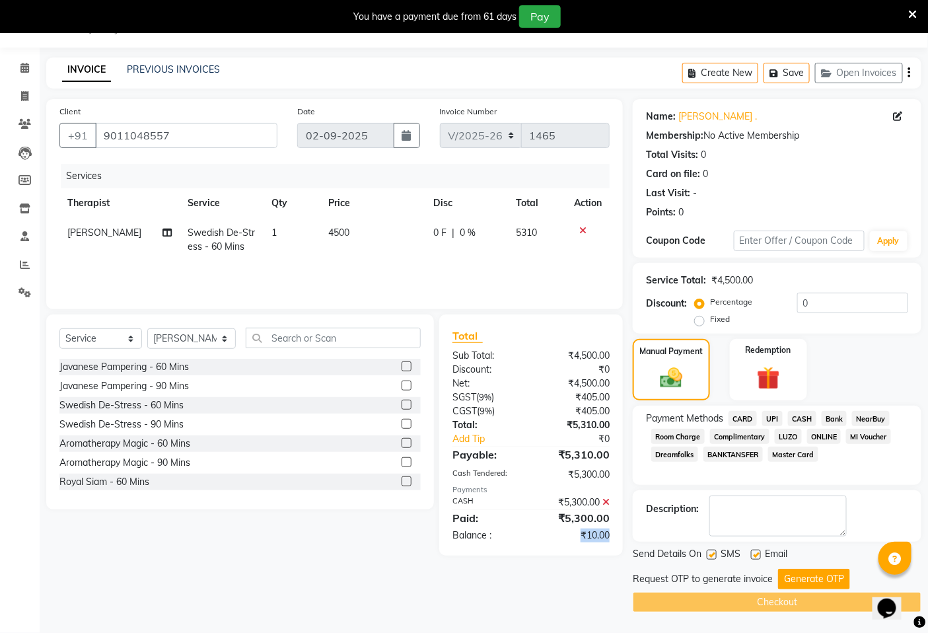
drag, startPoint x: 622, startPoint y: 532, endPoint x: 583, endPoint y: 538, distance: 39.5
click at [583, 538] on div "Total Sub Total: ₹4,500.00 Discount: ₹0 Net: ₹4,500.00 SGST ( 9% ) ₹405.00 CGST…" at bounding box center [531, 434] width 184 height 241
copy div "₹10.00"
click at [710, 321] on label "Fixed" at bounding box center [720, 319] width 20 height 12
click at [704, 321] on input "Fixed" at bounding box center [702, 318] width 9 height 9
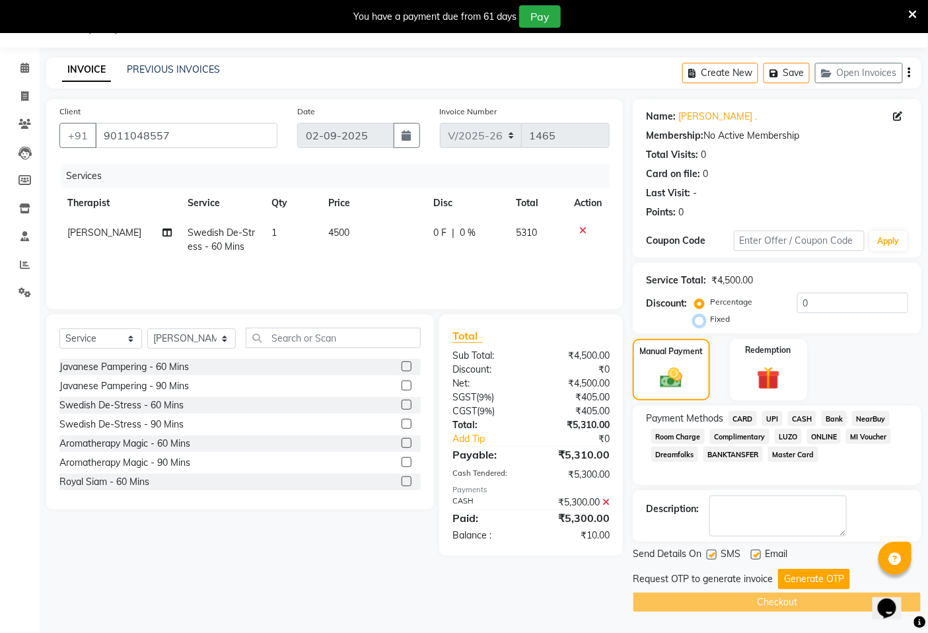
radio input "true"
click at [841, 301] on input "0" at bounding box center [852, 303] width 111 height 20
paste input "10.00"
type input "10.00"
click at [817, 577] on button "Generate OTP" at bounding box center [814, 579] width 72 height 20
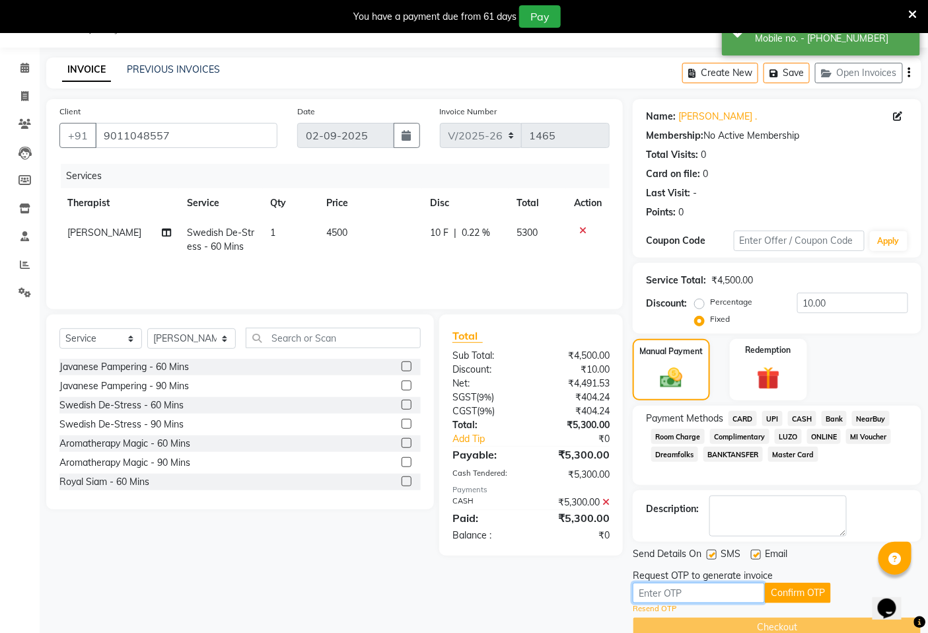
click at [682, 595] on input "text" at bounding box center [699, 593] width 132 height 20
type input "8379"
click at [788, 587] on button "Confirm OTP" at bounding box center [798, 593] width 66 height 20
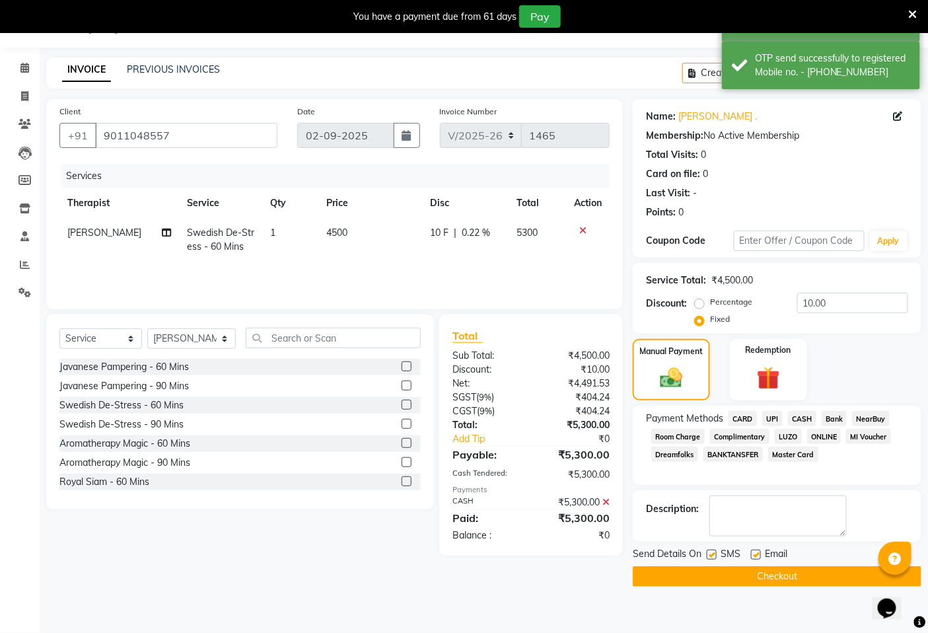
click at [780, 577] on button "Checkout" at bounding box center [777, 576] width 289 height 20
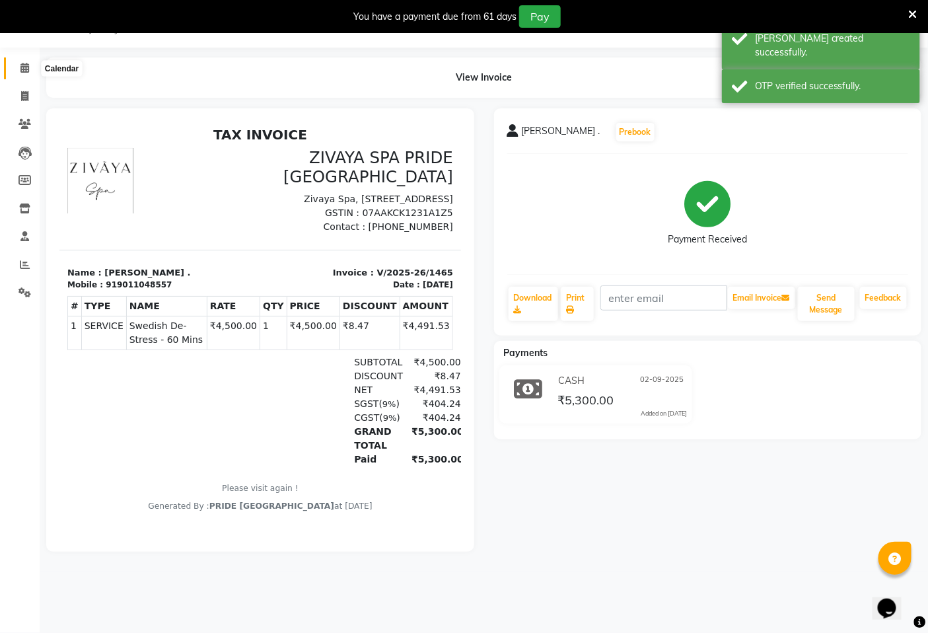
click at [24, 70] on icon at bounding box center [24, 68] width 9 height 10
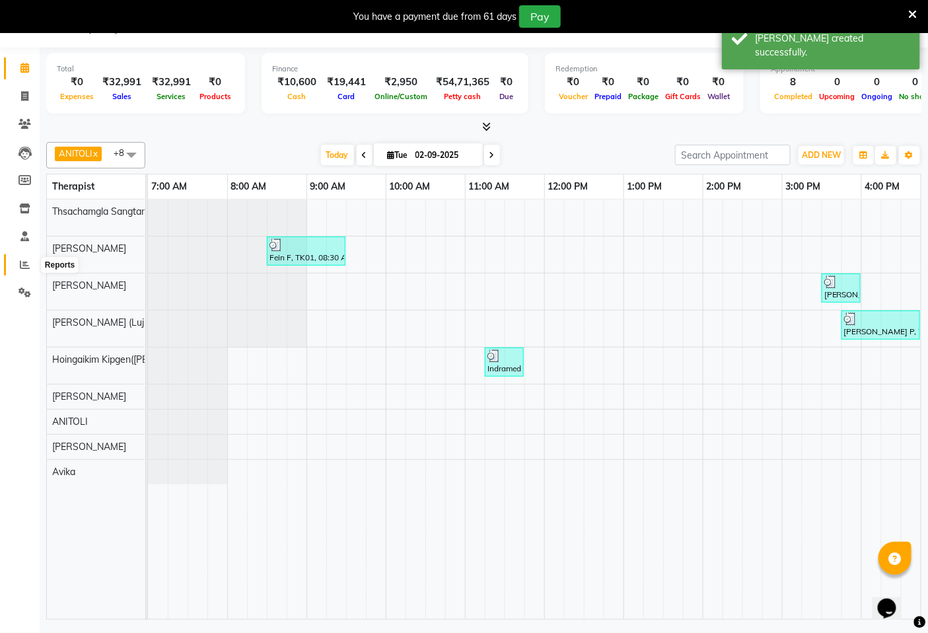
click at [28, 263] on icon at bounding box center [25, 265] width 10 height 10
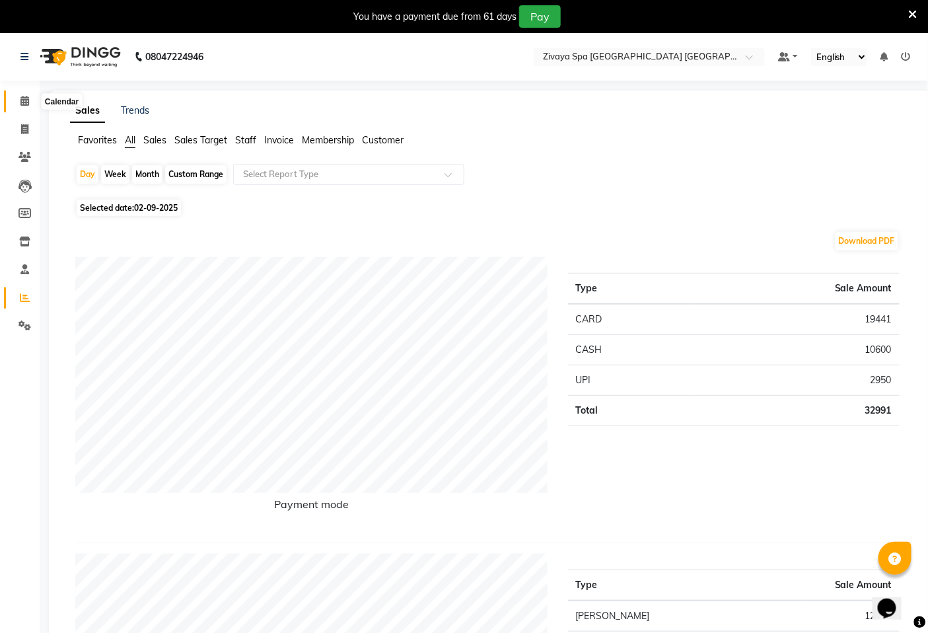
click at [20, 96] on icon at bounding box center [24, 101] width 9 height 10
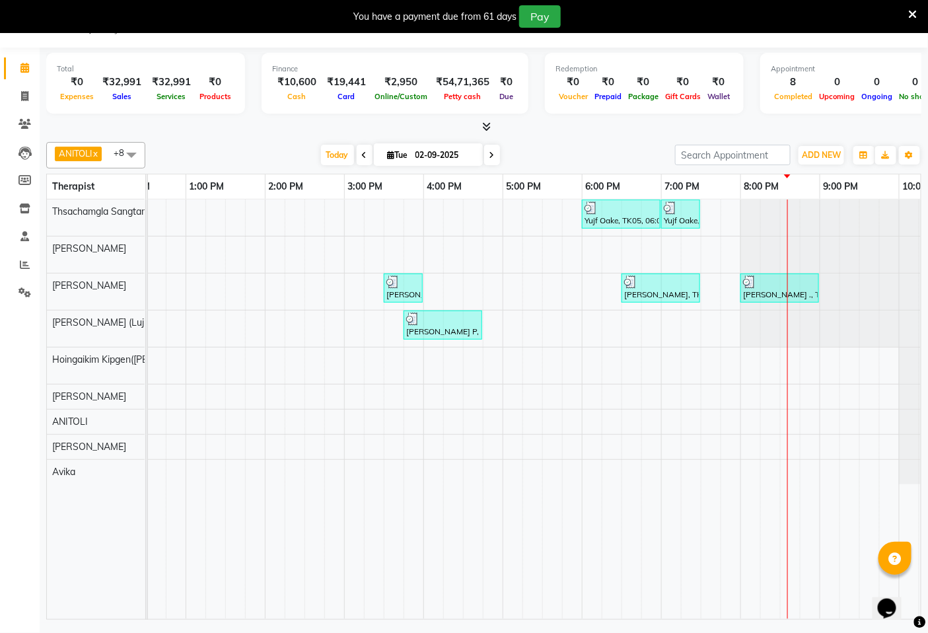
scroll to position [0, 495]
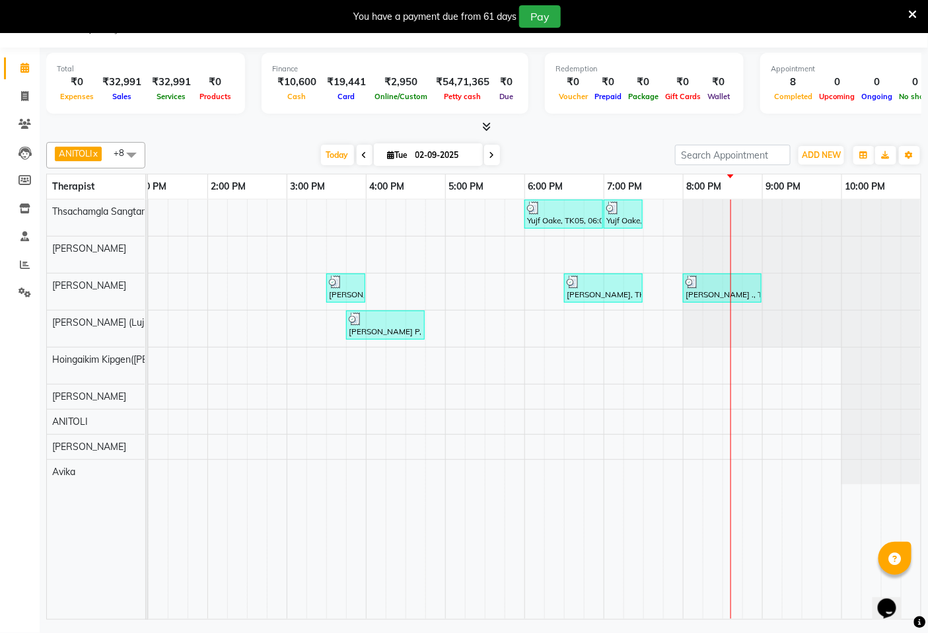
click at [490, 151] on icon at bounding box center [492, 155] width 5 height 8
type input "[DATE]"
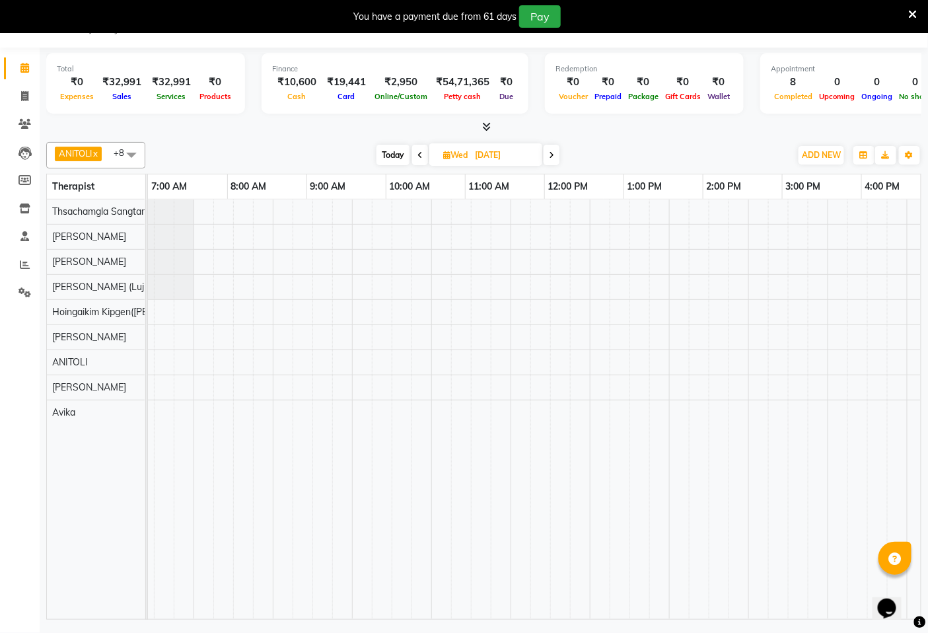
scroll to position [0, 0]
